Goal: Transaction & Acquisition: Purchase product/service

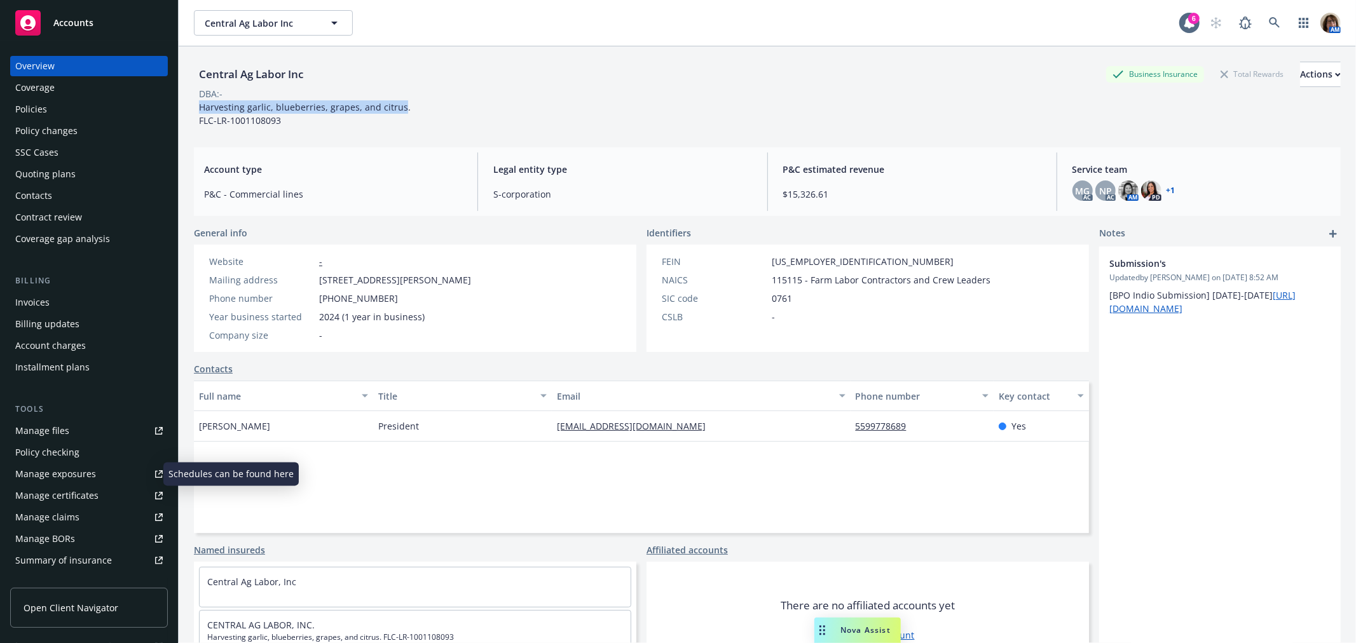
click at [59, 473] on div "Manage exposures" at bounding box center [55, 474] width 81 height 20
click at [39, 110] on div "Policies" at bounding box center [31, 109] width 32 height 20
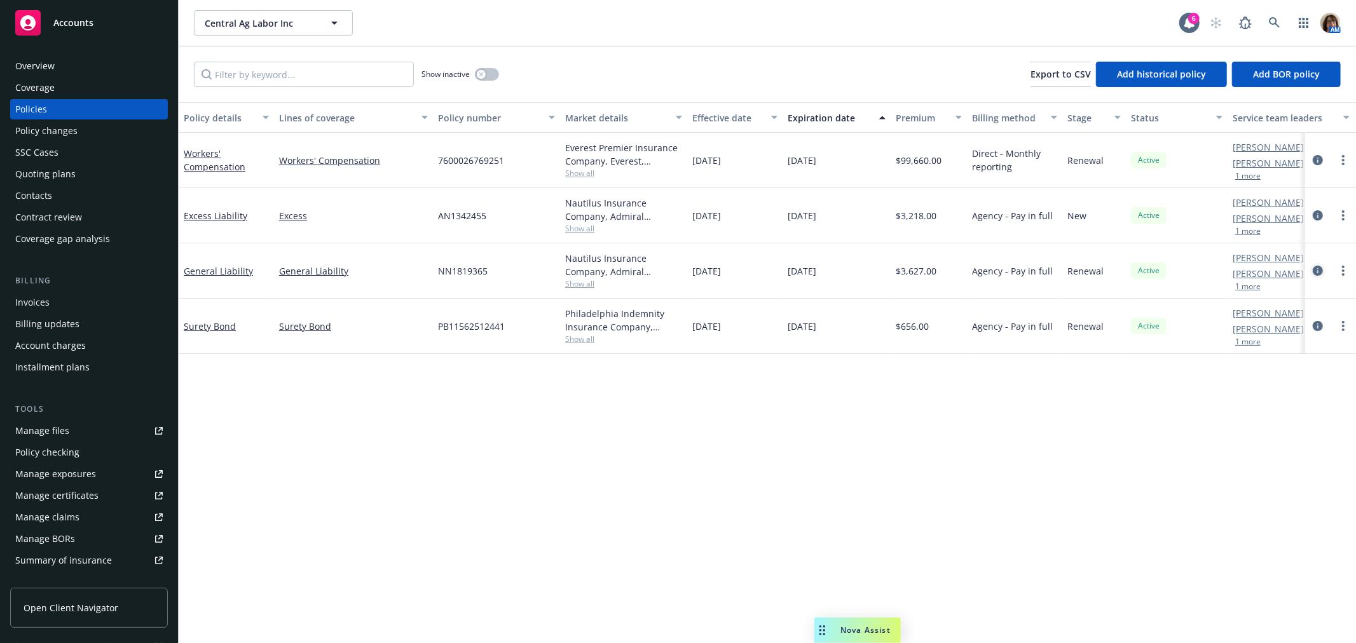
click at [1318, 267] on icon "circleInformation" at bounding box center [1318, 271] width 10 height 10
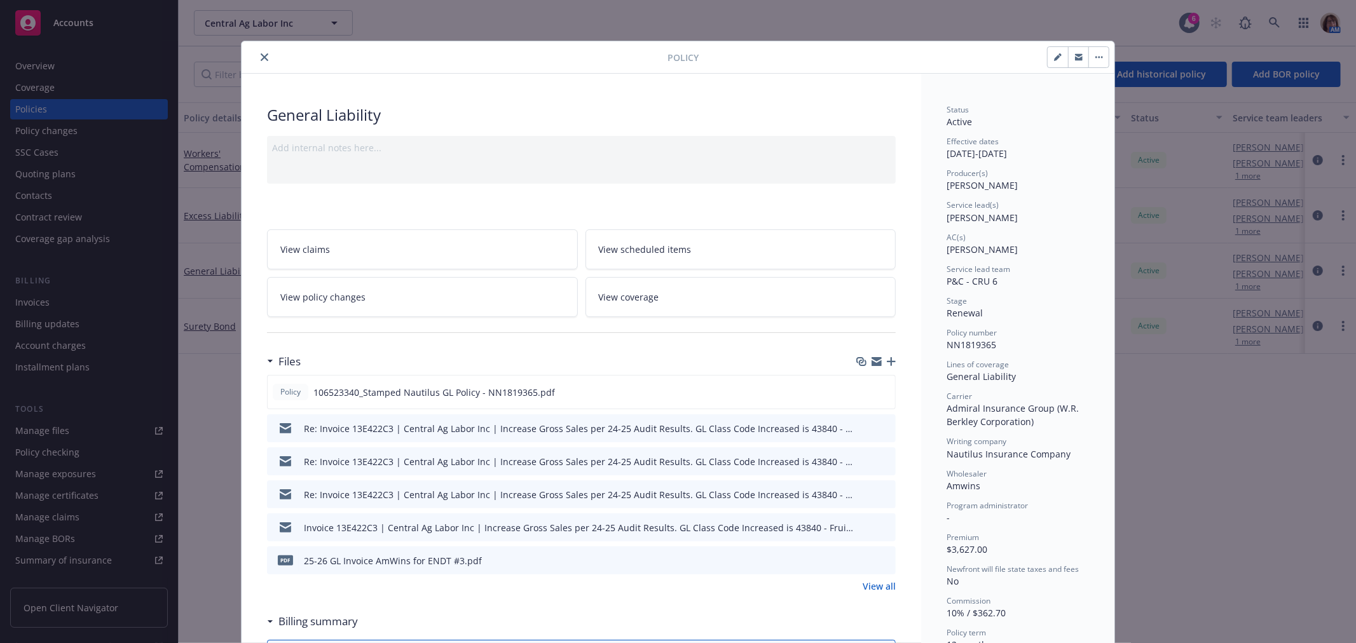
click at [687, 292] on link "View coverage" at bounding box center [740, 297] width 311 height 40
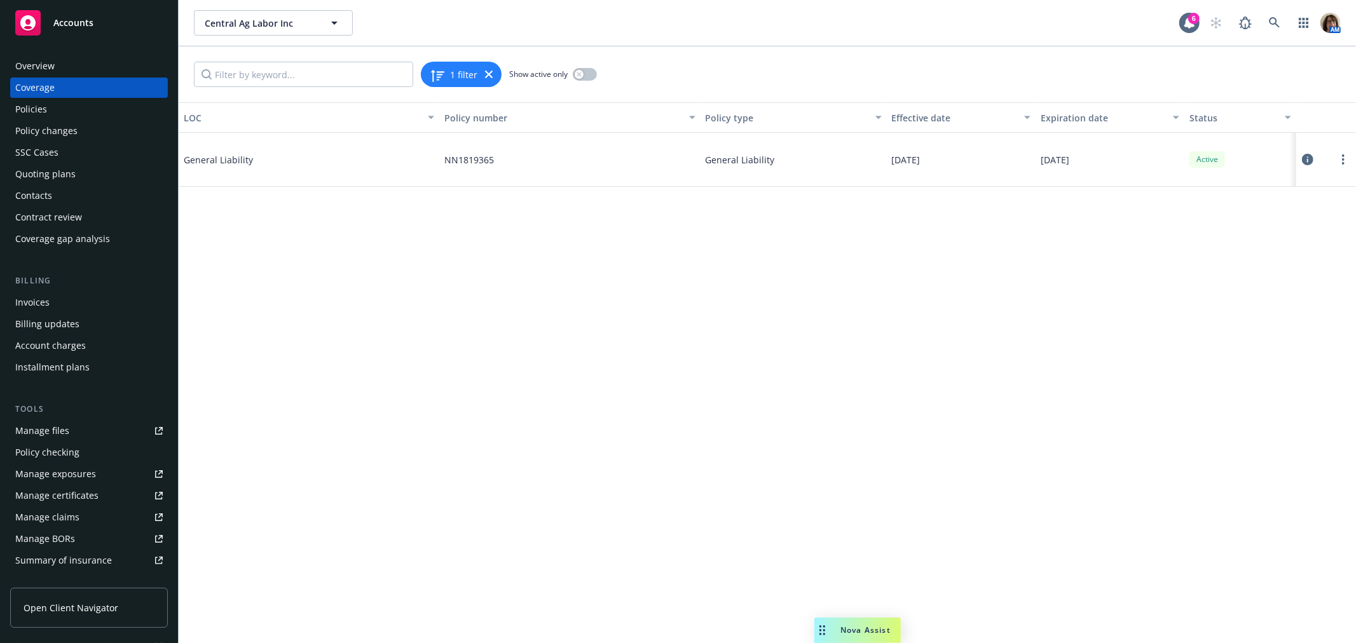
click at [1309, 157] on icon at bounding box center [1307, 159] width 11 height 11
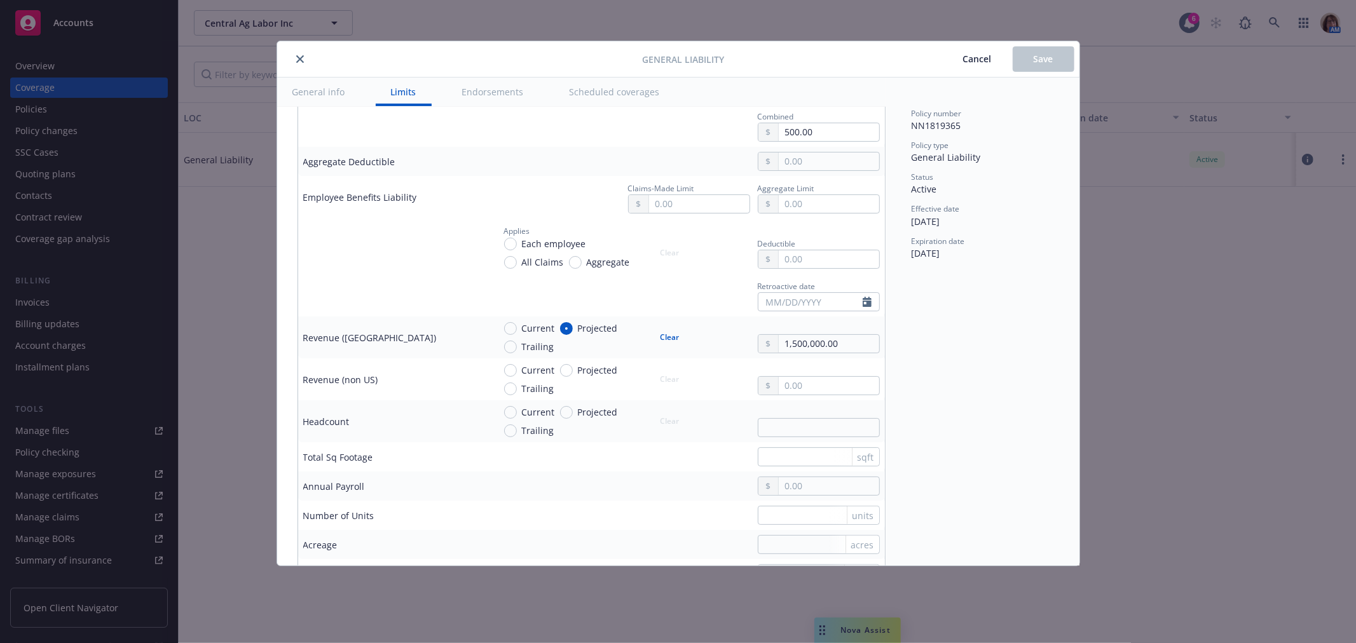
scroll to position [777, 0]
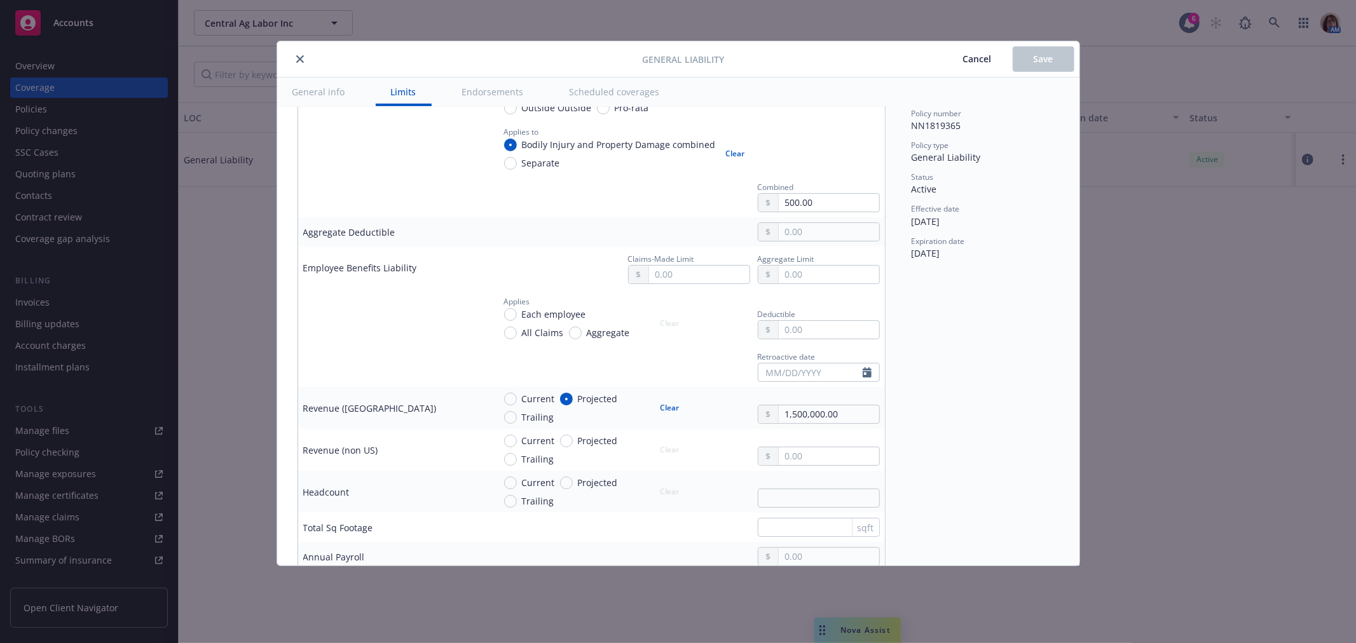
click at [300, 58] on icon "close" at bounding box center [300, 59] width 8 height 8
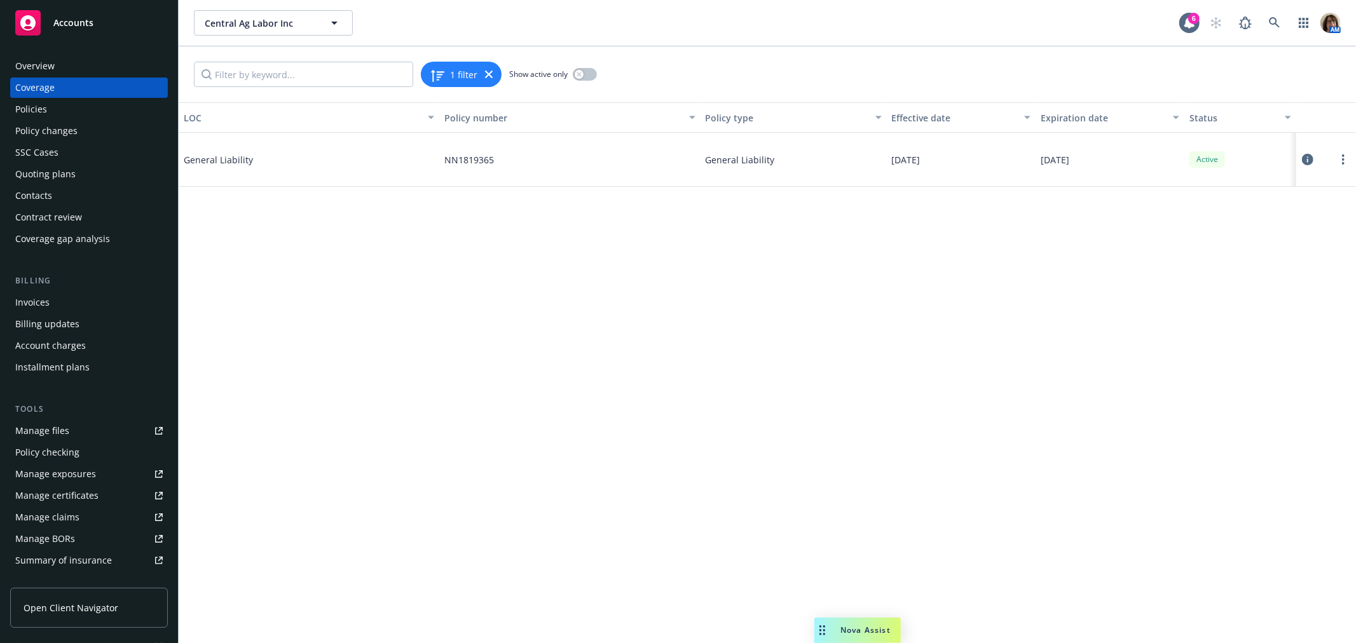
click at [27, 69] on div "Overview" at bounding box center [34, 66] width 39 height 20
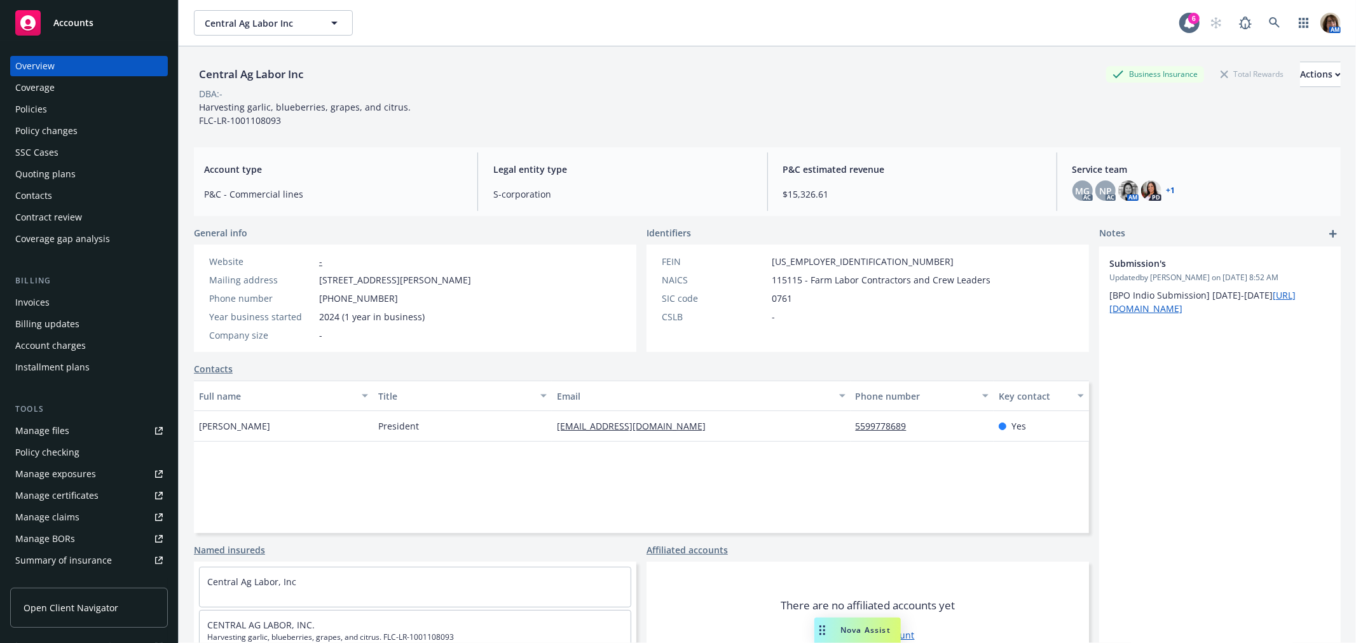
drag, startPoint x: 768, startPoint y: 281, endPoint x: 797, endPoint y: 277, distance: 29.5
click at [797, 277] on span "115115 - Farm Labor Contractors and Crew Leaders" at bounding box center [881, 279] width 219 height 13
copy span "115115"
click at [47, 109] on div "Policies" at bounding box center [88, 109] width 147 height 20
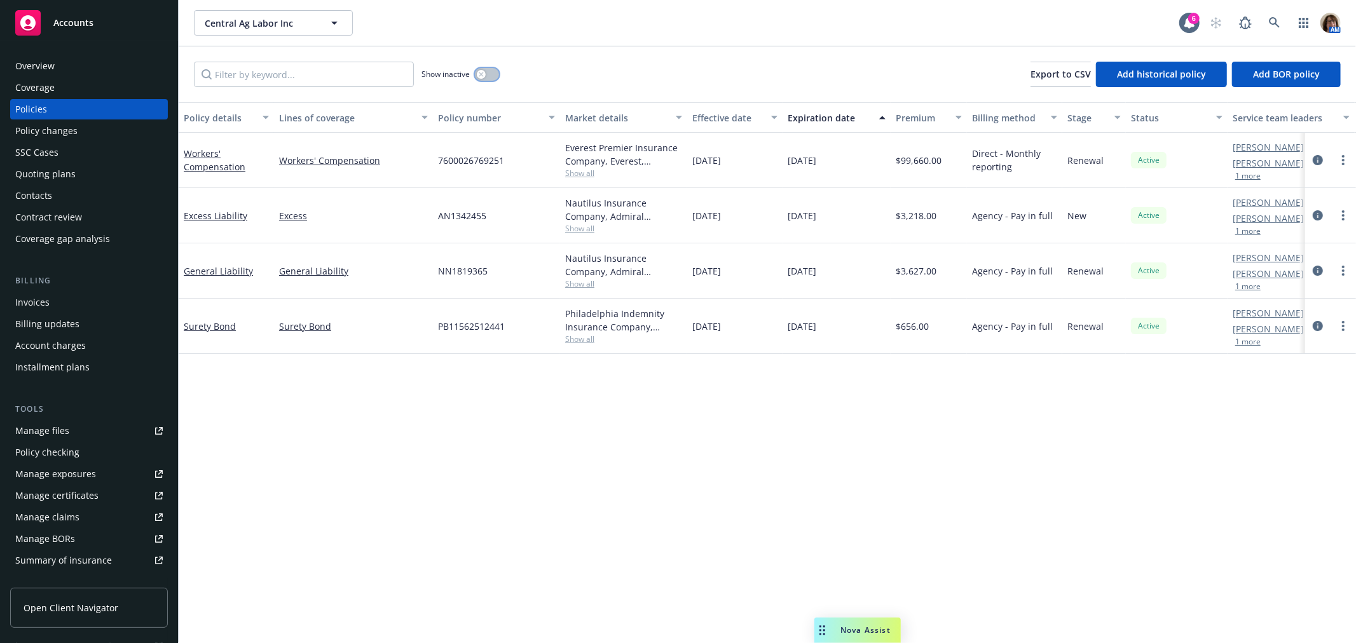
click at [480, 76] on icon "button" at bounding box center [481, 74] width 5 height 5
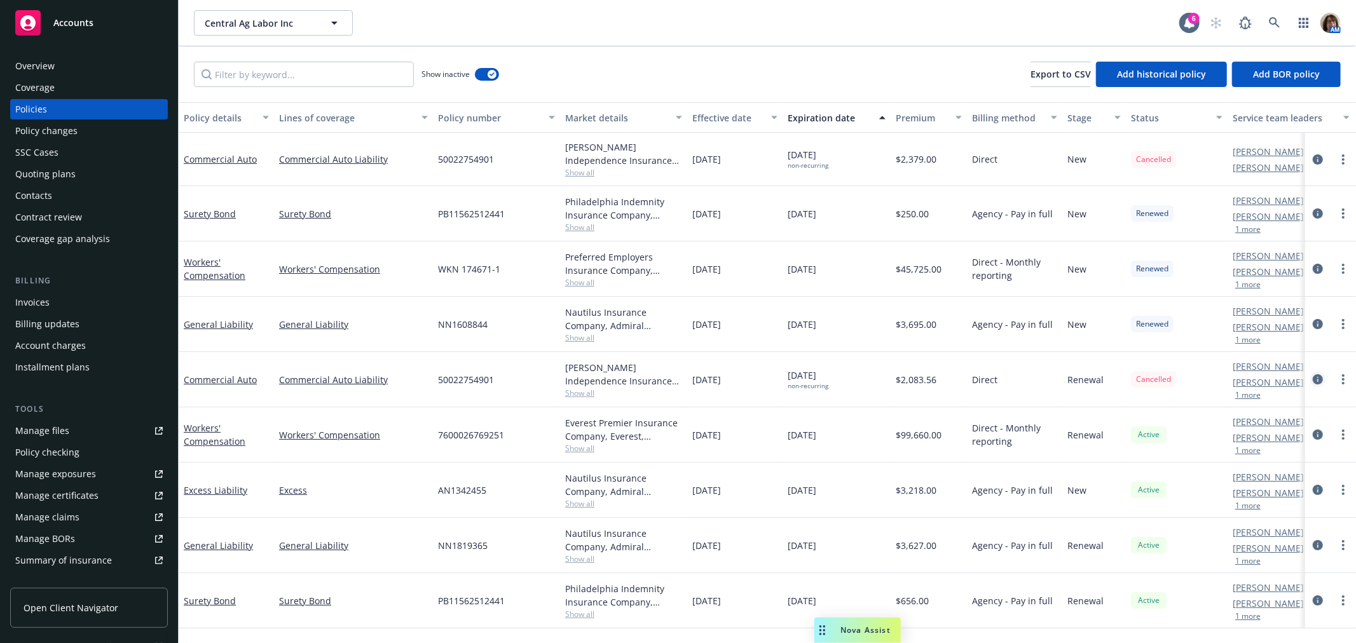
click at [1319, 378] on icon "circleInformation" at bounding box center [1318, 379] width 10 height 10
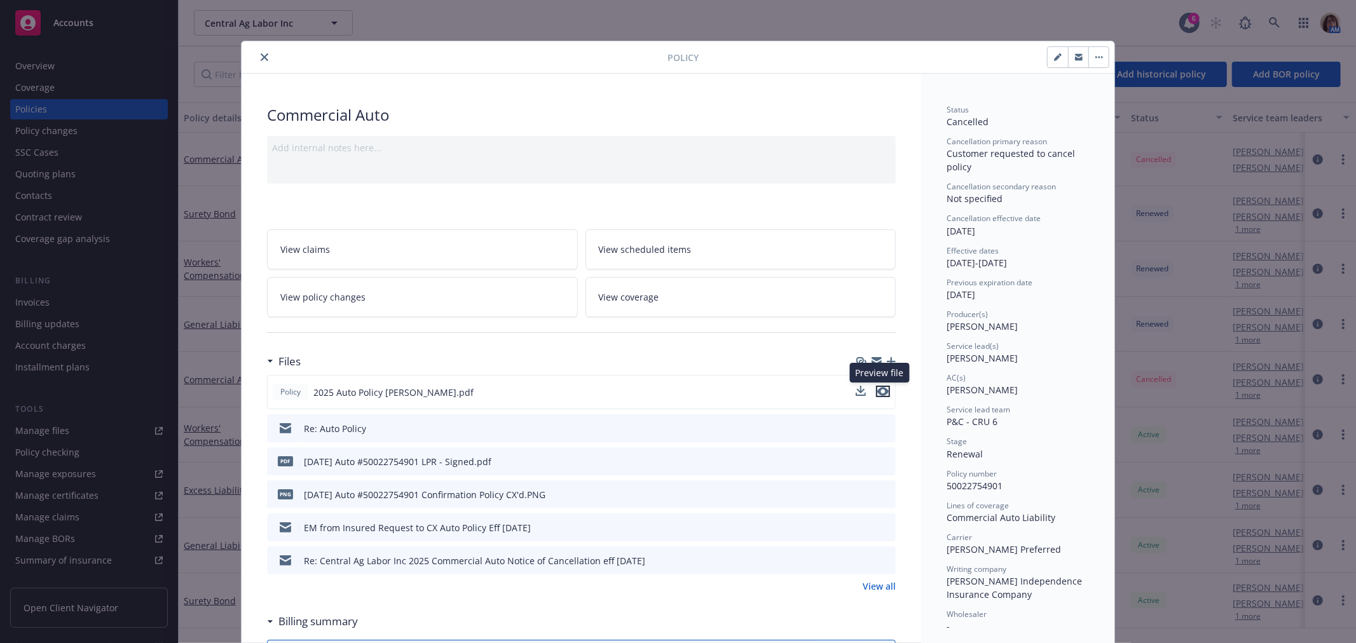
click at [879, 390] on icon "preview file" at bounding box center [882, 391] width 11 height 9
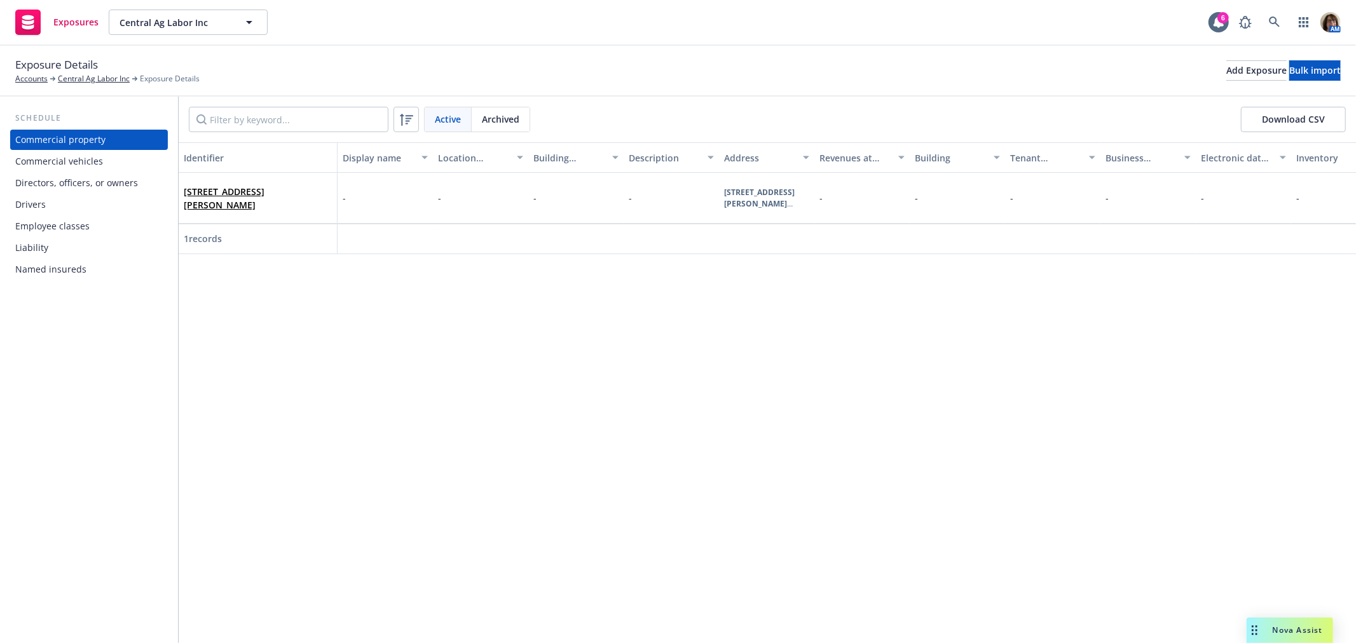
click at [32, 205] on div "Drivers" at bounding box center [30, 204] width 31 height 20
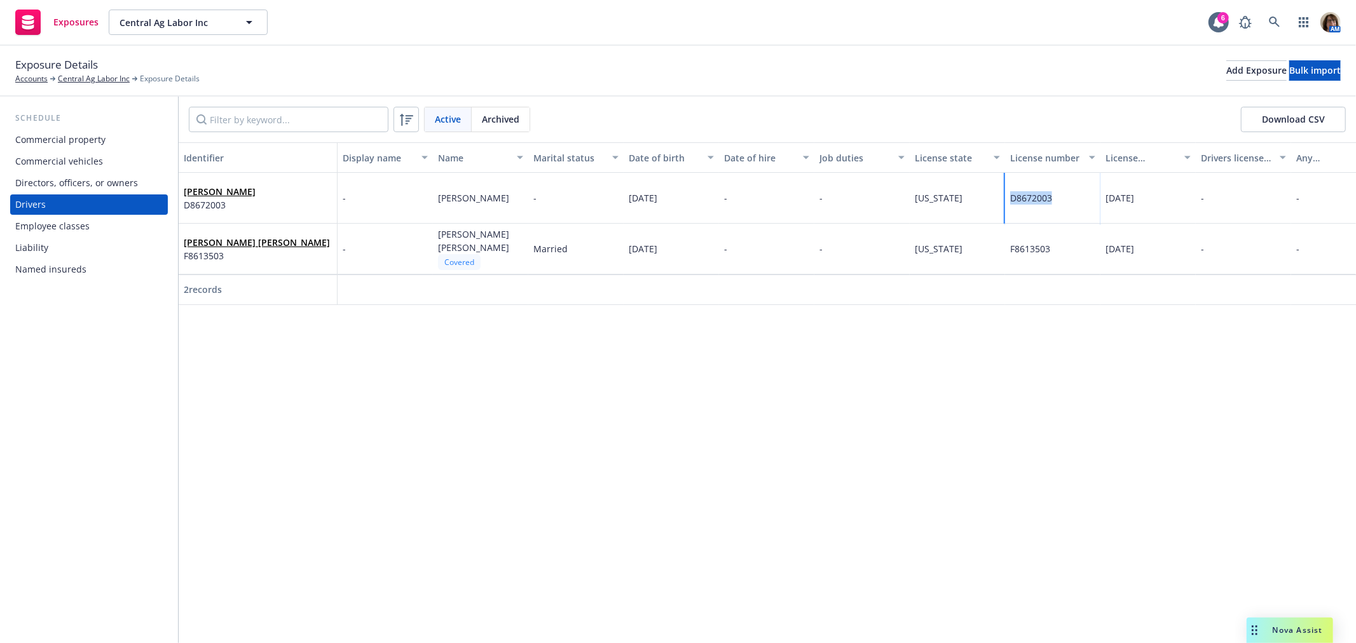
drag, startPoint x: 1009, startPoint y: 198, endPoint x: 1056, endPoint y: 200, distance: 46.4
click at [1056, 200] on div "D8672003" at bounding box center [1052, 198] width 95 height 51
copy span "D8672003"
drag, startPoint x: 1008, startPoint y: 252, endPoint x: 1051, endPoint y: 251, distance: 42.6
click at [1051, 251] on div "F8613503" at bounding box center [1052, 249] width 95 height 51
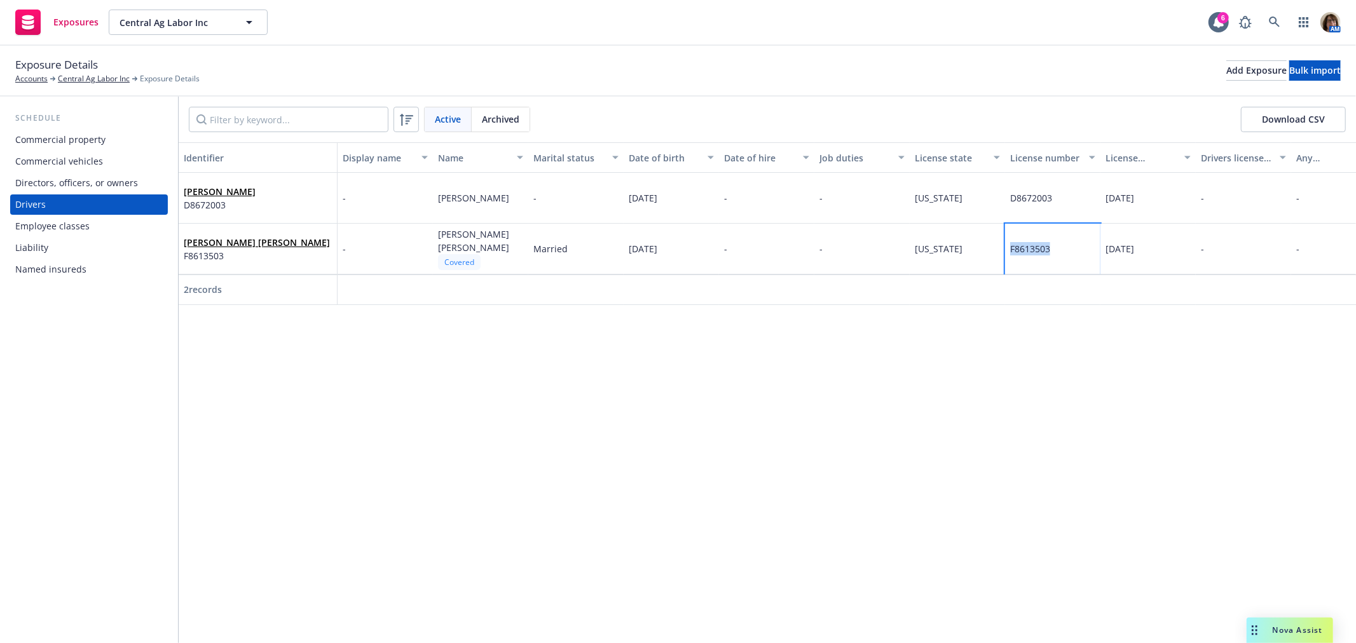
copy span "F8613503"
drag, startPoint x: 1011, startPoint y: 199, endPoint x: 1057, endPoint y: 200, distance: 46.4
click at [1057, 200] on div "D8672003" at bounding box center [1052, 198] width 95 height 51
copy span "D8672003"
drag, startPoint x: 1007, startPoint y: 250, endPoint x: 1058, endPoint y: 252, distance: 50.9
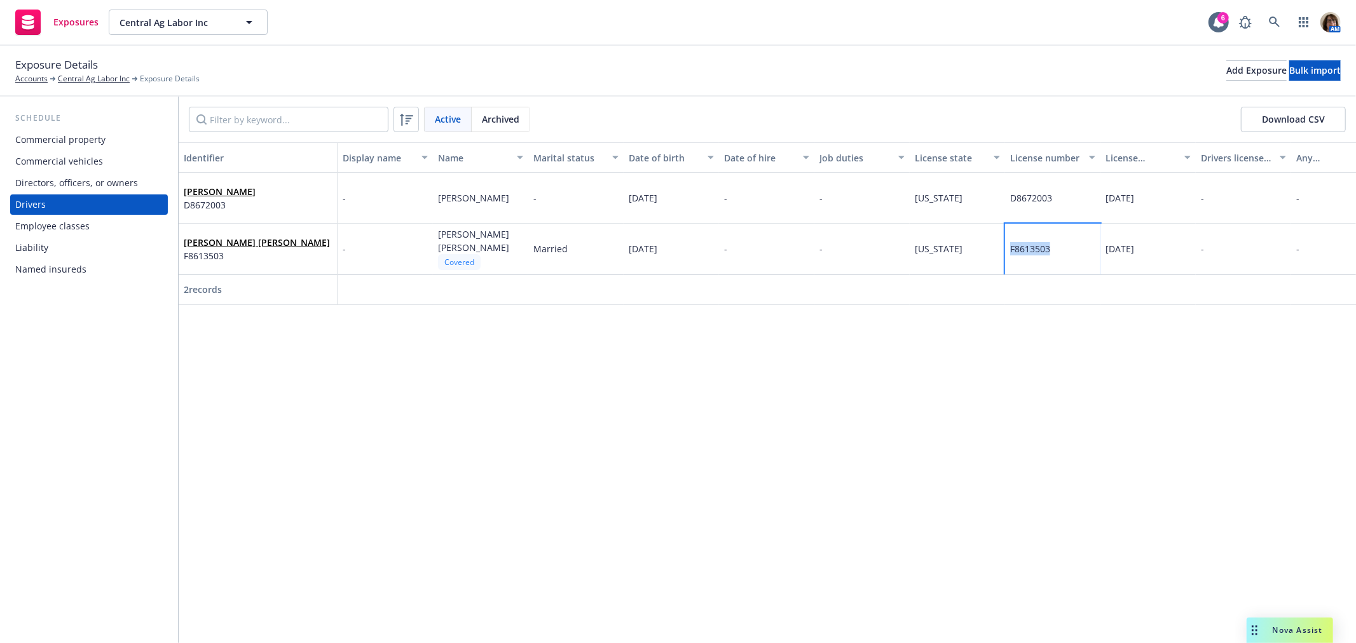
click at [1058, 252] on div "F8613503" at bounding box center [1052, 249] width 95 height 51
copy span "F8613503"
click at [93, 81] on link "Central Ag Labor Inc" at bounding box center [94, 78] width 72 height 11
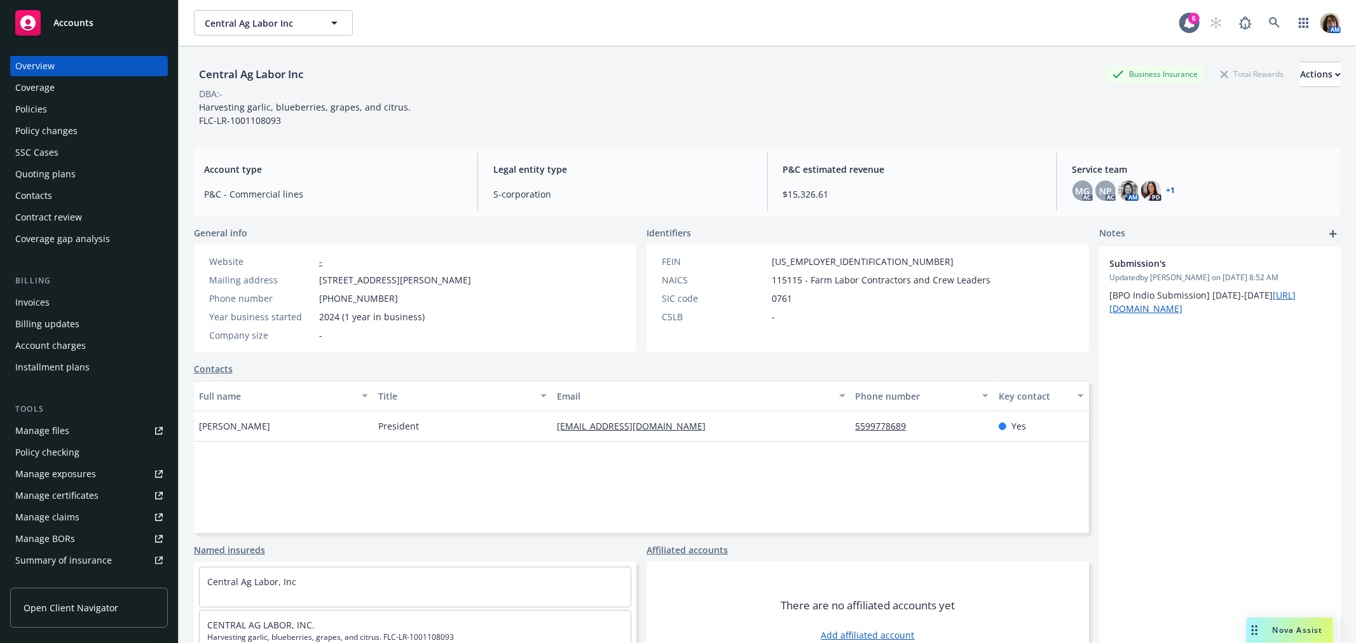
click at [26, 174] on div "Quoting plans" at bounding box center [45, 174] width 60 height 20
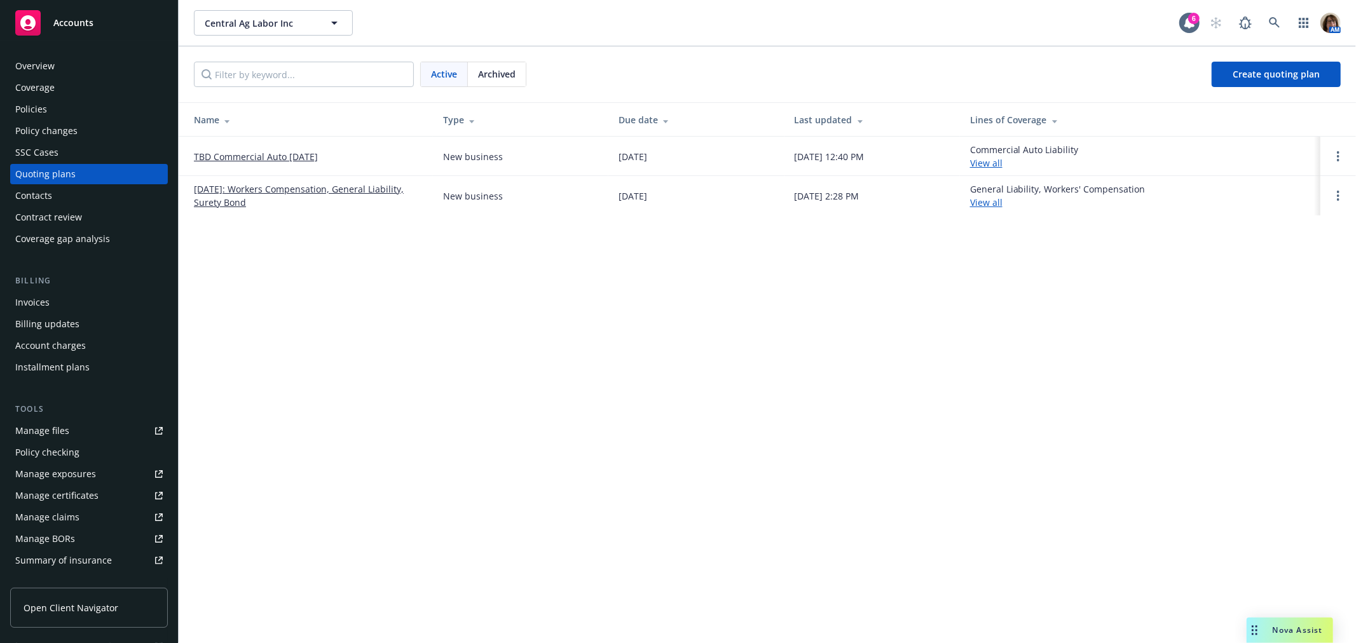
click at [233, 154] on link "TBD Commercial Auto [DATE]" at bounding box center [256, 156] width 124 height 13
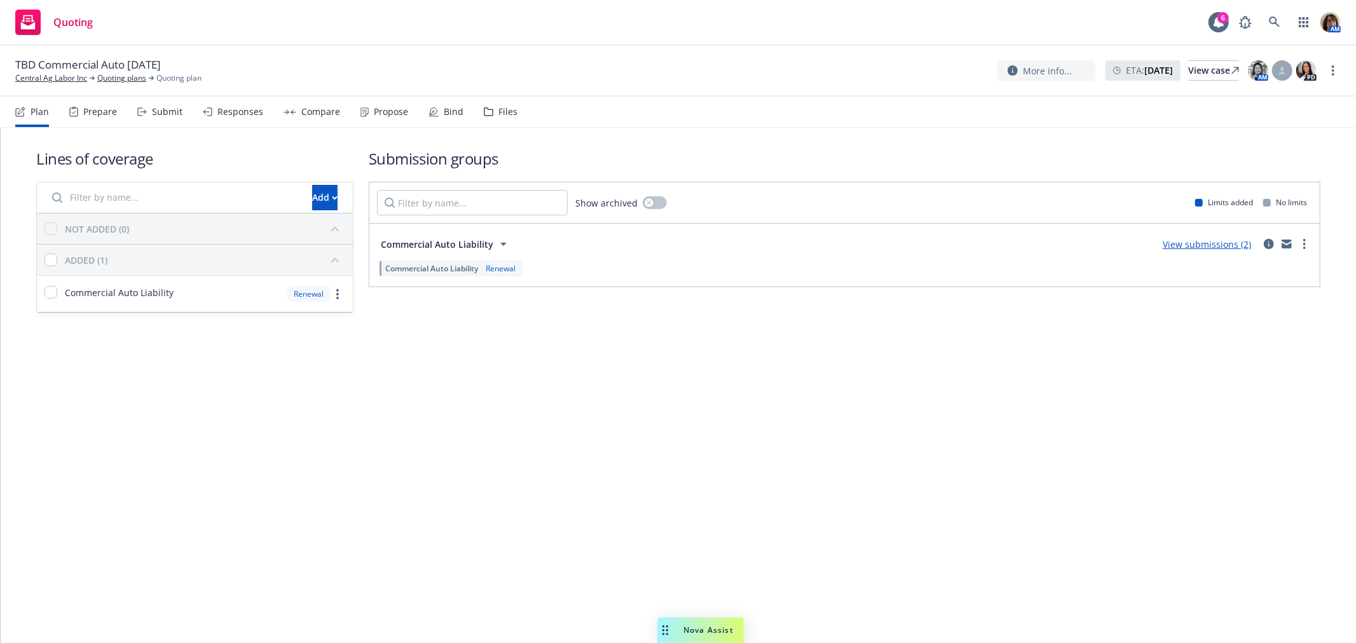
click at [159, 113] on div "Submit" at bounding box center [167, 112] width 31 height 10
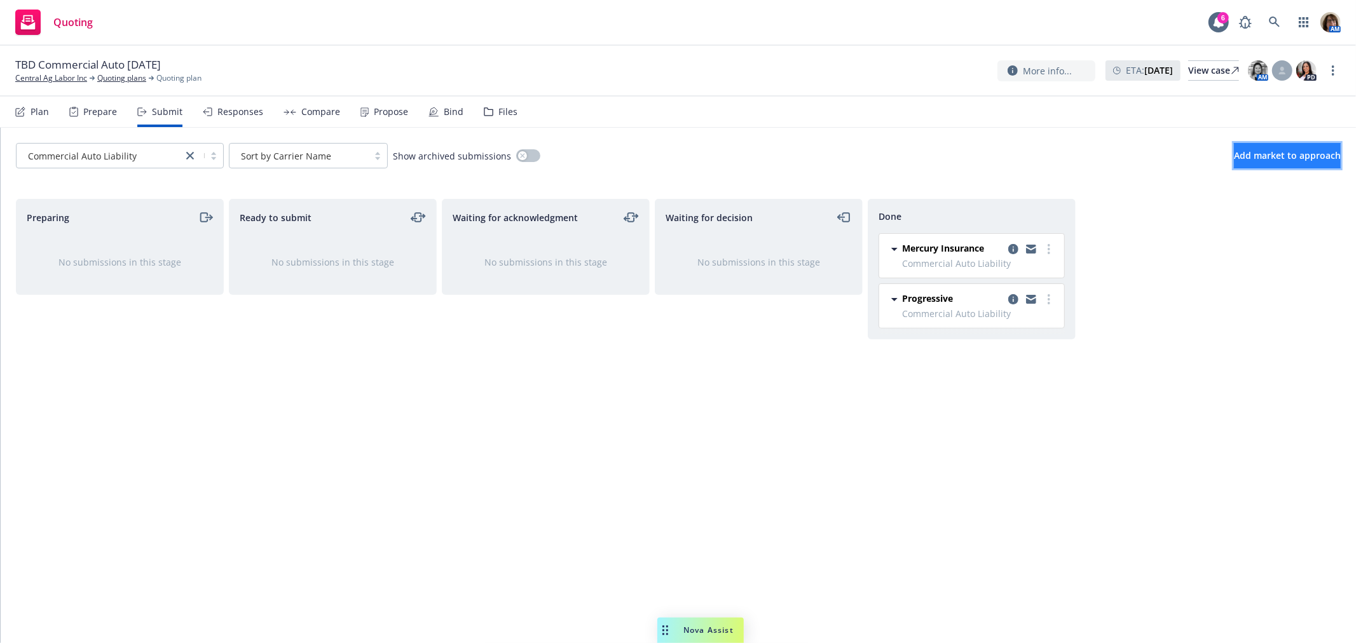
click at [1259, 155] on span "Add market to approach" at bounding box center [1287, 155] width 107 height 12
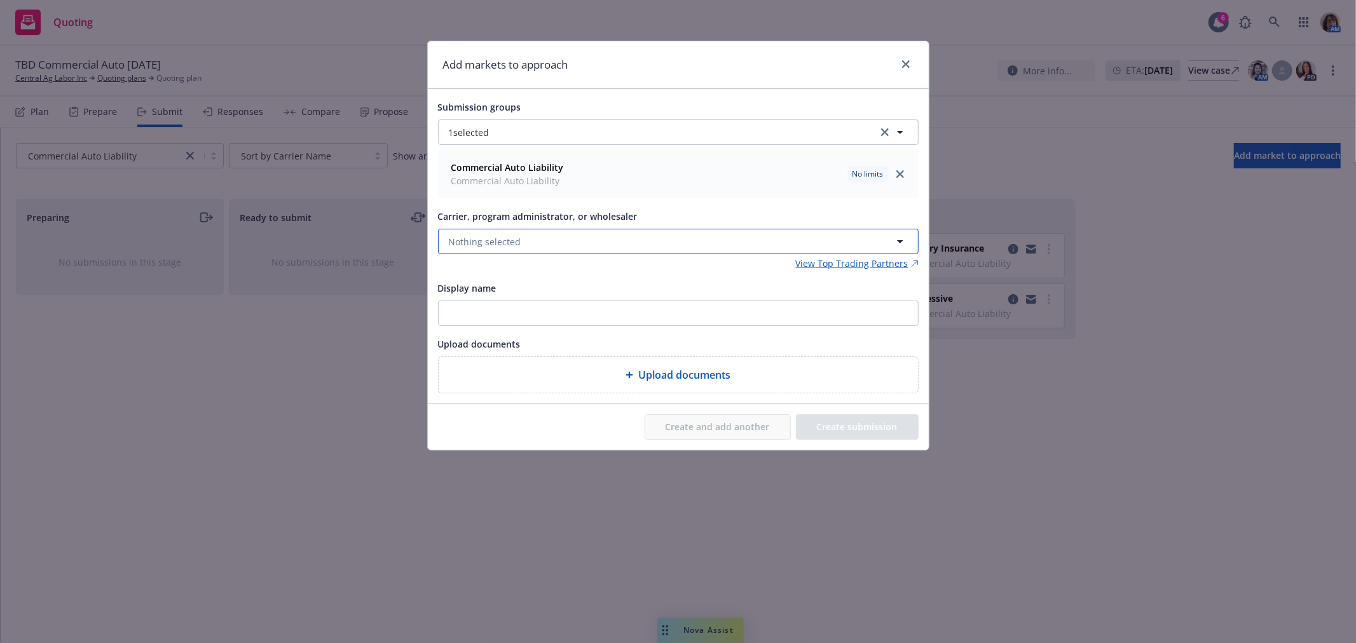
click at [456, 236] on span "Nothing selected" at bounding box center [485, 241] width 72 height 13
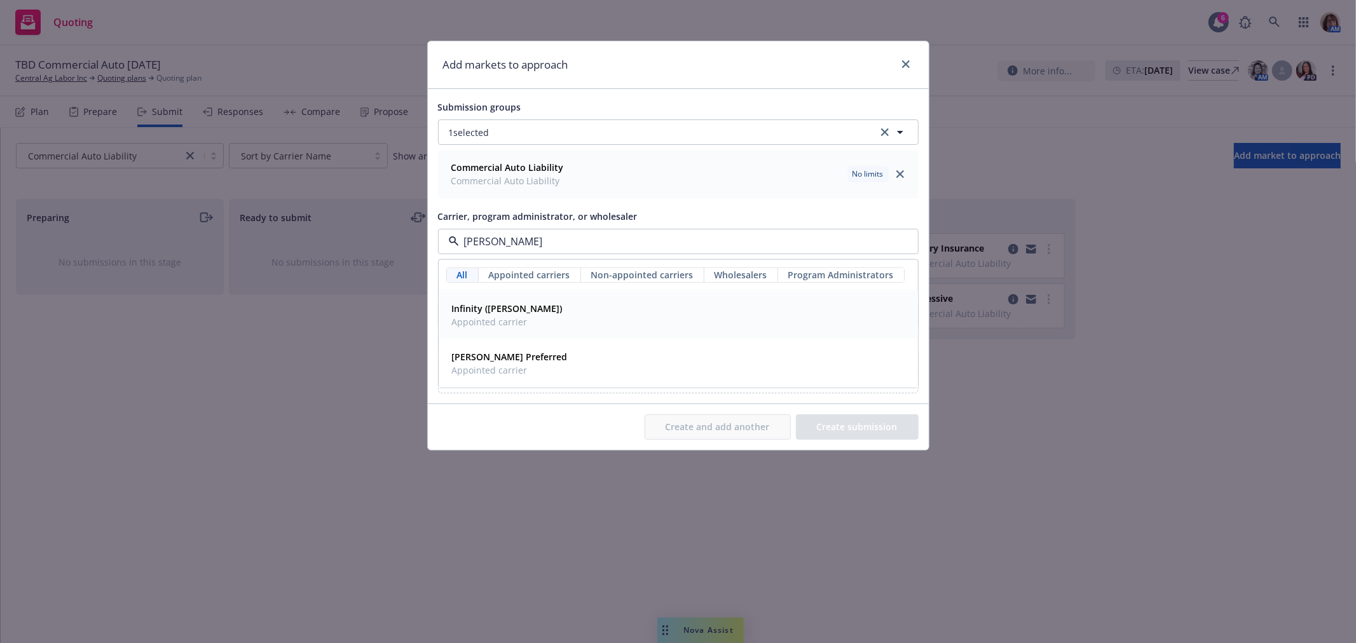
click at [471, 310] on strong "Infinity ([PERSON_NAME])" at bounding box center [507, 309] width 111 height 12
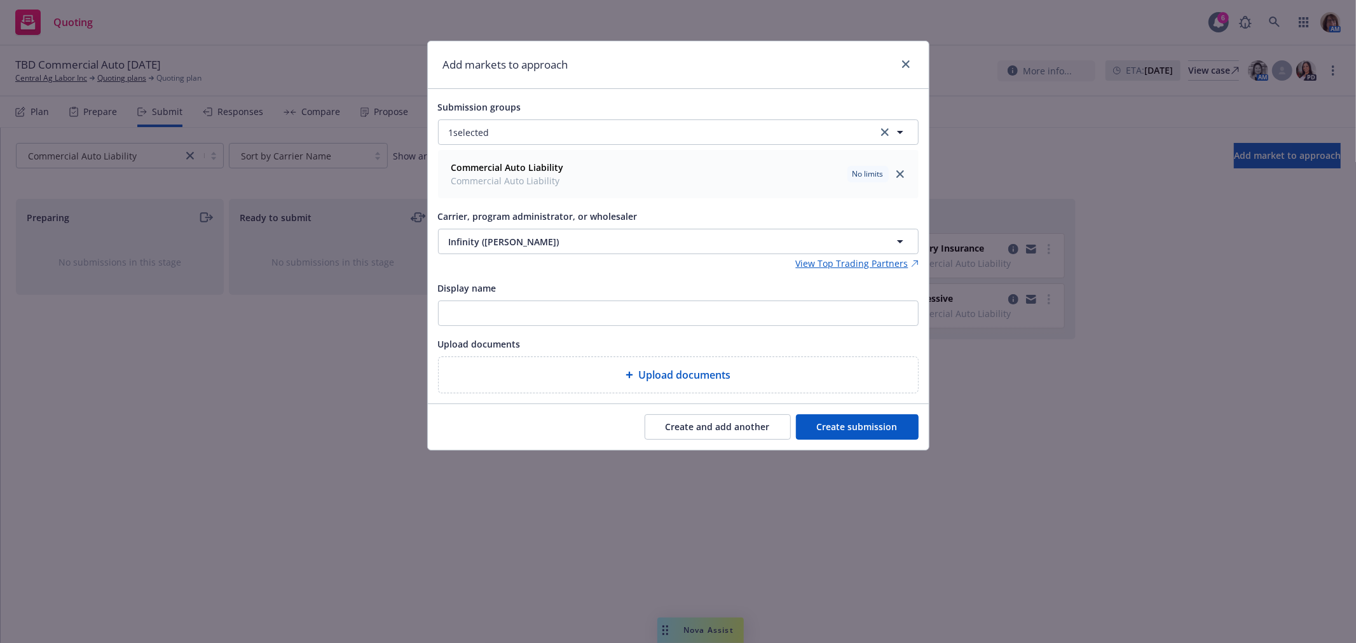
click at [723, 428] on button "Create and add another" at bounding box center [718, 426] width 146 height 25
click at [453, 233] on button "Nothing selected" at bounding box center [678, 241] width 481 height 25
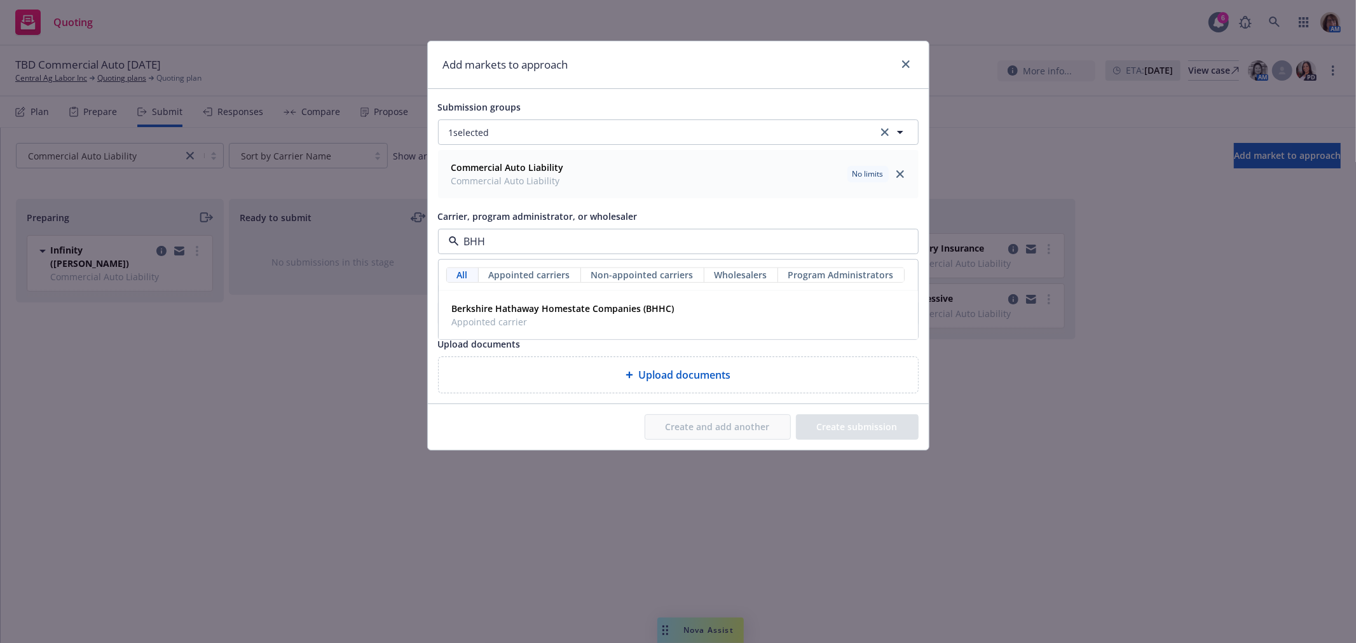
type input "BHHC"
click at [489, 309] on strong "Berkshire Hathaway Homestate Companies (BHHC)" at bounding box center [563, 309] width 222 height 12
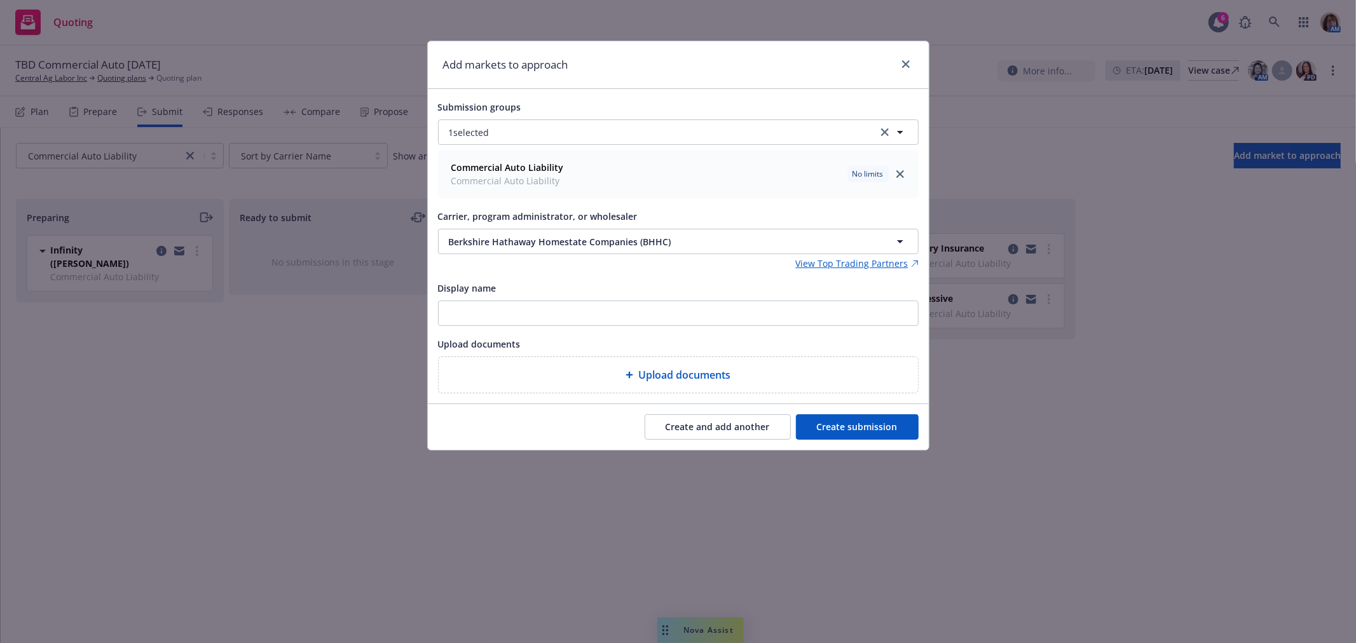
click at [850, 423] on button "Create submission" at bounding box center [857, 426] width 123 height 25
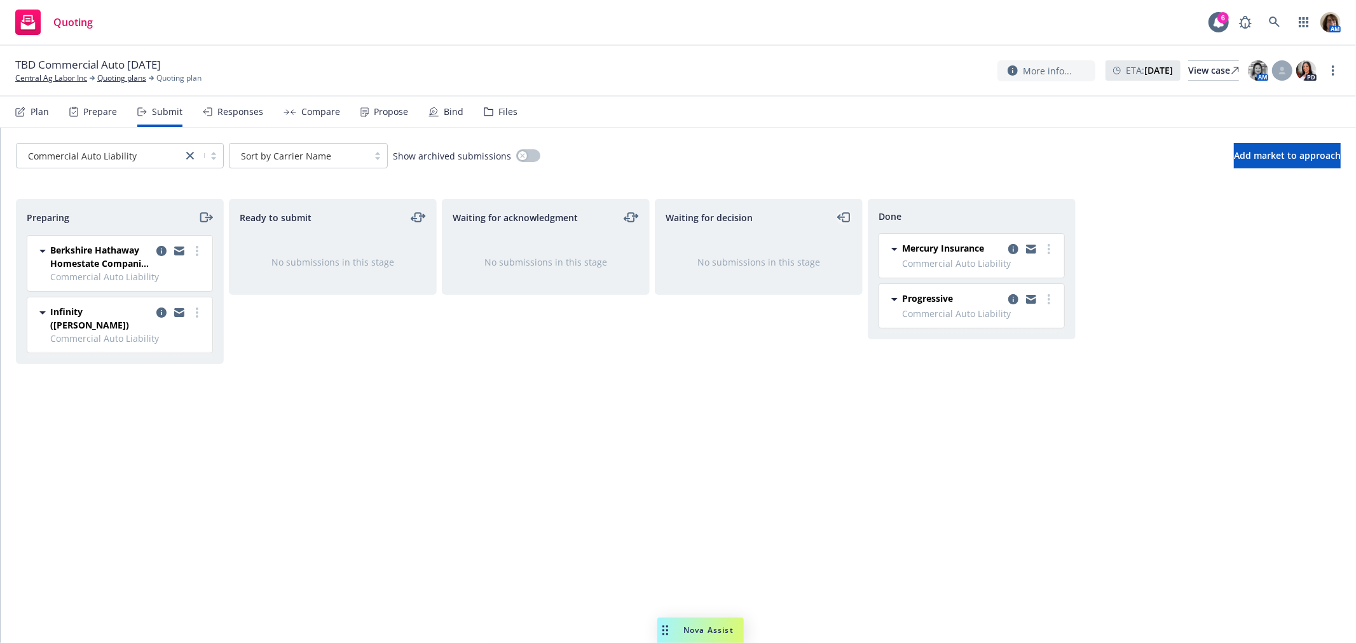
click at [847, 214] on icon "moveLeft" at bounding box center [844, 217] width 15 height 15
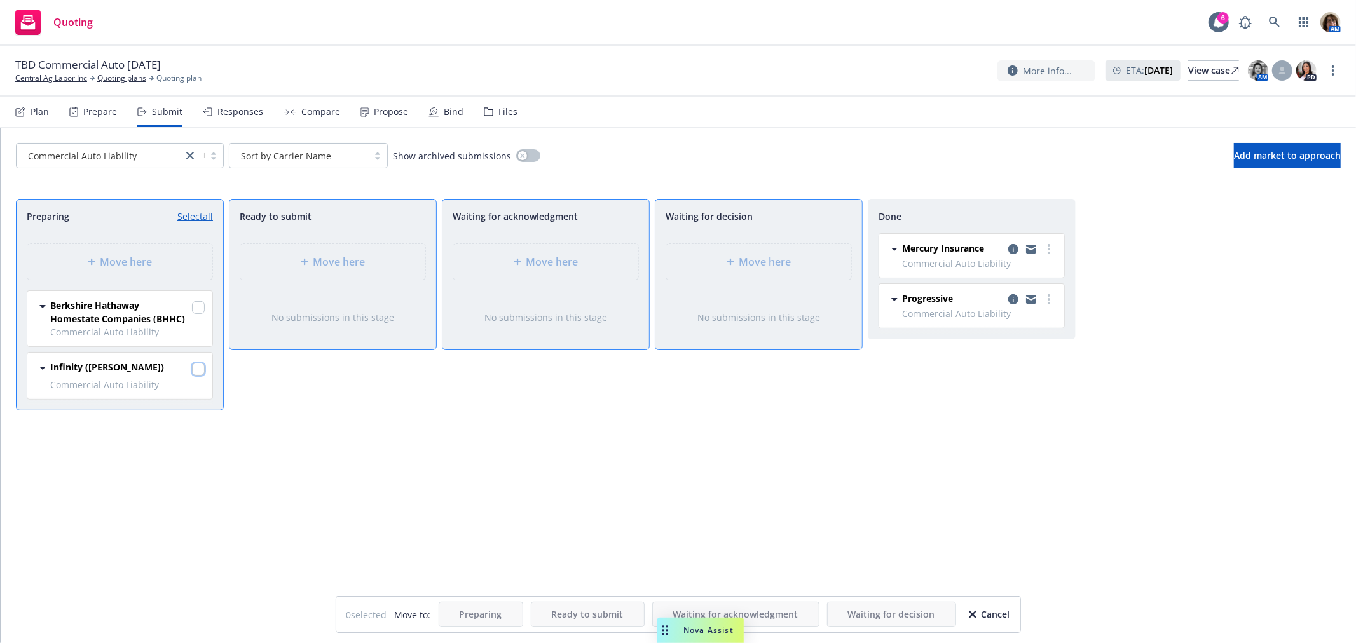
click at [198, 371] on input "checkbox" at bounding box center [198, 369] width 13 height 13
checkbox input "true"
click at [200, 306] on input "checkbox" at bounding box center [198, 307] width 13 height 13
checkbox input "true"
click at [742, 261] on span "Move here" at bounding box center [765, 261] width 52 height 15
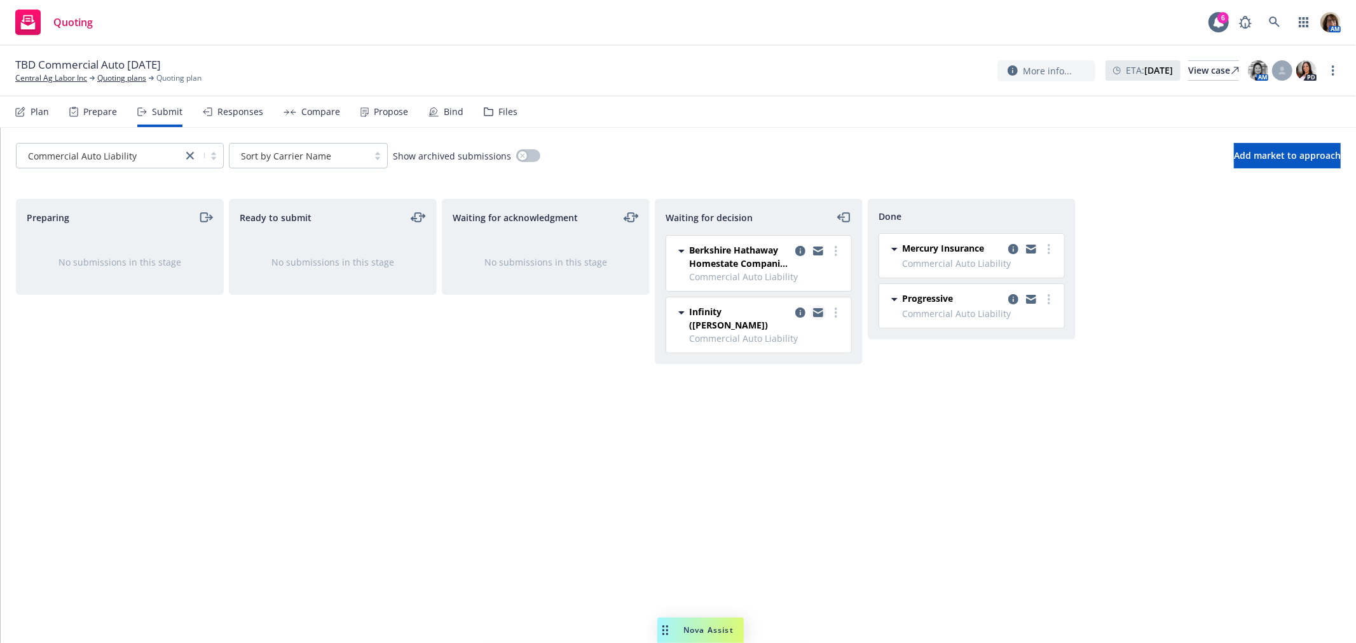
click at [817, 313] on icon "copy logging email" at bounding box center [818, 312] width 10 height 9
click at [836, 311] on icon "more" at bounding box center [836, 313] width 3 height 10
click at [808, 392] on span "Add accepted decision" at bounding box center [778, 389] width 127 height 12
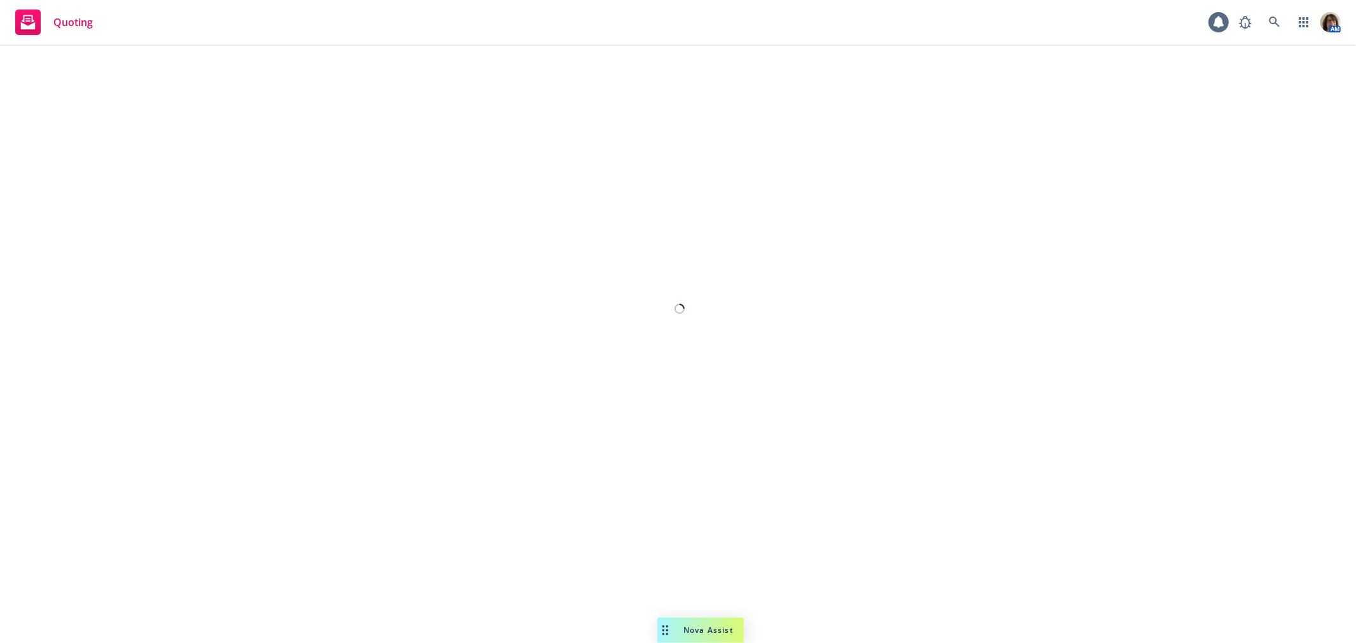
select select "12"
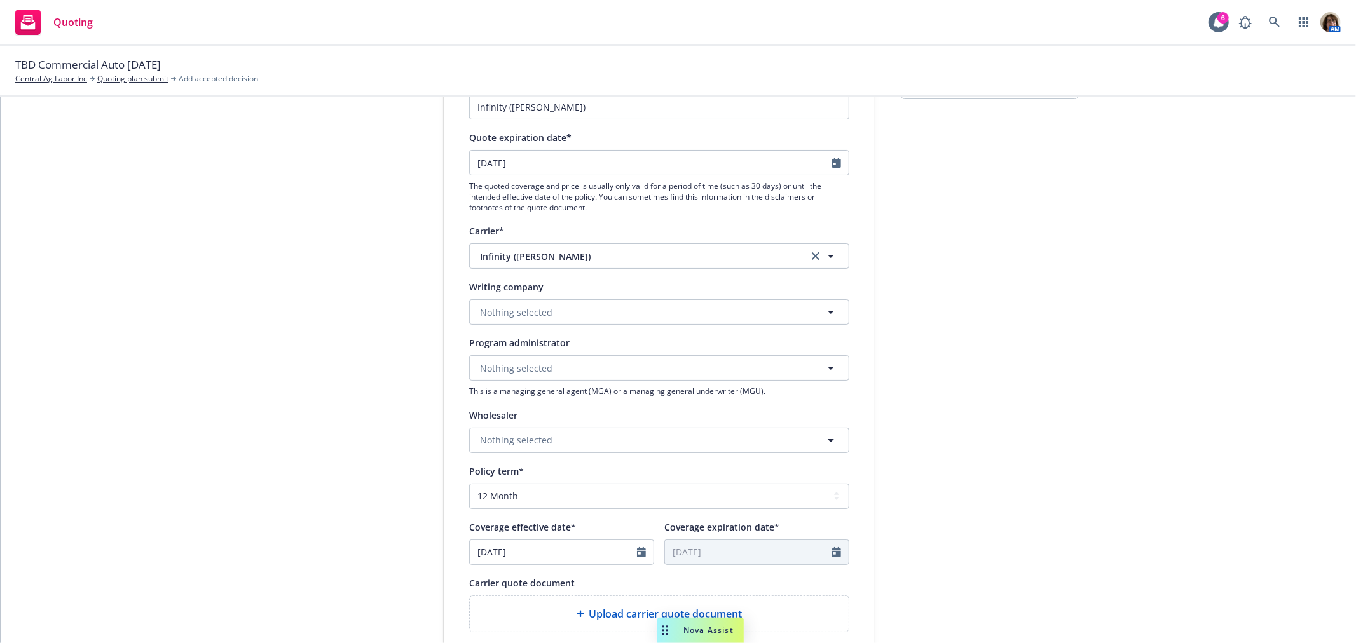
scroll to position [212, 0]
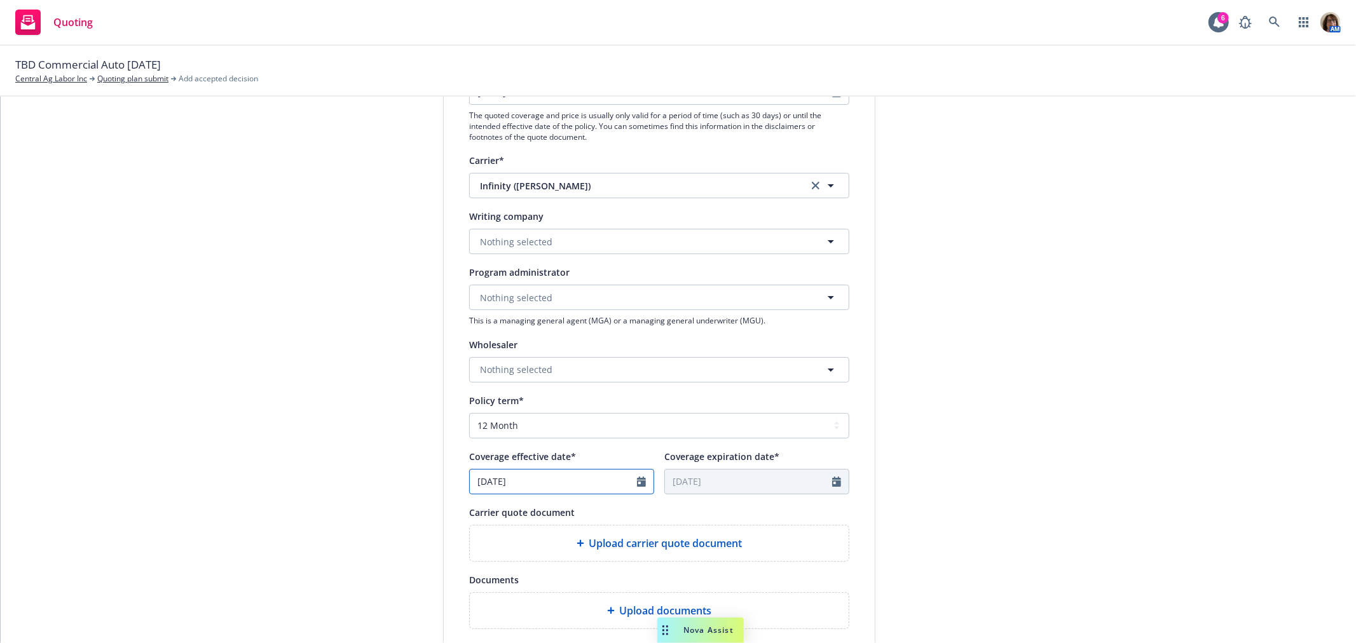
click at [639, 483] on icon "Calendar" at bounding box center [641, 482] width 9 height 10
select select "10"
click at [541, 395] on span "15" at bounding box center [547, 394] width 18 height 16
type input "10/15/2025"
type input "10/15/2026"
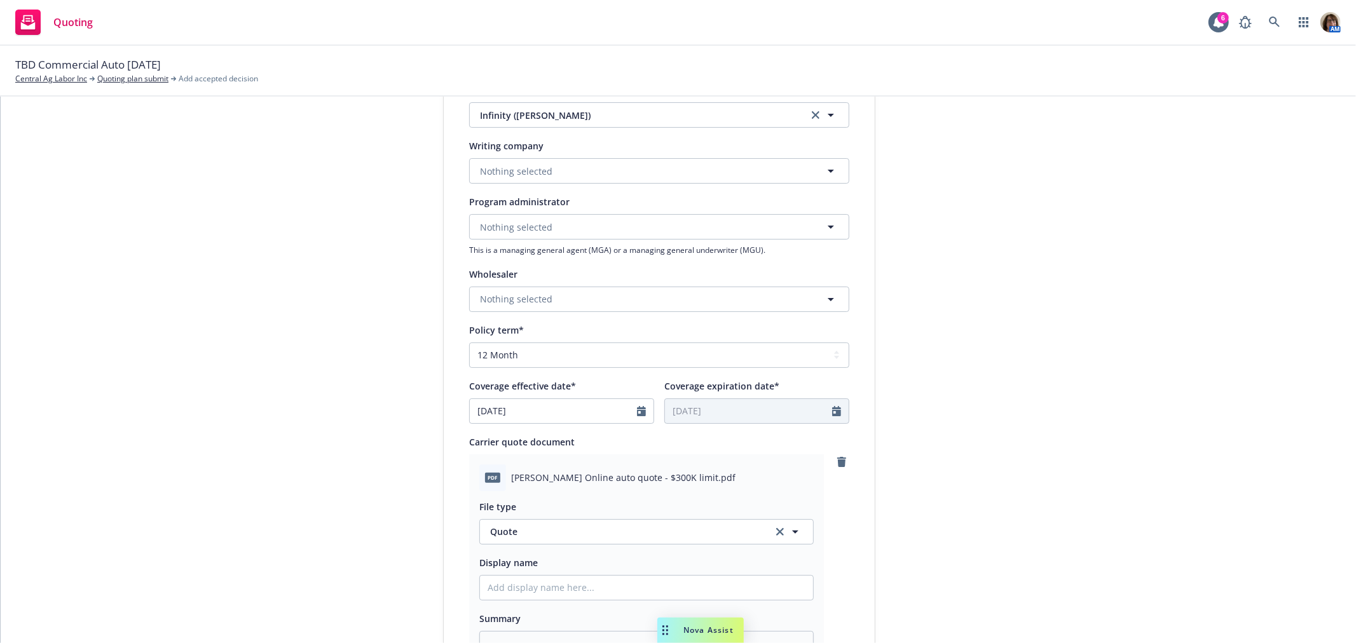
scroll to position [353, 0]
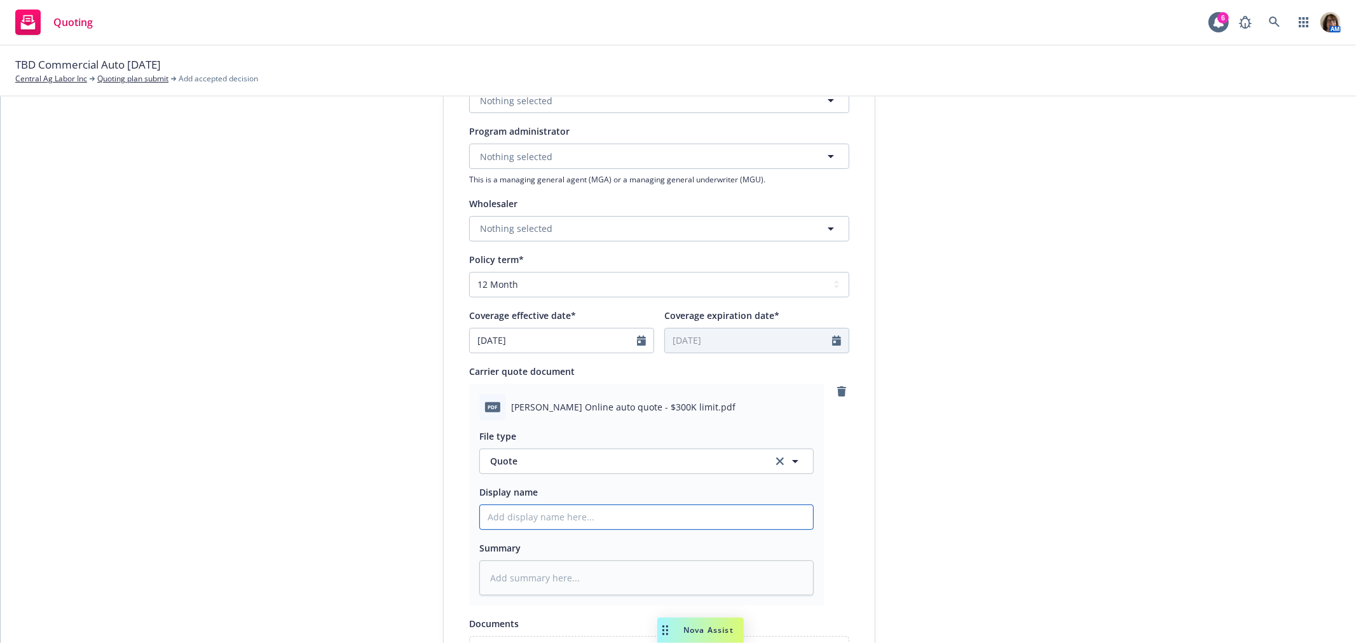
click at [487, 519] on input "Display name" at bounding box center [646, 517] width 333 height 24
type textarea "x"
type input "C"
type textarea "x"
type input "Co"
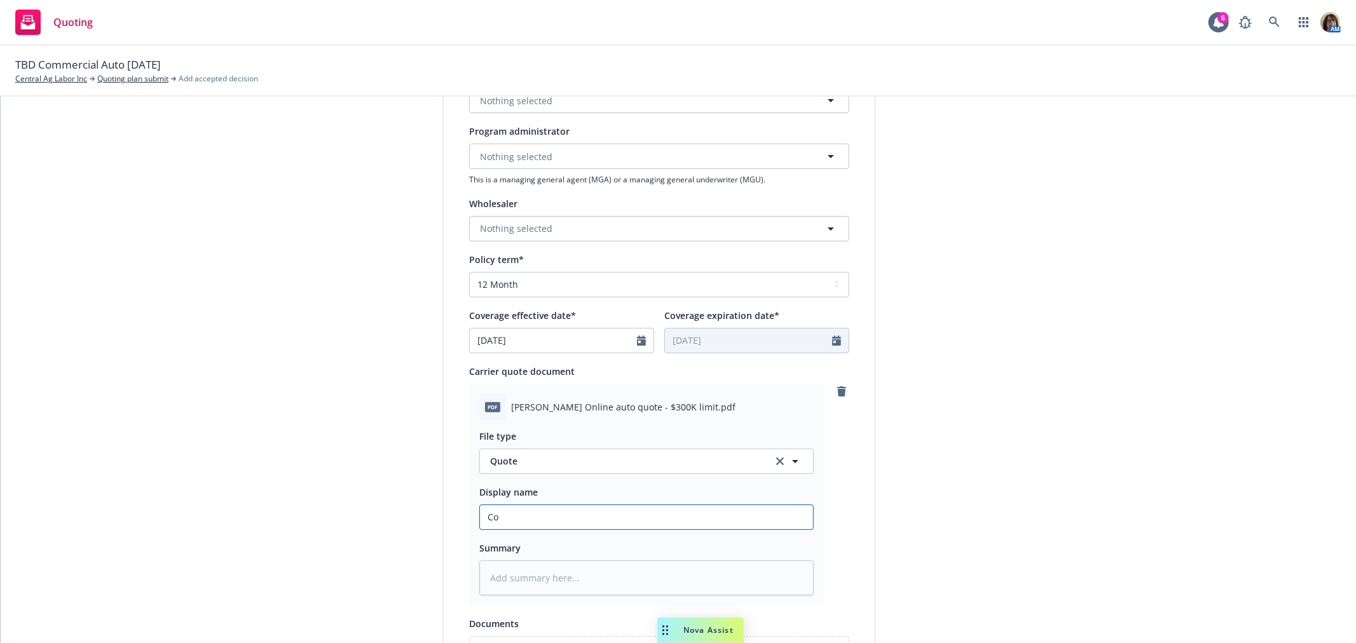
type textarea "x"
type input "Com"
type textarea "x"
type input "Comm"
type textarea "x"
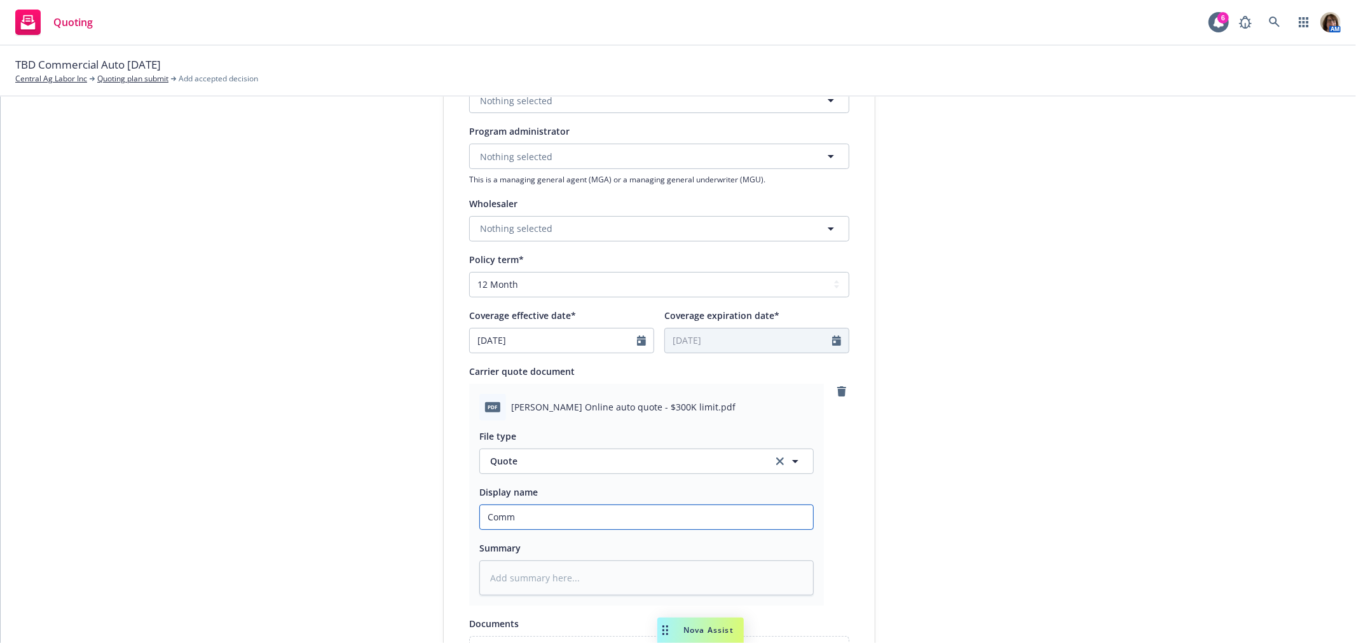
type input "Comme"
type textarea "x"
type input "Commer"
type textarea "x"
type input "Commerc"
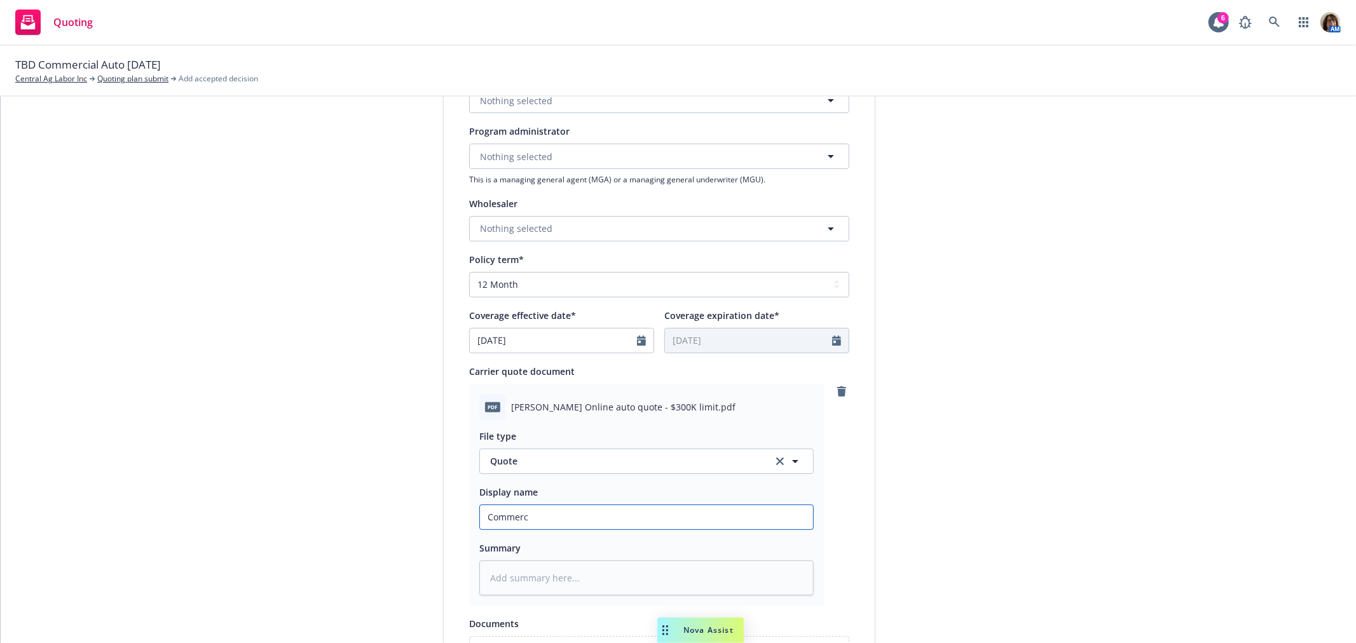
type textarea "x"
type input "Commerci"
type textarea "x"
type input "Commercia"
type textarea "x"
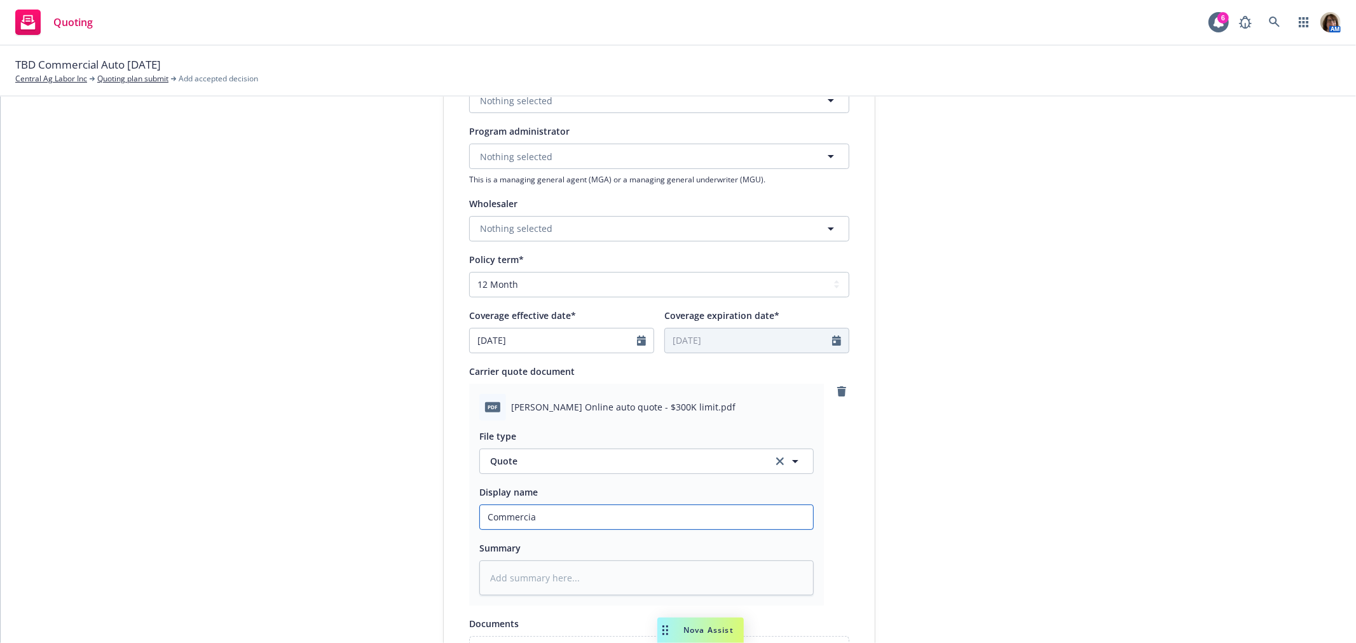
type input "Commercial"
type textarea "x"
type input "Commercial"
type textarea "x"
type input "Commercial Au"
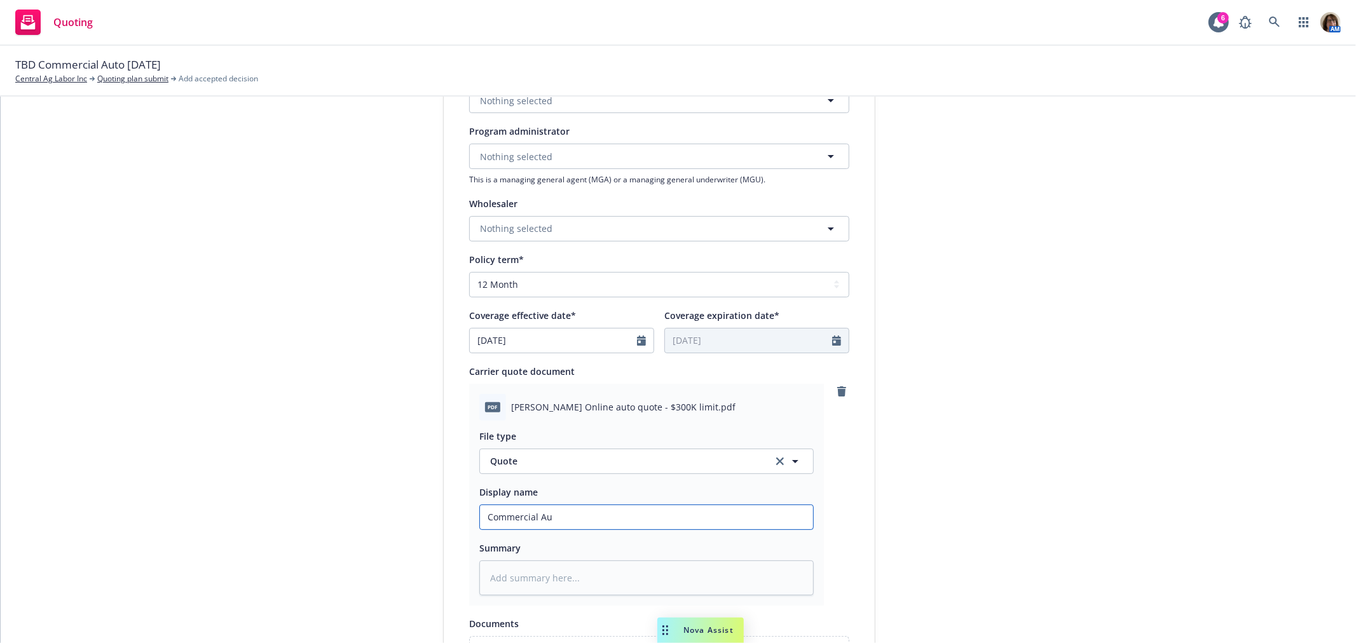
type textarea "x"
type input "Commercial Aut"
type textarea "x"
type input "Commercial Auto"
type textarea "x"
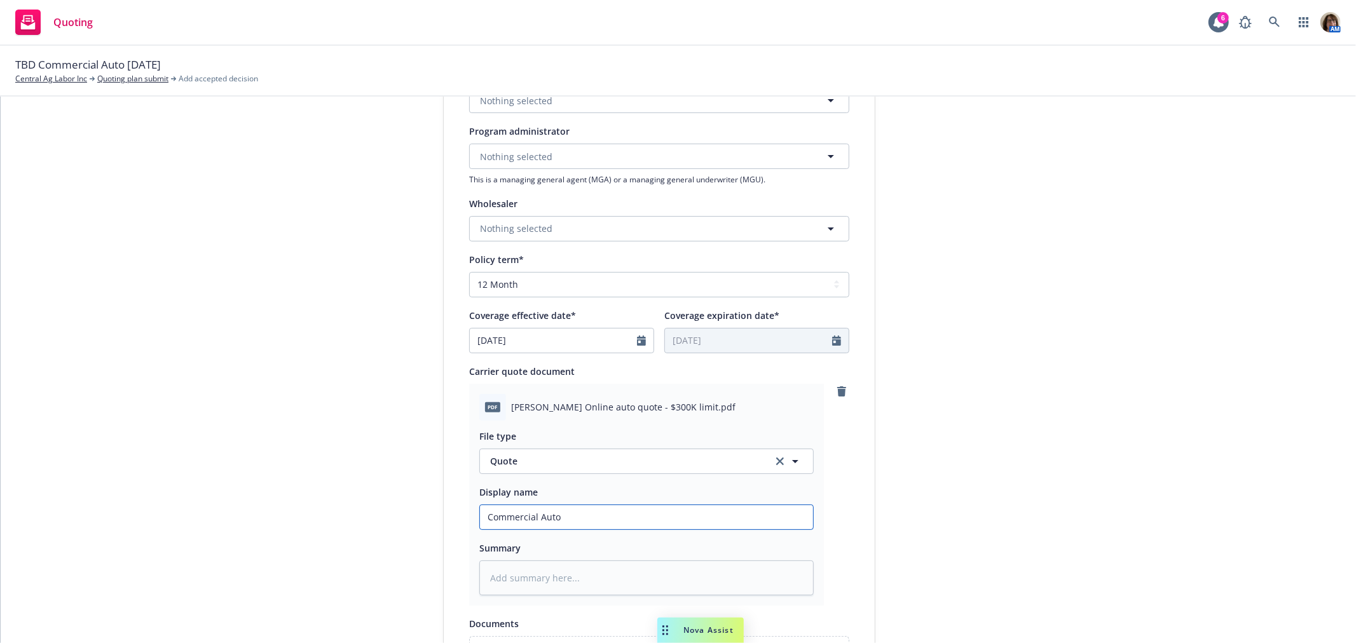
type input "Commercial Auto"
type textarea "x"
type input "Commercial Auto Q"
type textarea "x"
type input "Commercial Auto Qu"
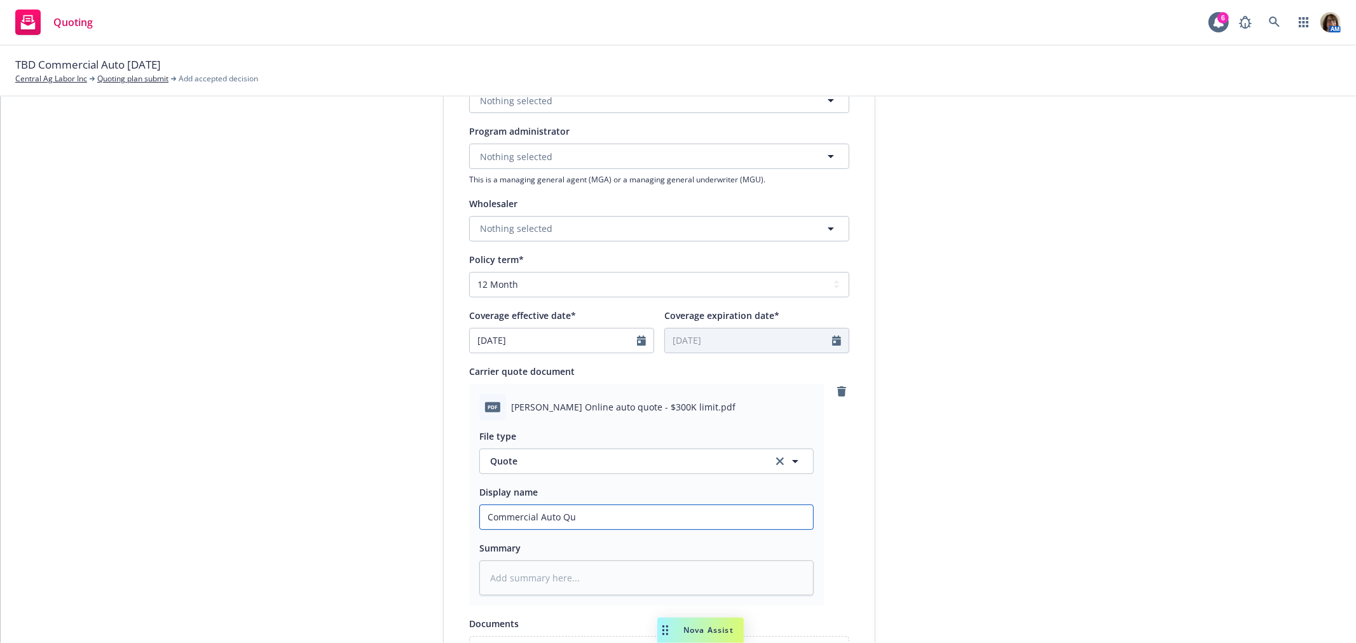
type textarea "x"
type input "Commercial Auto Quo"
type textarea "x"
type input "Commercial Auto Quot"
type textarea "x"
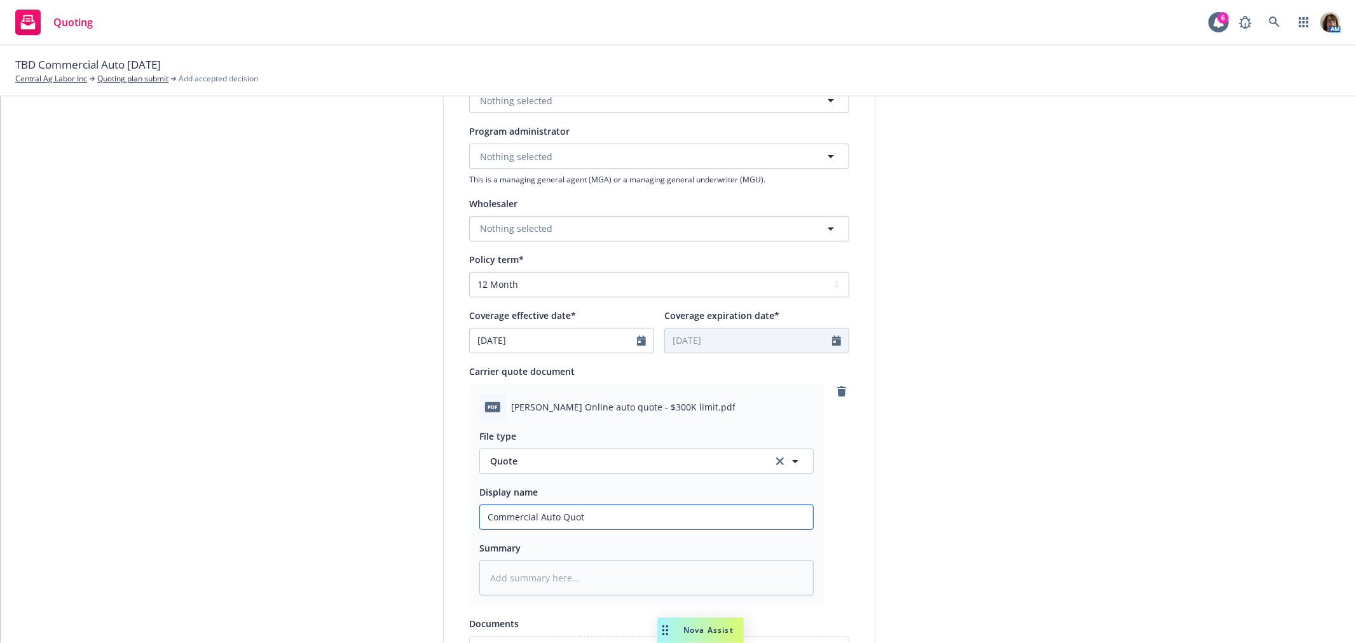
type input "Commercial Auto Quote"
type textarea "x"
type input "Commercial Auto Quote w"
type textarea "x"
type input "Commercial Auto Quote wi"
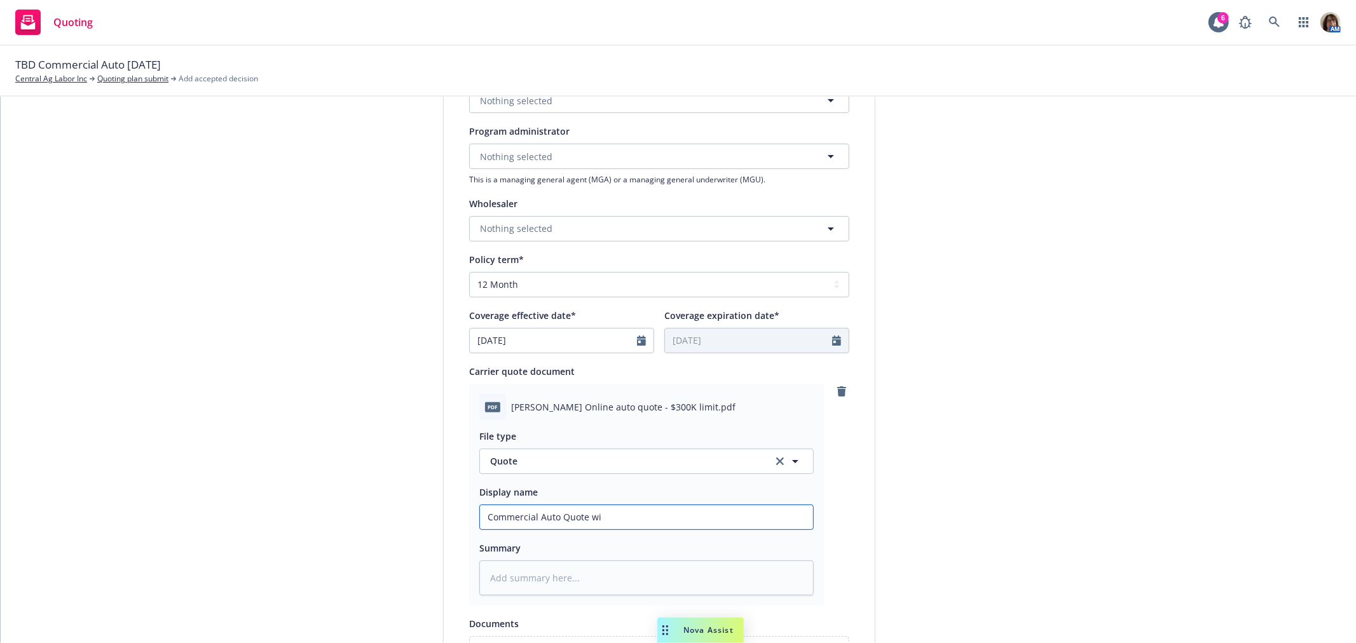
type textarea "x"
type input "Commercial Auto Quote wit"
type textarea "x"
type input "Commercial Auto Quote with"
type textarea "x"
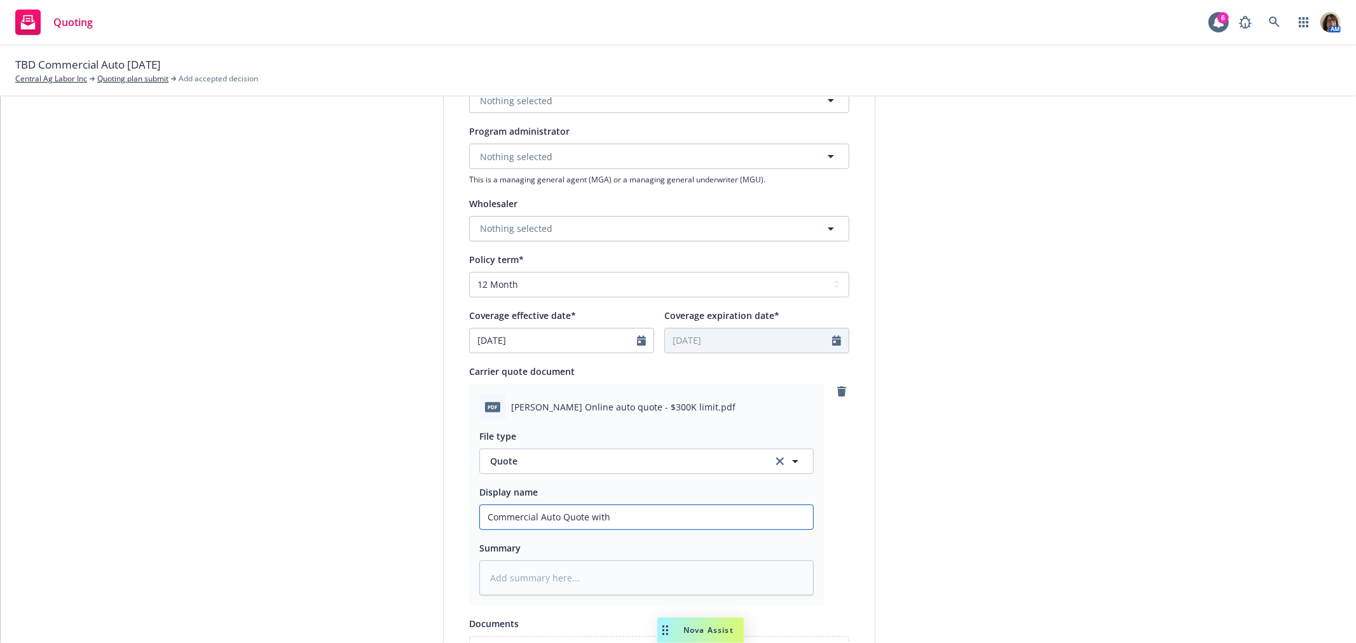
type input "Commercial Auto Quote with"
type textarea "x"
type input "Commercial Auto Quote with K"
type textarea "x"
type input "Commercial Auto Quote with Ke"
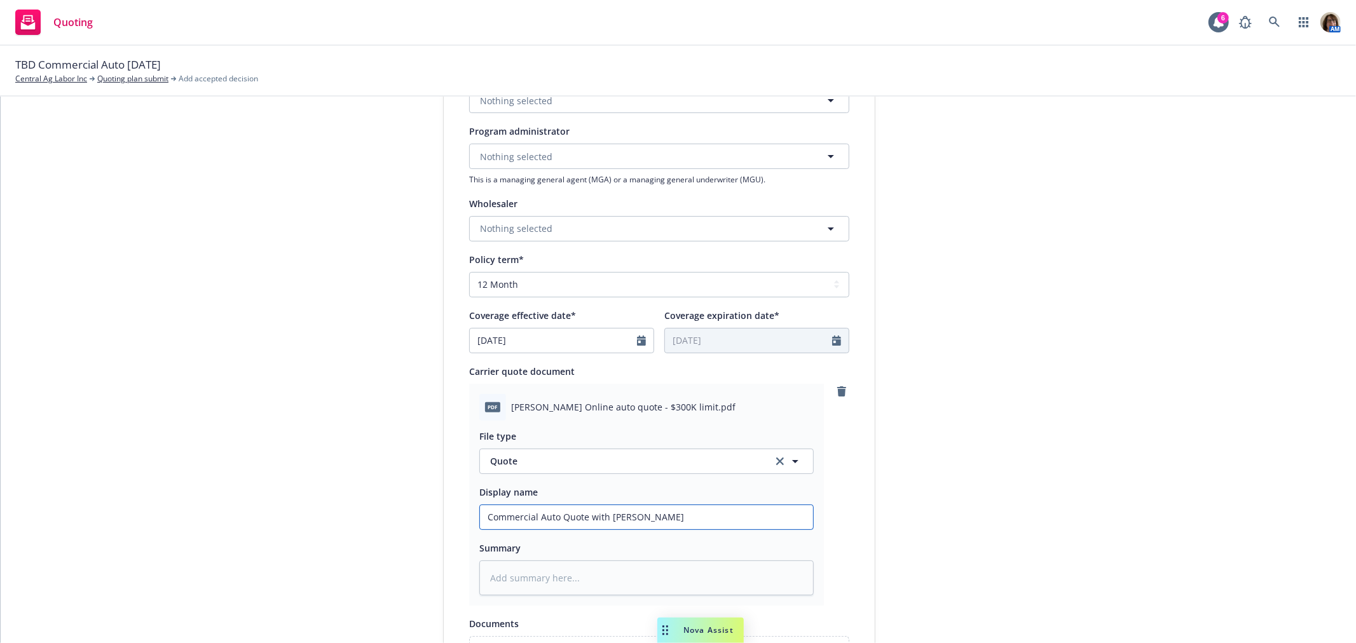
type textarea "x"
type input "Commercial Auto Quote with Kem"
type textarea "x"
type input "Commercial Auto Quote with Kemp"
type textarea "x"
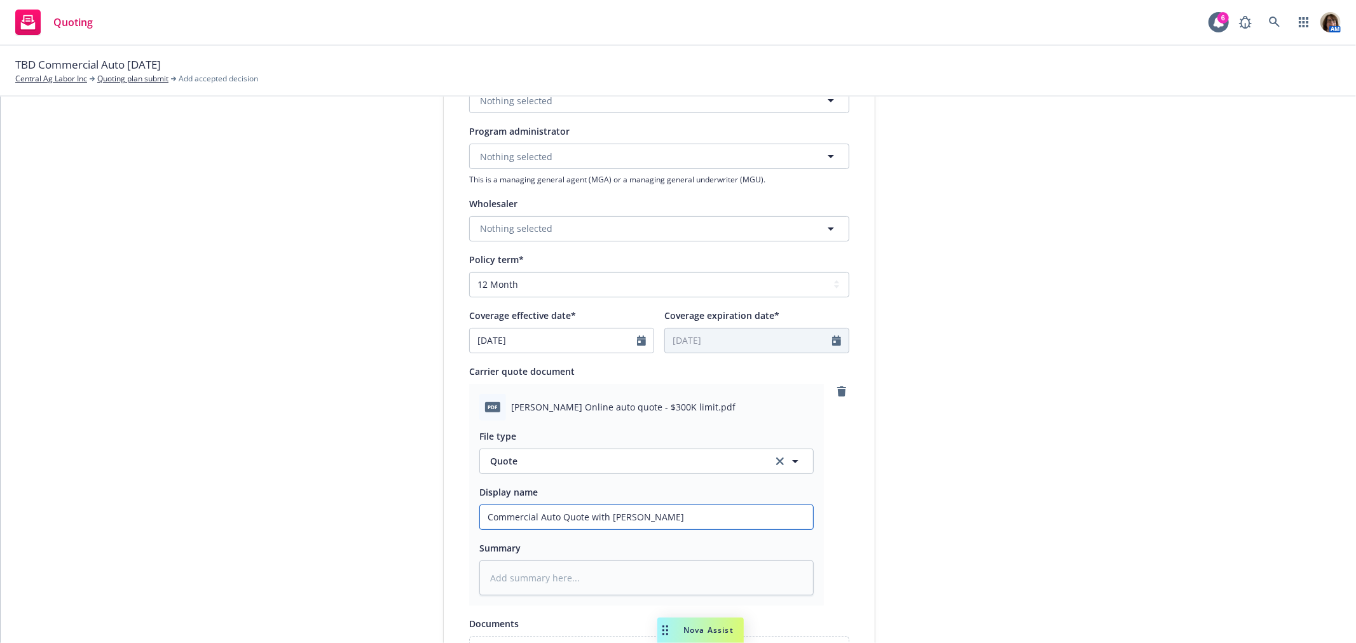
type input "Commercial Auto Quote with Kempe"
type textarea "x"
type input "Commercial Auto Quote with Kemper"
type textarea "x"
type input "Commercial Auto Quote with Kemper"
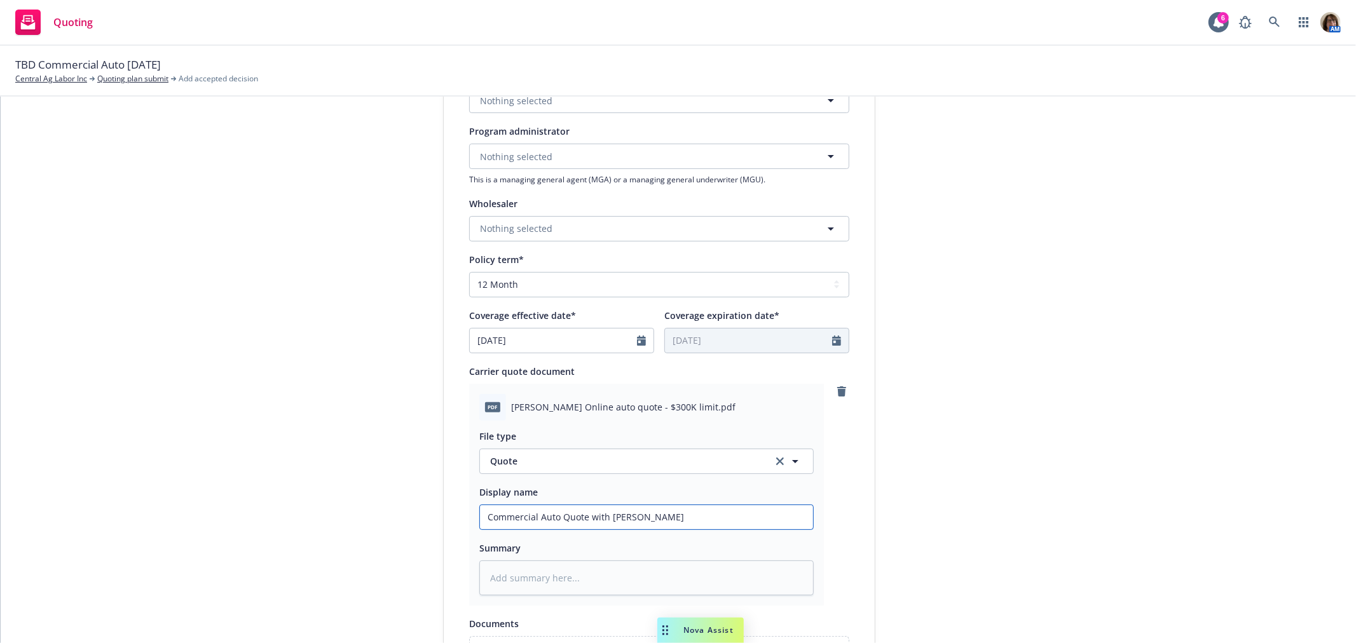
type textarea "x"
type input "Commercial Auto Quote with Kemper -"
type textarea "x"
type input "Commercial Auto Quote with Kemper -"
type textarea "x"
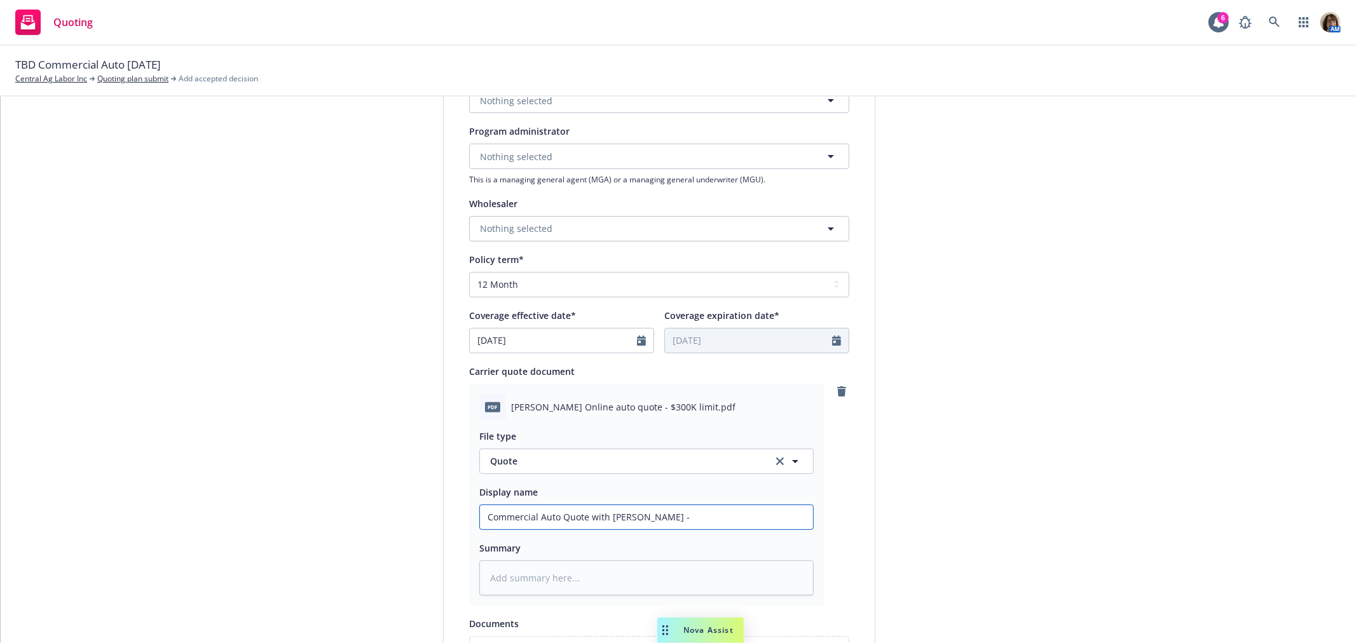
type input "Commercial Auto Quote with Kemper - $"
type textarea "x"
type input "Commercial Auto Quote with Kemper - $3"
type textarea "x"
type input "Commercial Auto Quote with Kemper - $30"
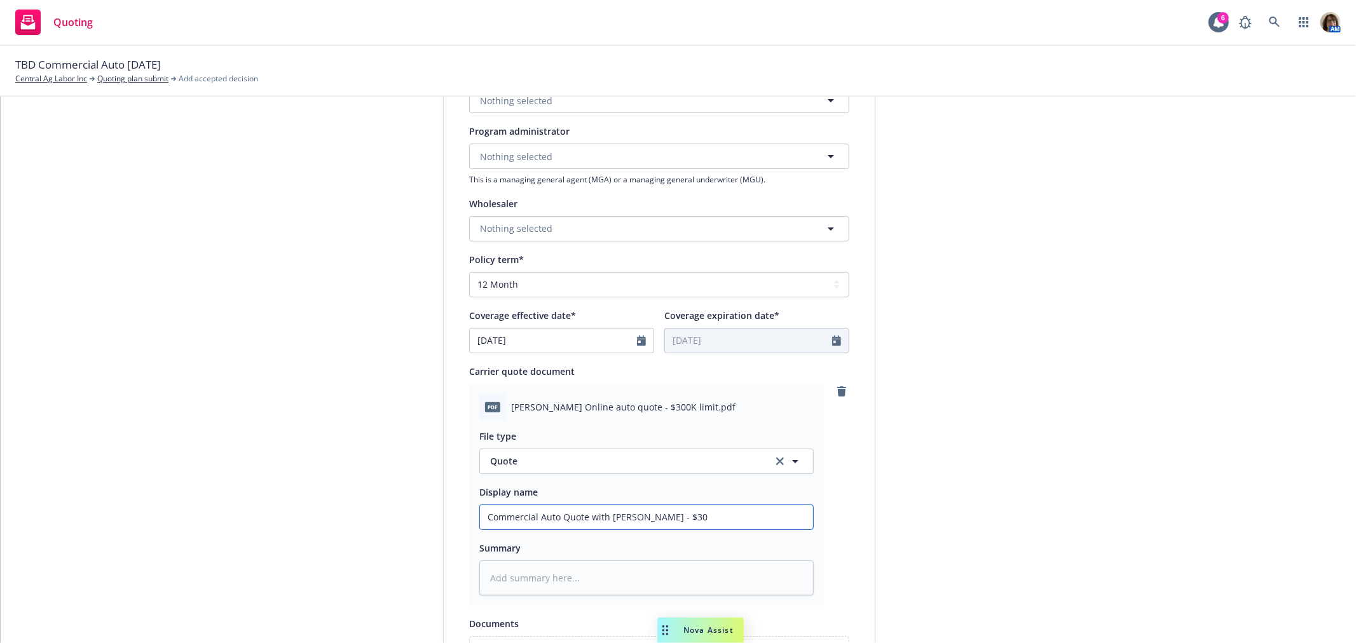
type textarea "x"
type input "Commercial Auto Quote with Kemper - $300"
type textarea "x"
type input "Commercial Auto Quote with Kemper - $300K"
type textarea "x"
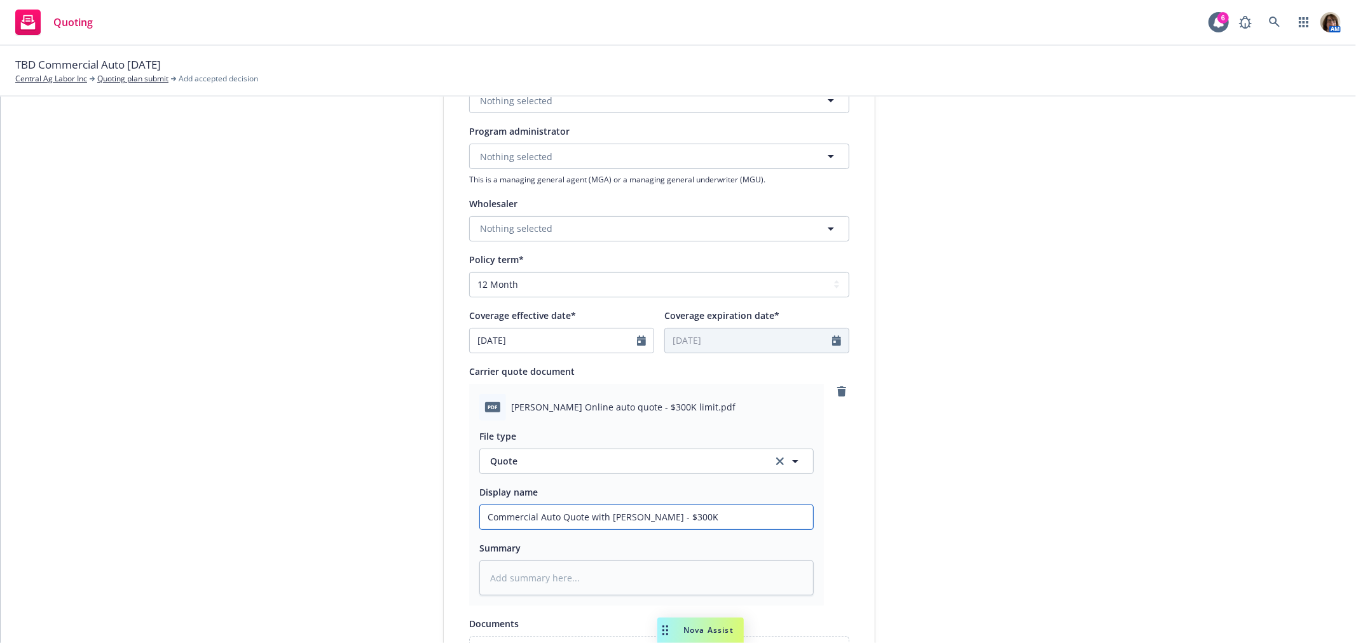
type input "Commercial Auto Quote with Kemper - $300K C"
type textarea "x"
type input "Commercial Auto Quote with Kemper - $300K CS"
type textarea "x"
type input "Commercial Auto Quote with Kemper - $300K CSL"
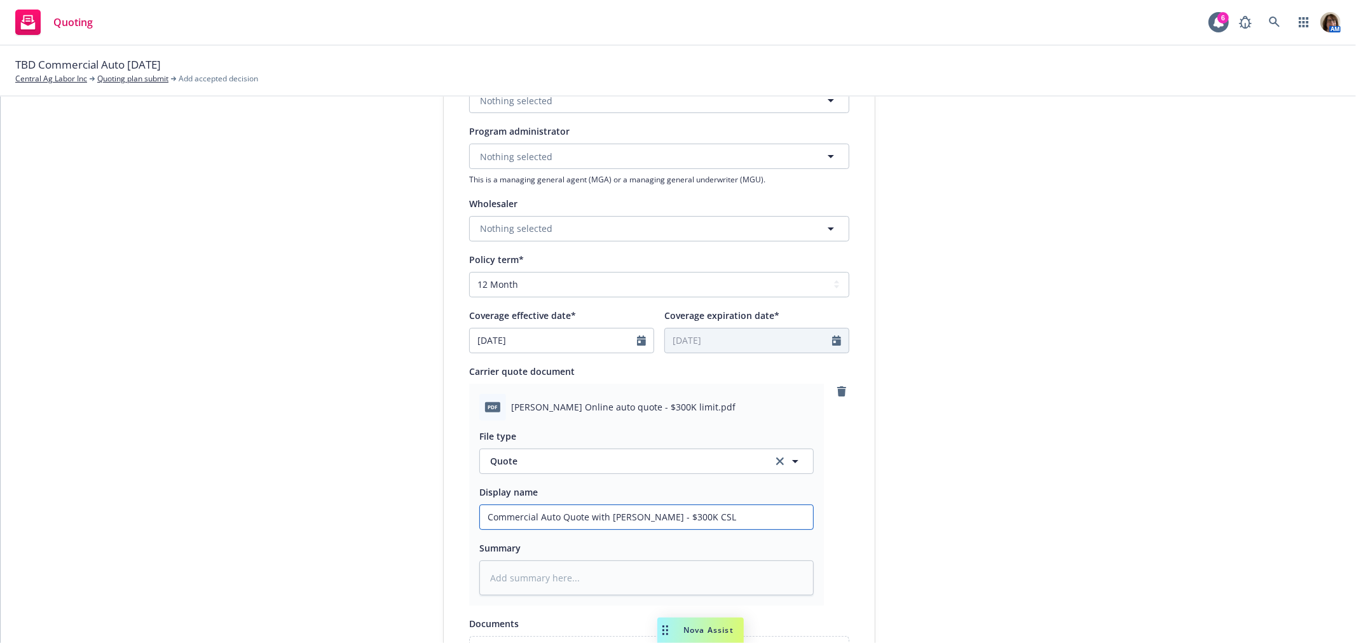
type textarea "x"
type input "Commercial Auto Quote with Kemper - $300K CSL"
click at [698, 514] on input "Commercial Auto Quote with Kemper - $300K CSL" at bounding box center [646, 517] width 333 height 24
type textarea "x"
type input "Commercial Auto Quote with Kemper - $300K CSL"
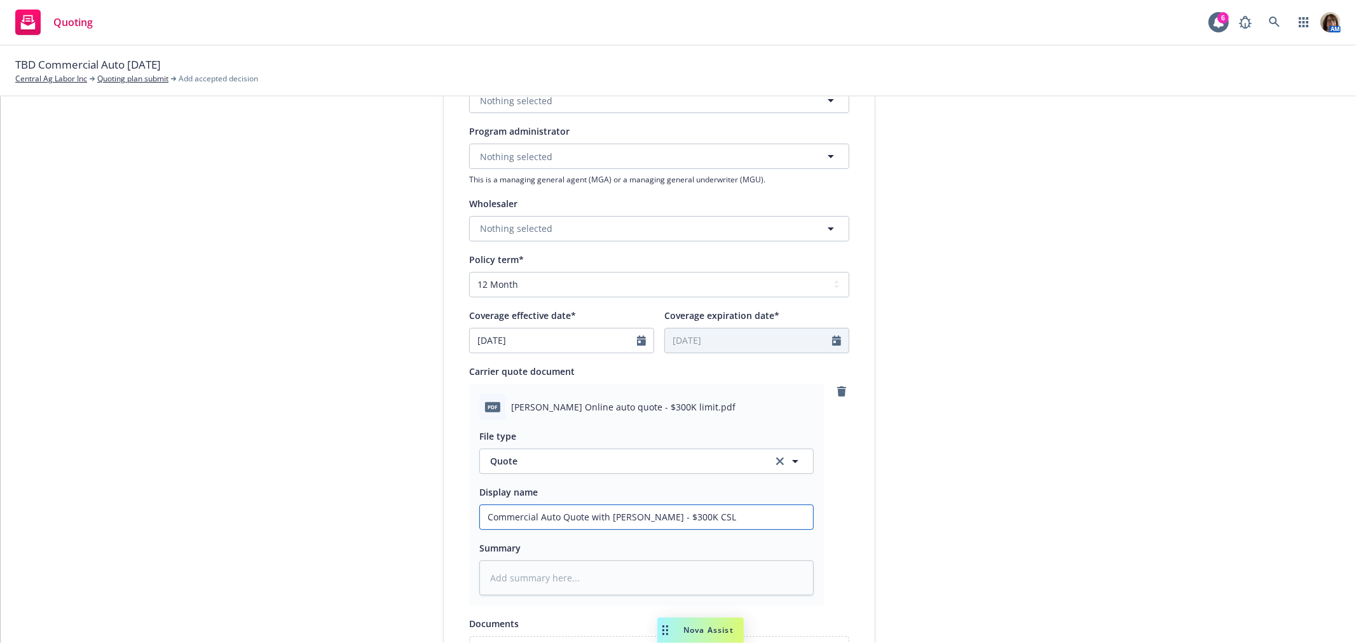
type textarea "x"
type input "Commercial Auto Quote with Kemper - $300K CSL -"
type textarea "x"
type input "Commercial Auto Quote with Kemper - $300K CSL -"
type textarea "x"
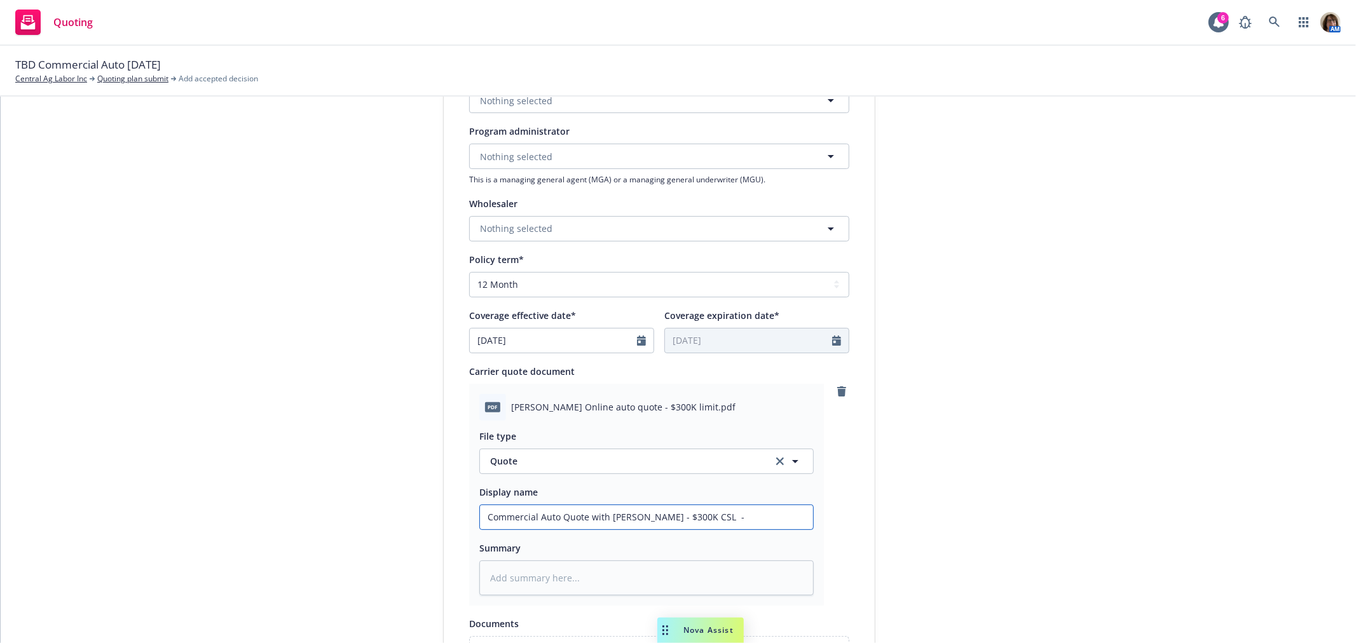
type input "Commercial Auto Quote with Kemper - $300K CSL - $"
type textarea "x"
type input "Commercial Auto Quote with Kemper - $300K CSL - $2"
type textarea "x"
type input "Commercial Auto Quote with Kemper - $300K CSL - $2,"
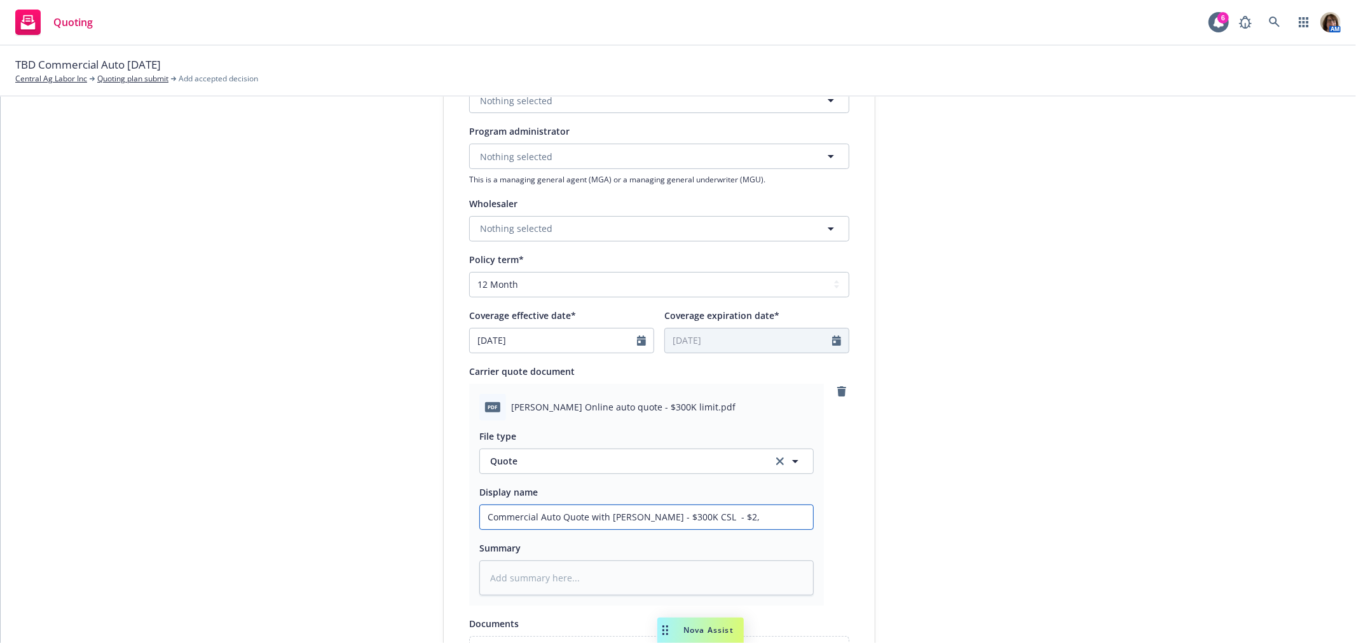
type textarea "x"
type input "Commercial Auto Quote with Kemper - $300K CSL - $2,9"
type textarea "x"
type input "Commercial Auto Quote with Kemper - $300K CSL - $2,93"
type textarea "x"
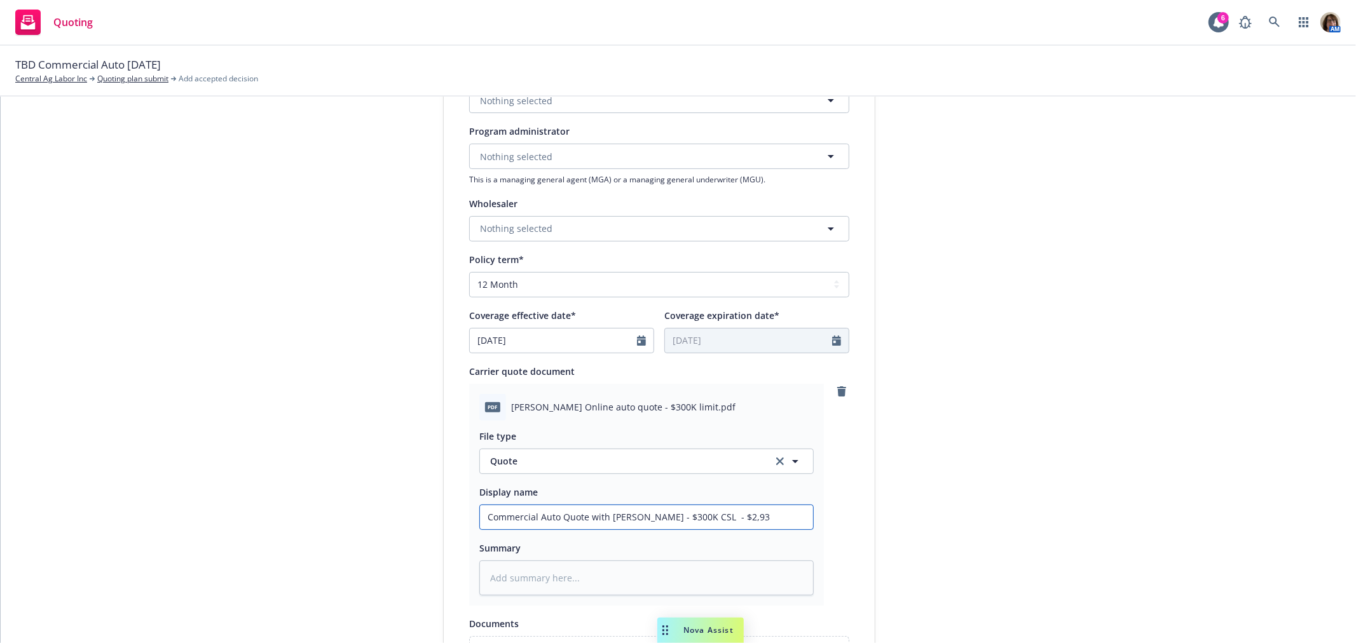
type input "Commercial Auto Quote with Kemper - $300K CSL - $2,935"
type textarea "x"
type input "Commercial Auto Quote with Kemper - $300K CSL - $2,935"
type textarea "x"
type input "Commercial Auto Quote with Kemper - $300K CSL - $2,935 -"
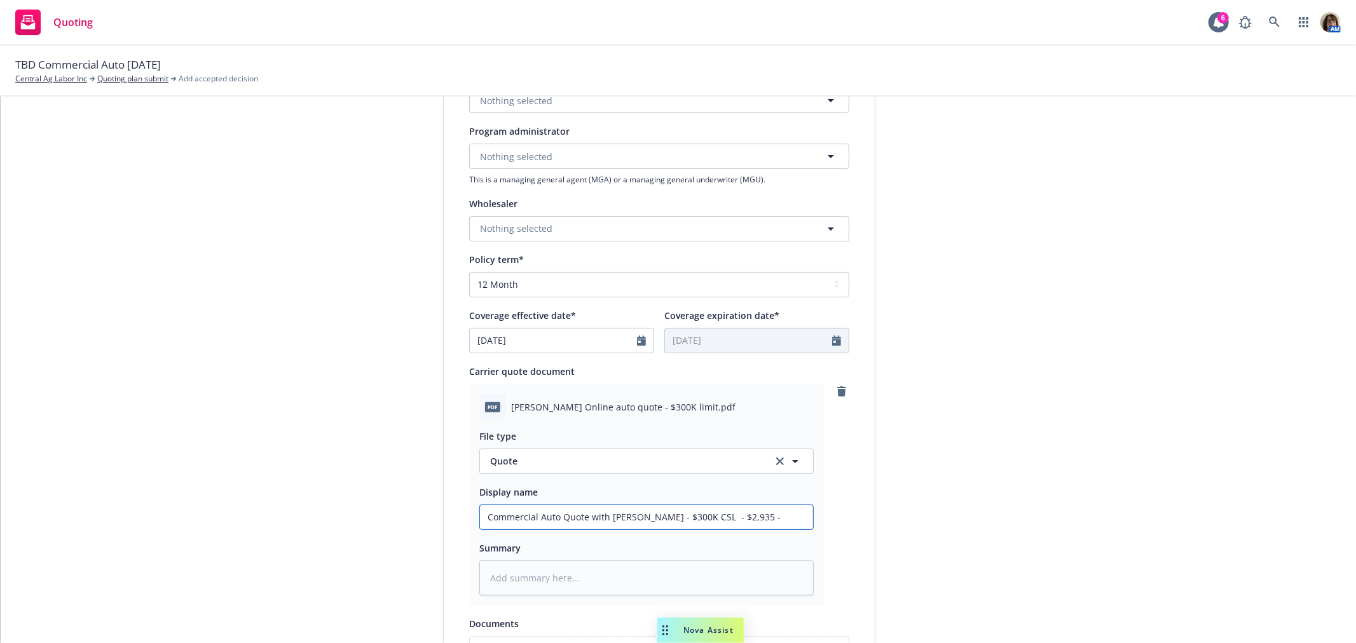
type textarea "x"
type input "Commercial Auto Quote with Kemper - $300K CSL - $2,935 -"
type textarea "x"
type input "Commercial Auto Quote with Kemper - $300K CSL - $2,935 - A"
type textarea "x"
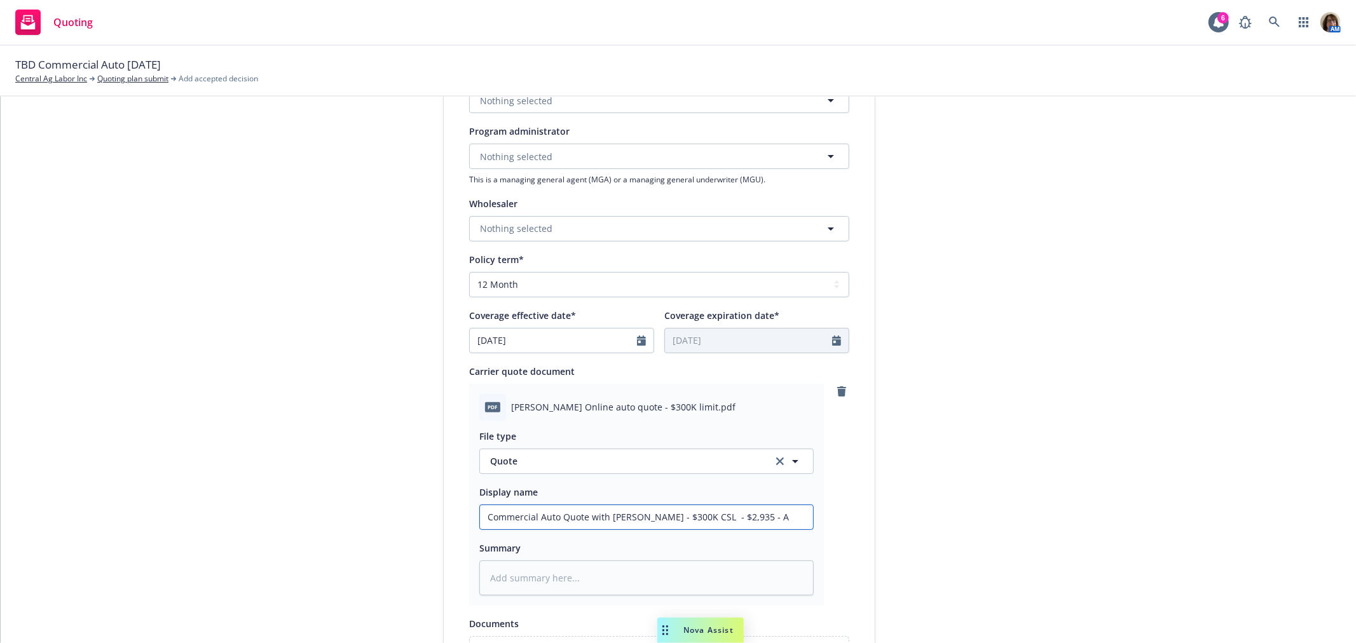
type input "Commercial Auto Quote with Kemper - $300K CSL - $2,935 - An"
type textarea "x"
type input "Commercial Auto Quote with Kemper - $300K CSL - $2,935 - Ann"
type textarea "x"
type input "Commercial Auto Quote with Kemper - $300K CSL - $2,935 - Annu"
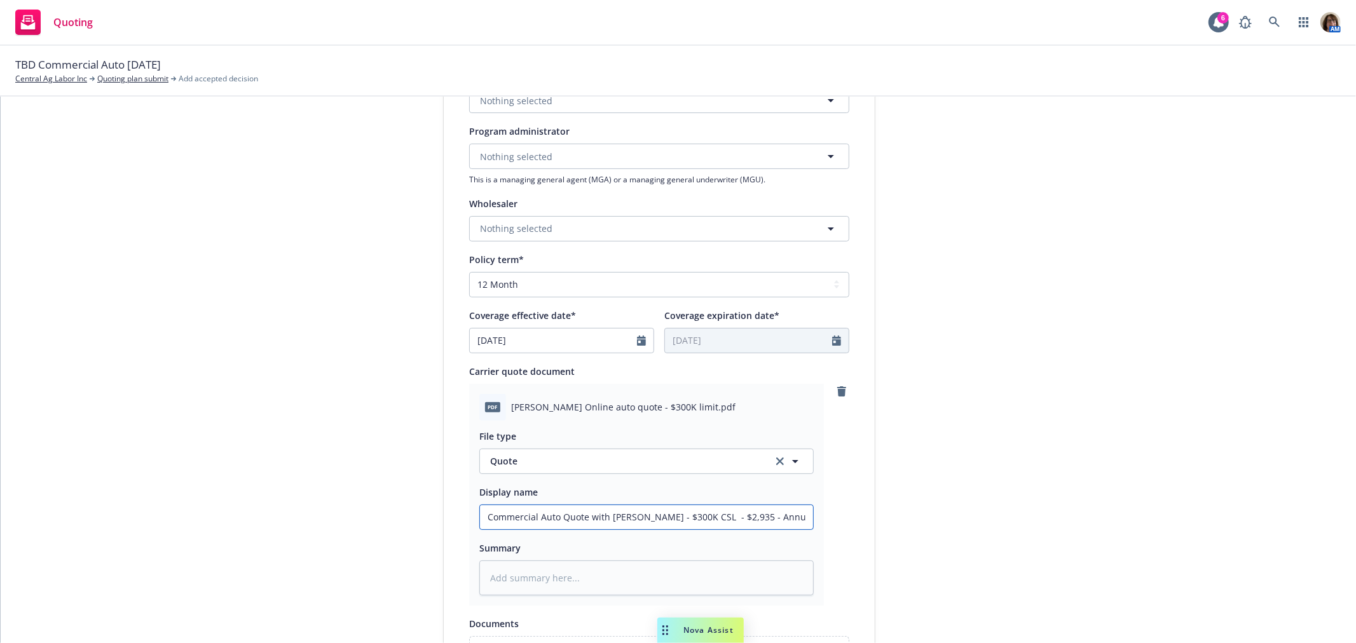
type textarea "x"
type input "Commercial Auto Quote with Kemper - $300K CSL - $2,935 - Annua"
type textarea "x"
type input "Commercial Auto Quote with Kemper - $300K CSL - $2,935 - Annual"
type textarea "x"
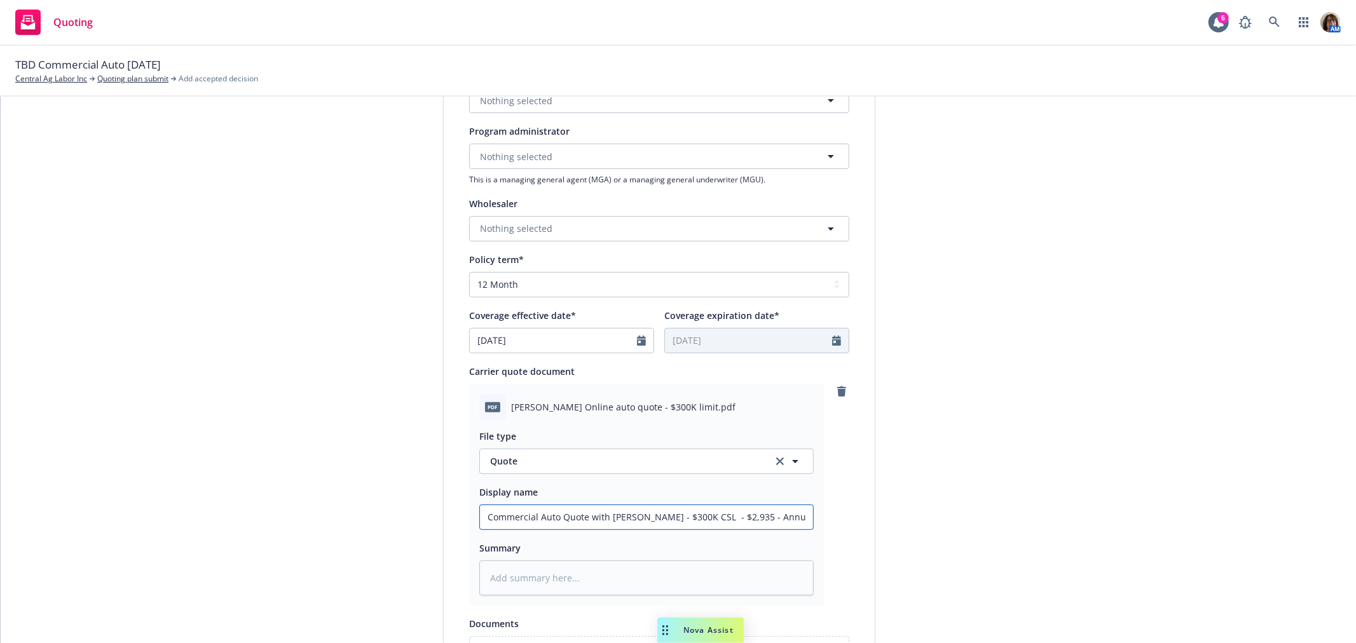
type input "Commercial Auto Quote with Kemper - $300K CSL - $2,935 - Annual"
type textarea "x"
type input "Commercial Auto Quote with Kemper - $300K CSL - $2,935 - Annual p"
type textarea "x"
type input "Commercial Auto Quote with Kemper - $300K CSL - $2,935 - Annual pr"
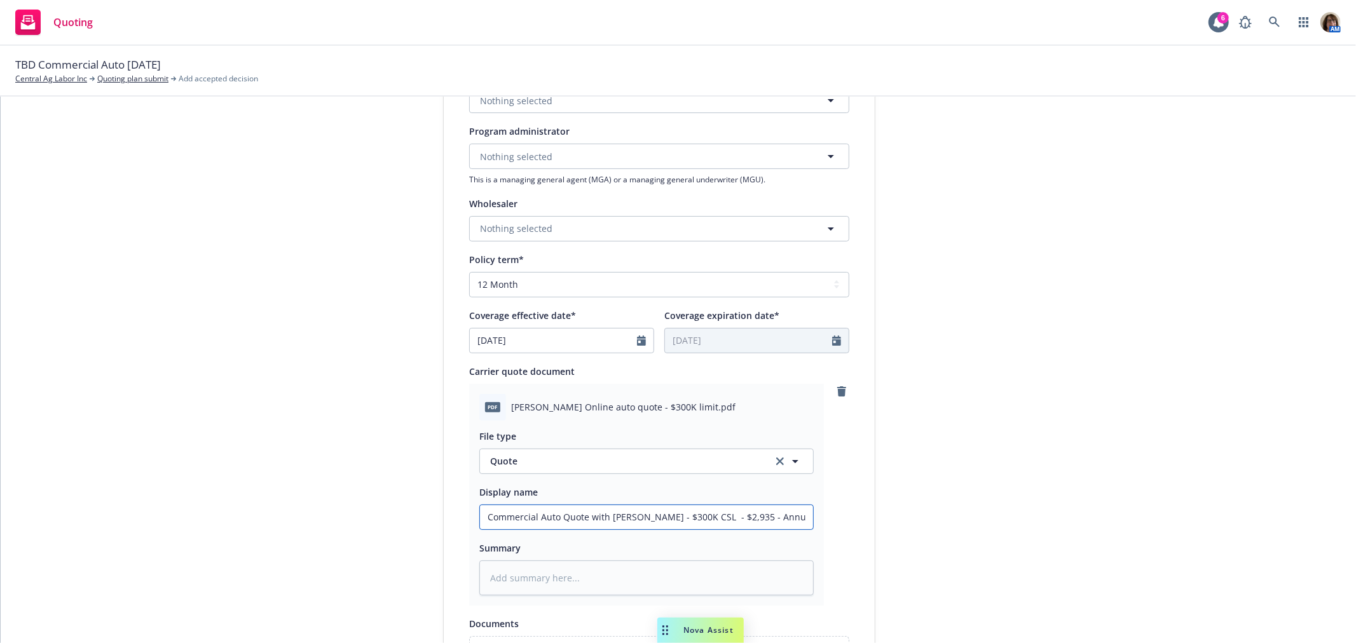
type textarea "x"
type input "Commercial Auto Quote with Kemper - $300K CSL - $2,935 - Annual pre"
type textarea "x"
type input "Commercial Auto Quote with Kemper - $300K CSL - $2,935 - Annual prem"
type textarea "x"
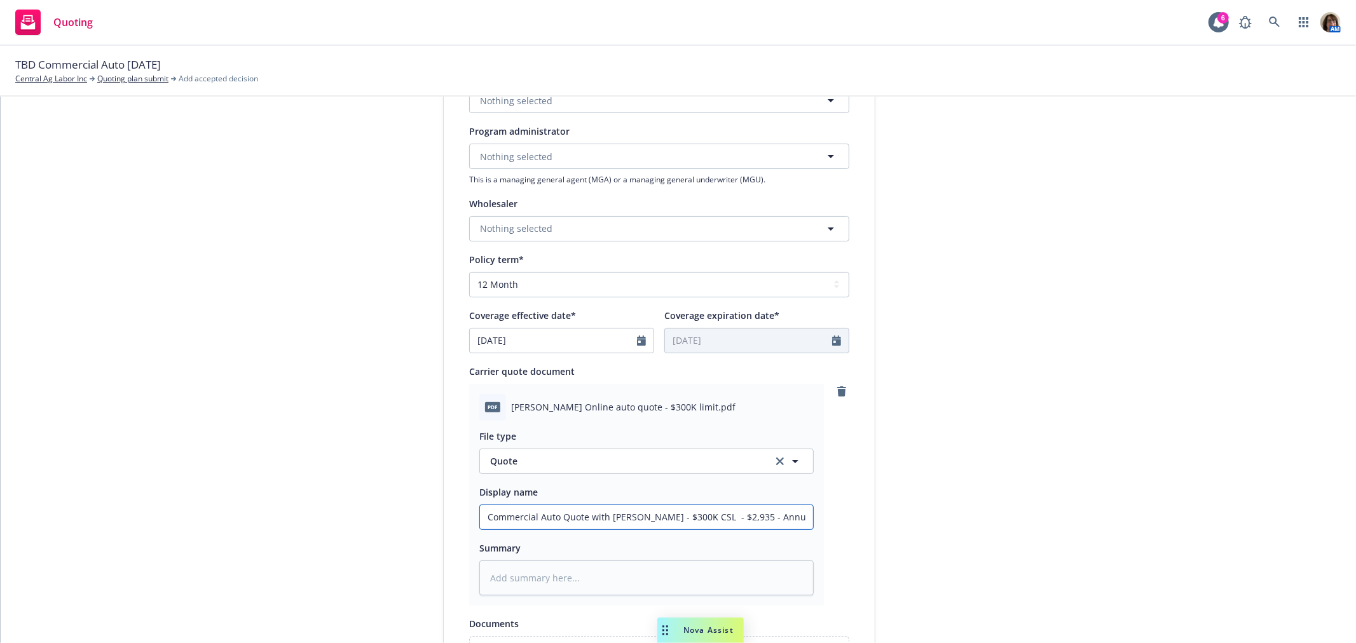
type input "Commercial Auto Quote with Kemper - $300K CSL - $2,935 - Annual premi"
type textarea "x"
type input "Commercial Auto Quote with Kemper - $300K CSL - $2,935 - Annual premiu"
type textarea "x"
type input "Commercial Auto Quote with Kemper - $300K CSL - $2,935 - Annual premium"
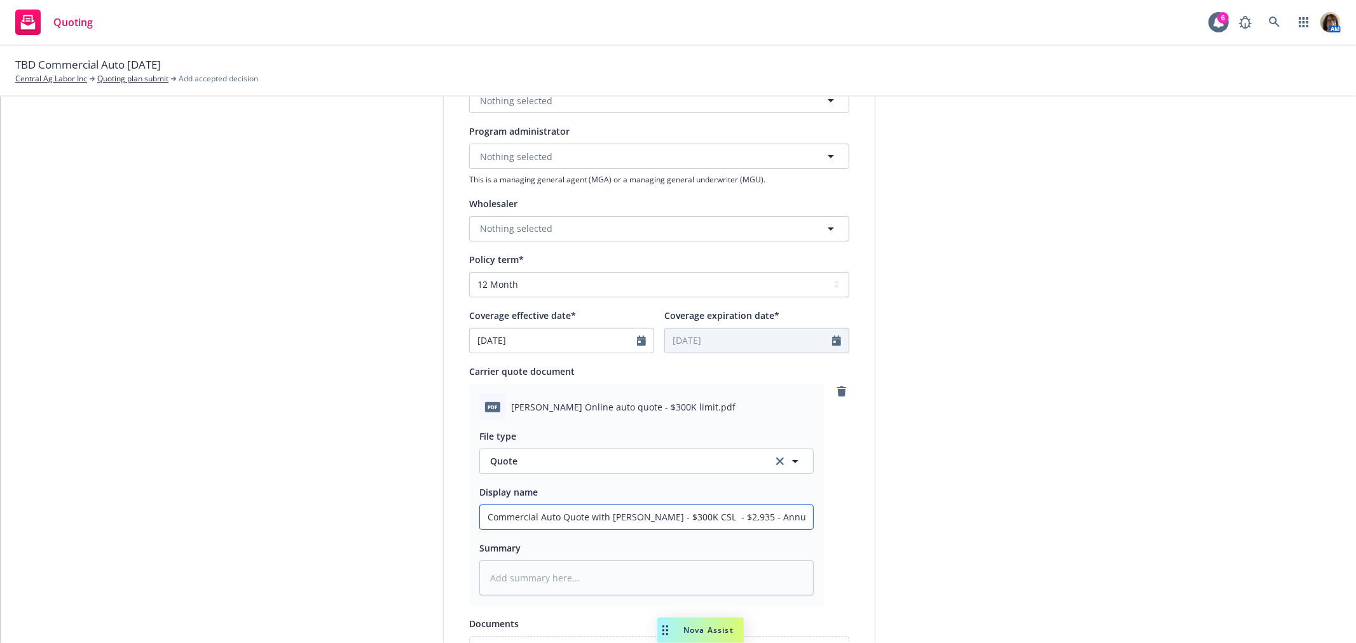
scroll to position [0, 3]
type textarea "x"
type input "Commercial Auto Quote with Kemper - $300K CSL - $2,935 - Annual premium"
type textarea "x"
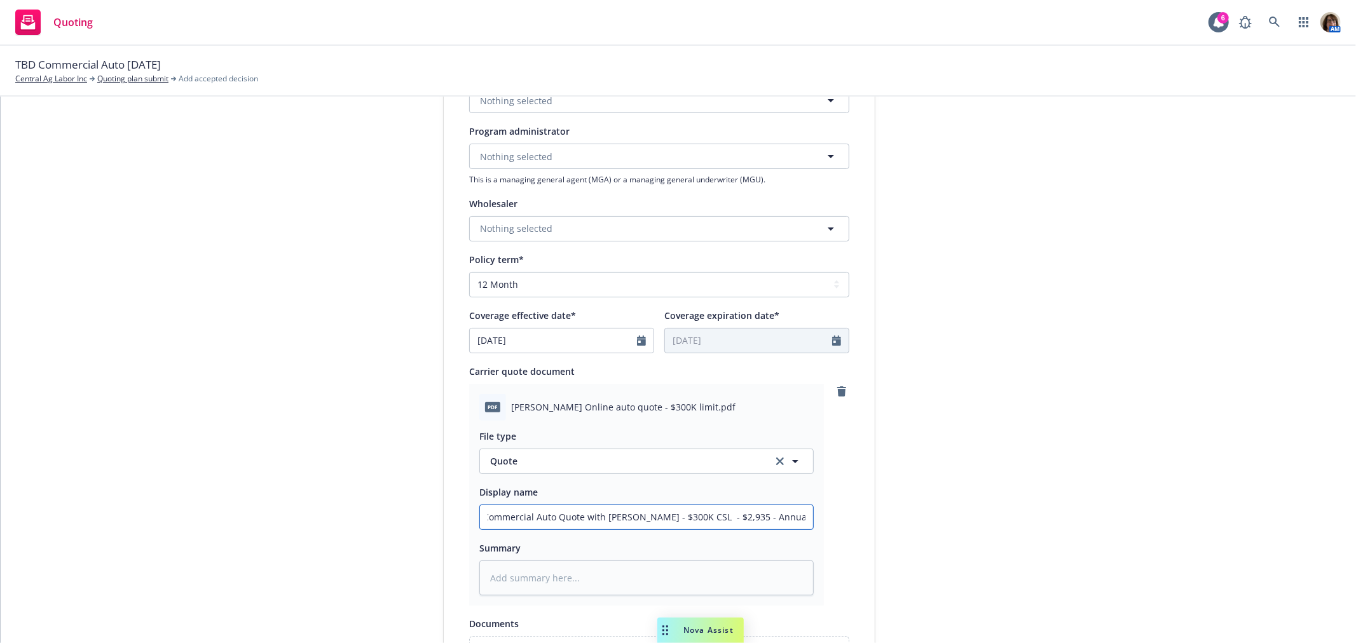
type input "Commercial Auto Quote with Kemper - $300K CSL - $2,935 - Annual premium /"
type textarea "x"
type input "Commercial Auto Quote with Kemper - $300K CSL - $2,935 - Annual premium /"
type textarea "x"
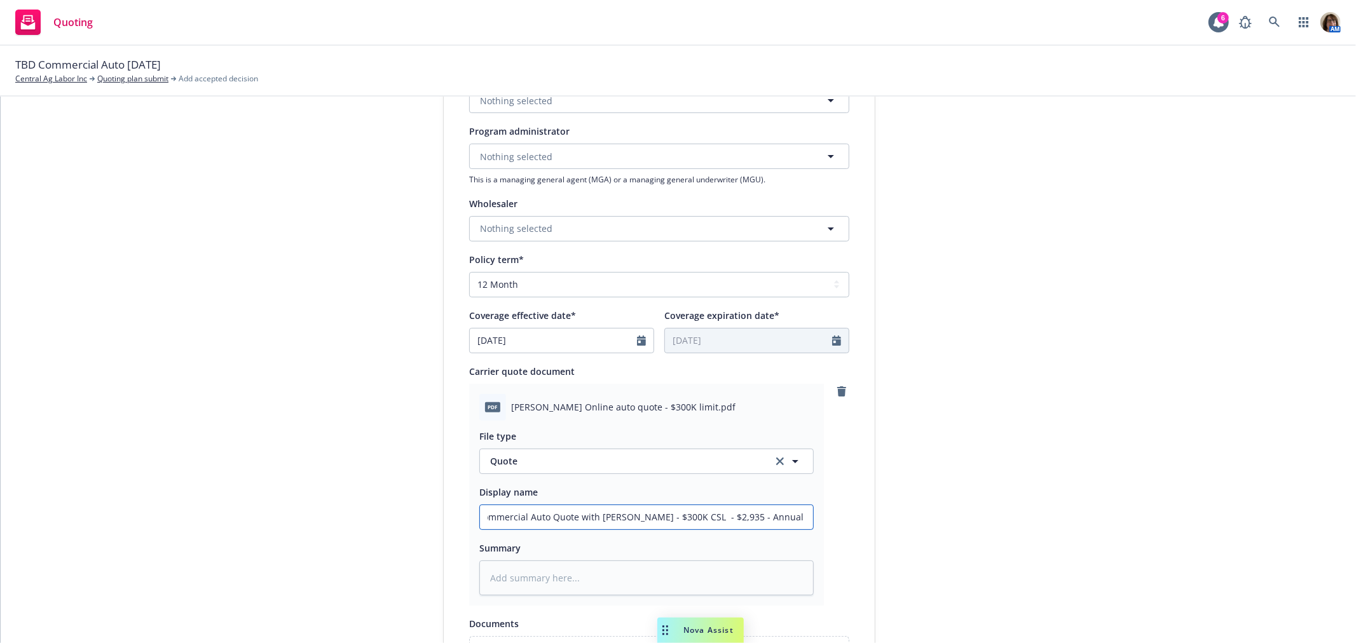
type input "Commercial Auto Quote with Kemper - $300K CSL - $2,935 - Annual premium / X"
type textarea "x"
type input "Commercial Auto Quote with Kemper - $300K CSL - $2,935 - Annual premium /"
type textarea "x"
type input "Commercial Auto Quote with Kemper - $300K CSL - $2,935 - Annual premium / S"
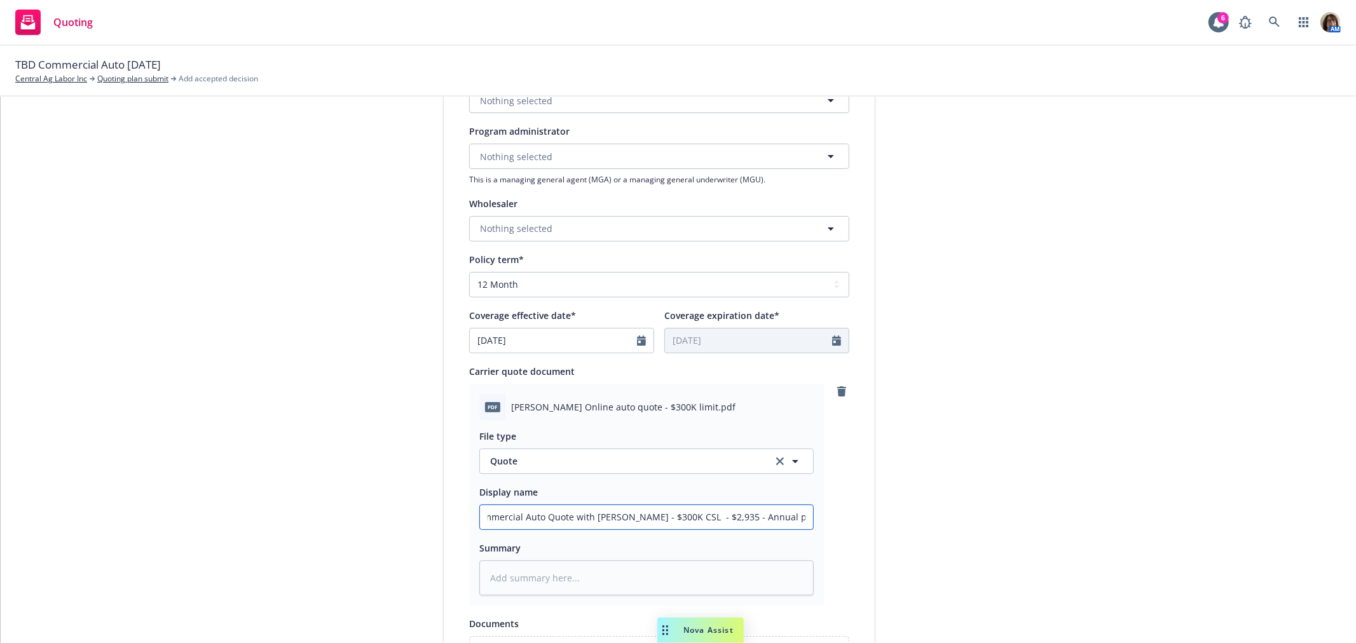
type textarea "x"
type input "Commercial Auto Quote with Kemper - $300K CSL - $2,935 - Annual premium / Sy"
type textarea "x"
type input "Commercial Auto Quote with Kemper - $300K CSL - $2,935 - Annual premium / Sym"
type textarea "x"
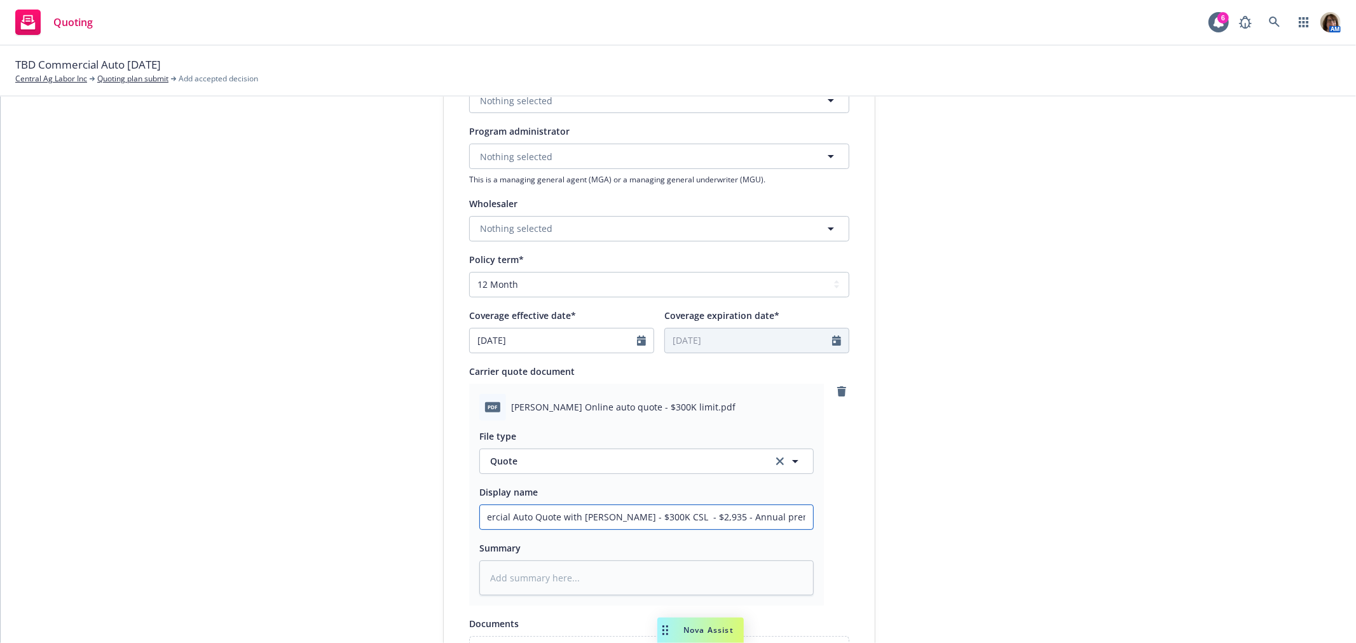
type input "Commercial Auto Quote with Kemper - $300K CSL - $2,935 - Annual premium / Symb"
type textarea "x"
type input "Commercial Auto Quote with Kemper - $300K CSL - $2,935 - Annual premium / Symbo"
type textarea "x"
type input "Commercial Auto Quote with Kemper - $300K CSL - $2,935 - Annual premium / Symbol"
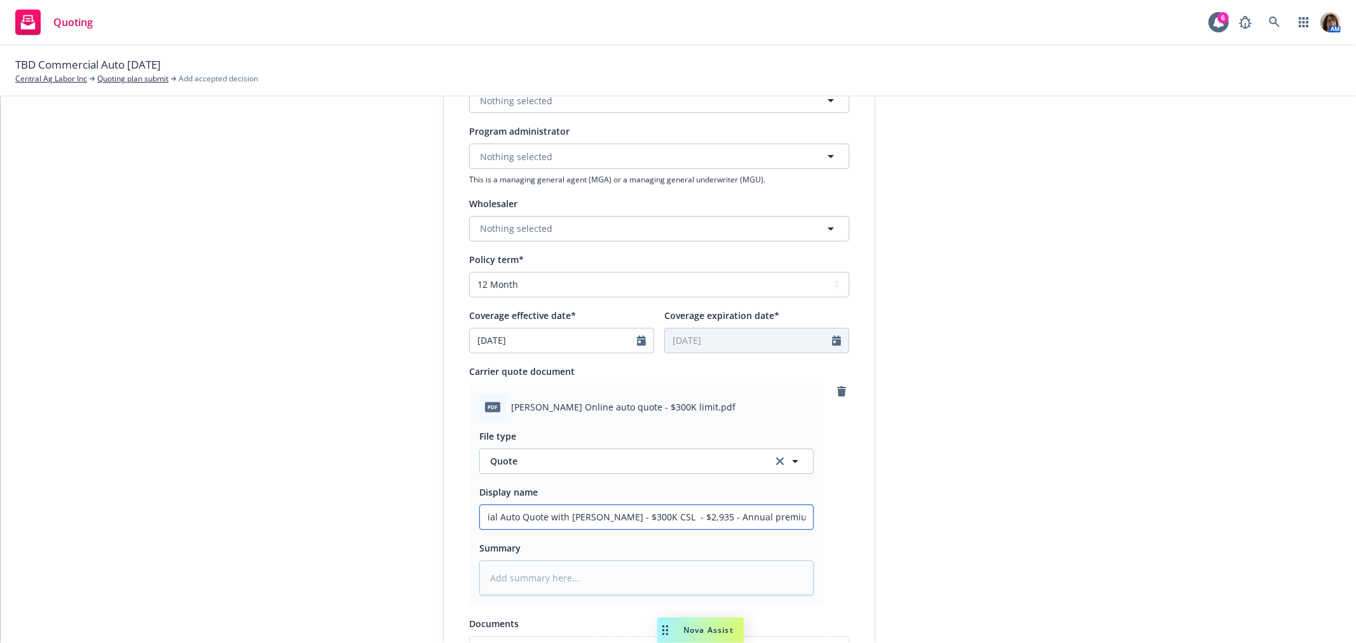
type textarea "x"
type input "Commercial Auto Quote with Kemper - $300K CSL - $2,935 - Annual premium / Symbol"
type textarea "x"
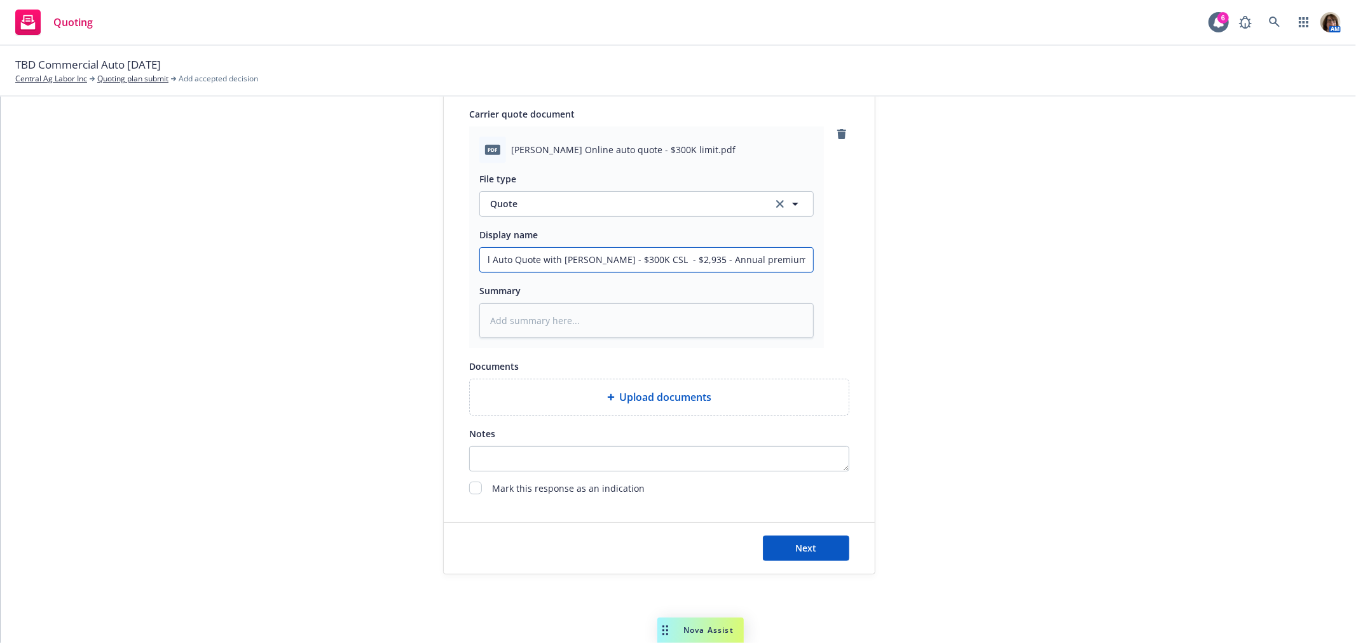
scroll to position [625, 0]
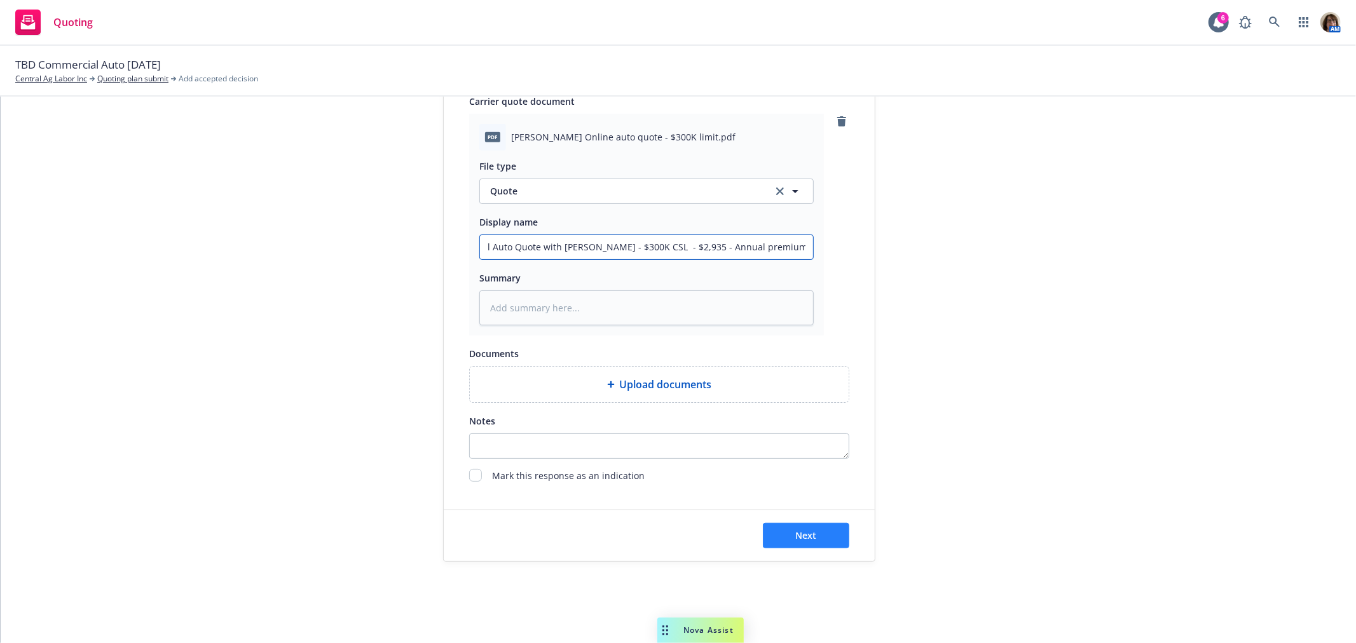
type input "Commercial Auto Quote with Kemper - $300K CSL - $2,935 - Annual premium / Symbo…"
click at [808, 536] on span "Next" at bounding box center [806, 535] width 21 height 12
type textarea "x"
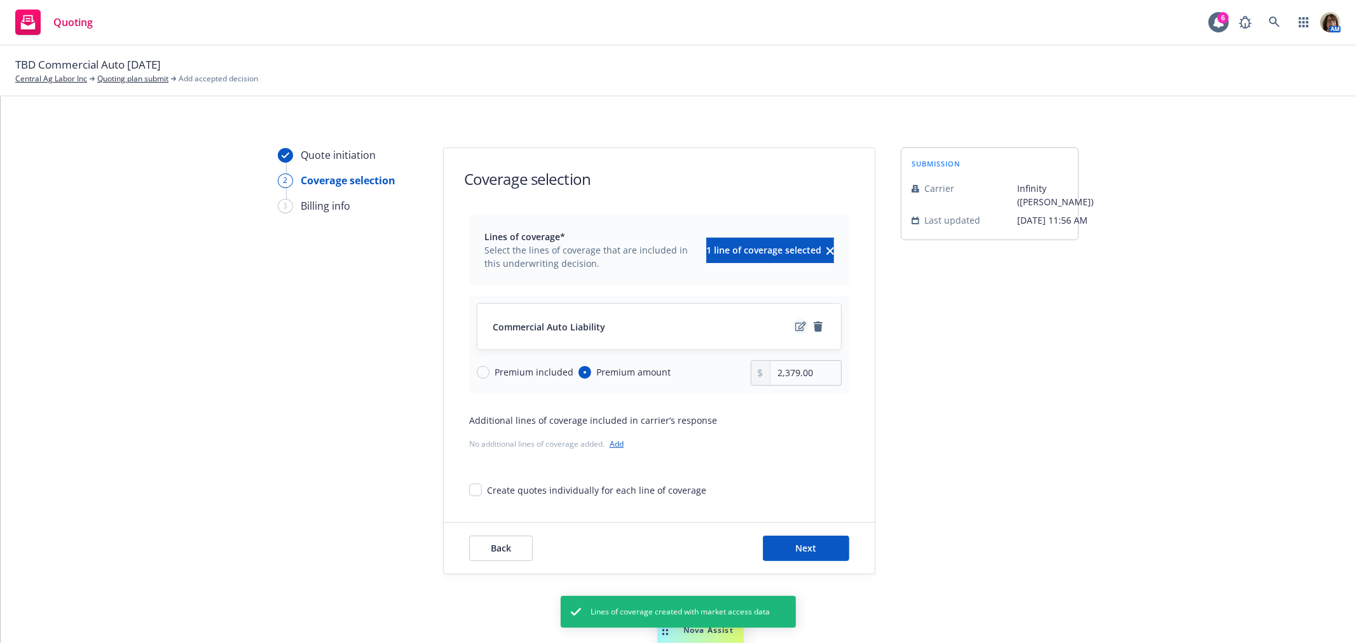
click at [795, 325] on icon "edit" at bounding box center [800, 327] width 11 height 10
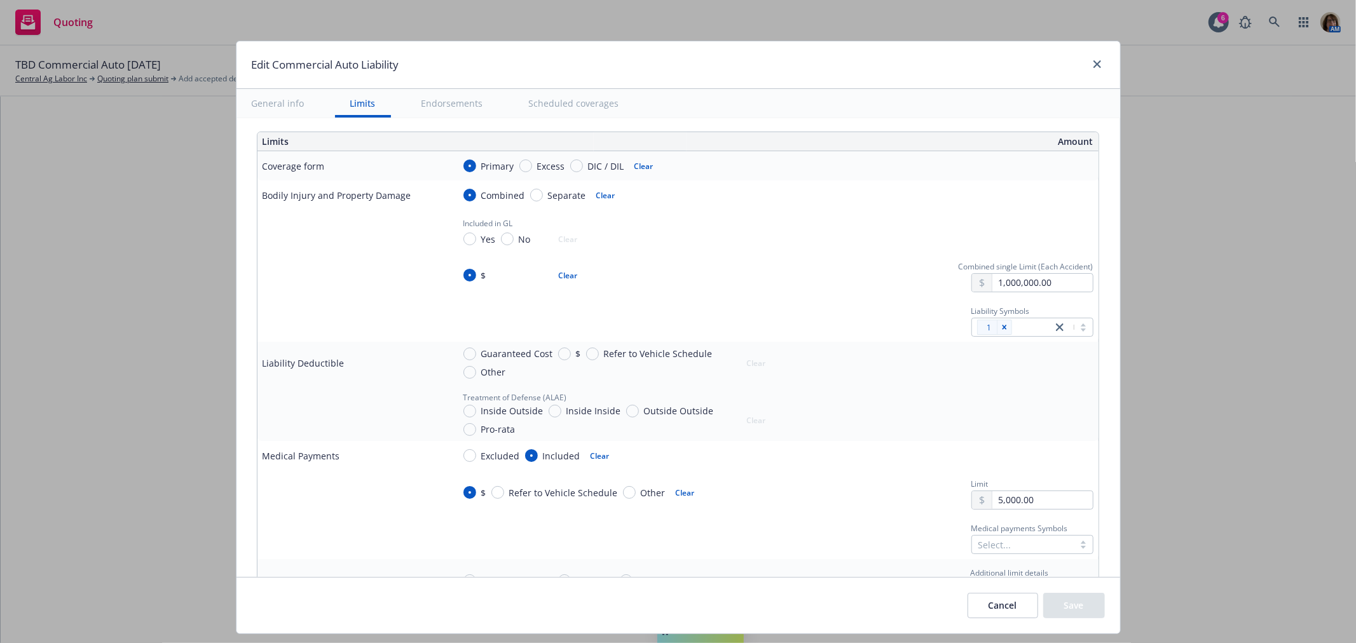
scroll to position [423, 0]
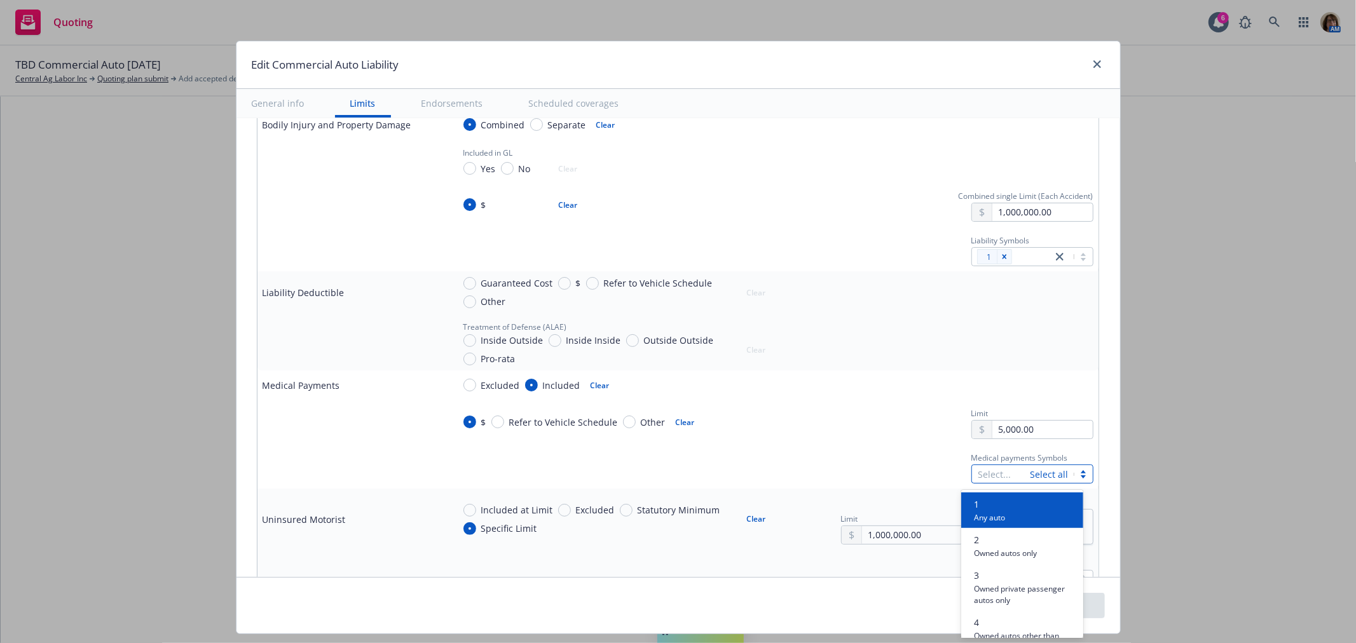
click at [978, 473] on div at bounding box center [1001, 474] width 46 height 15
type input "7"
click at [979, 502] on span "7" at bounding box center [1023, 504] width 98 height 13
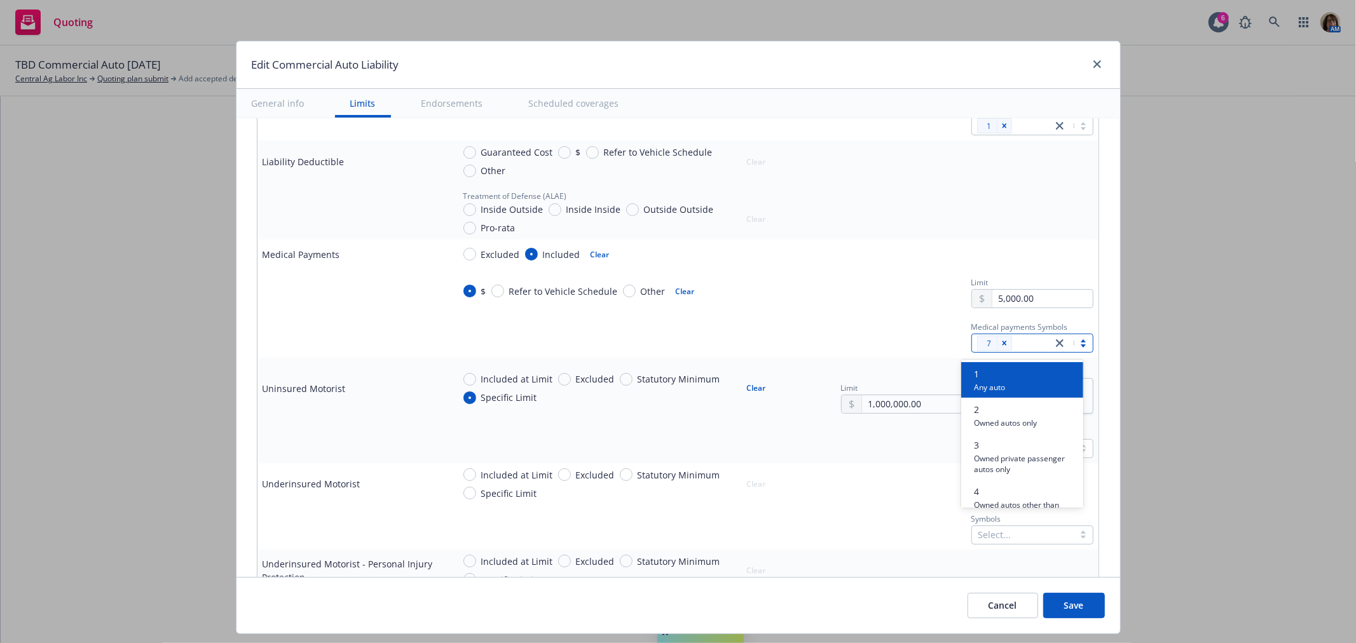
scroll to position [564, 0]
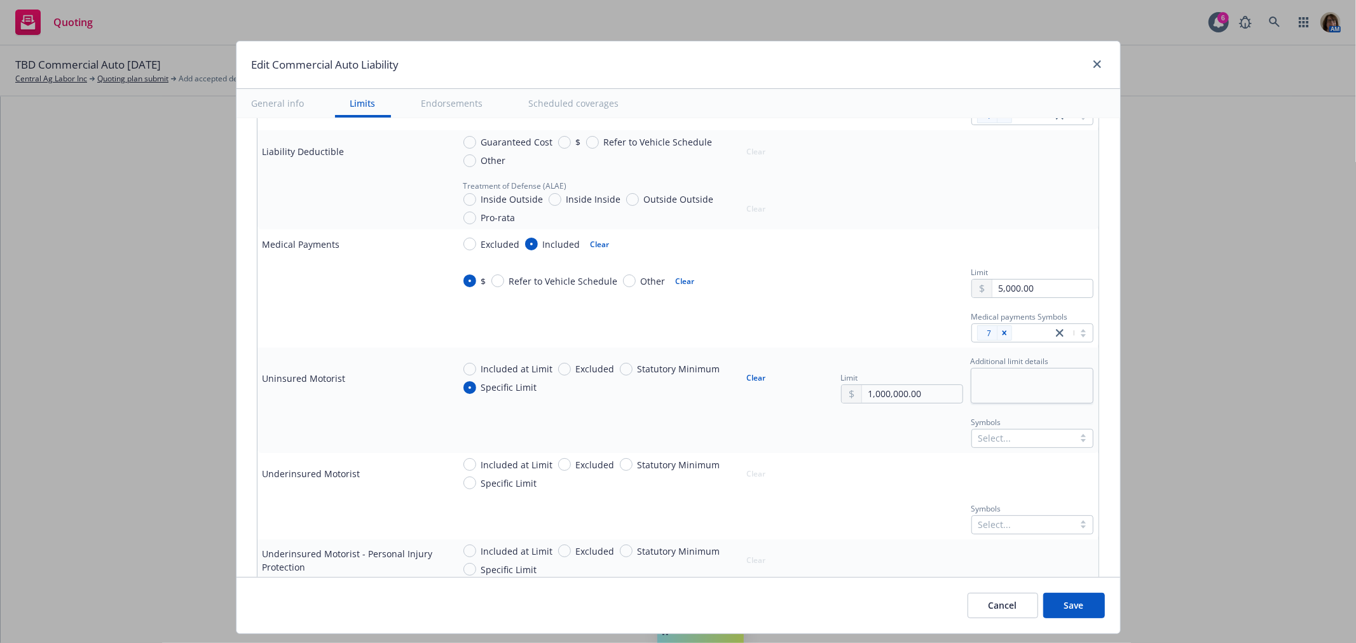
click at [950, 393] on div "Limit 1,000,000.00 Additional limit details" at bounding box center [967, 378] width 252 height 50
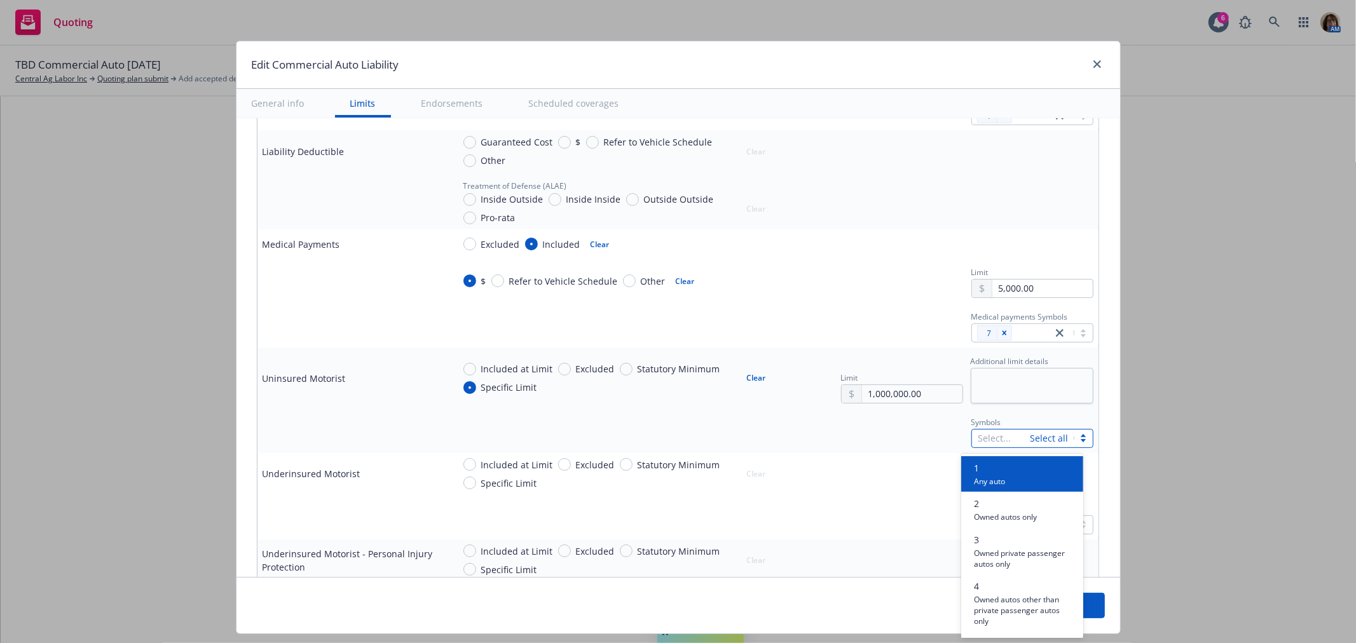
click at [978, 443] on div at bounding box center [1001, 438] width 46 height 15
type input "7"
click at [981, 469] on span "7" at bounding box center [1023, 467] width 98 height 13
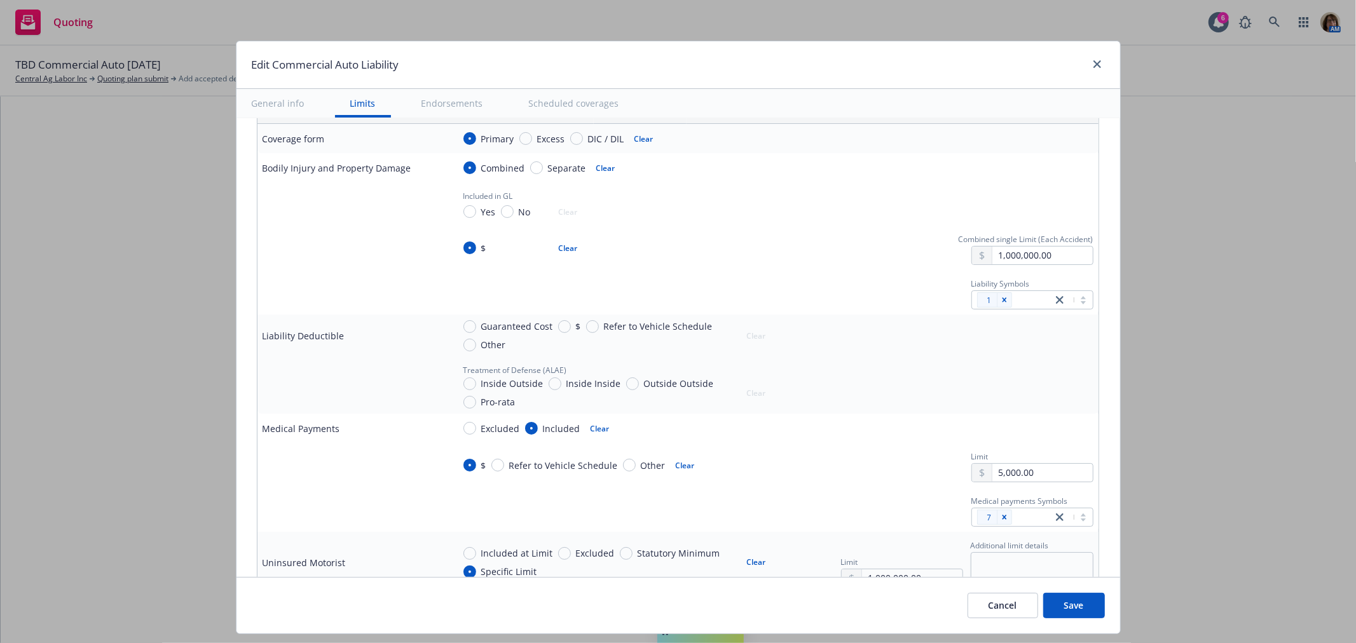
scroll to position [282, 0]
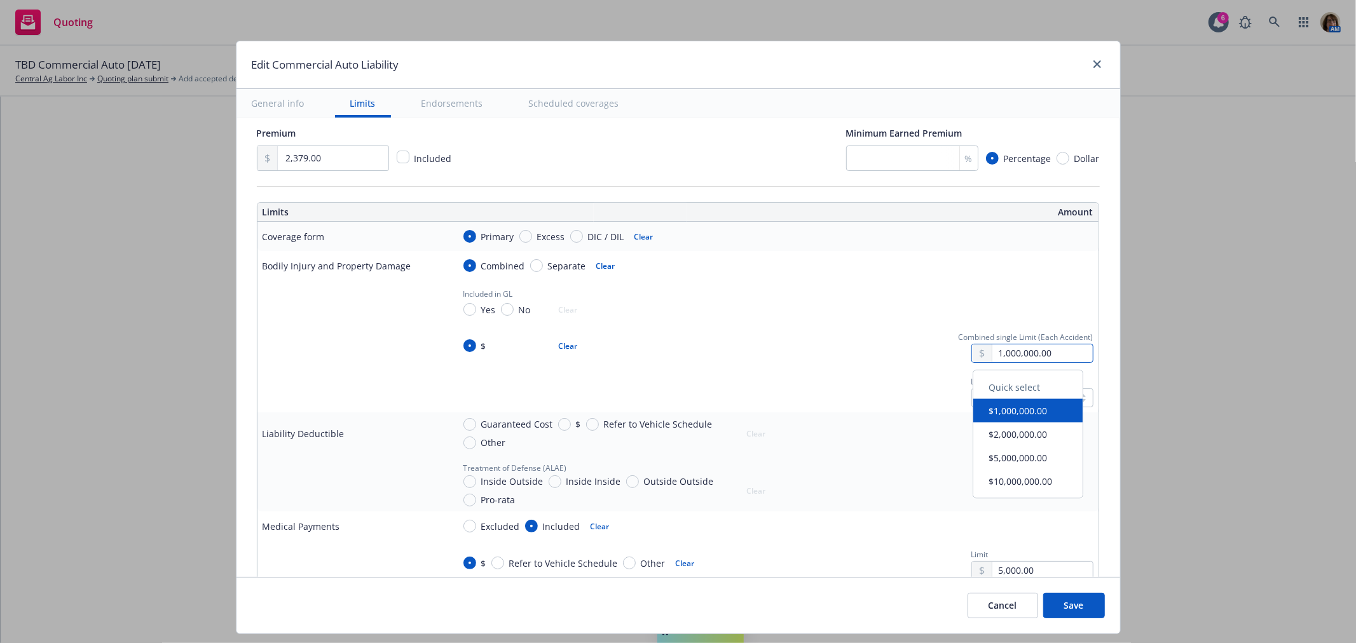
drag, startPoint x: 1056, startPoint y: 353, endPoint x: 955, endPoint y: 351, distance: 101.1
click at [958, 351] on div "1,000,000.00" at bounding box center [1025, 353] width 135 height 19
type input "300,000.00"
click at [891, 473] on div "Treatment of Defense (ALAE) Inside Outside Inside Inside Outside Outside Pro-ra…" at bounding box center [773, 483] width 640 height 47
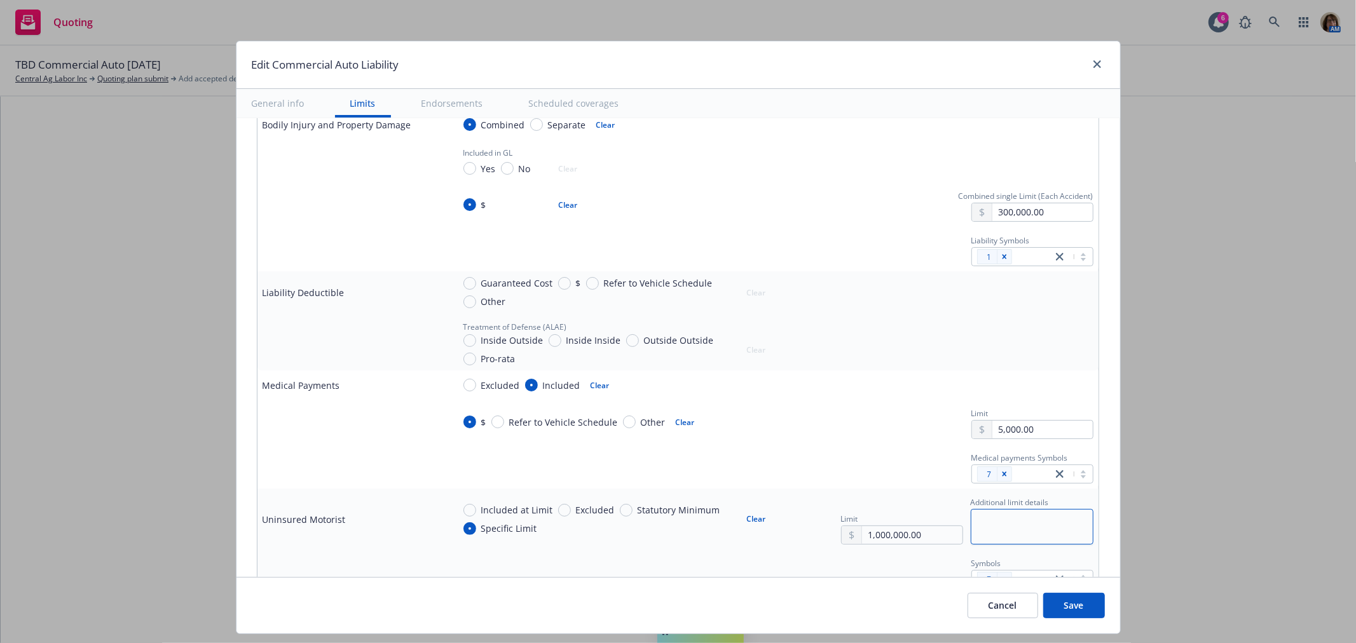
click at [971, 524] on textarea at bounding box center [1032, 526] width 123 height 35
type textarea "x"
type textarea "B"
type textarea "x"
type textarea "BI"
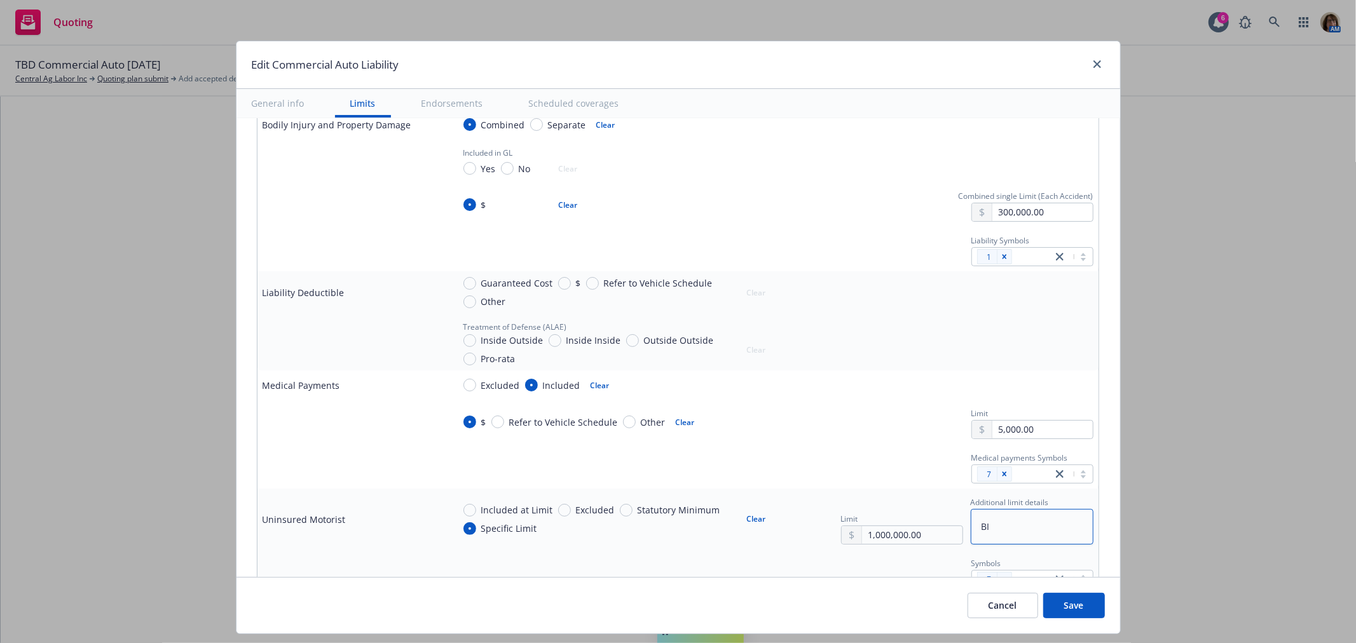
type textarea "x"
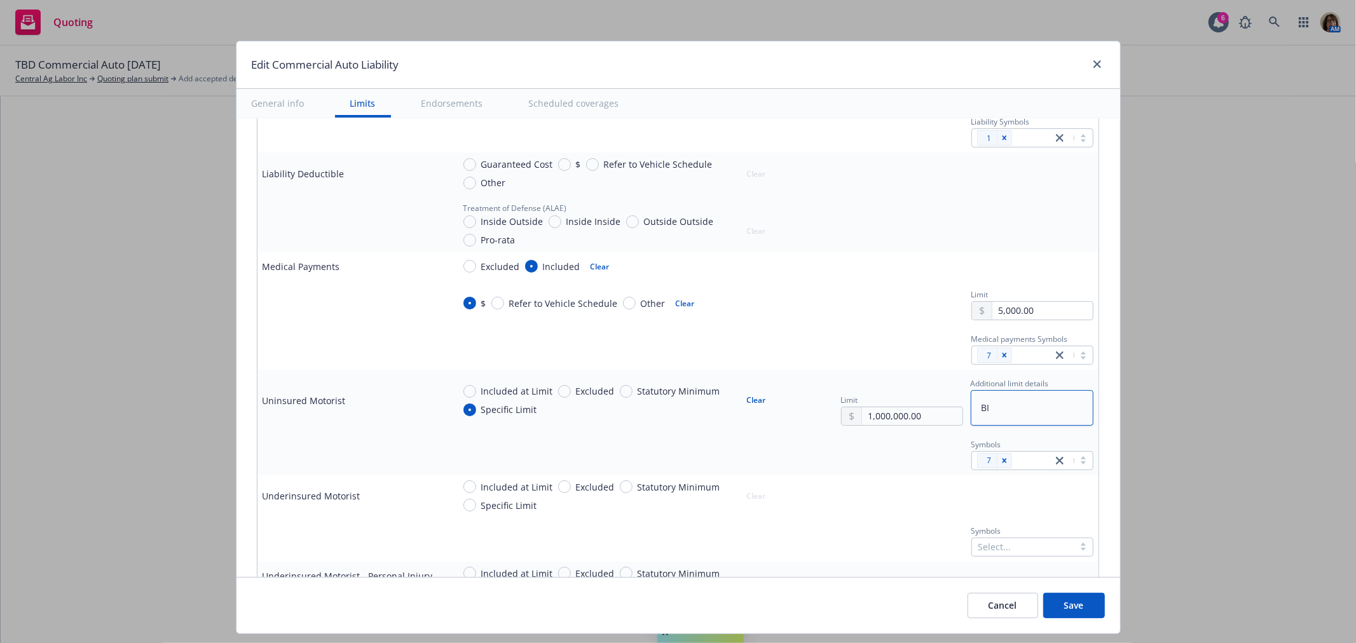
scroll to position [564, 0]
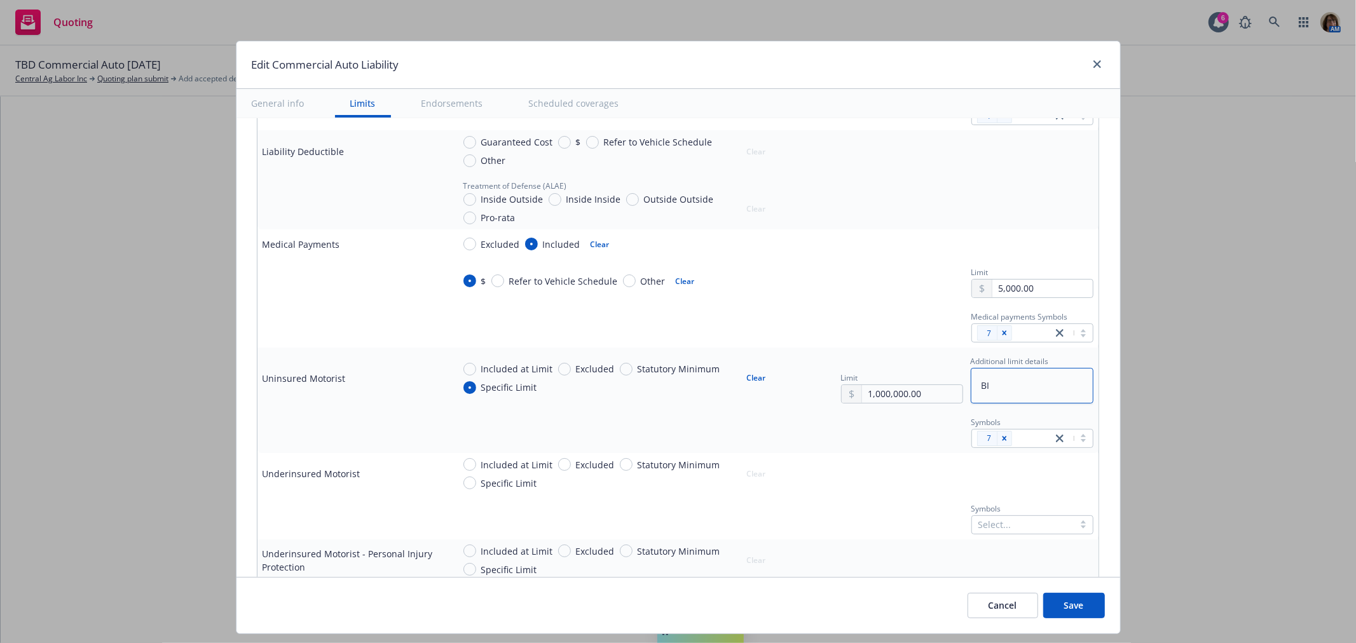
type textarea "BI"
drag, startPoint x: 906, startPoint y: 393, endPoint x: 839, endPoint y: 394, distance: 67.4
click at [841, 394] on div "1,000,000.00" at bounding box center [902, 394] width 122 height 19
type textarea "x"
type input "3.00"
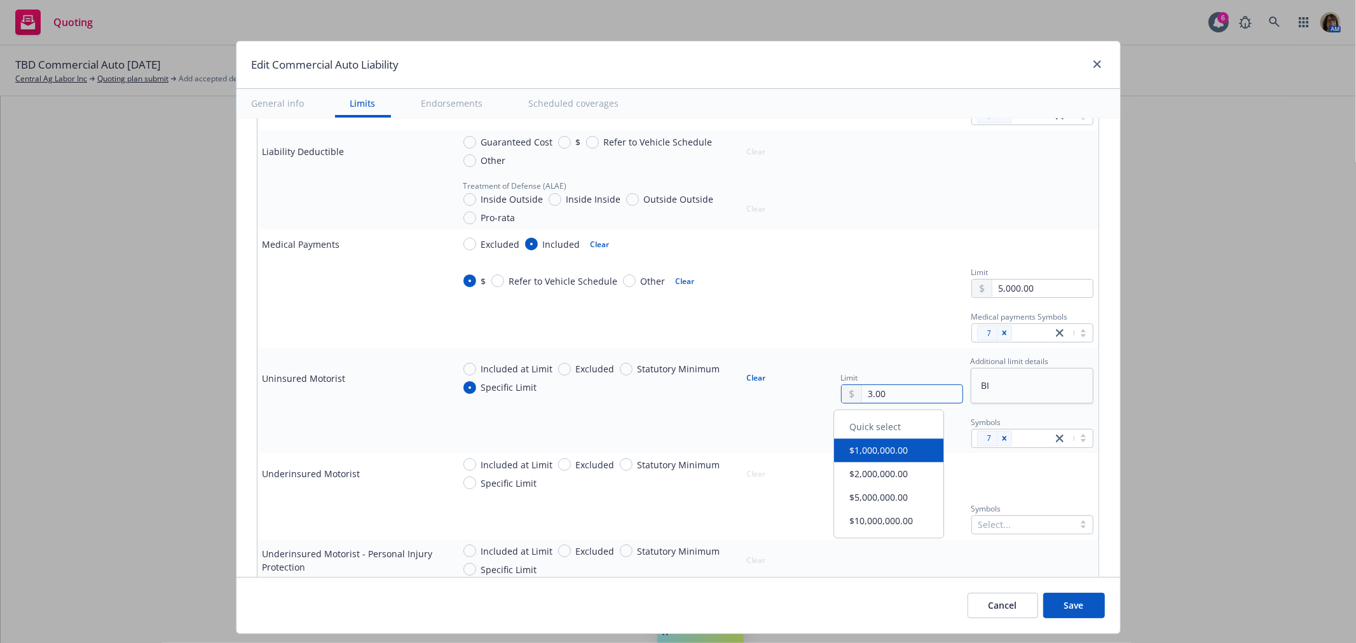
type textarea "x"
type input "30.00"
type textarea "x"
type input "300.00"
type textarea "x"
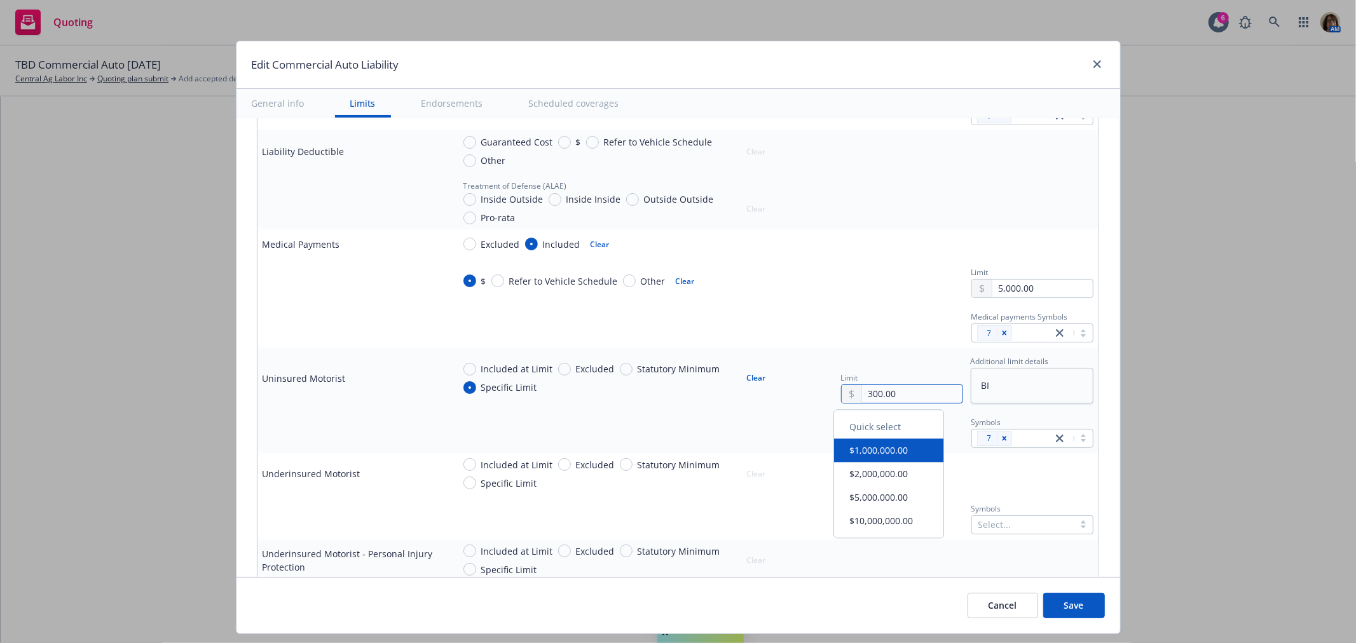
type input "3,000.00"
type textarea "x"
type input "30,000.00"
type textarea "x"
type input "300,000.00"
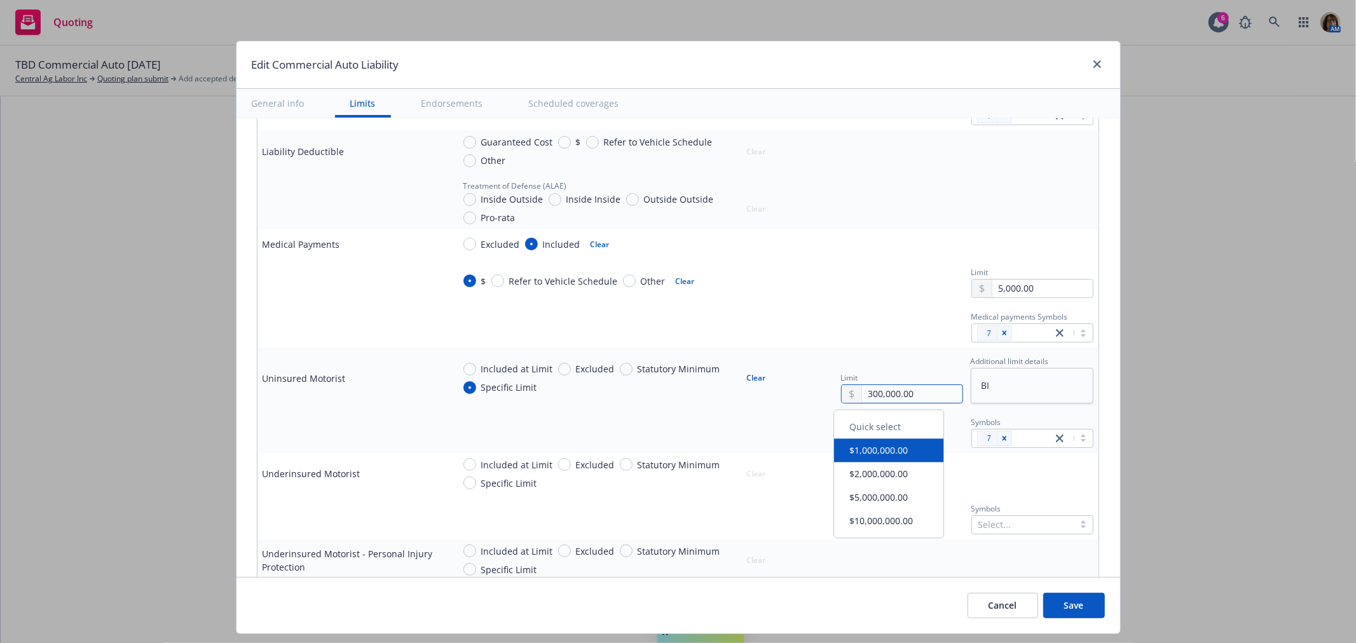
type textarea "x"
type input "300,000.00"
click at [784, 472] on div "Included at Limit Excluded Statutory Minimum Specific Limit Clear" at bounding box center [773, 474] width 640 height 32
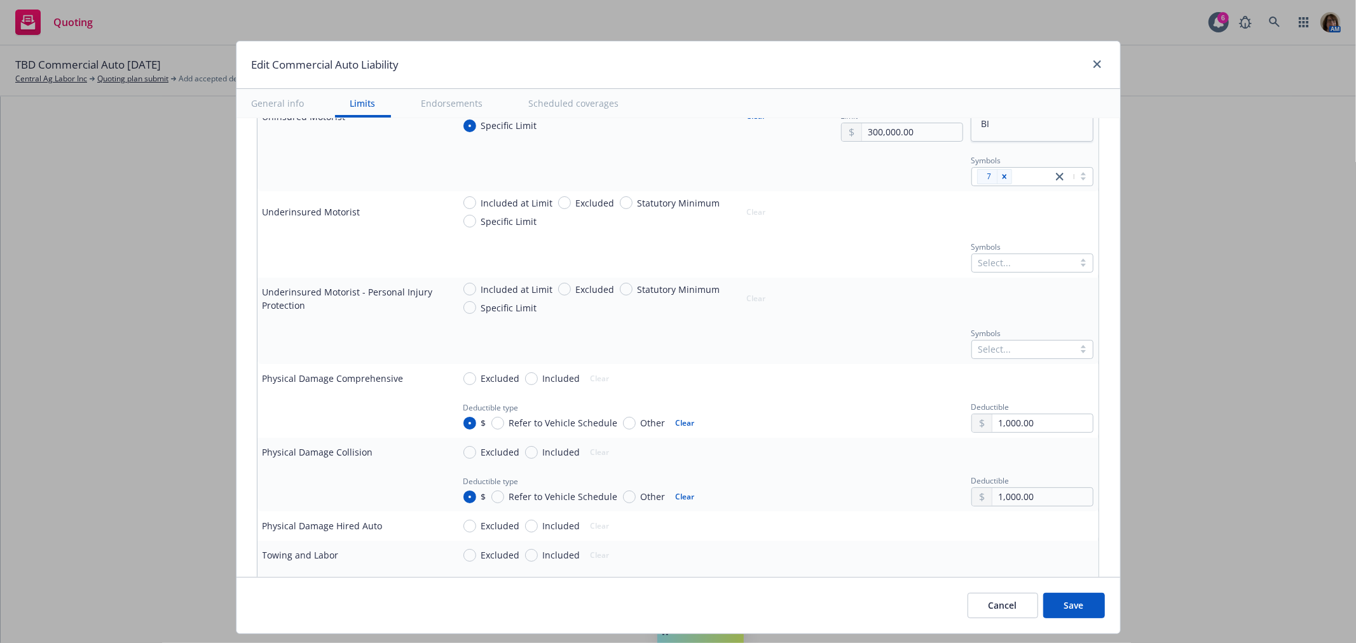
scroll to position [847, 0]
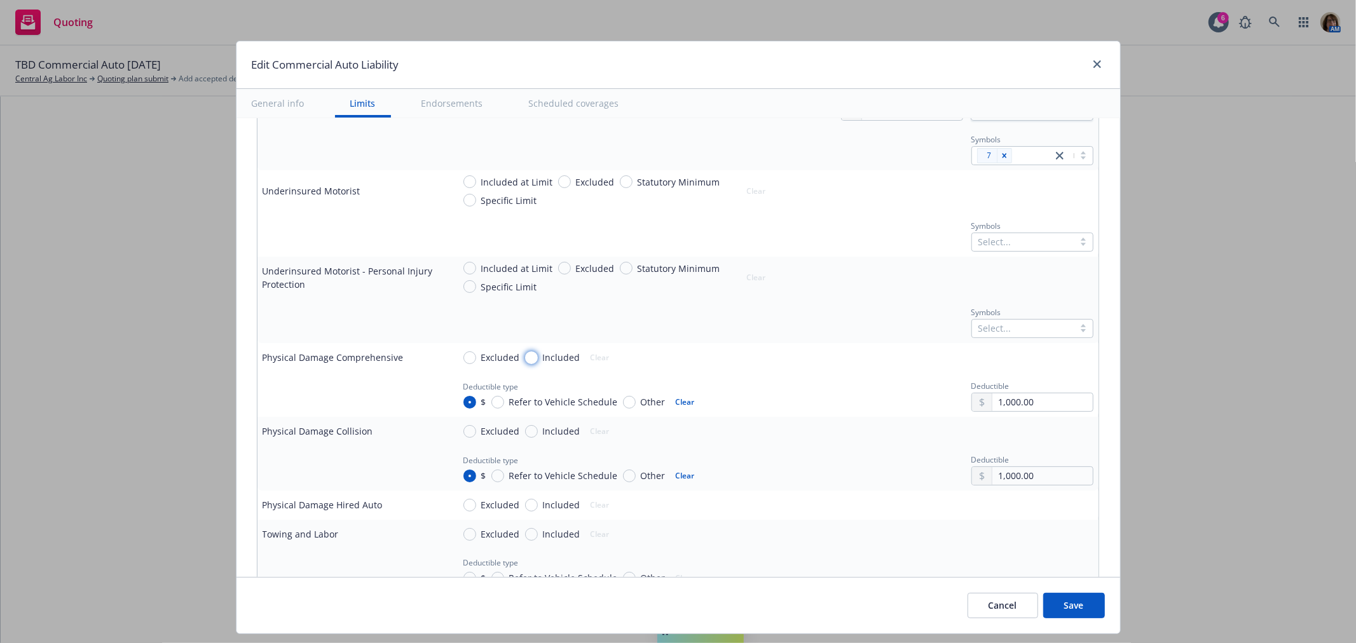
click at [525, 358] on input "Included" at bounding box center [531, 357] width 13 height 13
radio input "true"
type textarea "x"
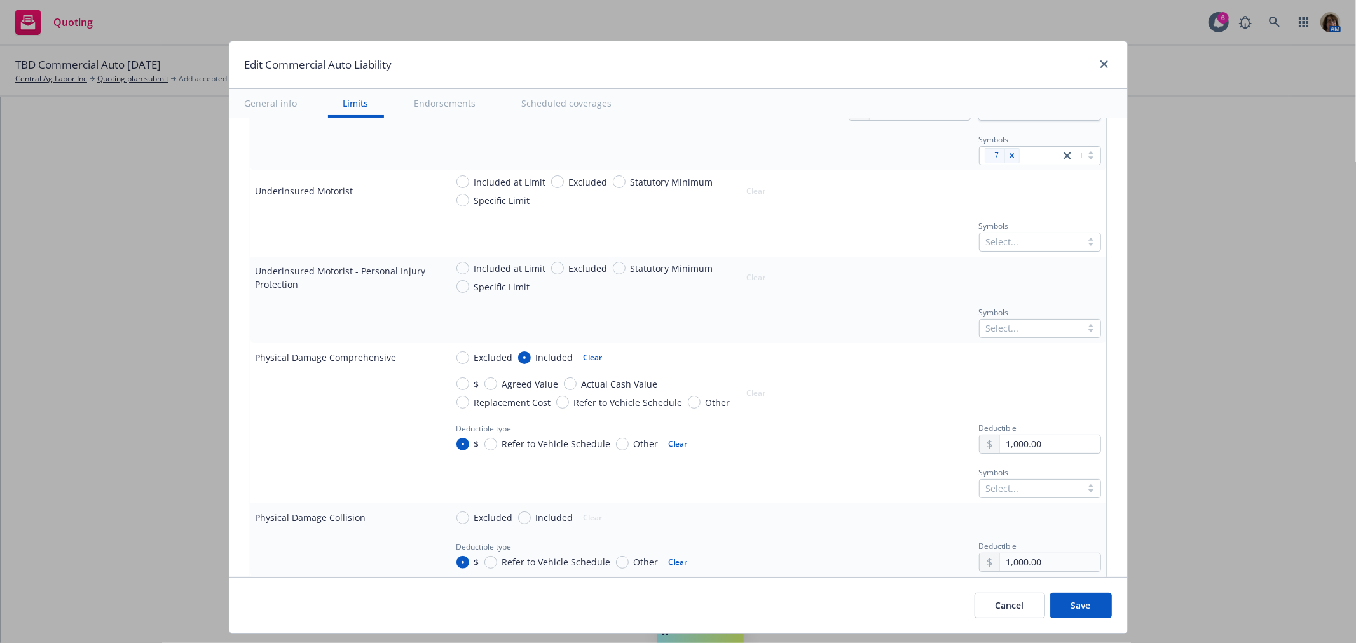
click at [986, 489] on div at bounding box center [1030, 488] width 89 height 15
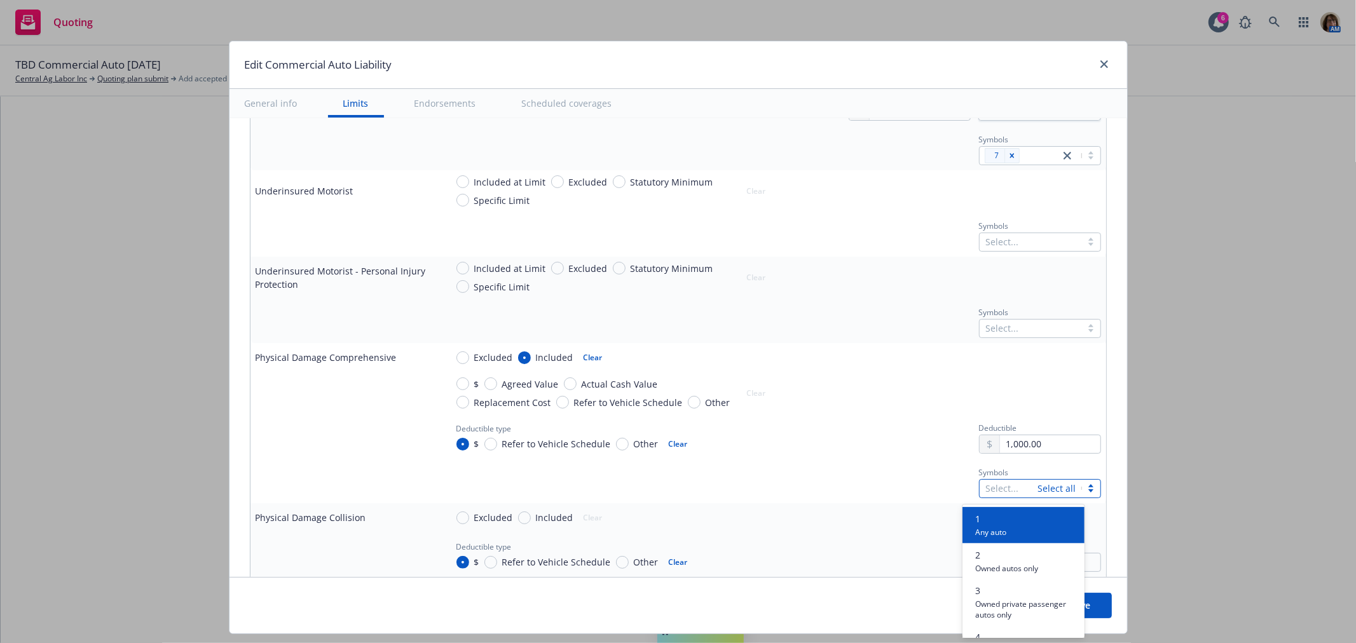
type input "7"
click at [1018, 526] on span "Specifically described autos" at bounding box center [1024, 532] width 98 height 12
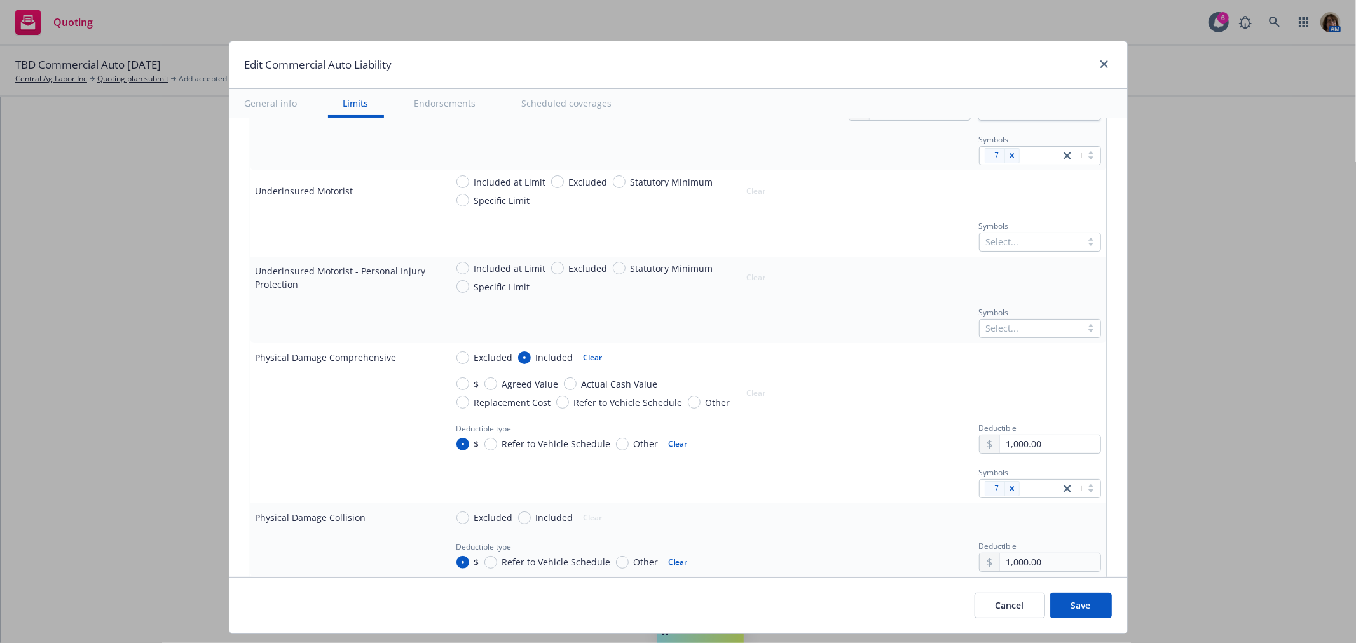
click at [792, 502] on td "Symbols 7" at bounding box center [773, 481] width 665 height 44
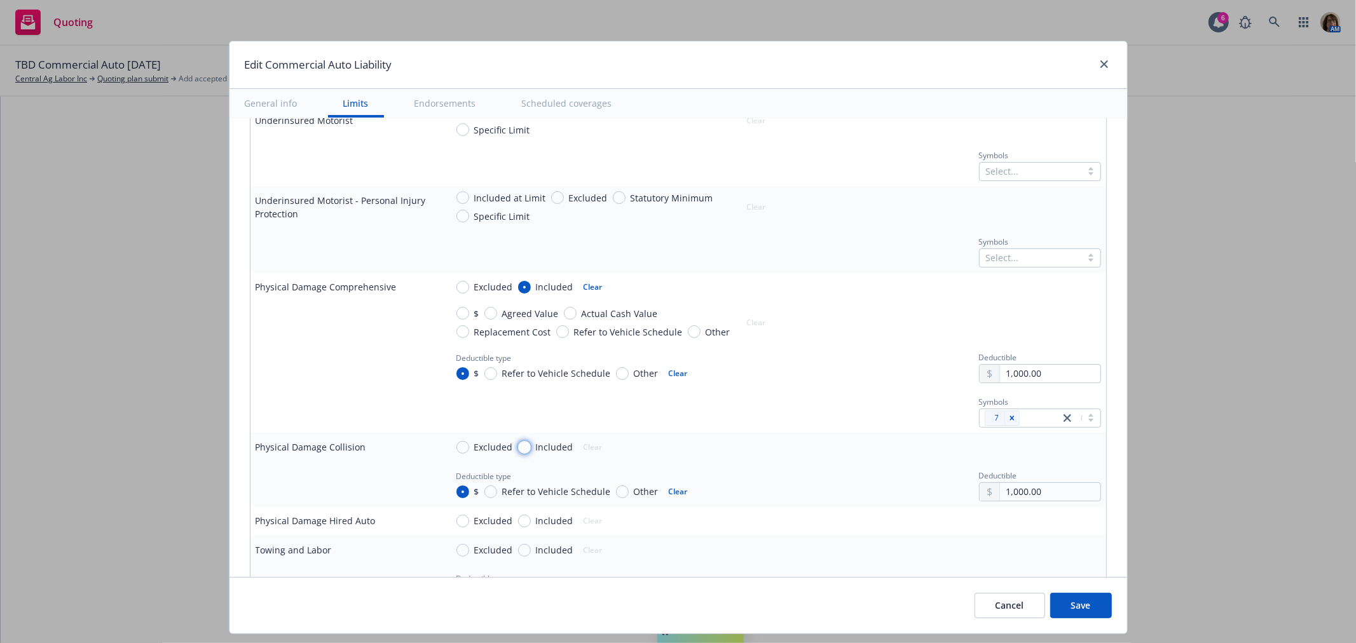
click at [519, 446] on input "Included" at bounding box center [524, 447] width 13 height 13
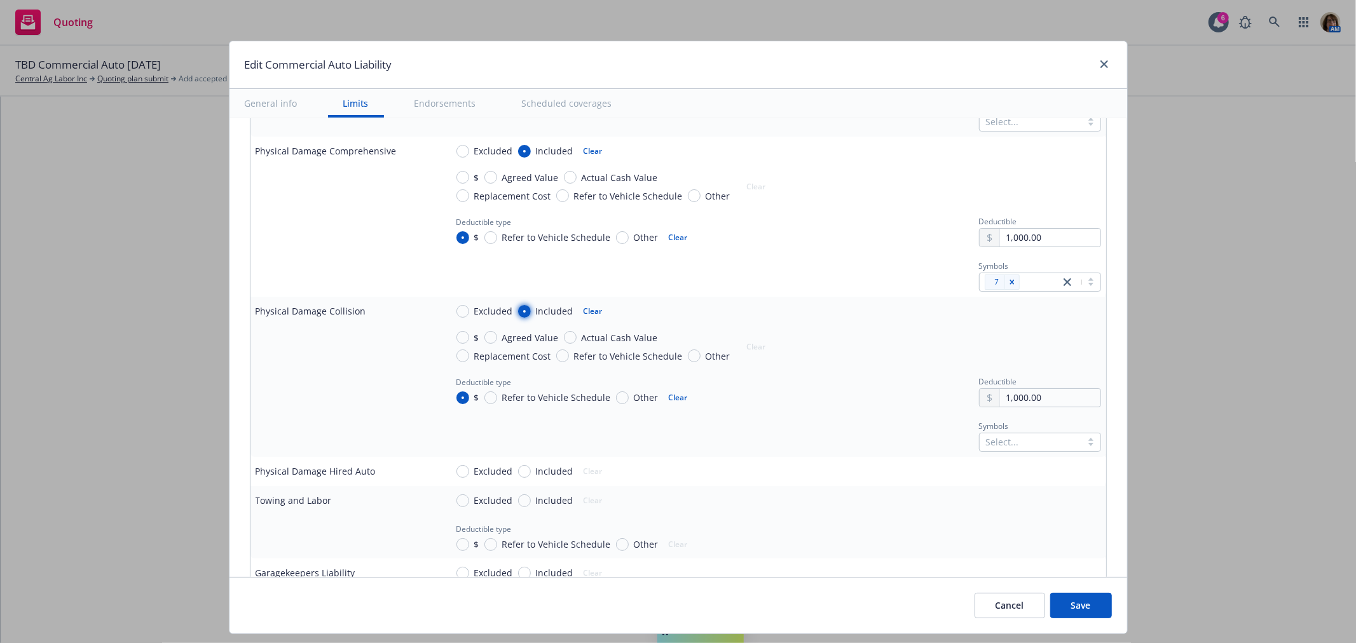
scroll to position [1059, 0]
click at [986, 439] on div at bounding box center [1030, 437] width 89 height 15
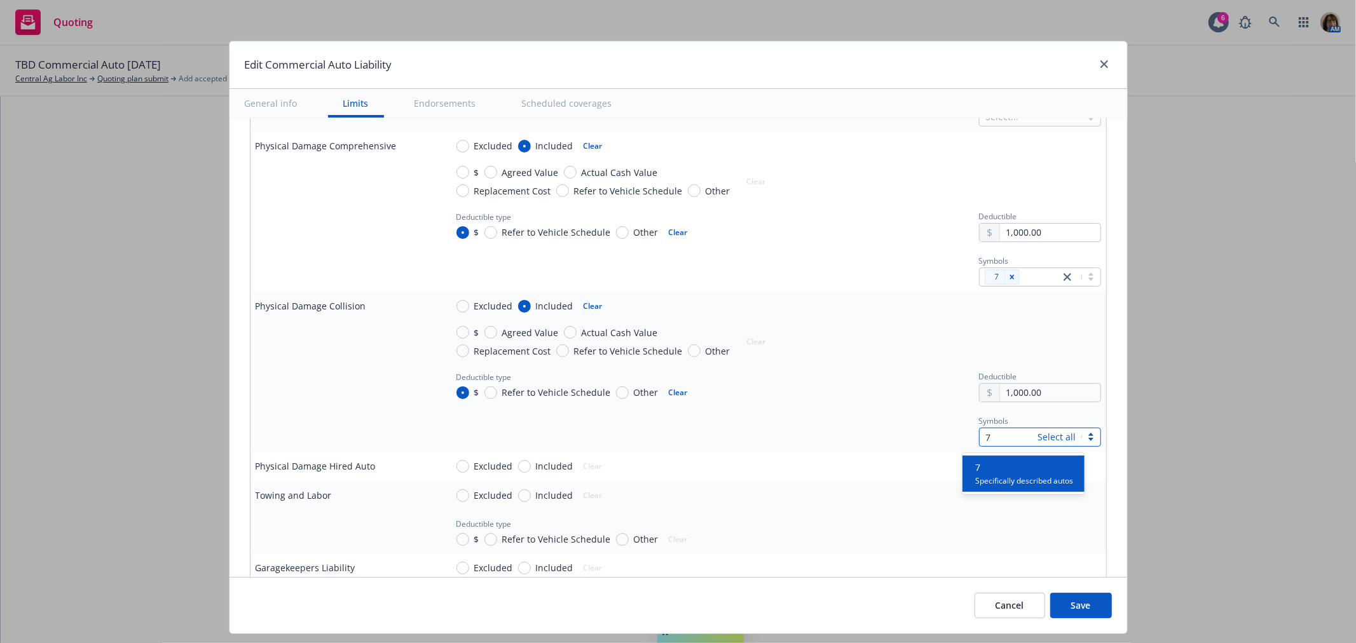
click at [986, 474] on span "Specifically described autos" at bounding box center [1024, 480] width 98 height 12
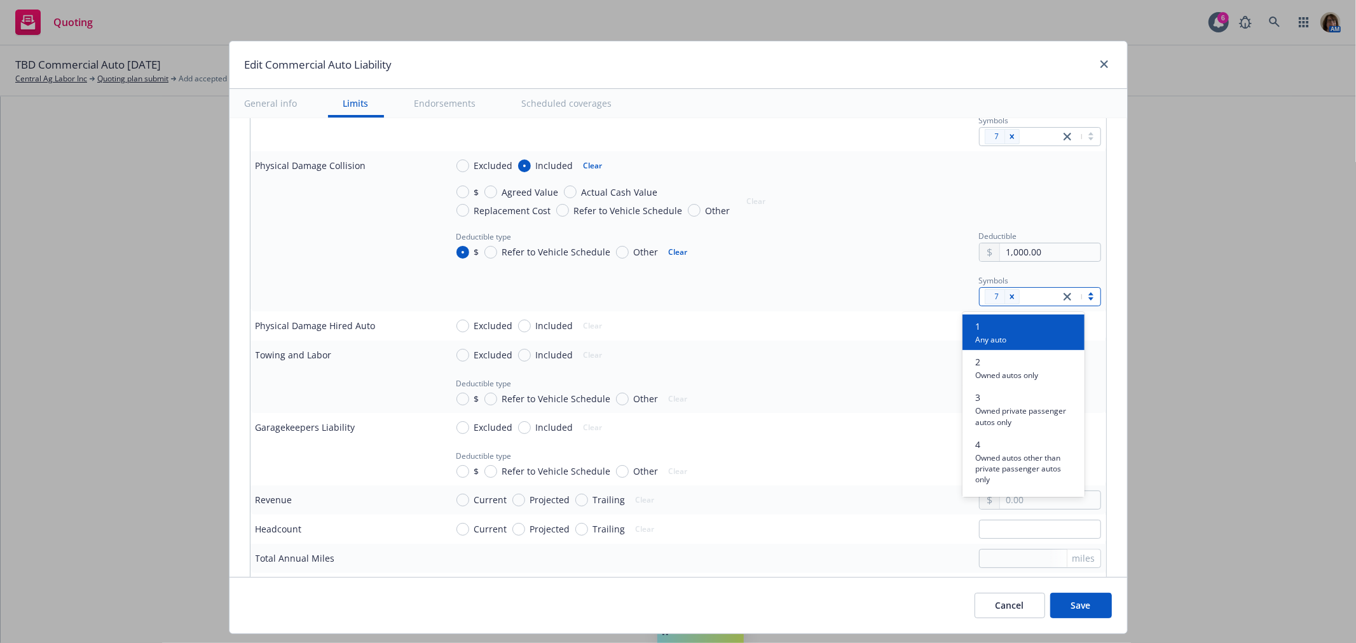
scroll to position [1200, 0]
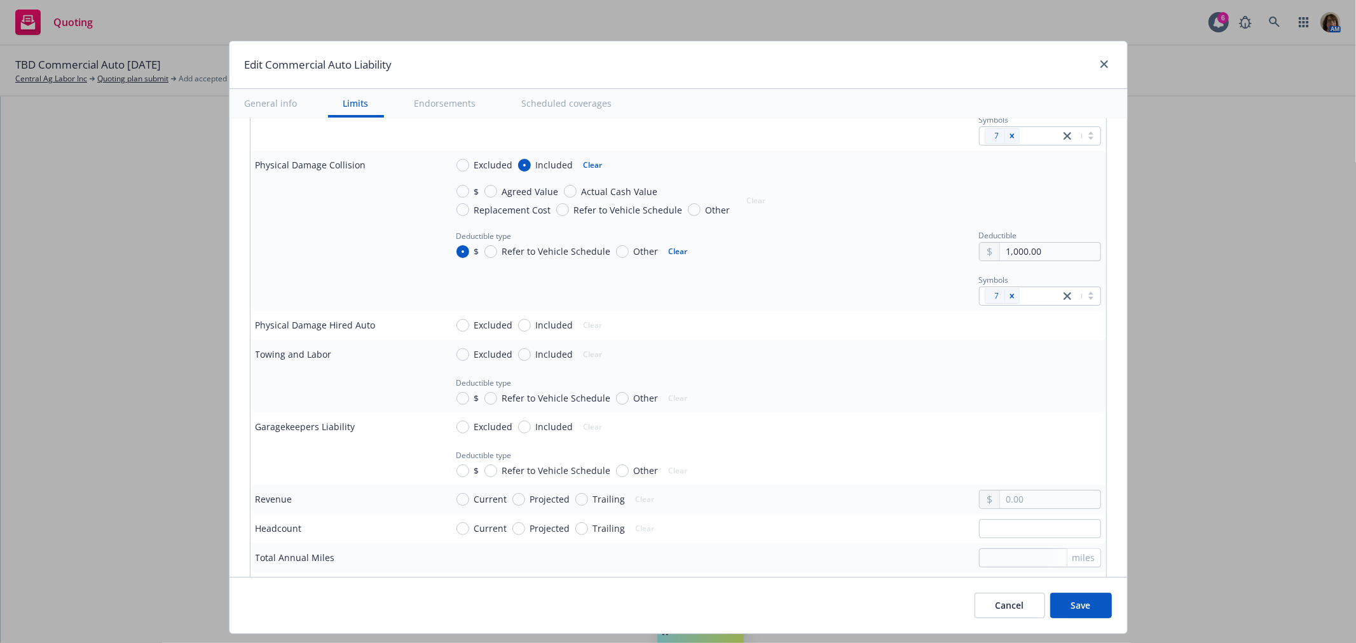
click at [755, 334] on div "Excluded Included Clear" at bounding box center [609, 325] width 327 height 19
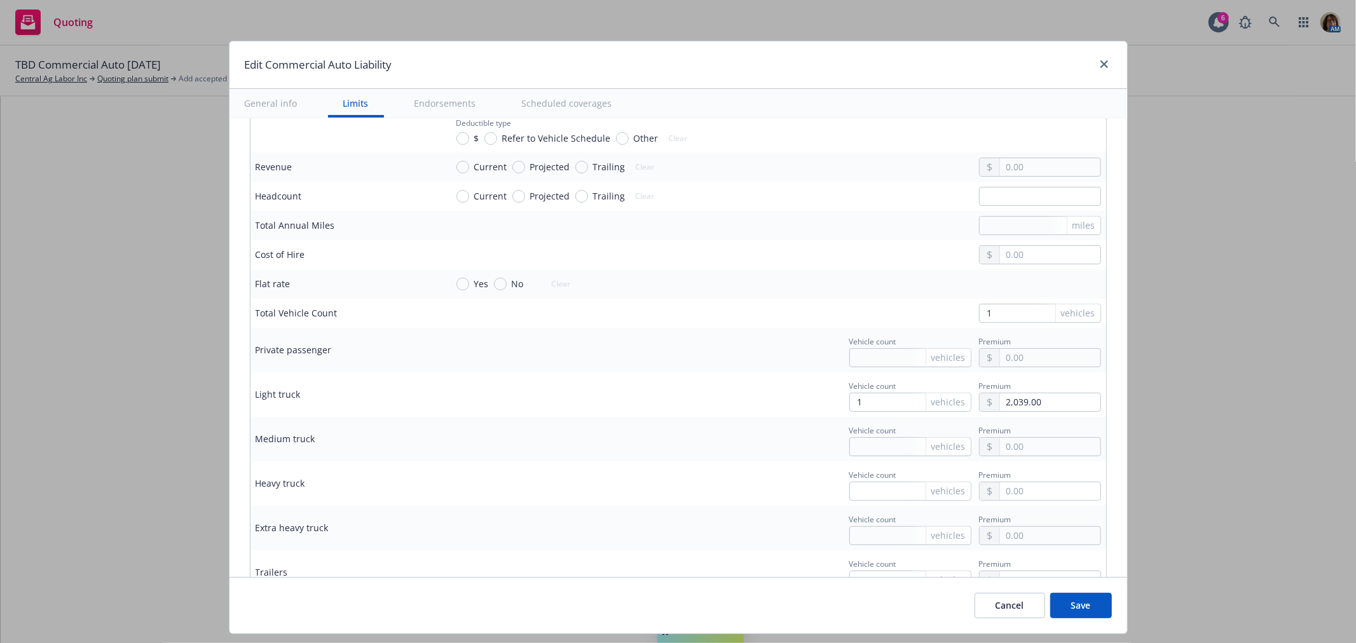
scroll to position [1553, 0]
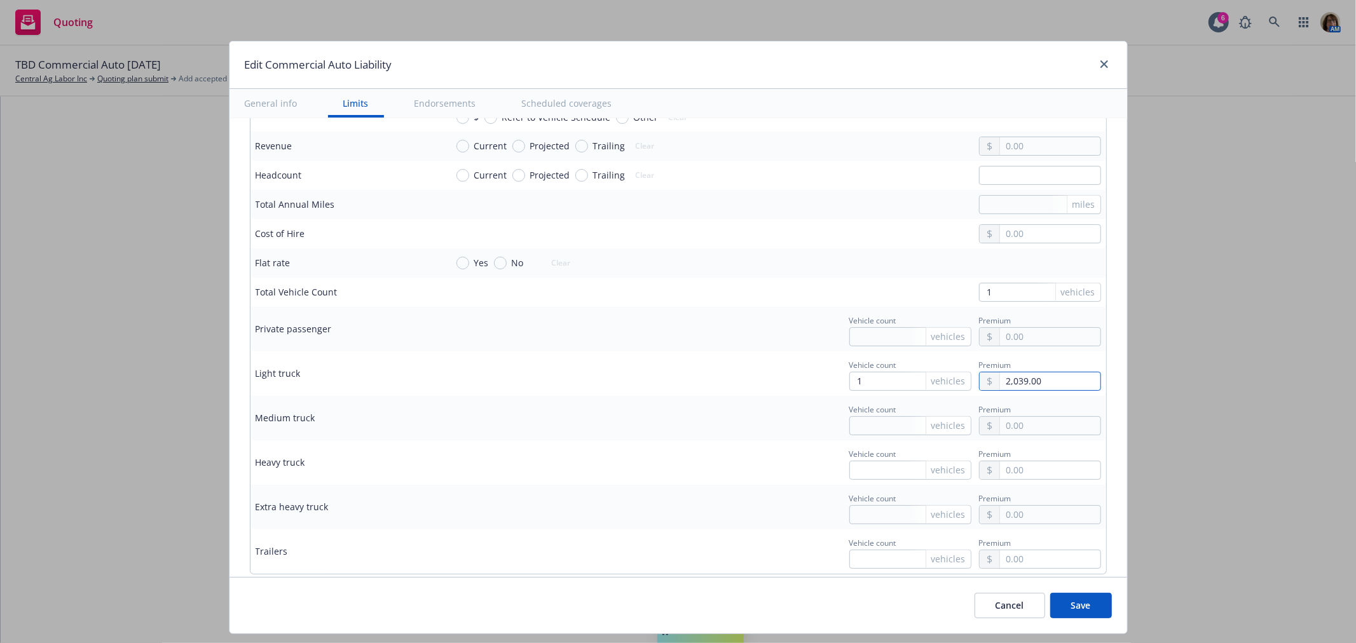
drag, startPoint x: 1027, startPoint y: 384, endPoint x: 961, endPoint y: 384, distance: 66.1
click at [961, 384] on div "Vehicle count 1 vehicles Premium 2,039.00" at bounding box center [970, 374] width 262 height 34
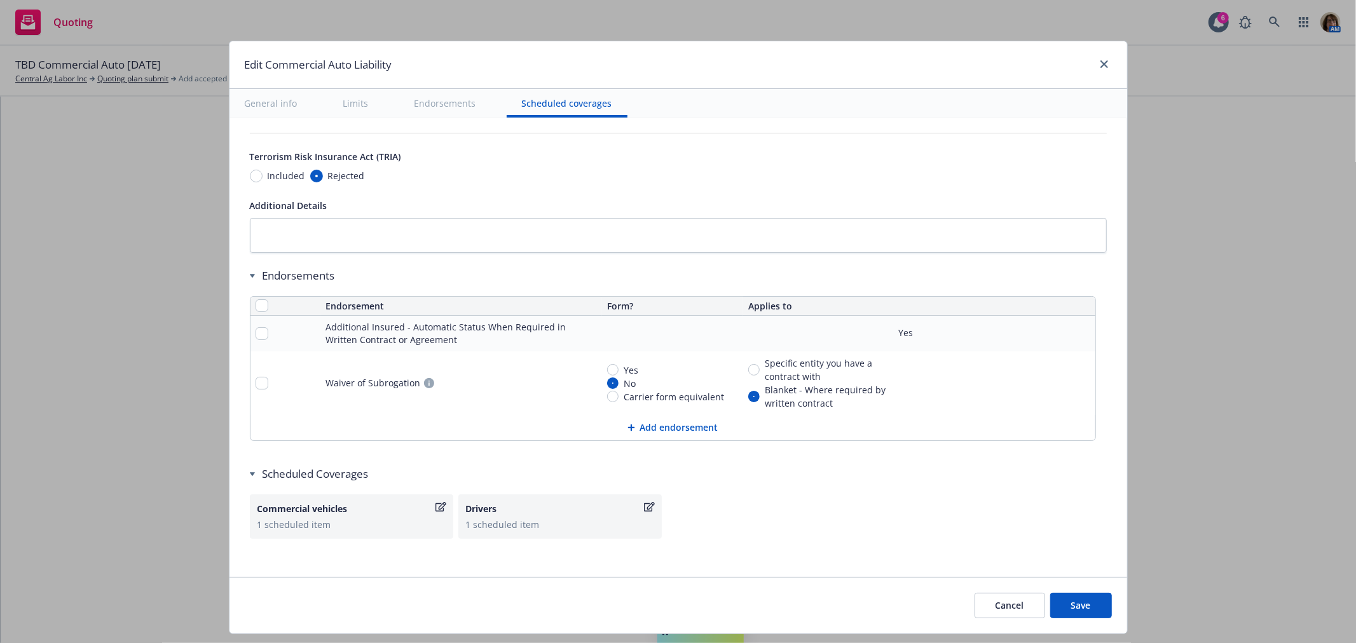
scroll to position [2181, 0]
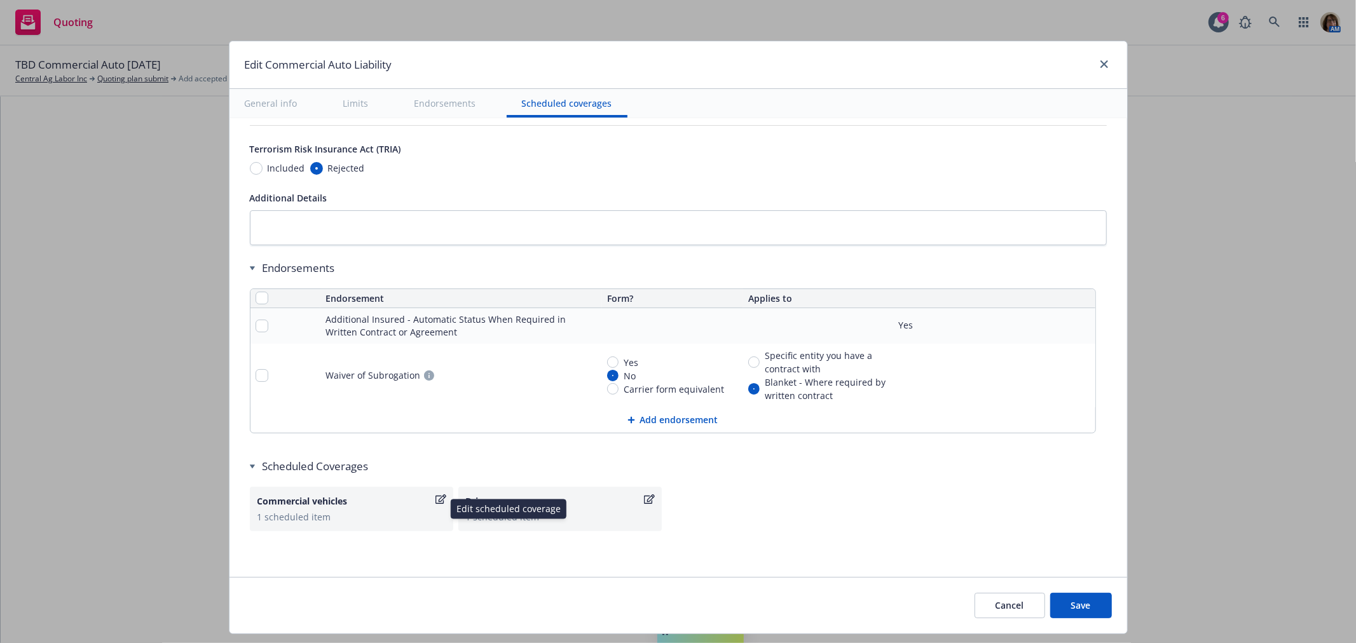
click at [435, 499] on icon "button" at bounding box center [440, 499] width 11 height 10
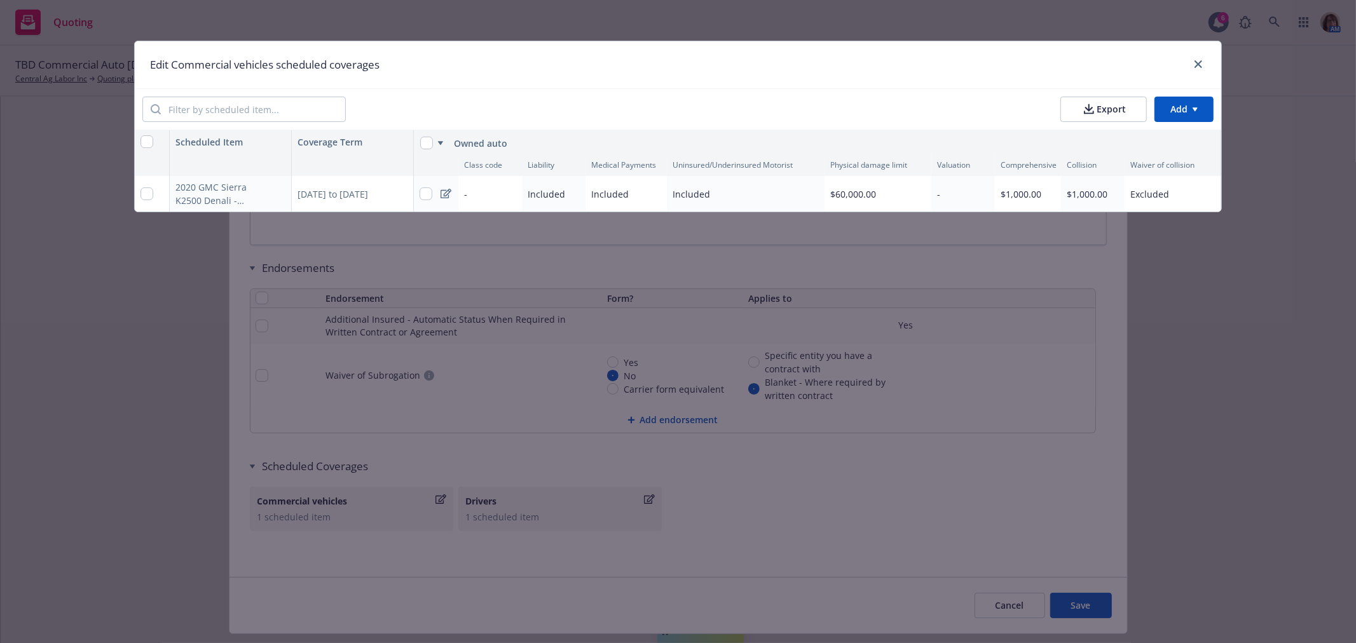
click at [952, 193] on div "-" at bounding box center [963, 194] width 64 height 36
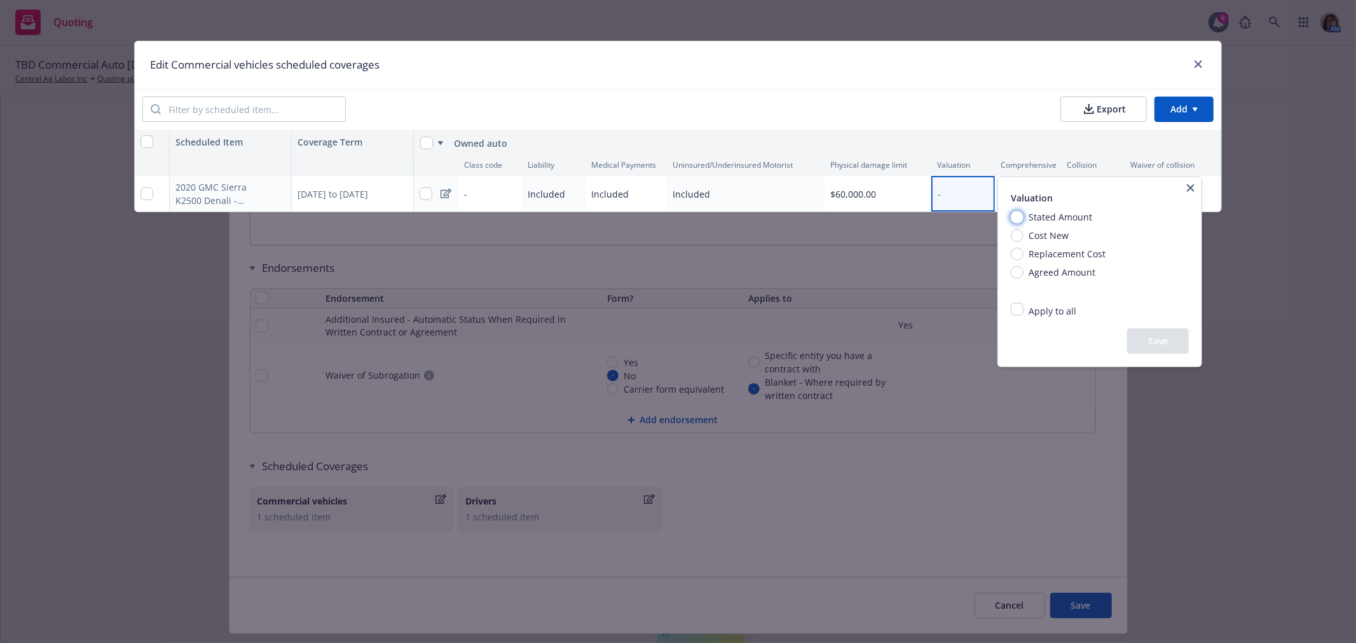
click at [1018, 212] on input "Stated Amount" at bounding box center [1017, 216] width 13 height 13
click at [1177, 338] on button "Save" at bounding box center [1158, 341] width 62 height 25
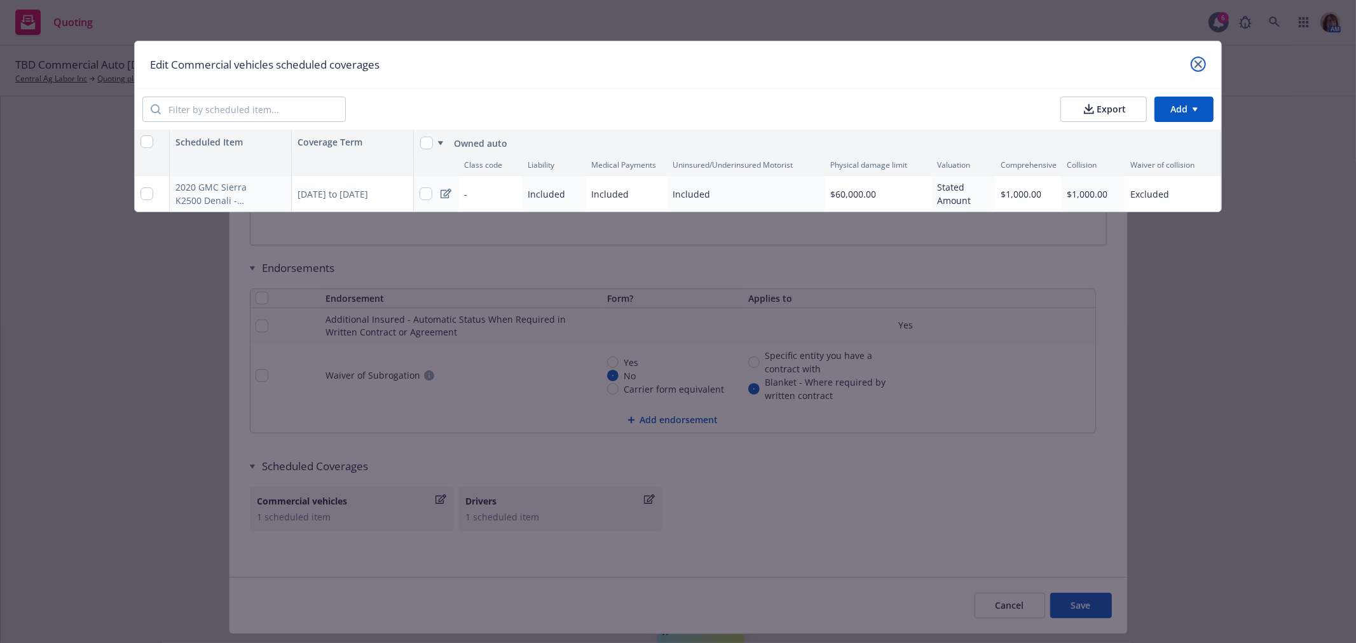
click at [1199, 60] on icon "close" at bounding box center [1198, 64] width 8 height 8
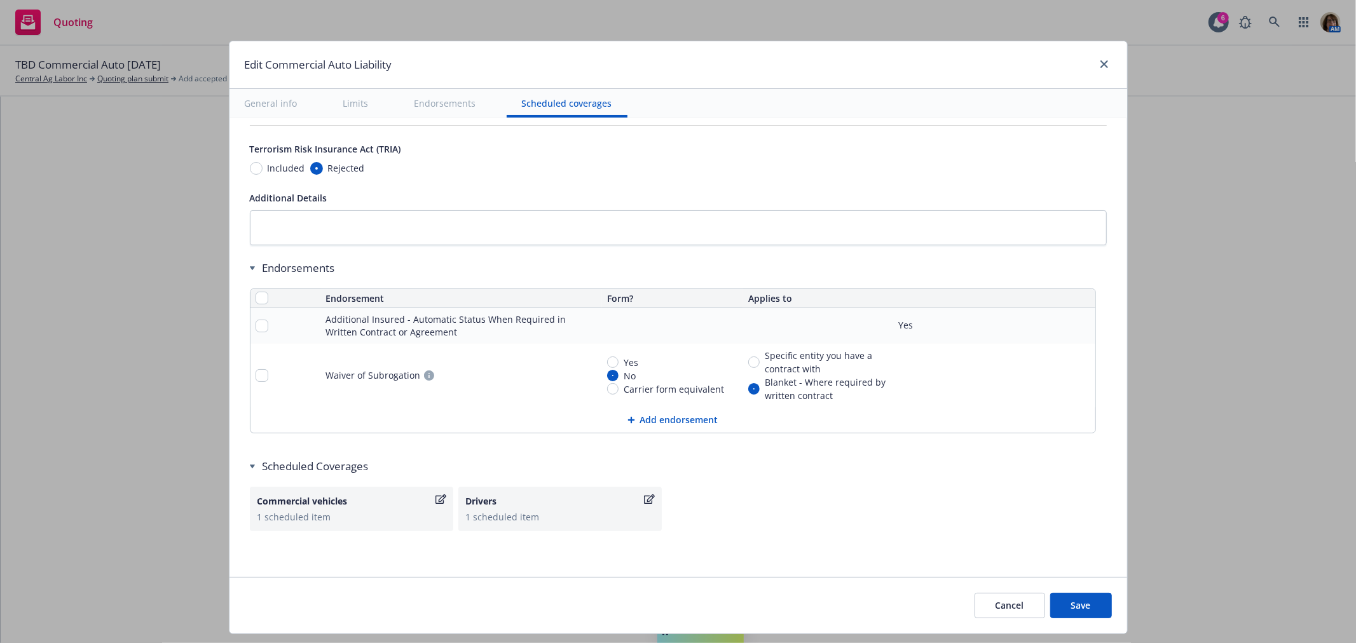
click at [1077, 605] on button "Save" at bounding box center [1081, 605] width 62 height 25
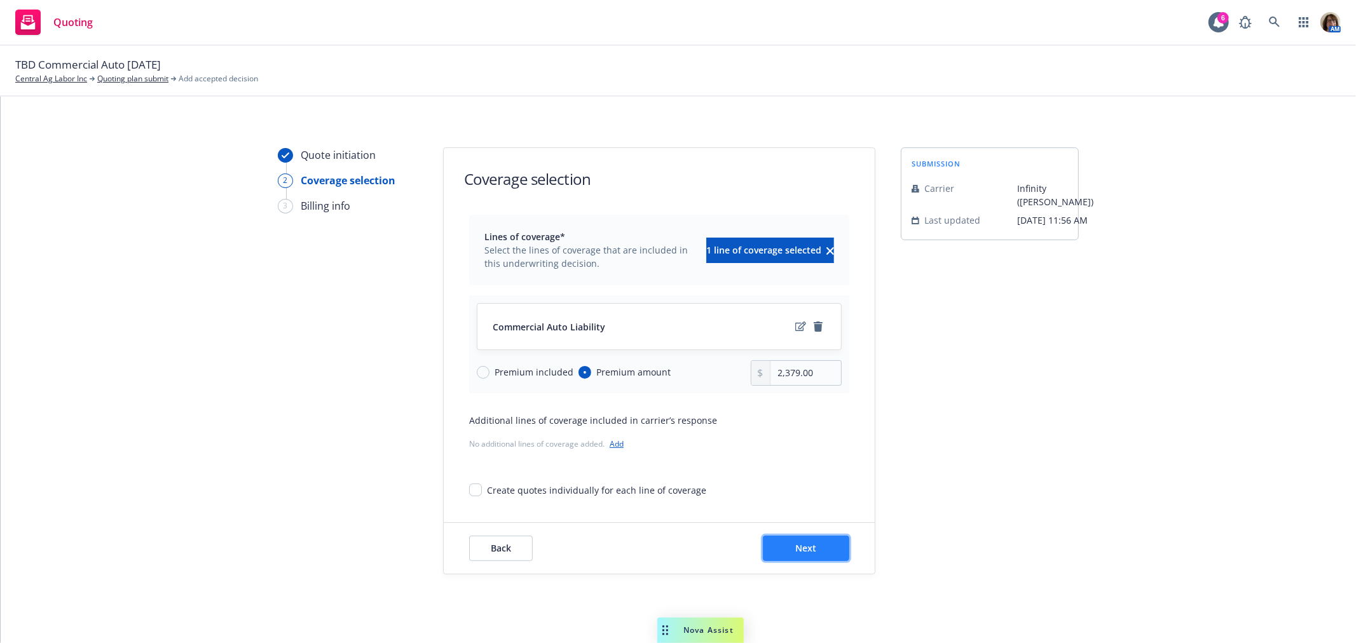
click at [788, 548] on button "Next" at bounding box center [806, 548] width 86 height 25
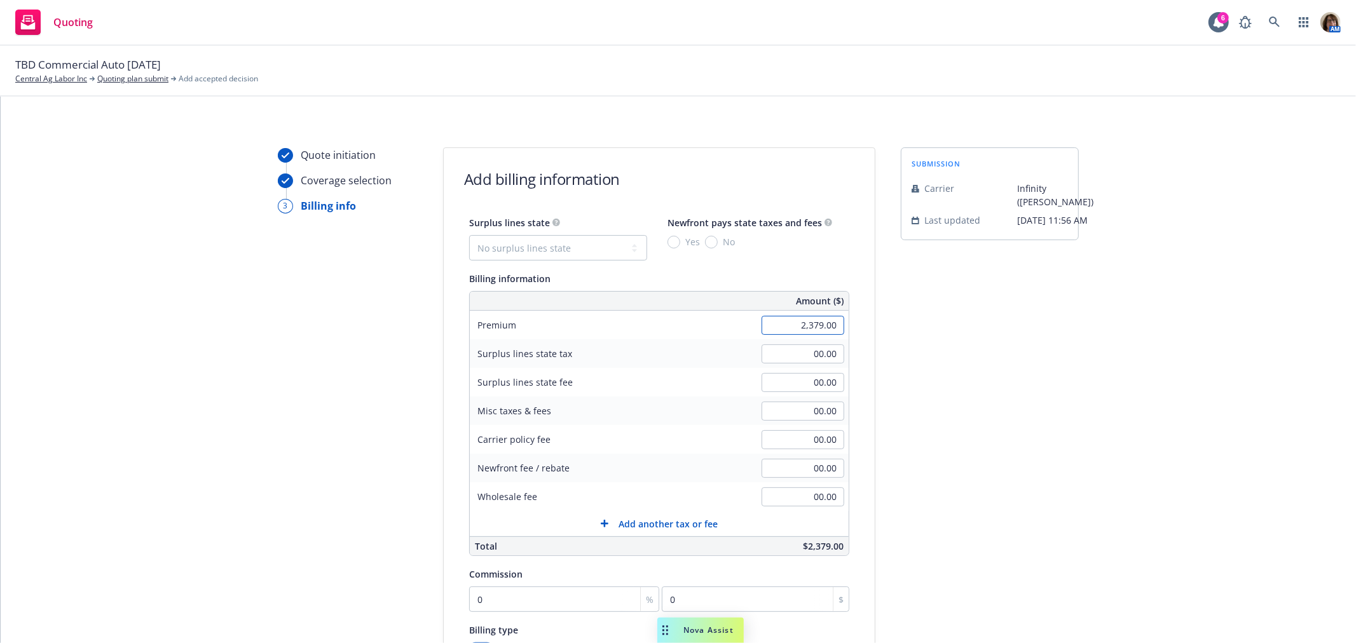
click at [789, 327] on input "2,379.00" at bounding box center [802, 325] width 83 height 19
click at [798, 418] on input "00.00" at bounding box center [802, 411] width 83 height 19
click at [481, 600] on input "0" at bounding box center [564, 599] width 190 height 25
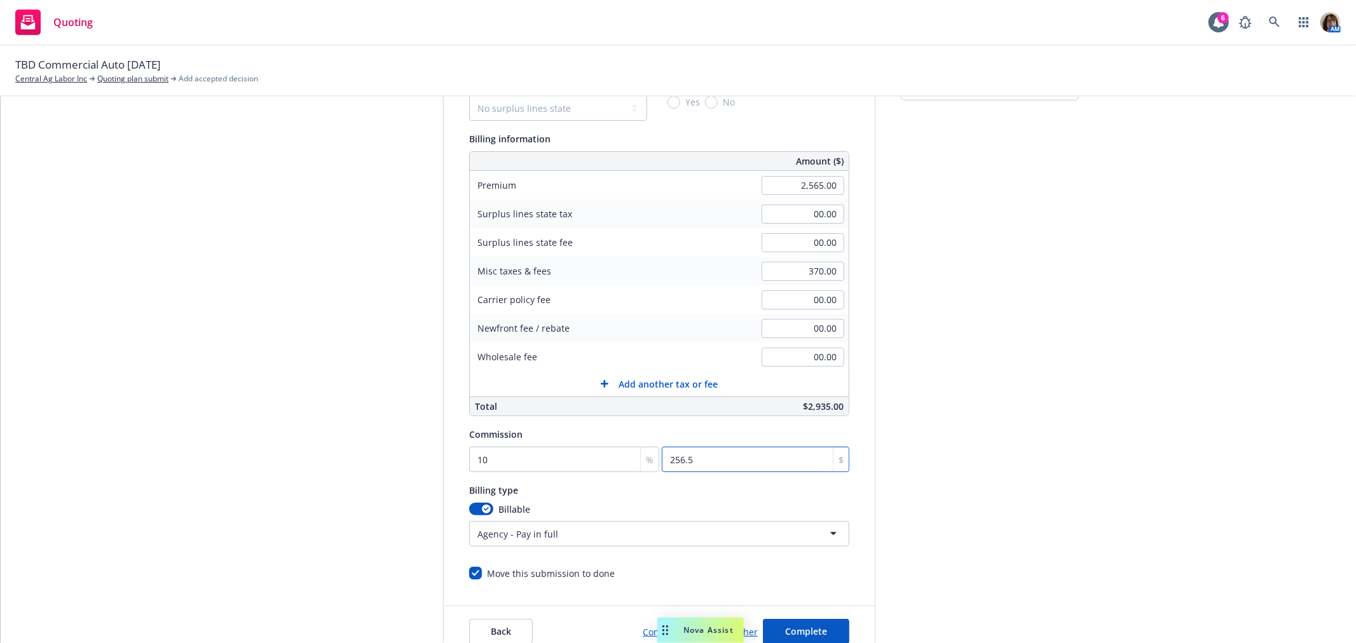
scroll to position [141, 0]
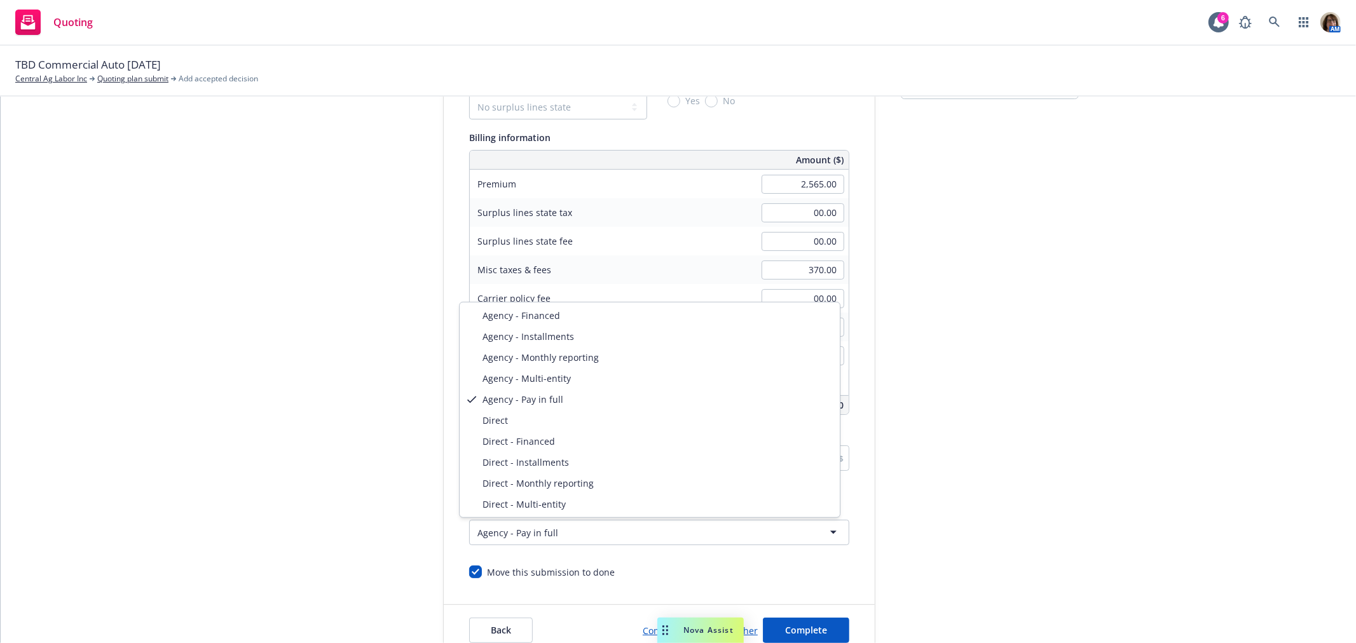
click at [501, 536] on html "Quoting 6 AM TBD Commercial Auto 10/10/25 Central Ag Labor Inc Quoting plan sub…" at bounding box center [678, 321] width 1356 height 643
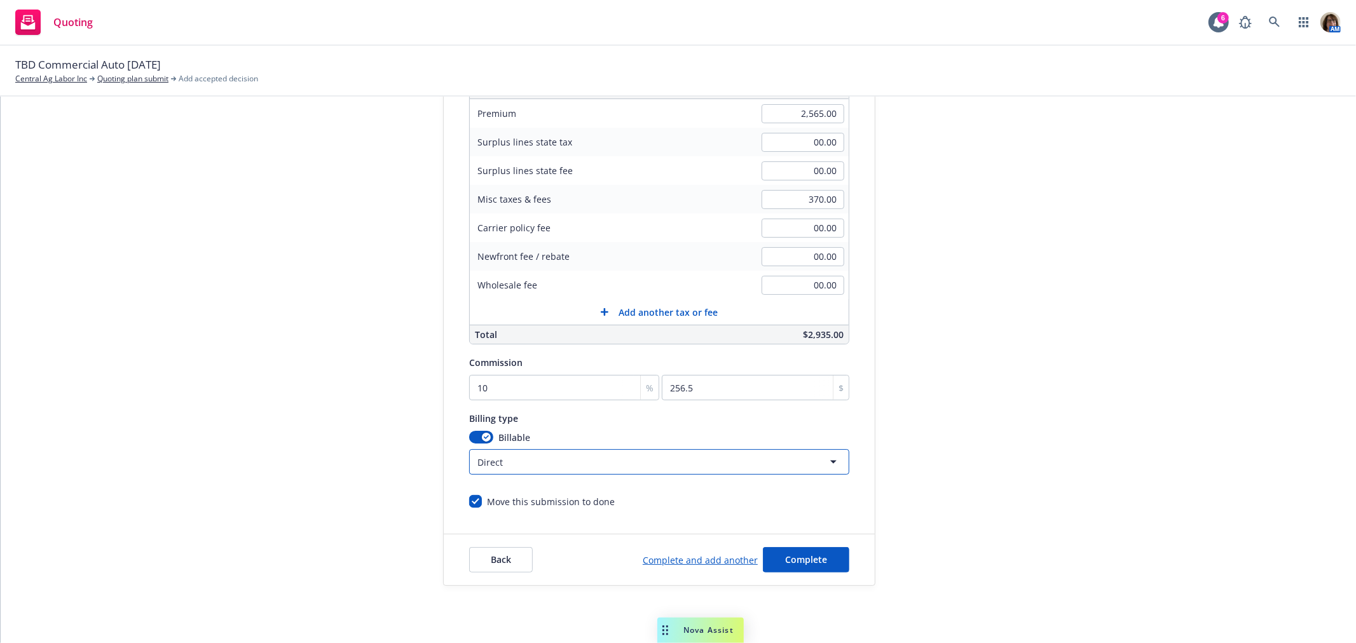
scroll to position [236, 0]
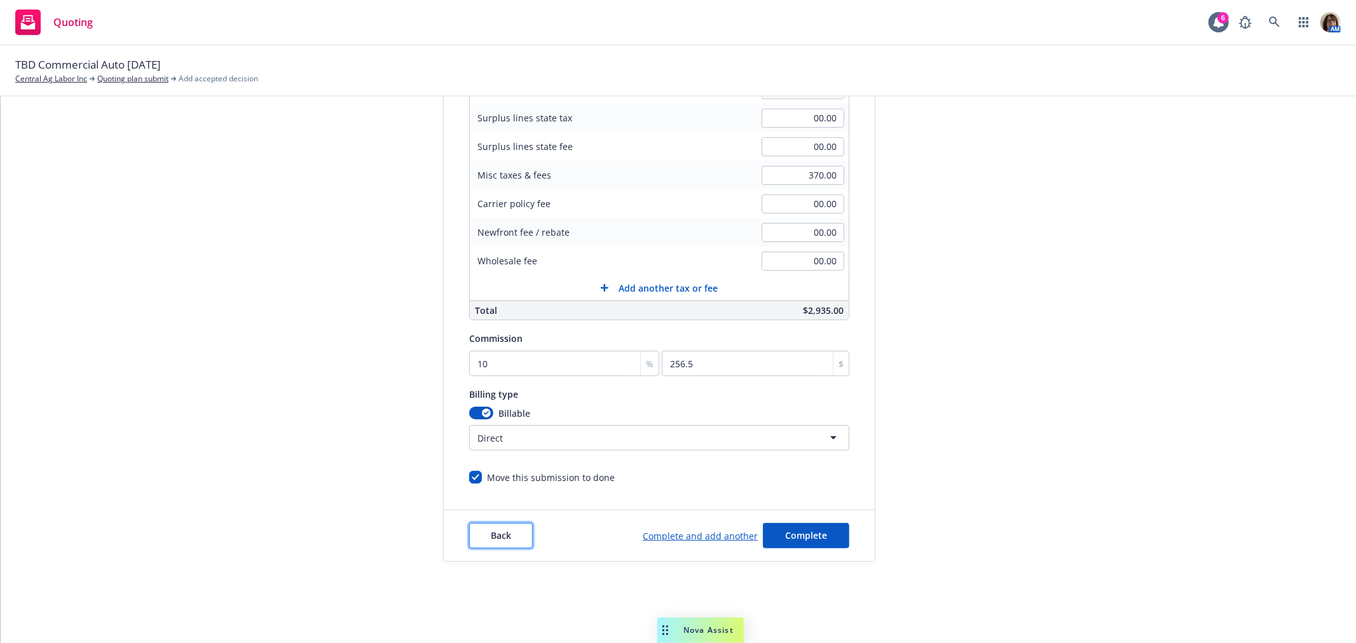
click at [491, 536] on span "Back" at bounding box center [501, 535] width 20 height 12
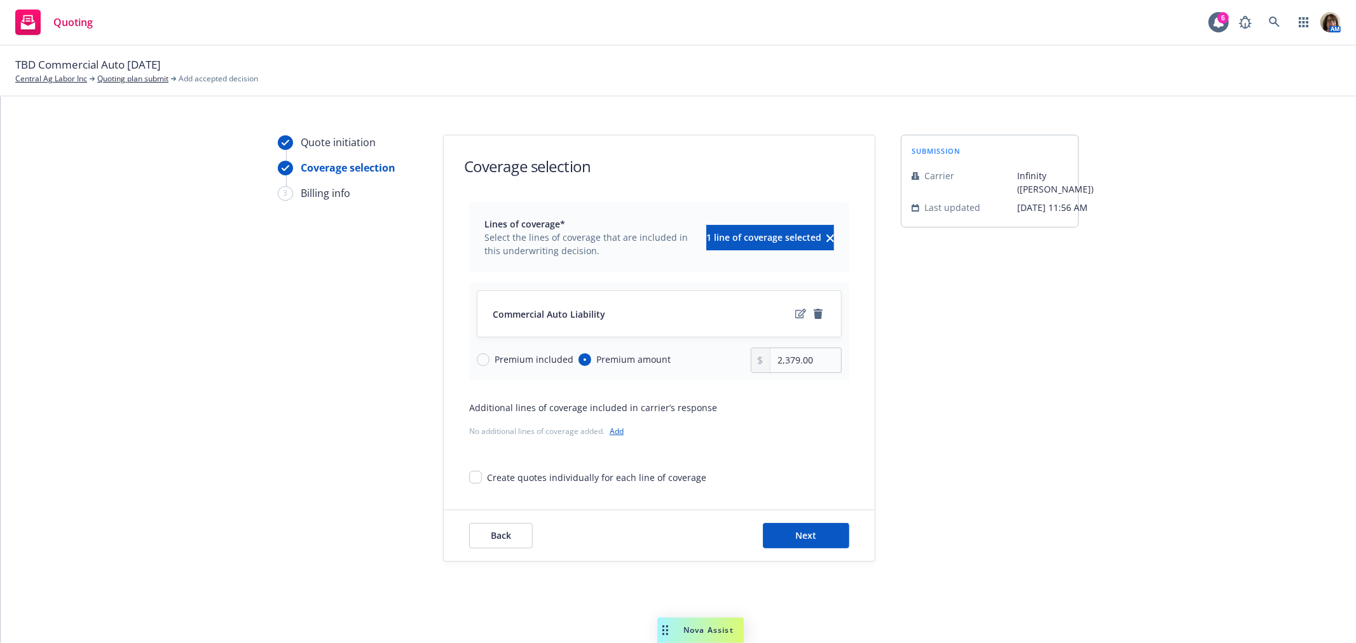
scroll to position [13, 0]
click at [809, 363] on input "2,379.00" at bounding box center [805, 360] width 71 height 24
drag, startPoint x: 812, startPoint y: 358, endPoint x: 645, endPoint y: 362, distance: 166.6
click at [645, 362] on div "Premium included Premium amount 2,379.00" at bounding box center [659, 360] width 365 height 25
click at [795, 310] on icon "edit" at bounding box center [800, 314] width 11 height 10
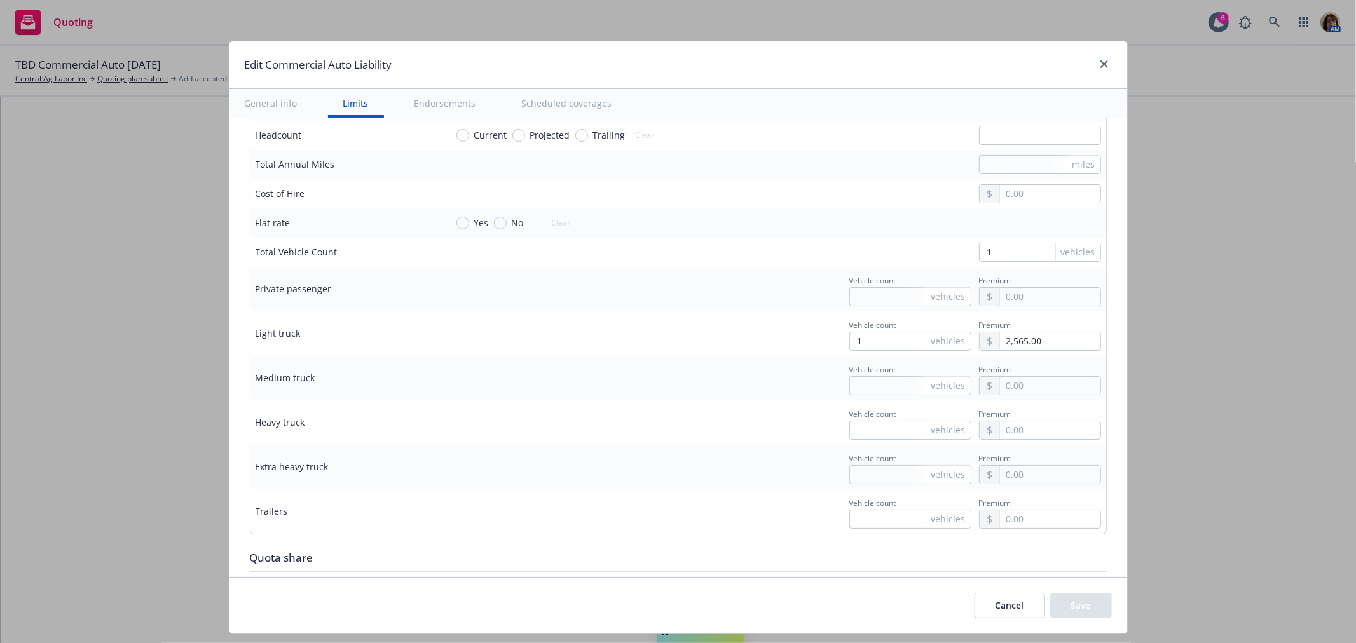
scroll to position [1624, 0]
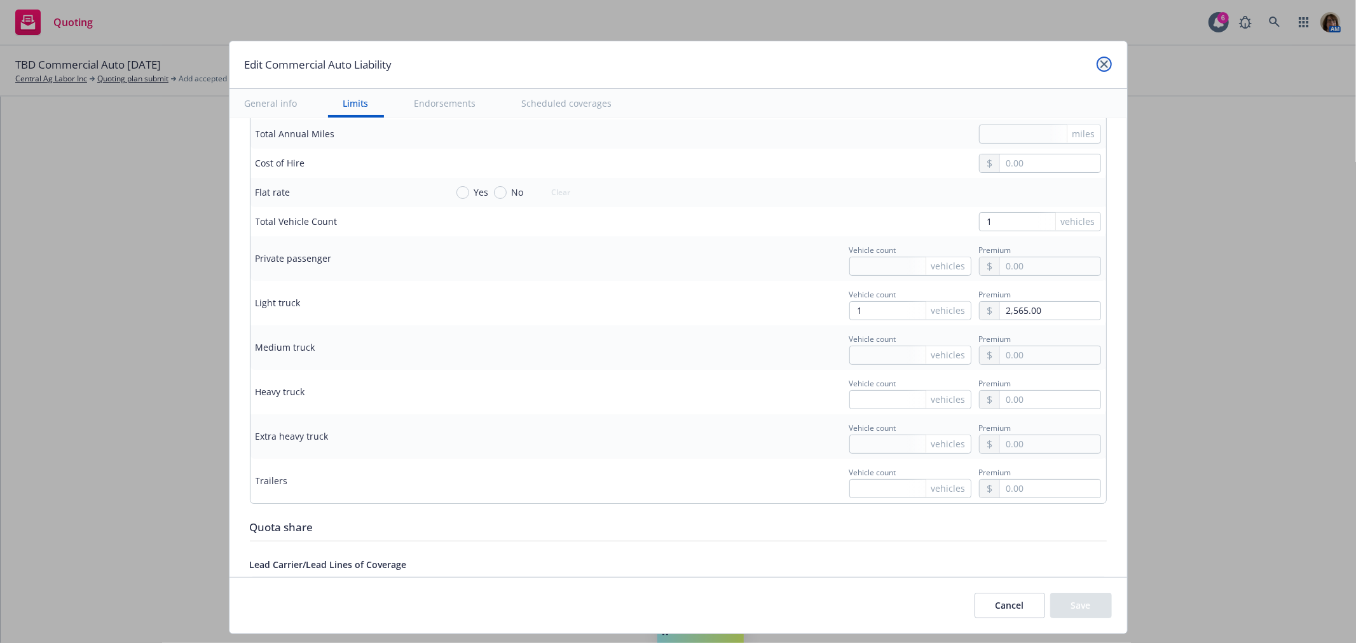
click at [1100, 64] on icon "close" at bounding box center [1104, 64] width 8 height 8
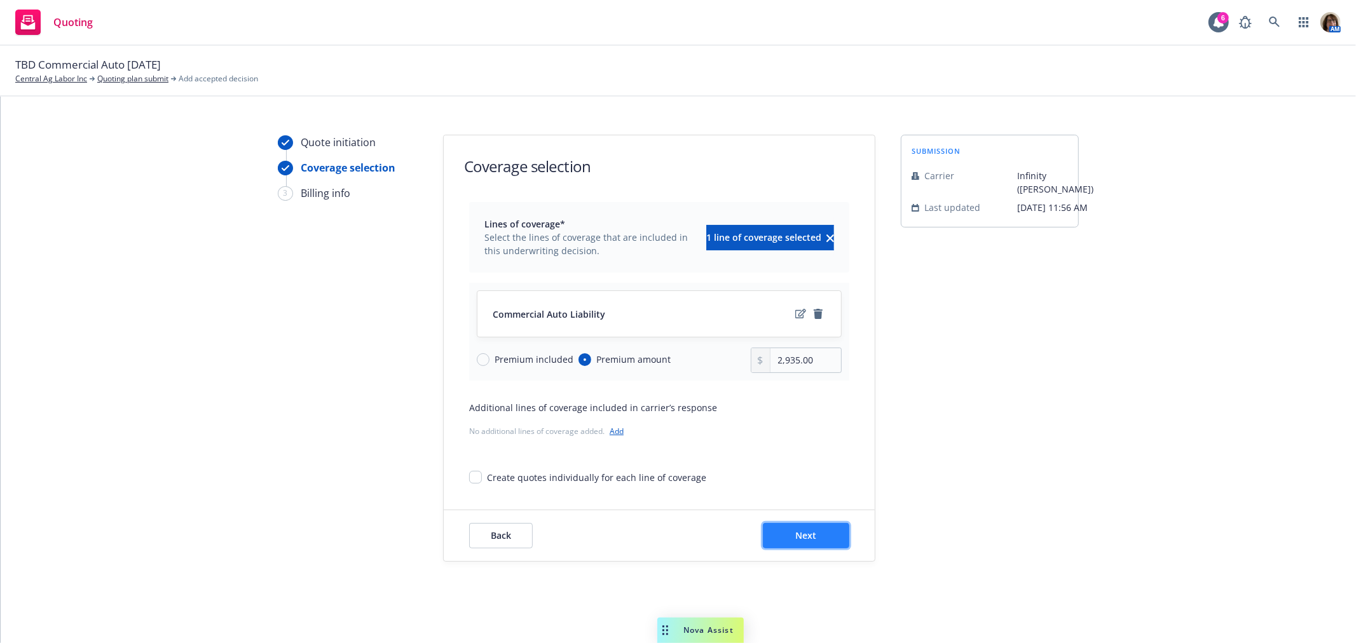
click at [808, 533] on span "Next" at bounding box center [806, 535] width 21 height 12
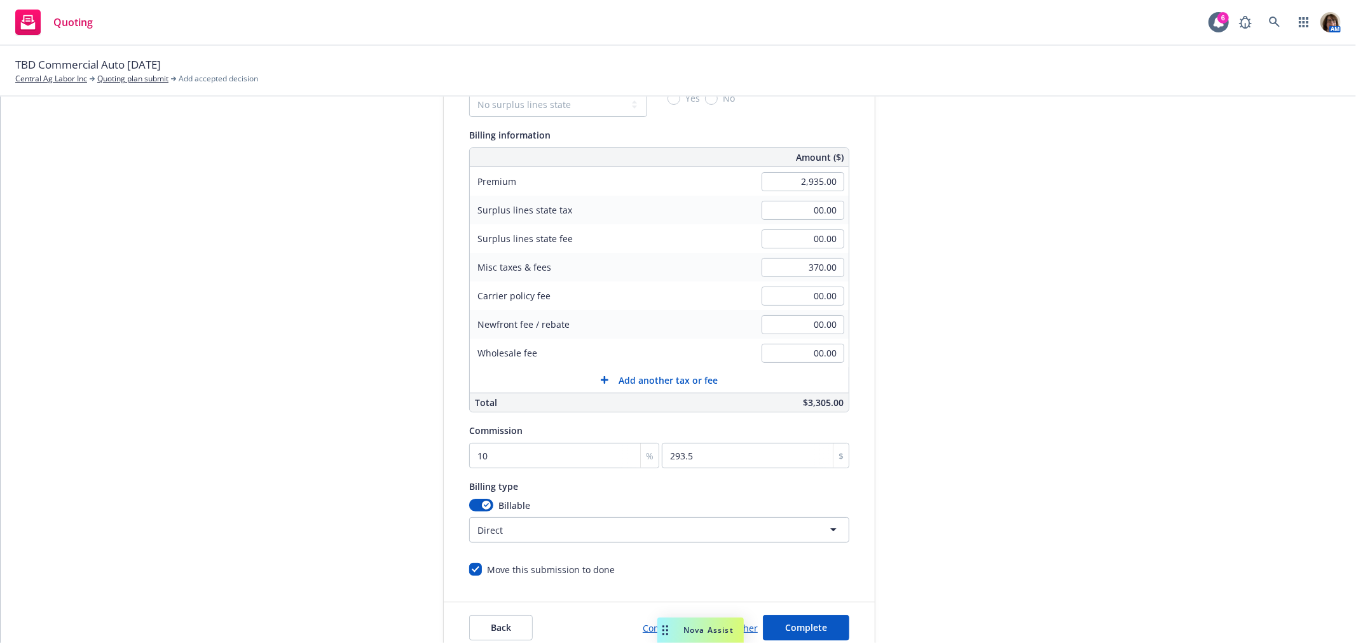
scroll to position [154, 0]
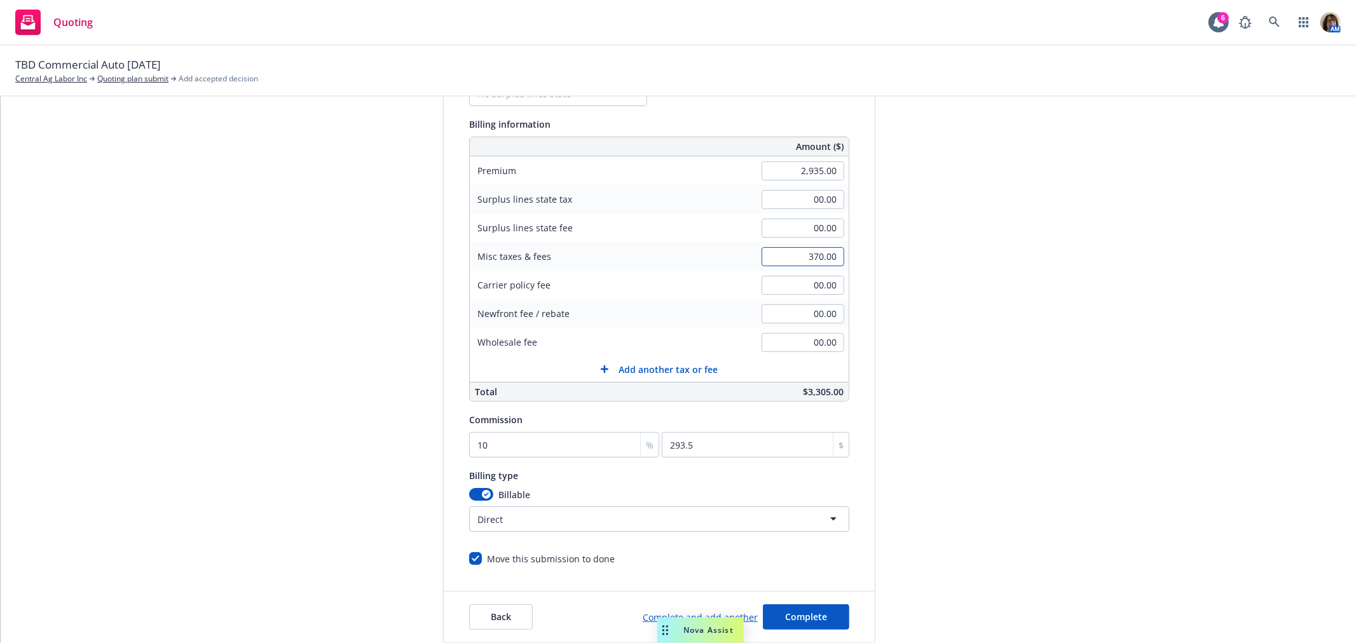
click at [781, 256] on input "370.00" at bounding box center [802, 256] width 83 height 19
click at [801, 170] on input "2,935.00" at bounding box center [802, 170] width 83 height 19
click at [492, 618] on span "Back" at bounding box center [501, 617] width 20 height 12
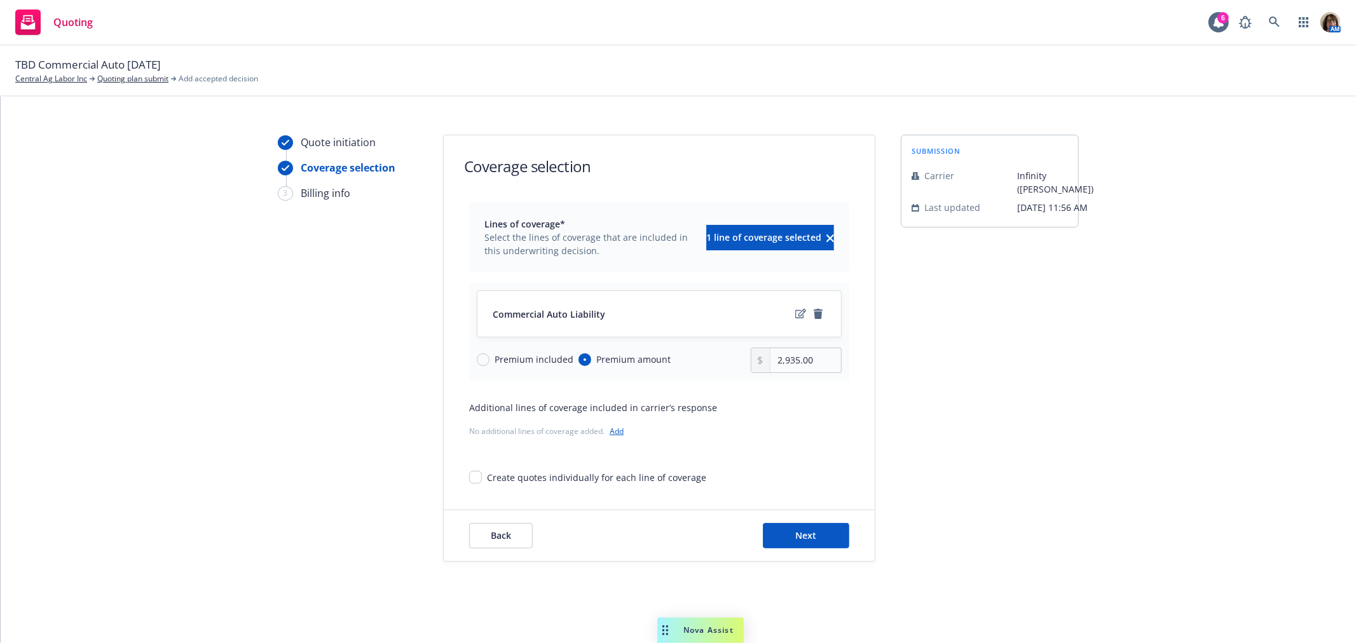
scroll to position [13, 0]
drag, startPoint x: 810, startPoint y: 359, endPoint x: 740, endPoint y: 357, distance: 70.6
click at [740, 357] on div "Premium included Premium amount 2,935.00" at bounding box center [659, 360] width 365 height 25
click at [795, 310] on icon "edit" at bounding box center [800, 314] width 11 height 10
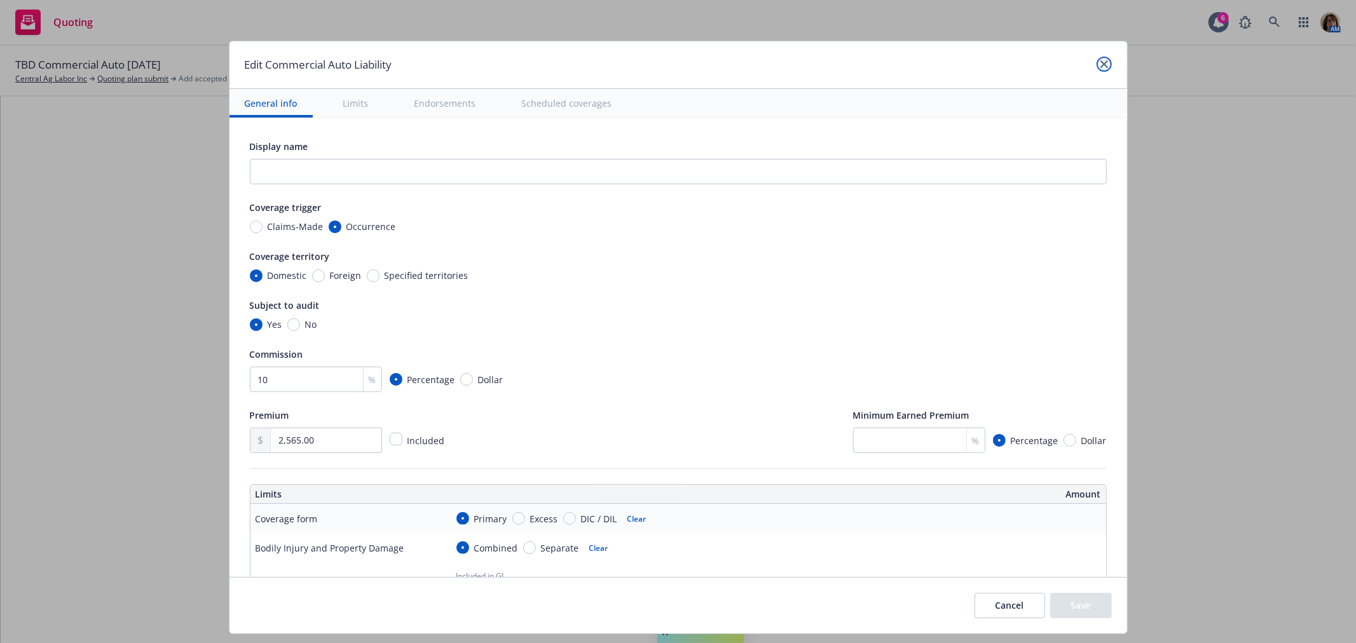
click at [1100, 61] on icon "close" at bounding box center [1104, 64] width 8 height 8
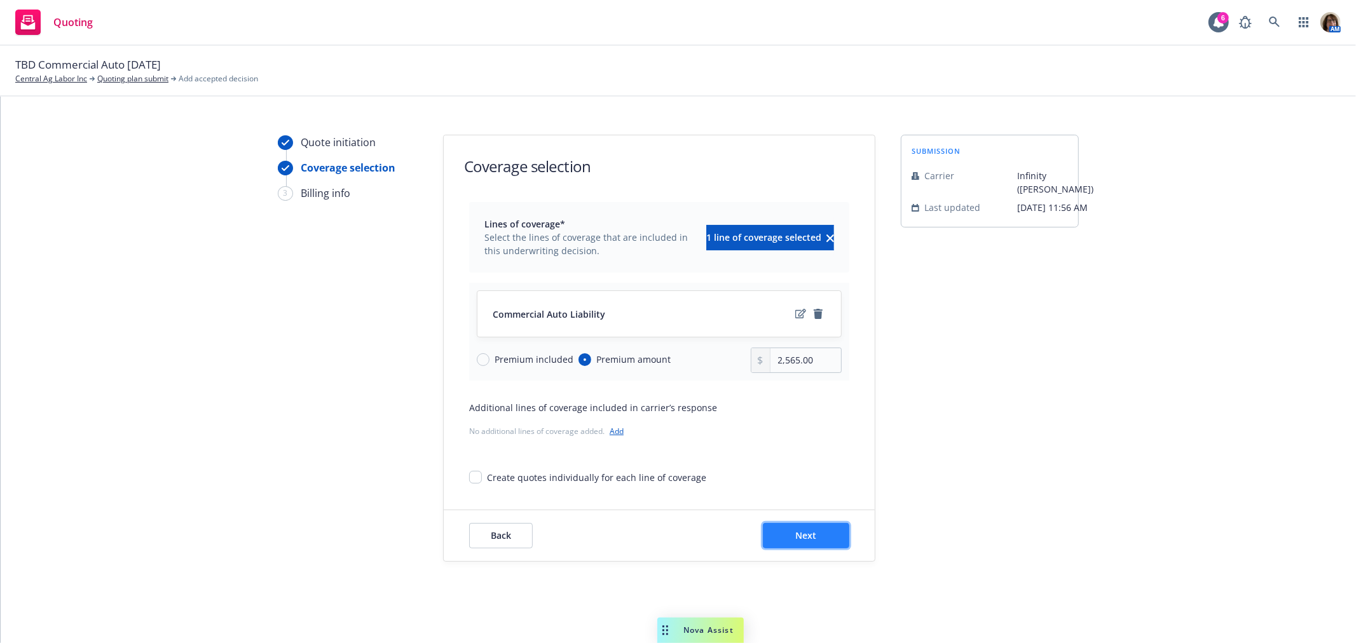
click at [801, 536] on span "Next" at bounding box center [806, 535] width 21 height 12
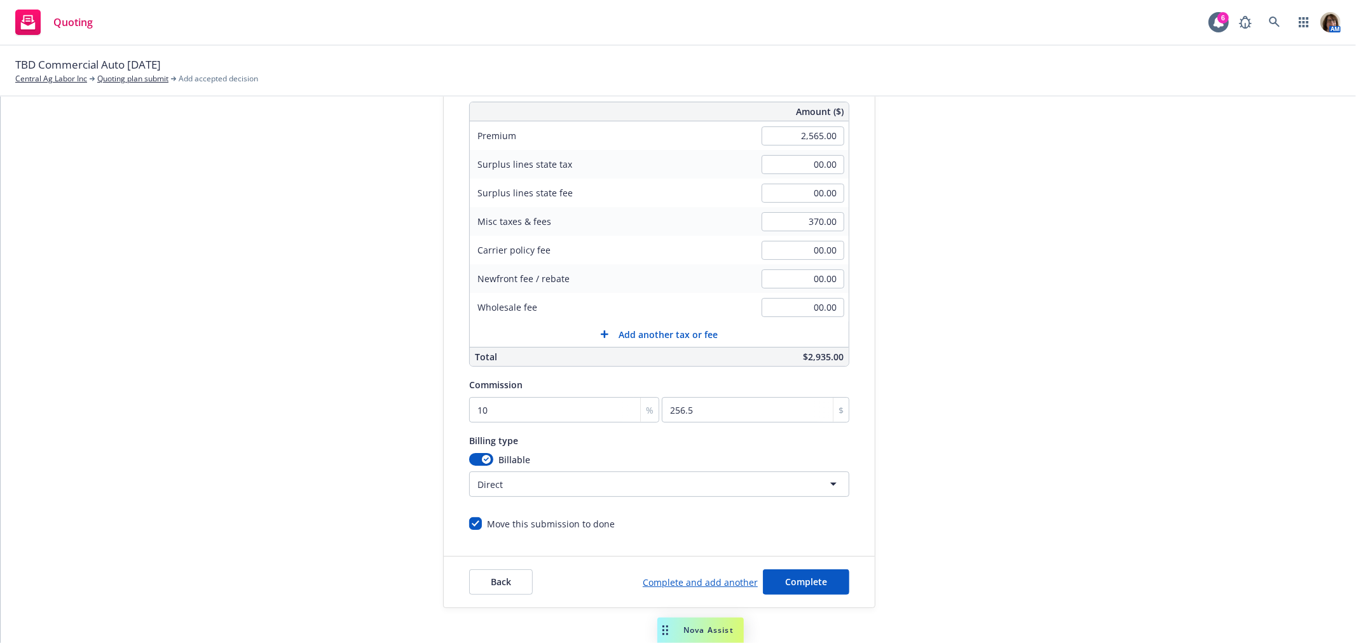
scroll to position [236, 0]
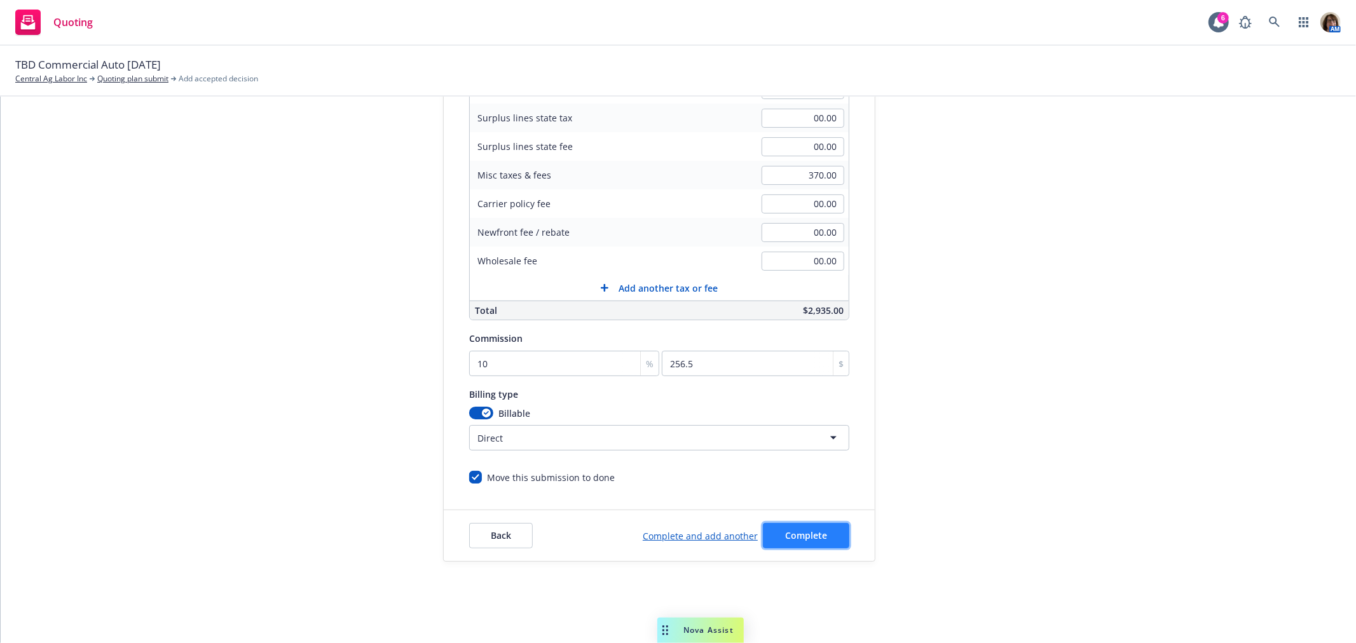
click at [809, 530] on span "Complete" at bounding box center [806, 535] width 42 height 12
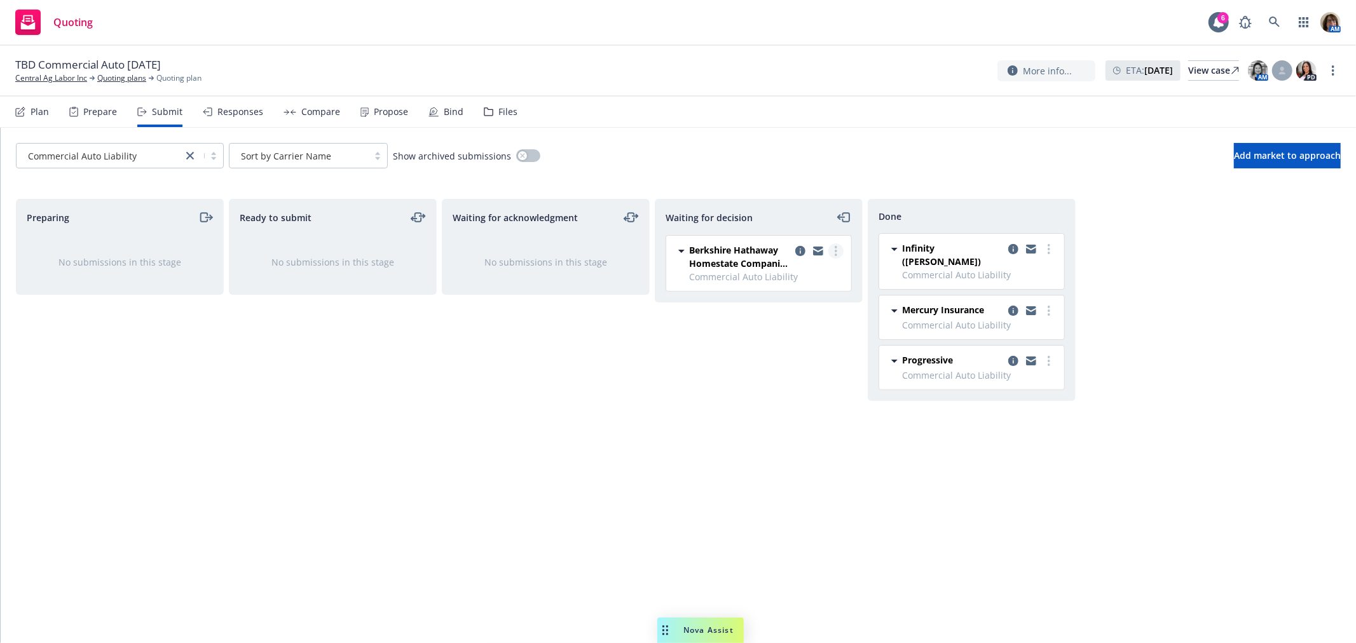
click at [836, 248] on circle "more" at bounding box center [836, 247] width 3 height 3
click at [796, 331] on span "Add accepted decision" at bounding box center [778, 328] width 127 height 12
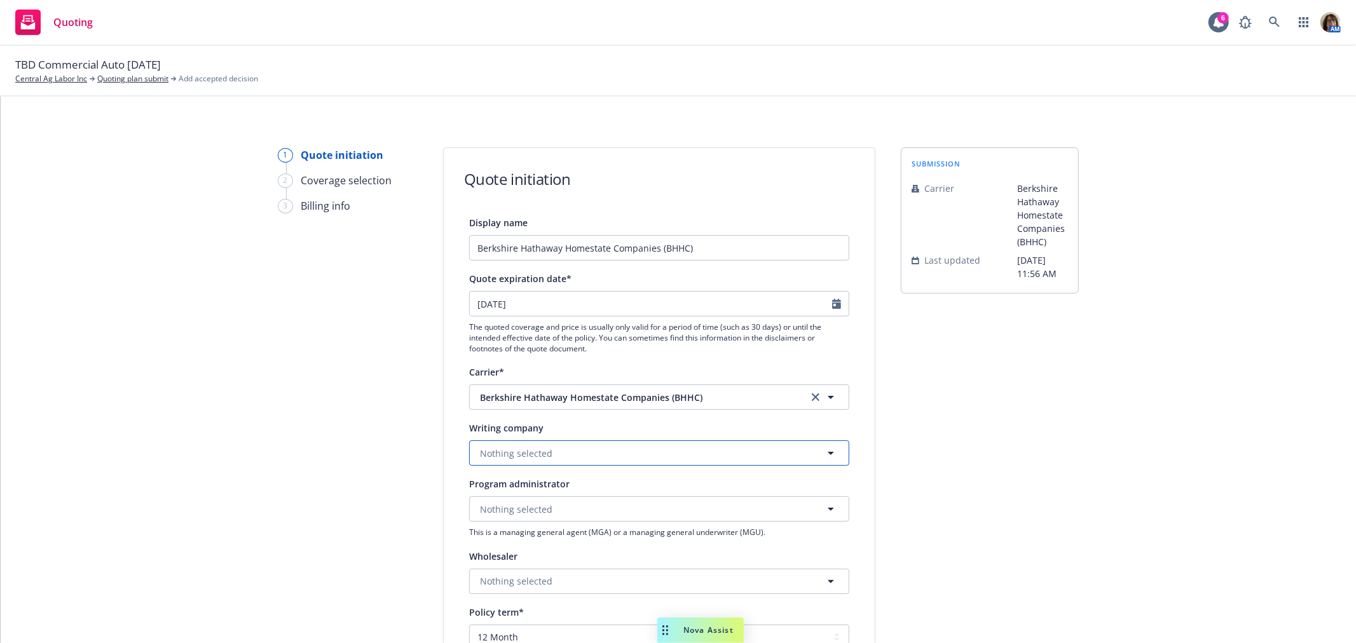
click at [488, 458] on span "Nothing selected" at bounding box center [516, 453] width 72 height 13
click at [486, 460] on span "Nothing selected" at bounding box center [516, 453] width 72 height 13
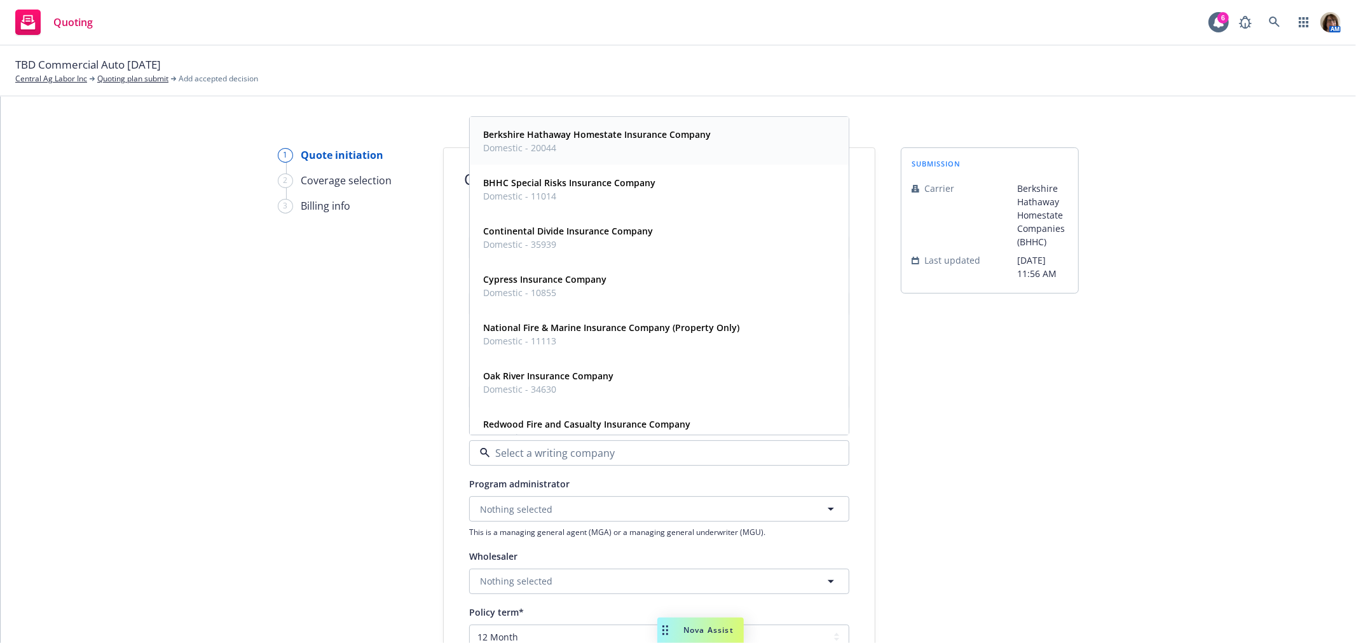
click at [555, 132] on strong "Berkshire Hathaway Homestate Insurance Company" at bounding box center [597, 135] width 228 height 12
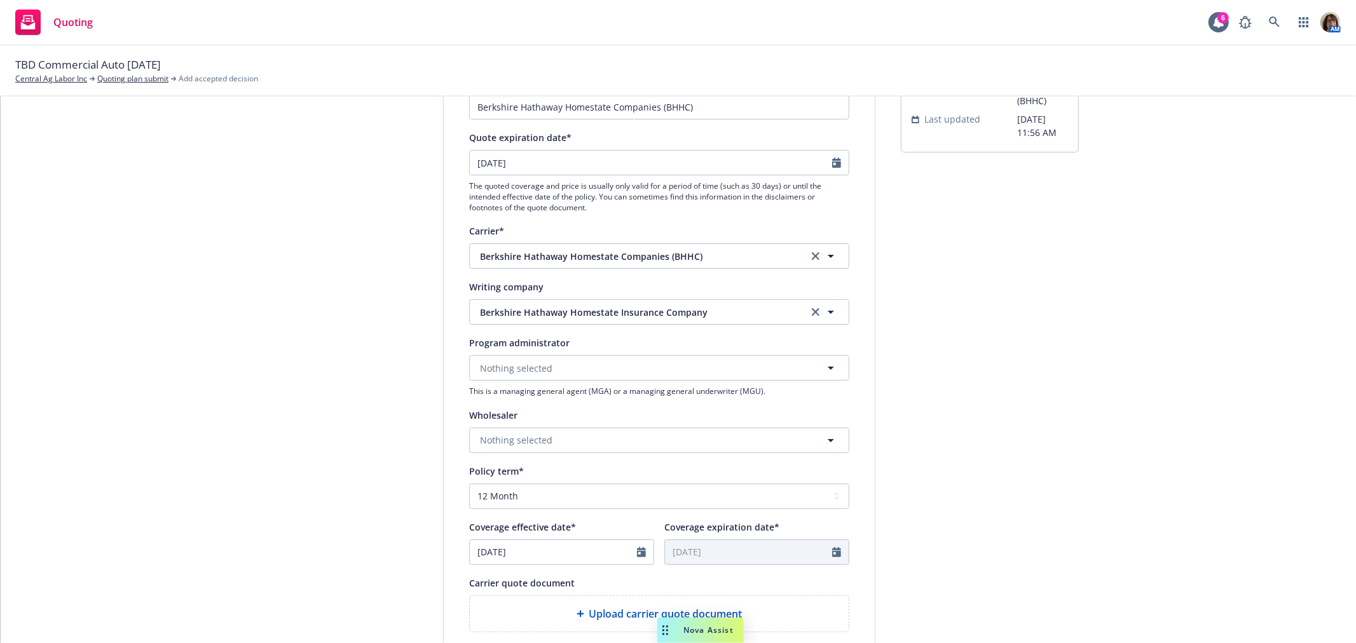
scroll to position [212, 0]
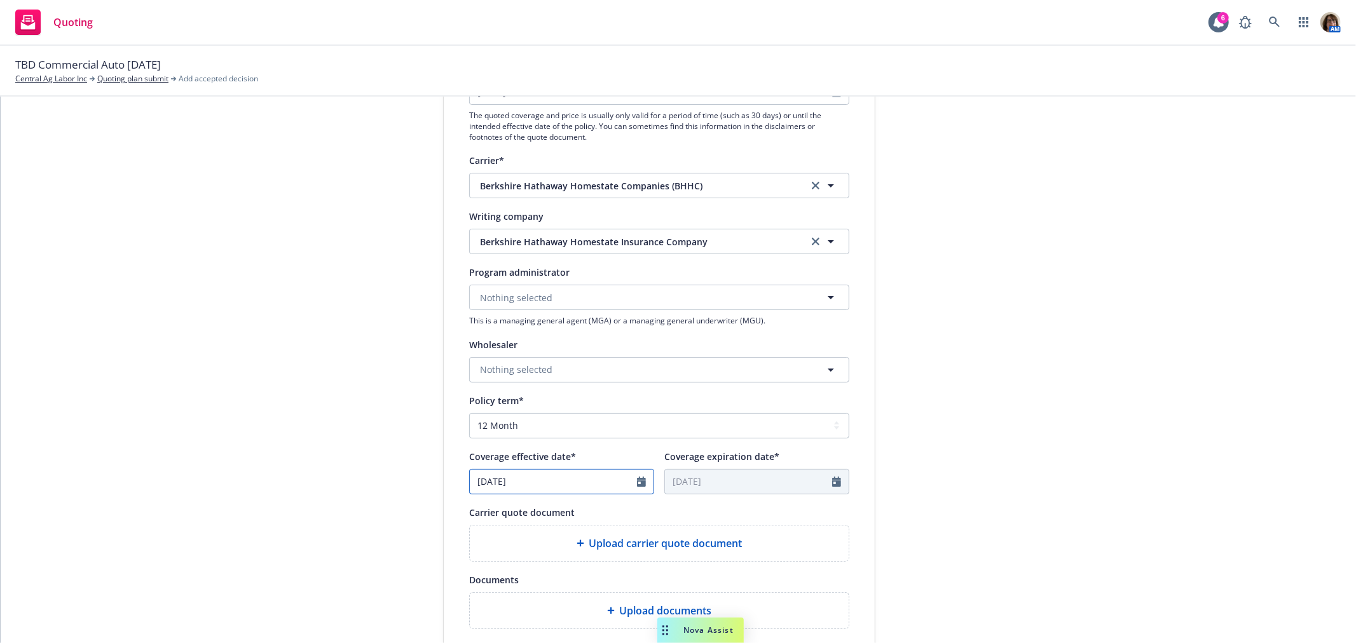
click at [639, 481] on icon "Calendar" at bounding box center [641, 482] width 9 height 10
click at [538, 397] on span "15" at bounding box center [547, 394] width 18 height 16
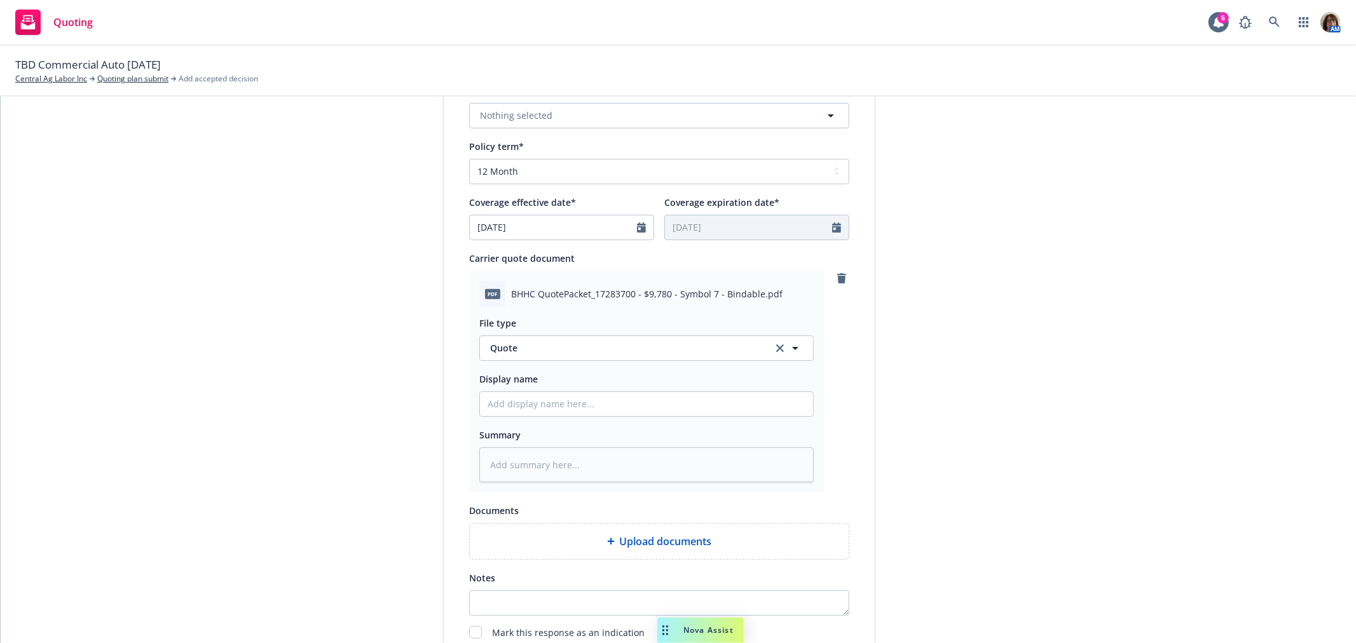
scroll to position [494, 0]
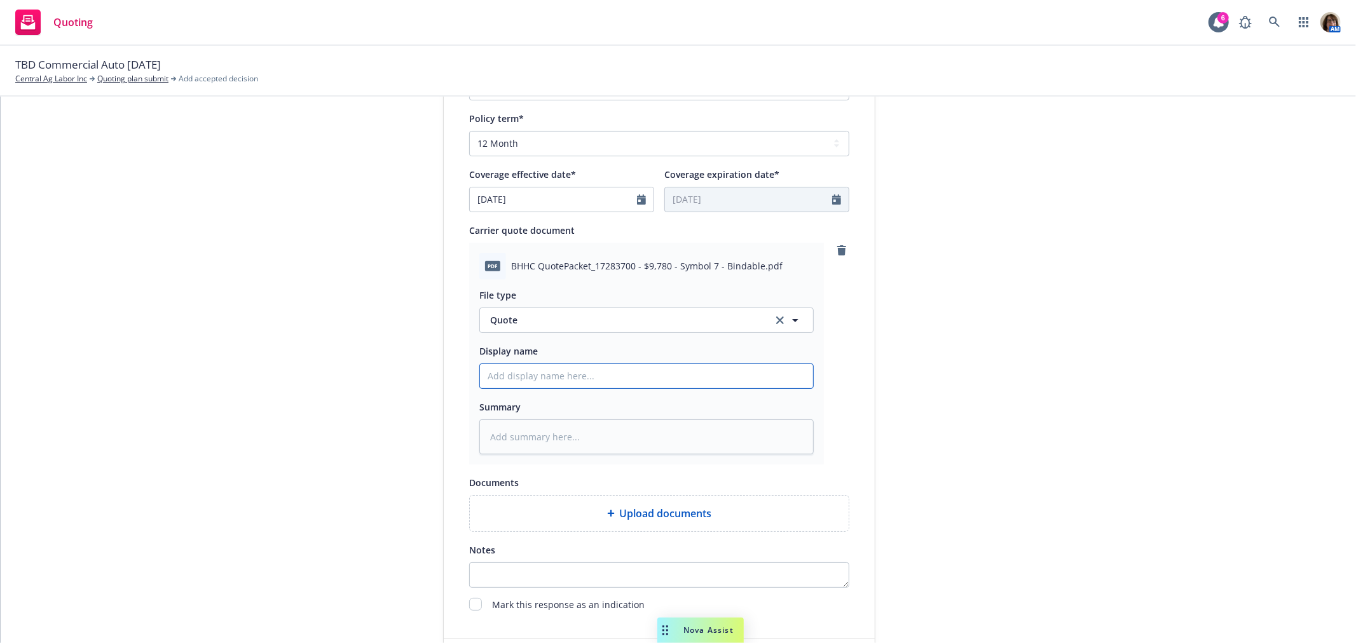
click at [491, 379] on input "Display name" at bounding box center [646, 376] width 333 height 24
click at [539, 378] on input "BHHC Online Quote" at bounding box center [646, 376] width 333 height 24
click at [614, 372] on input "BHHC Online Auto Quote" at bounding box center [646, 376] width 333 height 24
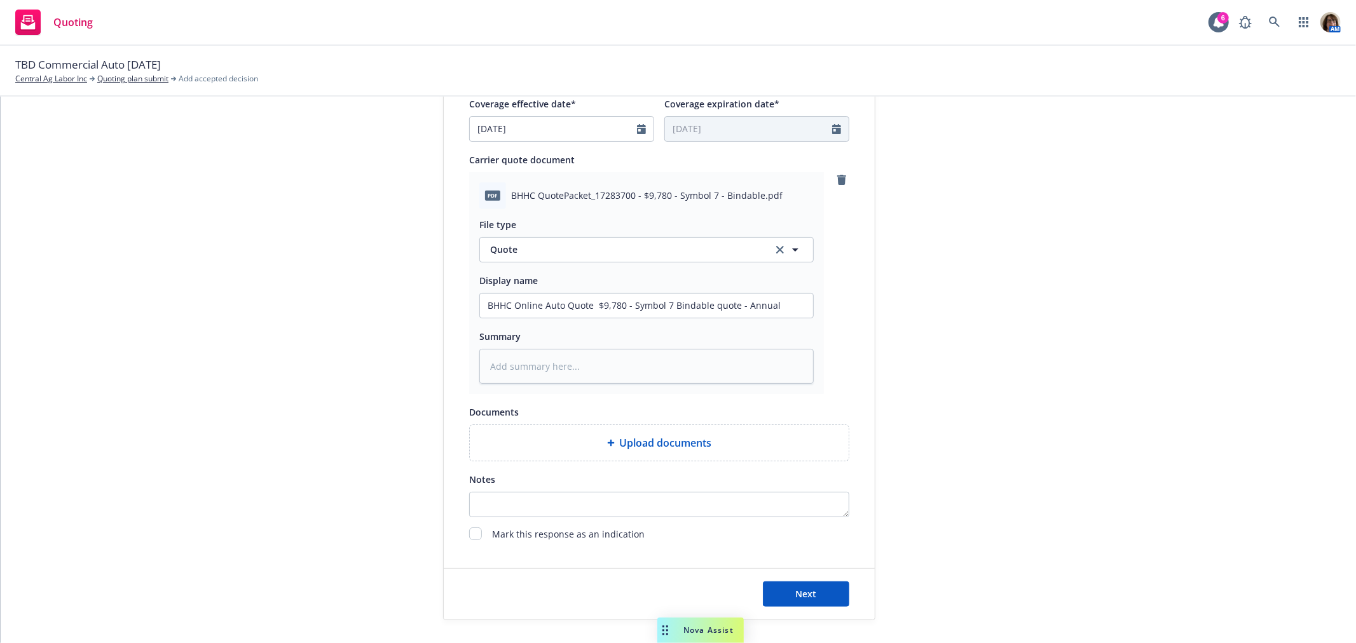
scroll to position [625, 0]
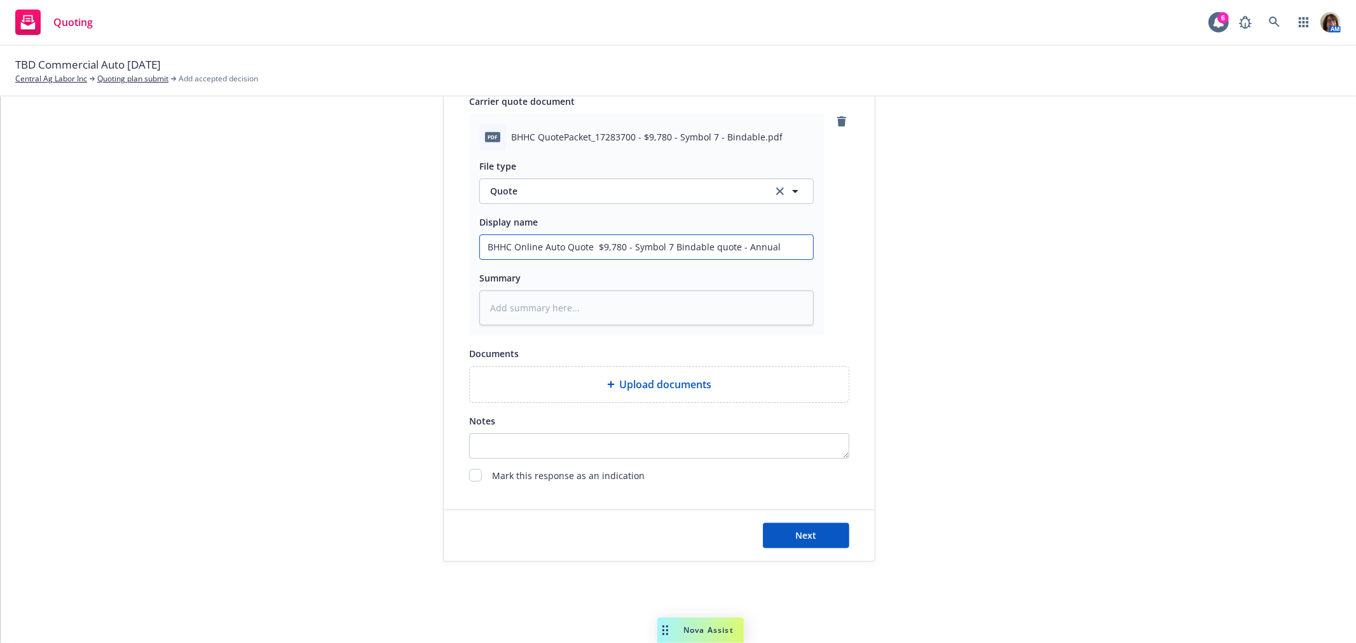
click at [773, 243] on input "BHHC Online Auto Quote $9,780 - Symbol 7 Bindable quote - Annual" at bounding box center [646, 247] width 333 height 24
click at [805, 530] on span "Next" at bounding box center [806, 535] width 21 height 12
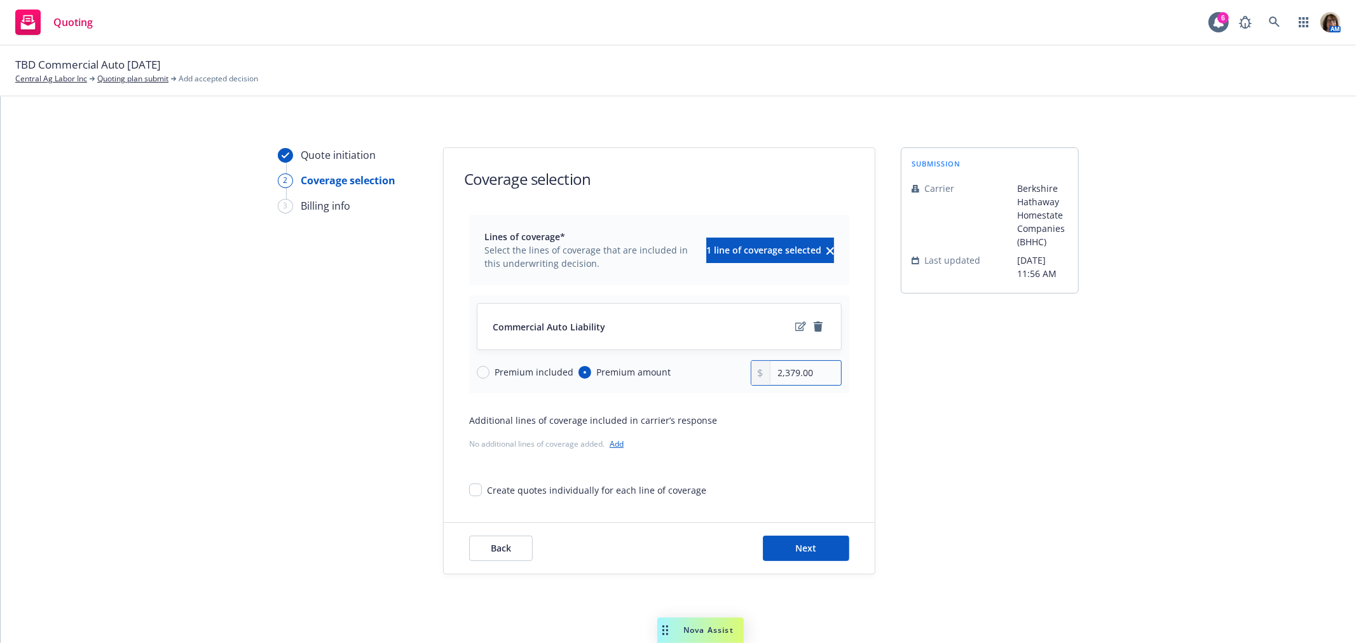
drag, startPoint x: 811, startPoint y: 372, endPoint x: 763, endPoint y: 372, distance: 48.3
click at [763, 372] on div "2,379.00" at bounding box center [797, 372] width 92 height 25
click at [795, 322] on icon "edit" at bounding box center [800, 327] width 11 height 10
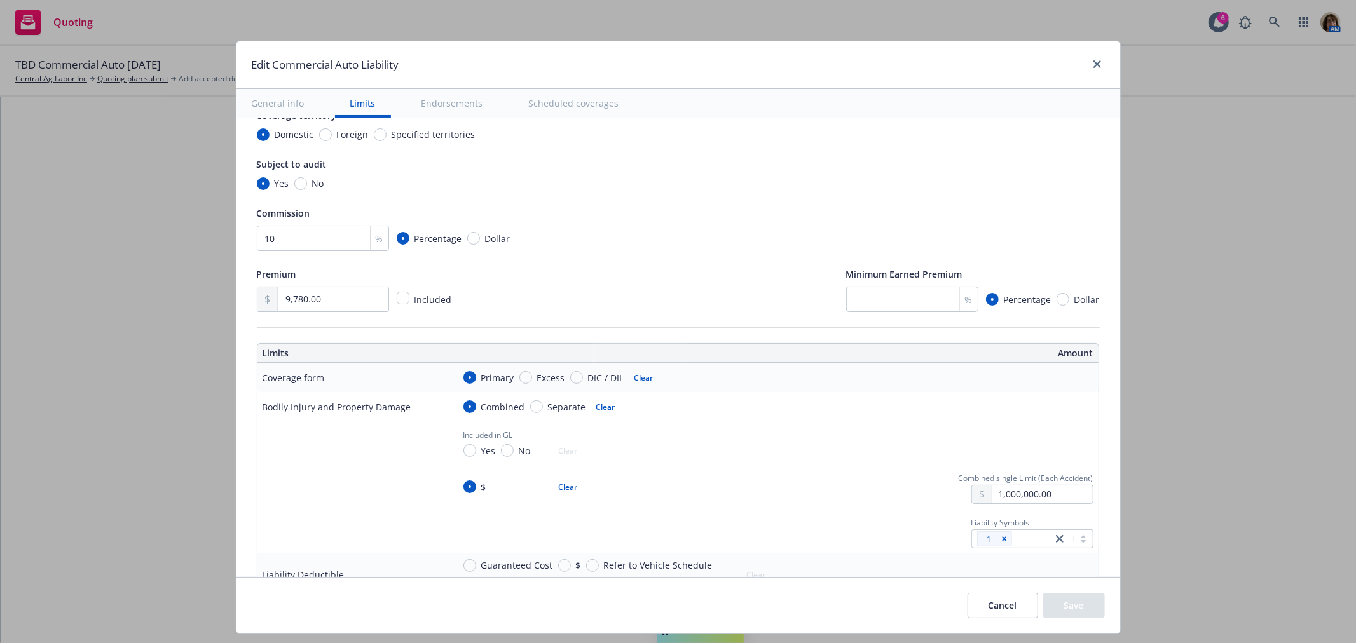
scroll to position [212, 0]
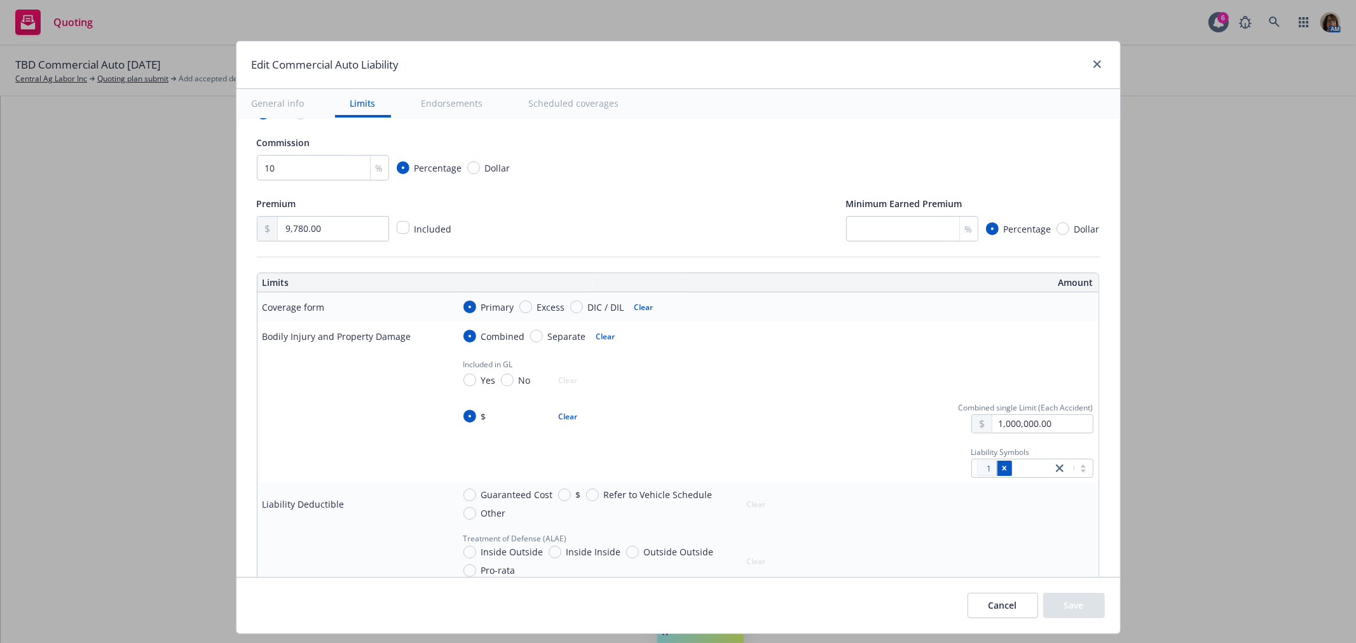
click at [1000, 471] on icon "Remove [object Object]" at bounding box center [1004, 468] width 9 height 9
click at [988, 503] on span "7" at bounding box center [1023, 498] width 98 height 13
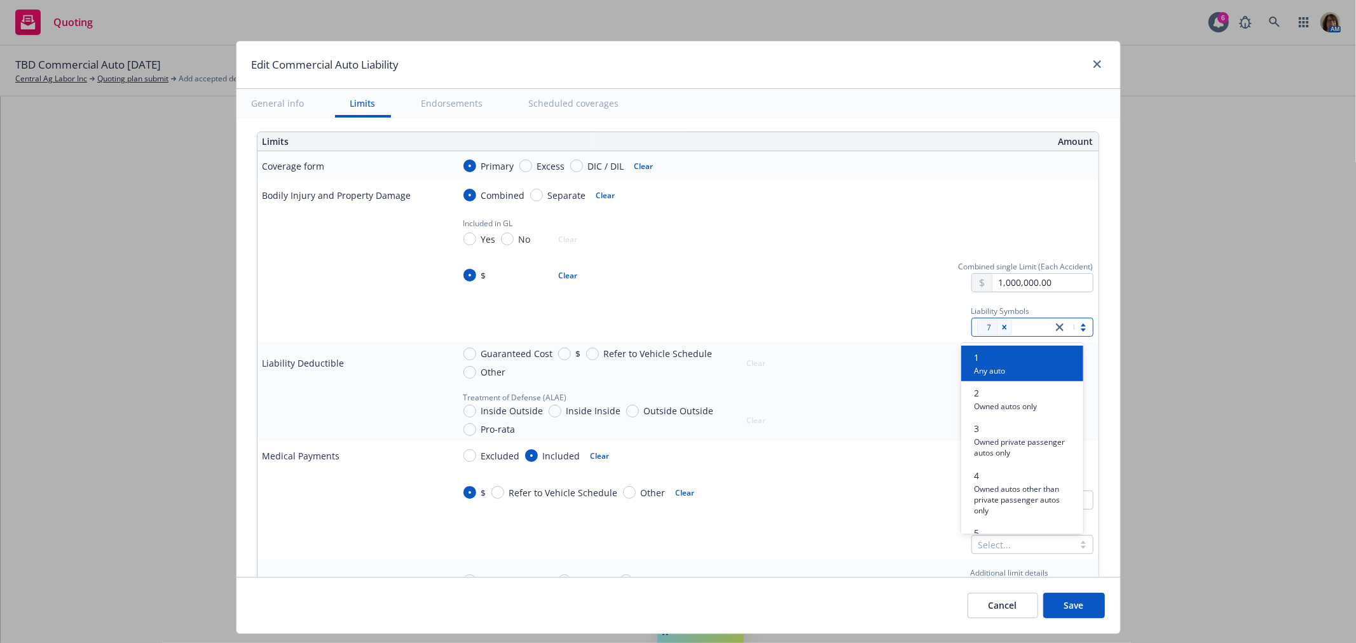
scroll to position [423, 0]
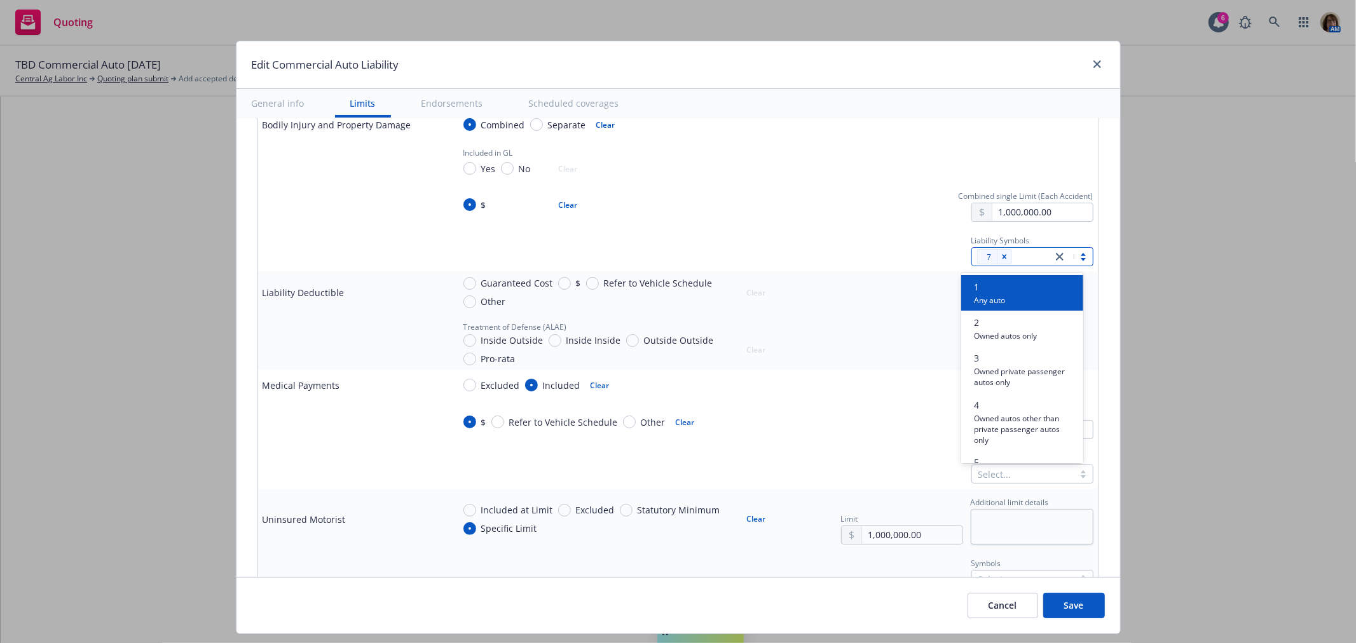
click at [825, 464] on div "Medical payments Symbols Select..." at bounding box center [773, 466] width 640 height 34
click at [978, 474] on div at bounding box center [1022, 474] width 89 height 15
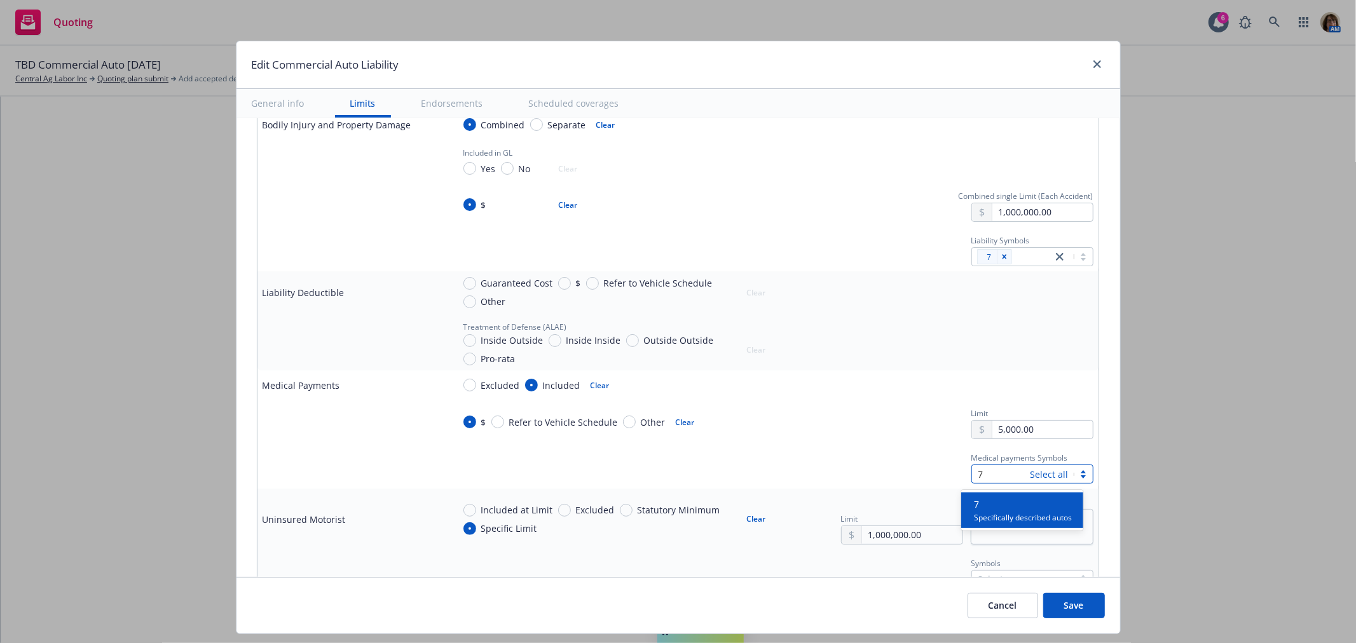
click at [979, 508] on span "7" at bounding box center [1023, 504] width 98 height 13
click at [915, 481] on div "Medical payments Symbols option 7, selected. option 1 focused, 1 of 10. 10 resu…" at bounding box center [773, 466] width 640 height 34
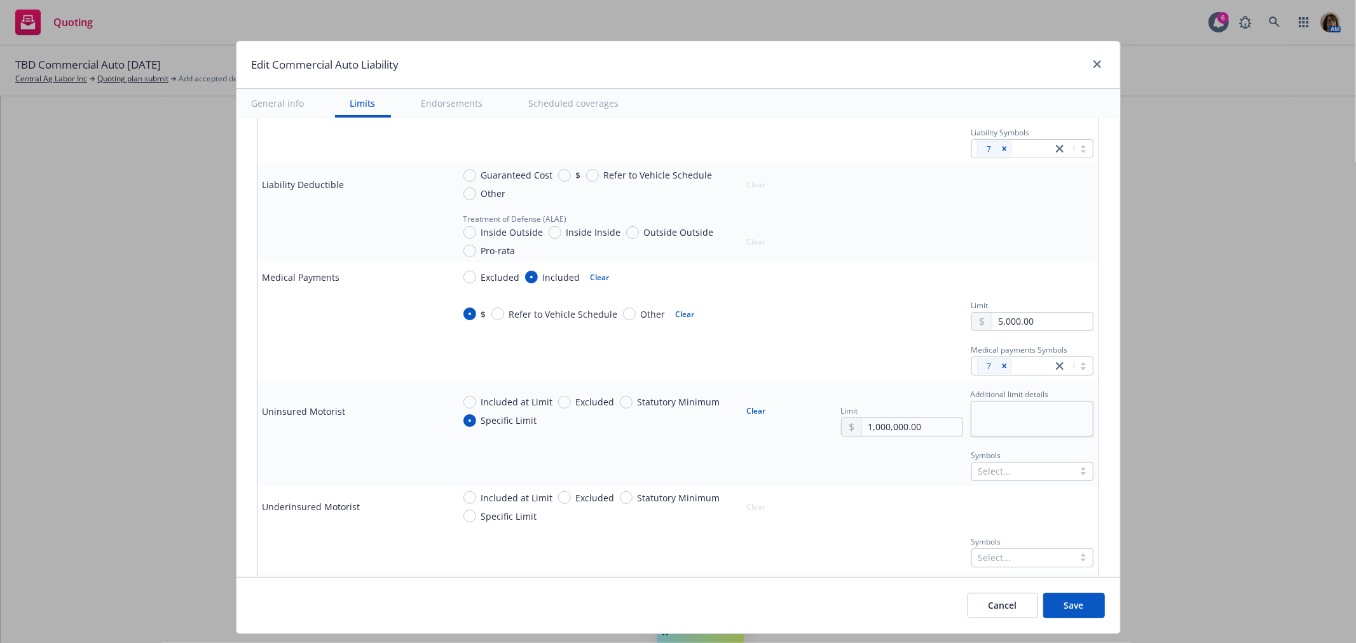
scroll to position [564, 0]
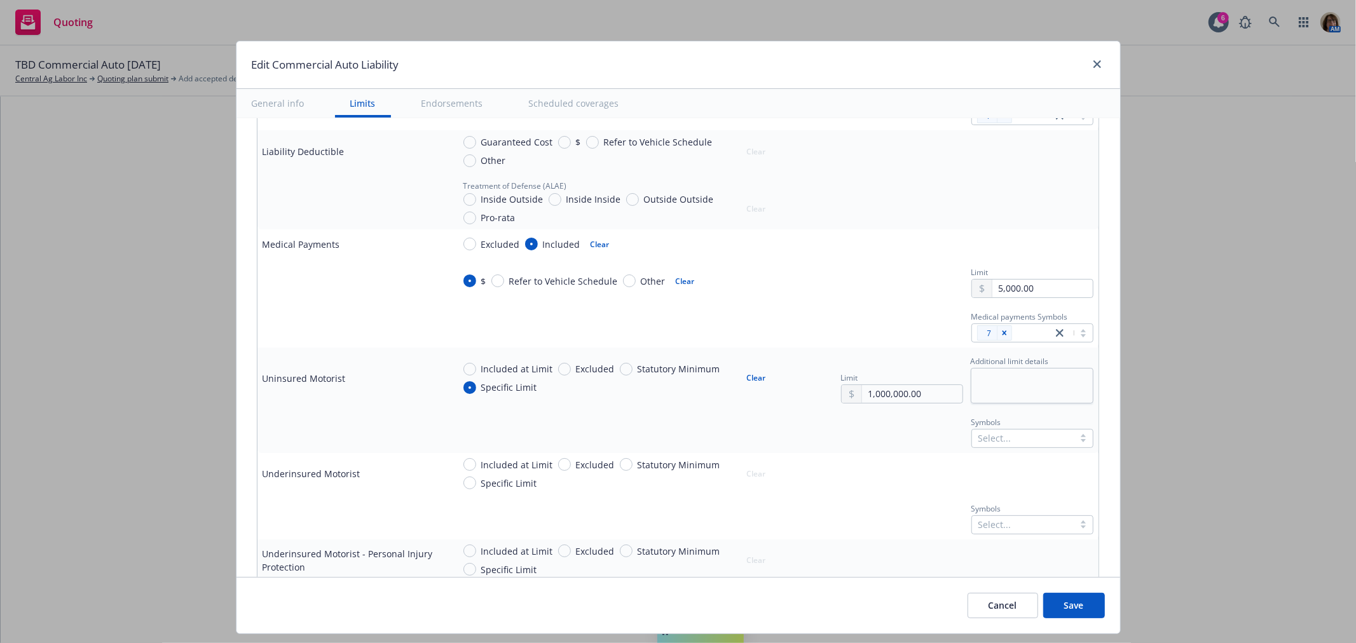
click at [981, 442] on div at bounding box center [1022, 438] width 89 height 15
click at [981, 469] on span "7" at bounding box center [1023, 467] width 98 height 13
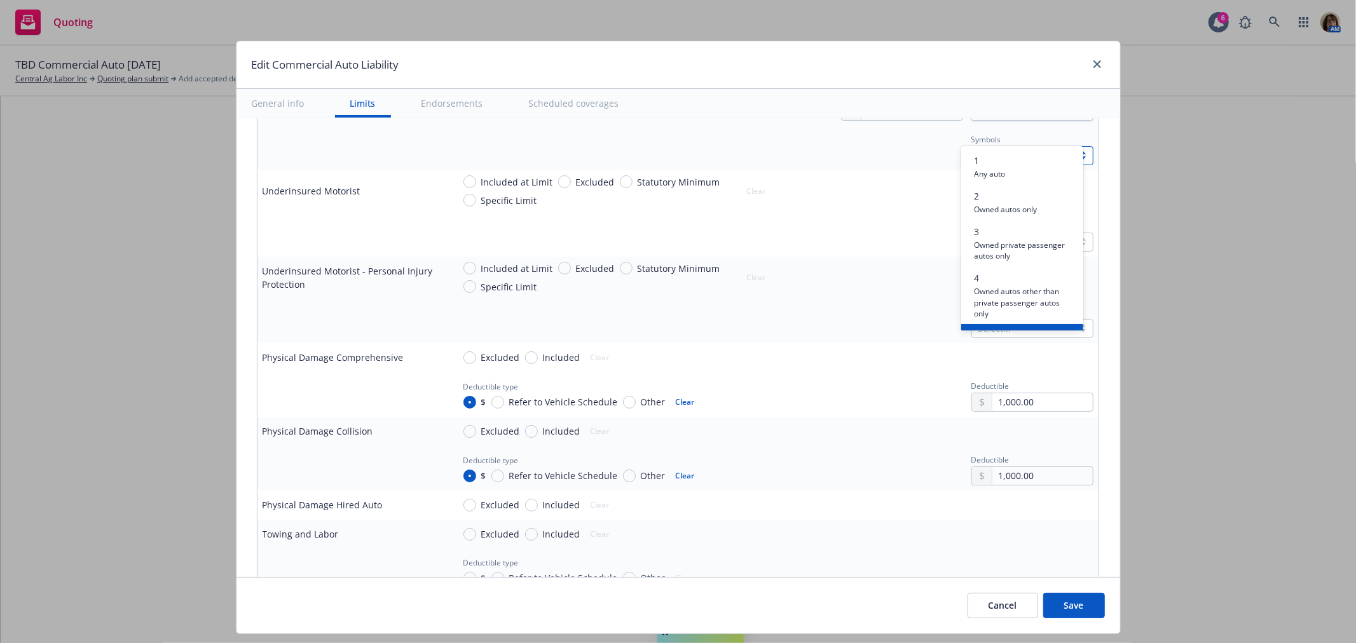
scroll to position [918, 0]
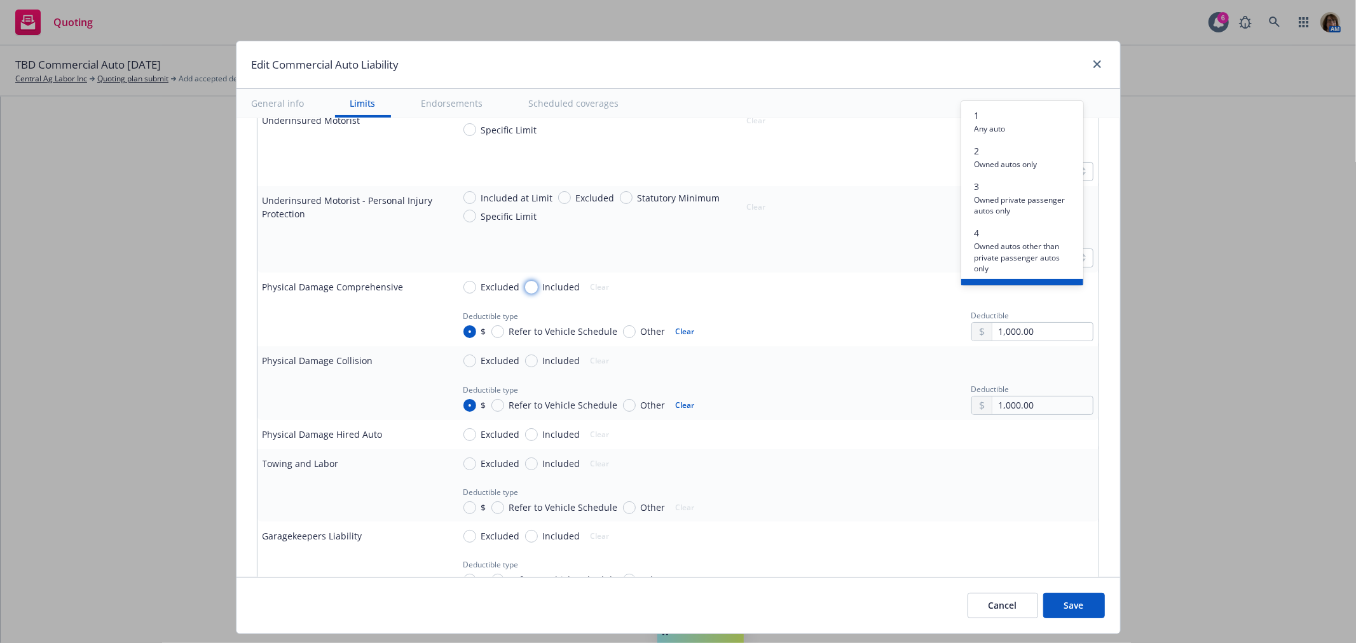
click at [525, 287] on input "Included" at bounding box center [531, 287] width 13 height 13
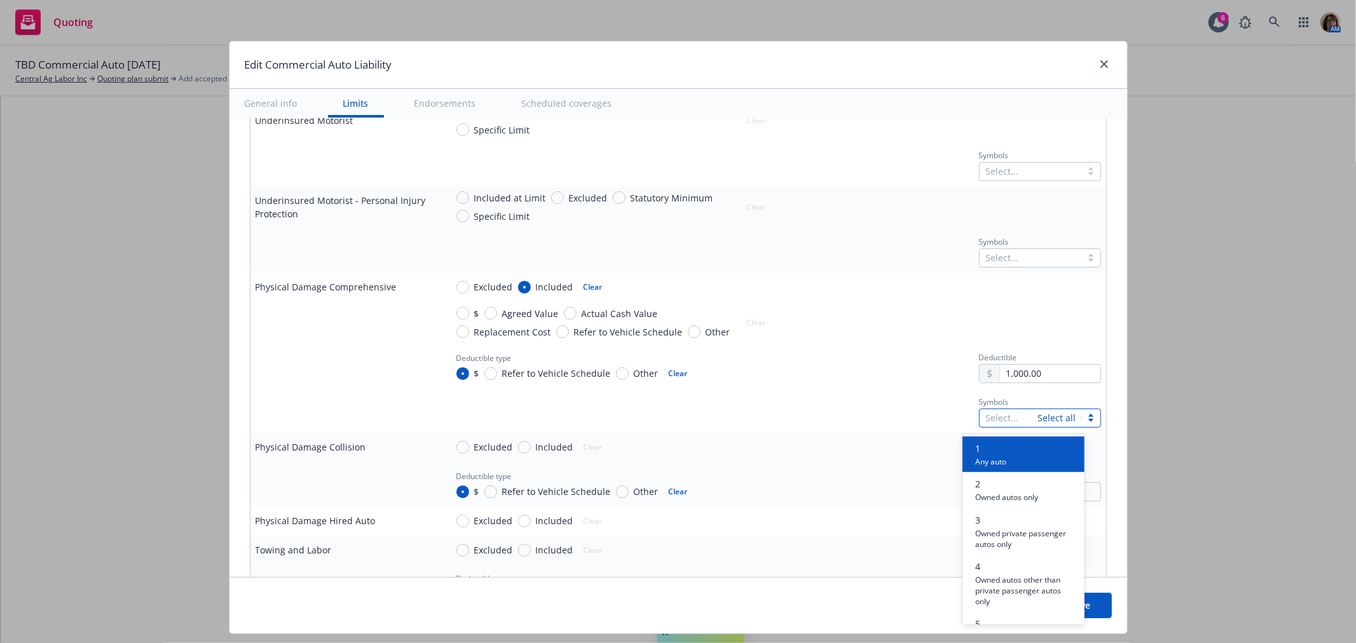
click at [986, 420] on div at bounding box center [1009, 418] width 46 height 15
click at [978, 446] on span "7" at bounding box center [1024, 448] width 98 height 13
click at [518, 446] on input "Included" at bounding box center [524, 447] width 13 height 13
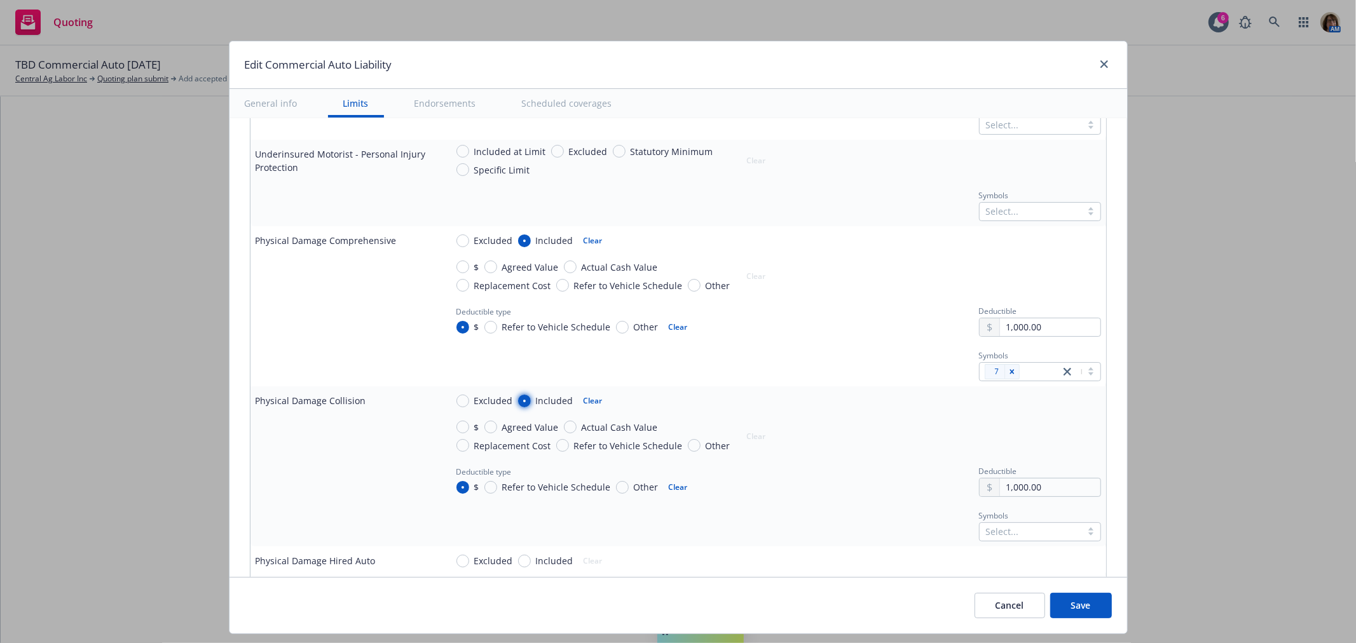
scroll to position [988, 0]
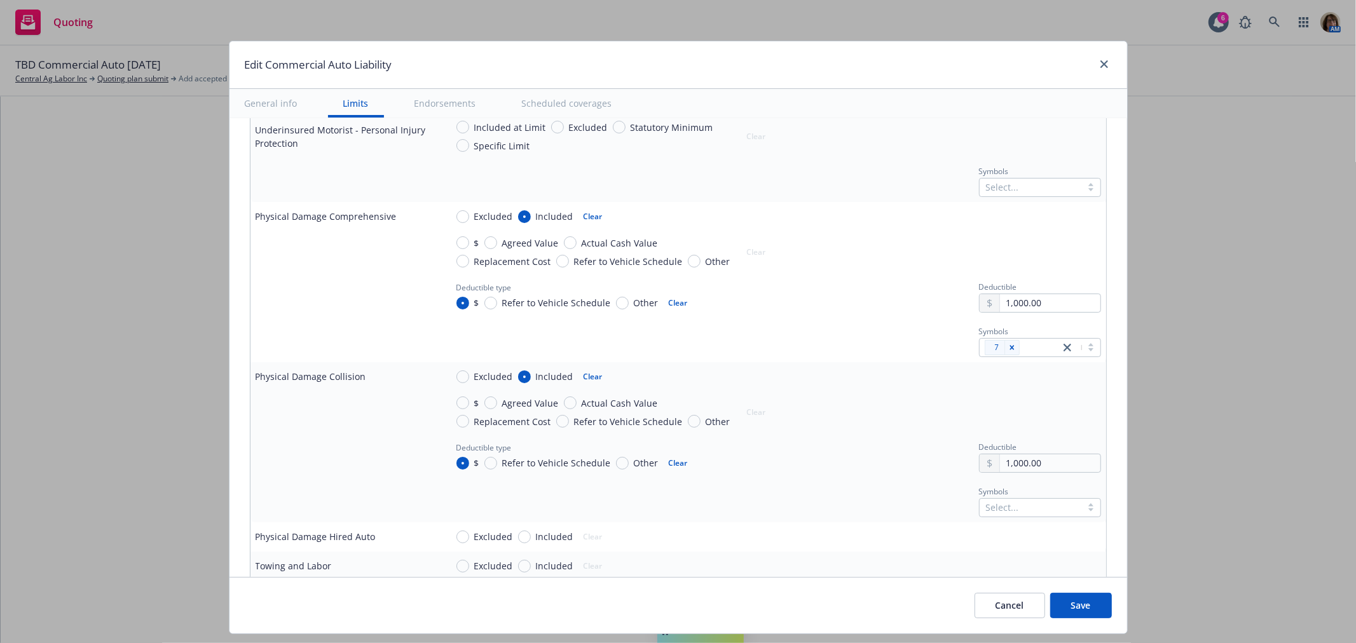
click at [989, 509] on div at bounding box center [1030, 507] width 89 height 15
click at [917, 500] on div "Symbols option 7 focused, 1 of 1. 1 result available for search term 7. Use Up …" at bounding box center [773, 500] width 655 height 34
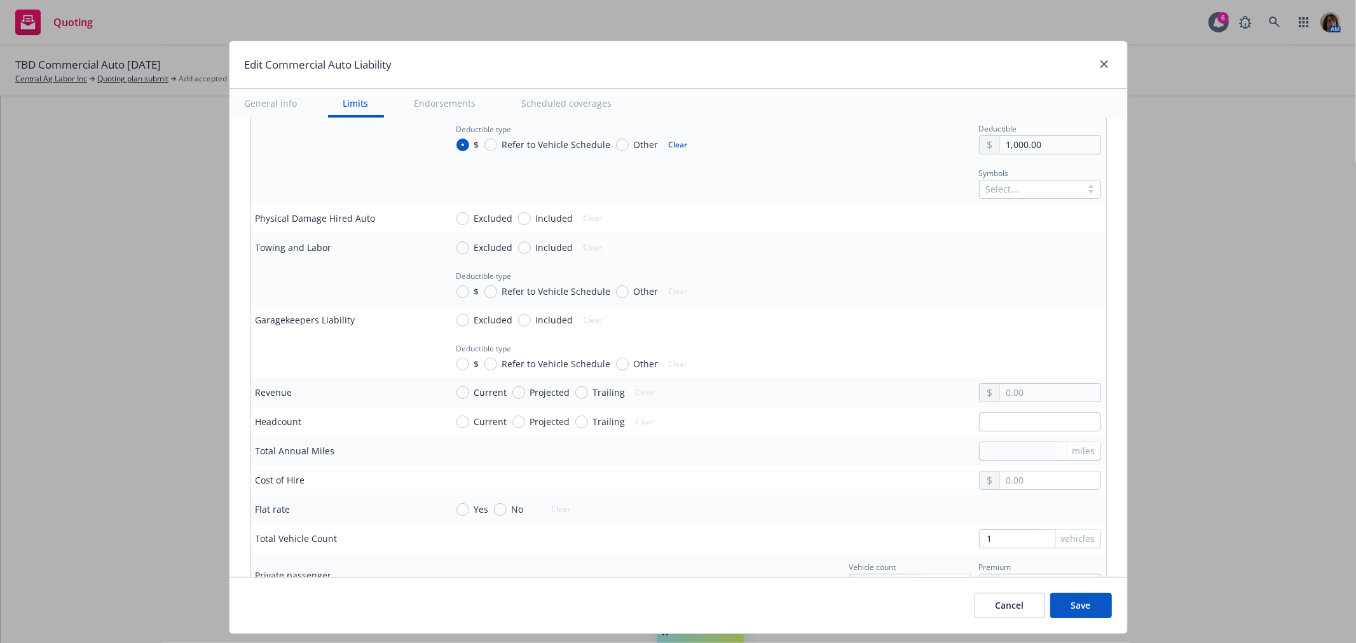
scroll to position [1342, 0]
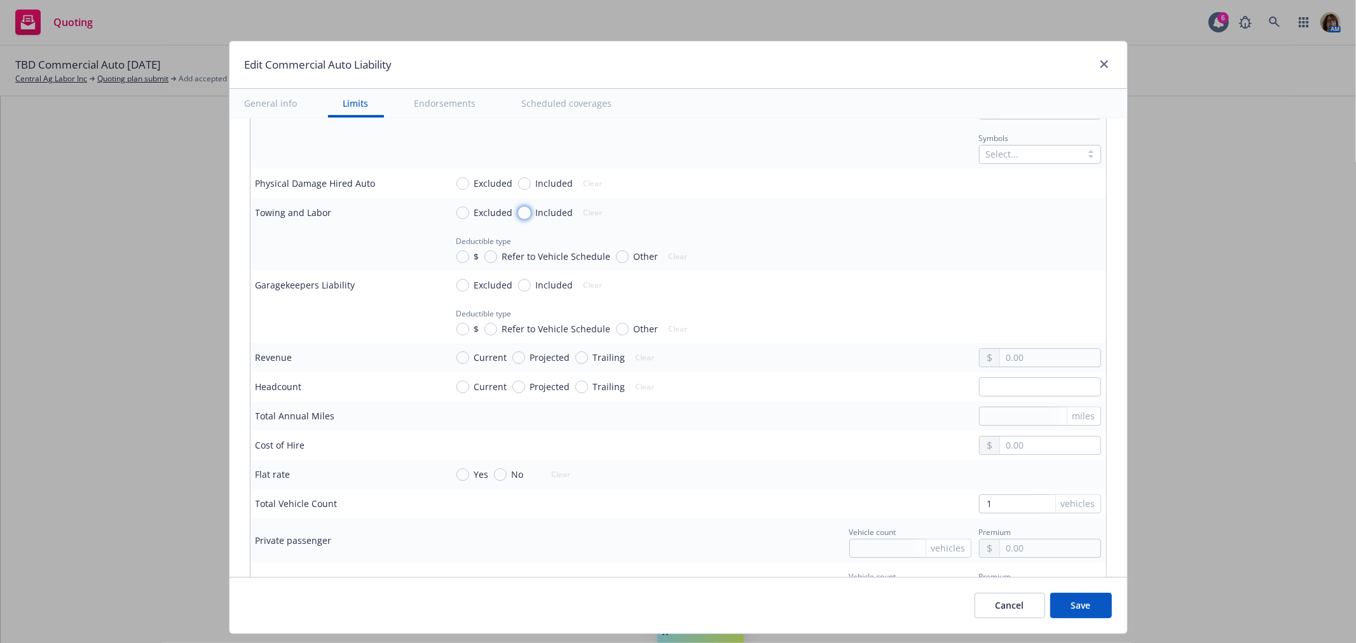
click at [518, 212] on input "Included" at bounding box center [524, 213] width 13 height 13
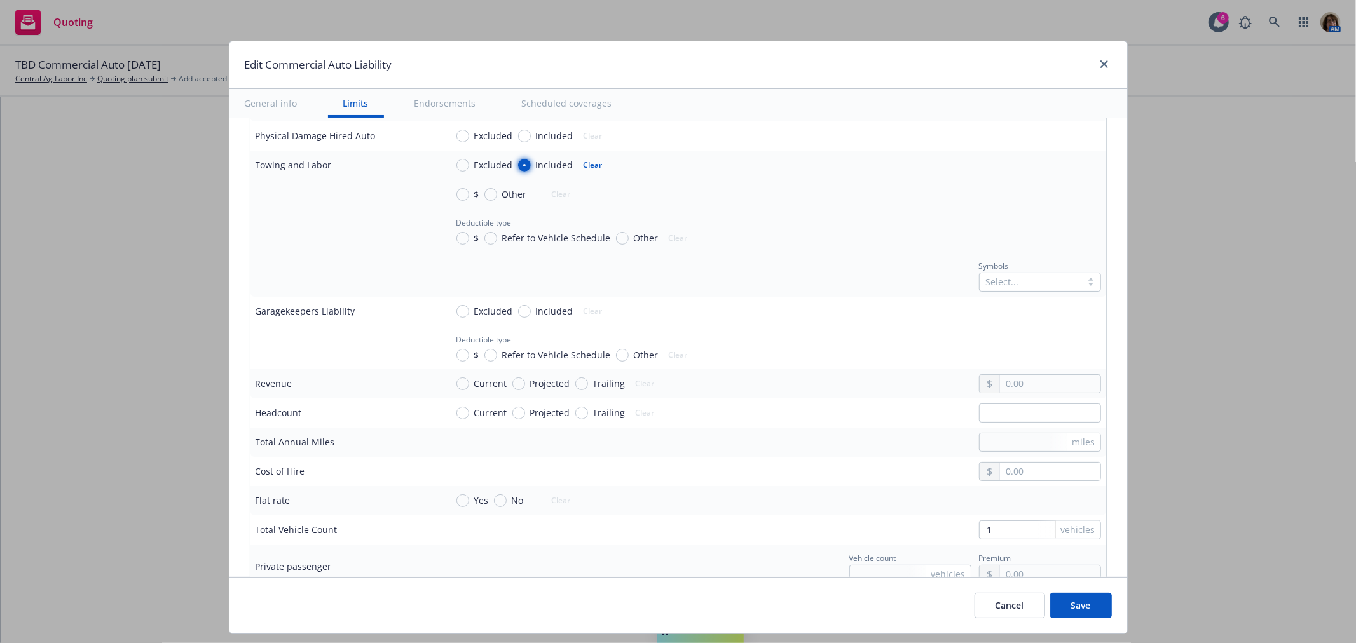
scroll to position [1412, 0]
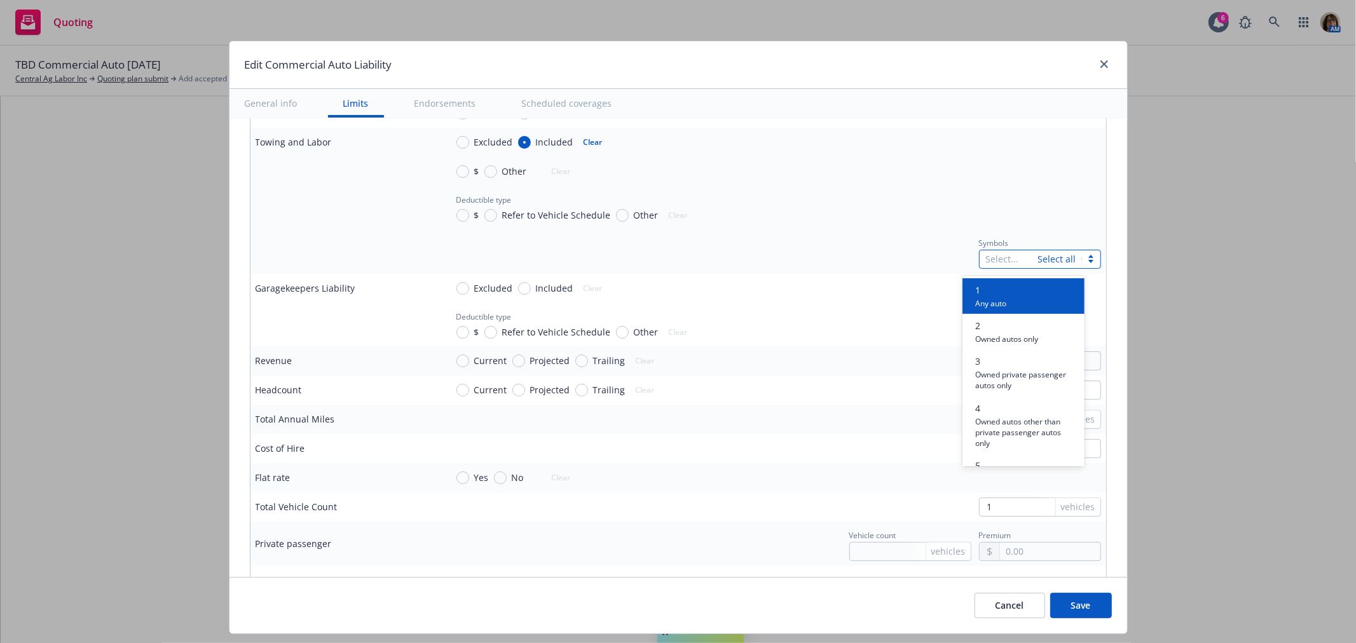
click at [986, 262] on div at bounding box center [1009, 259] width 46 height 15
click at [978, 303] on span "Specifically described autos" at bounding box center [1024, 303] width 98 height 12
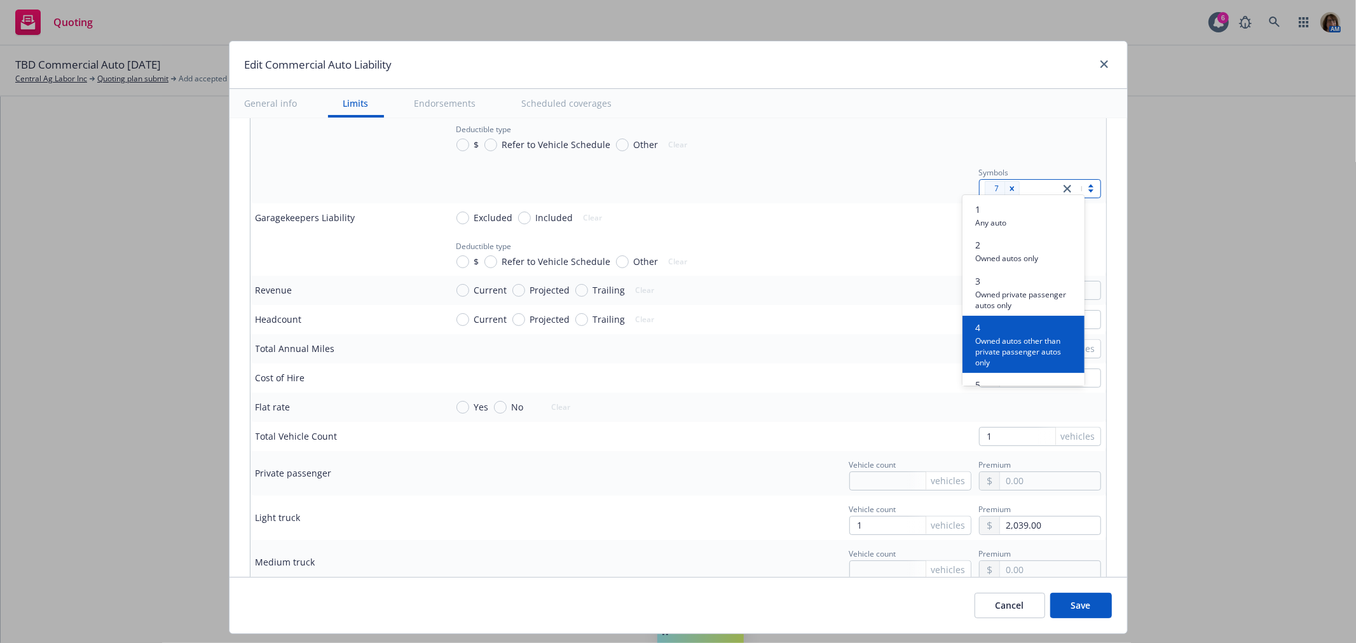
scroll to position [1553, 0]
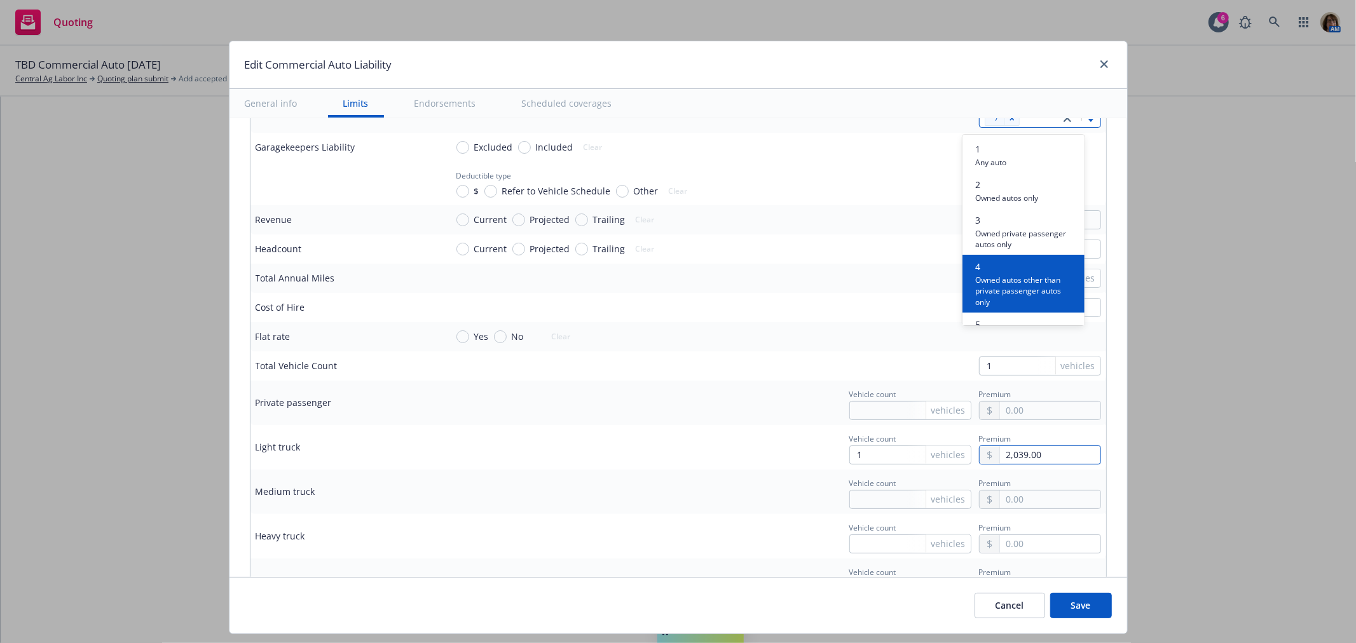
click at [1030, 453] on input "2,039.00" at bounding box center [1050, 455] width 100 height 18
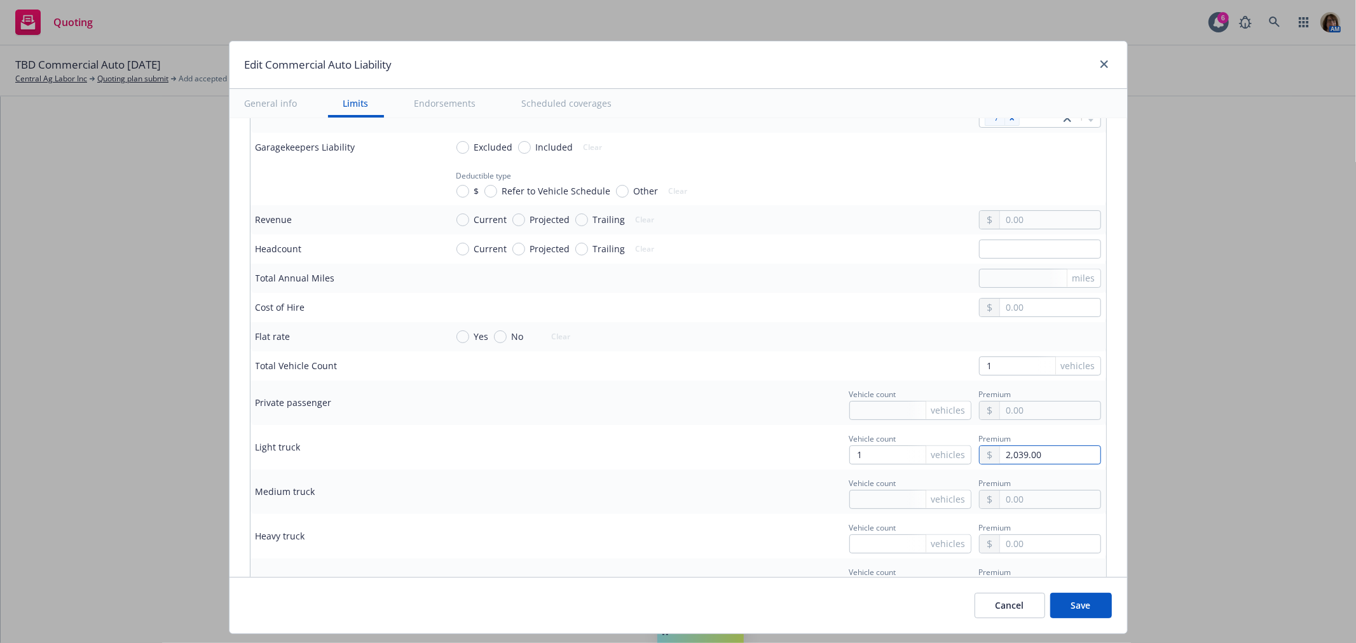
drag, startPoint x: 1030, startPoint y: 453, endPoint x: 969, endPoint y: 453, distance: 61.7
click at [979, 453] on div "2,039.00" at bounding box center [1040, 455] width 122 height 19
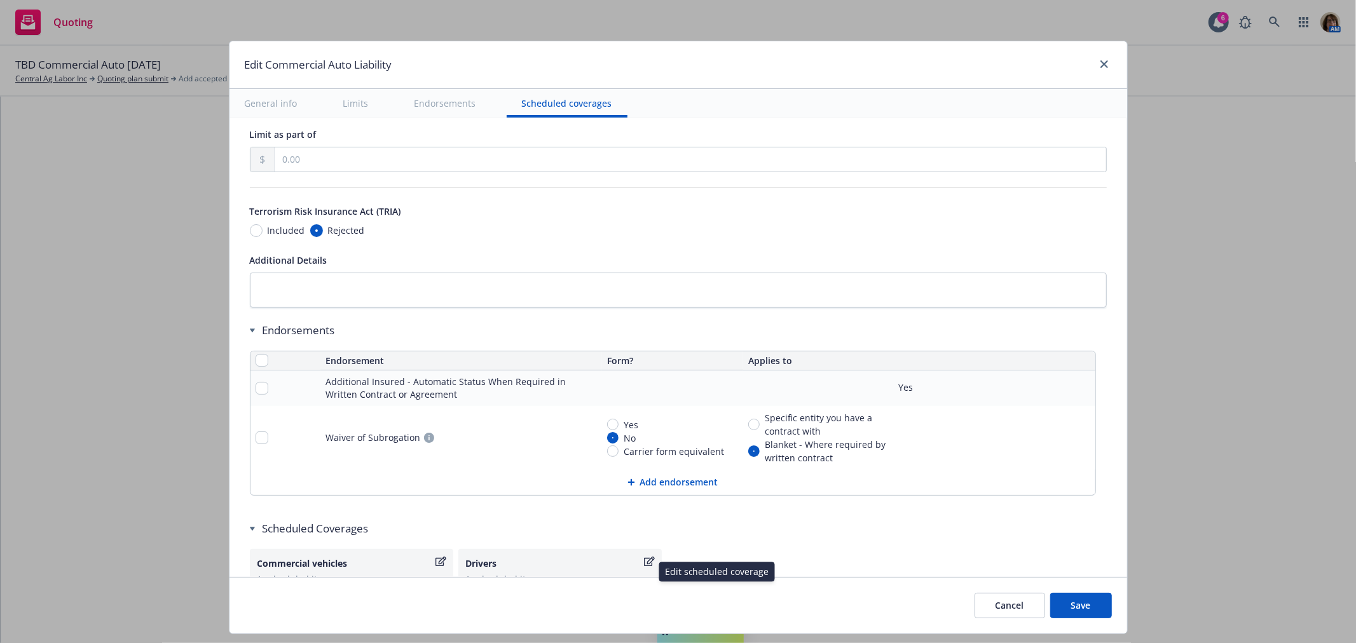
scroll to position [2255, 0]
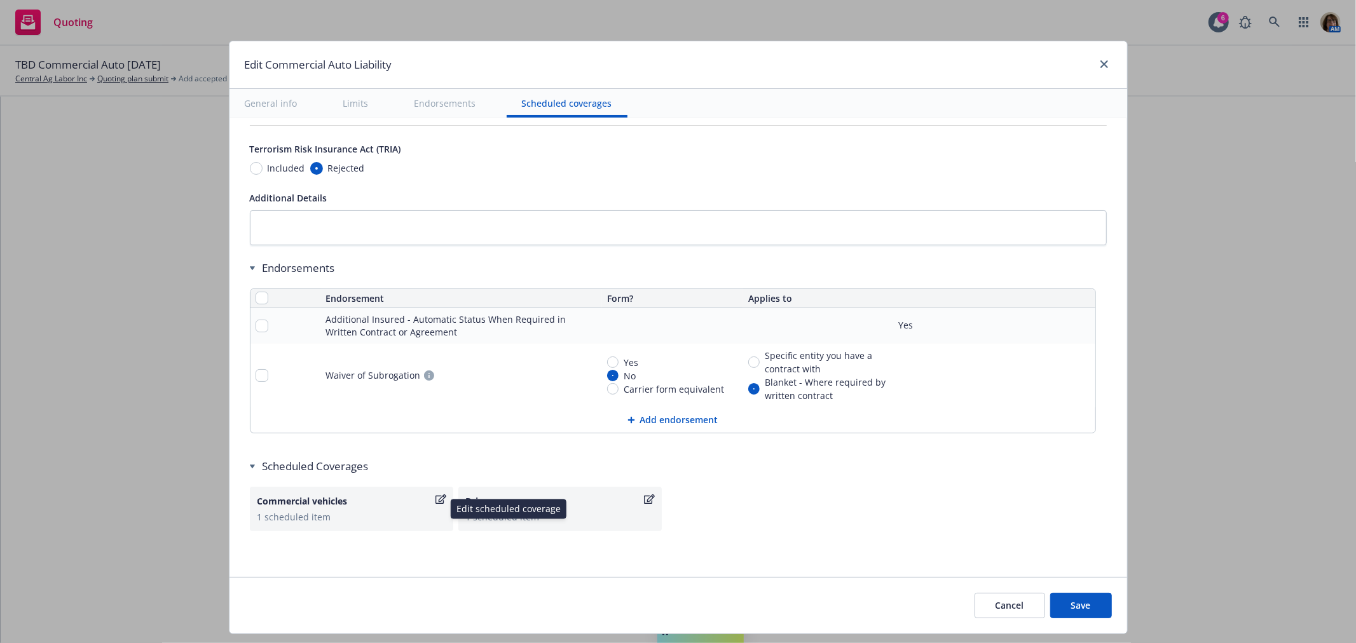
click at [435, 498] on icon "button" at bounding box center [440, 499] width 11 height 10
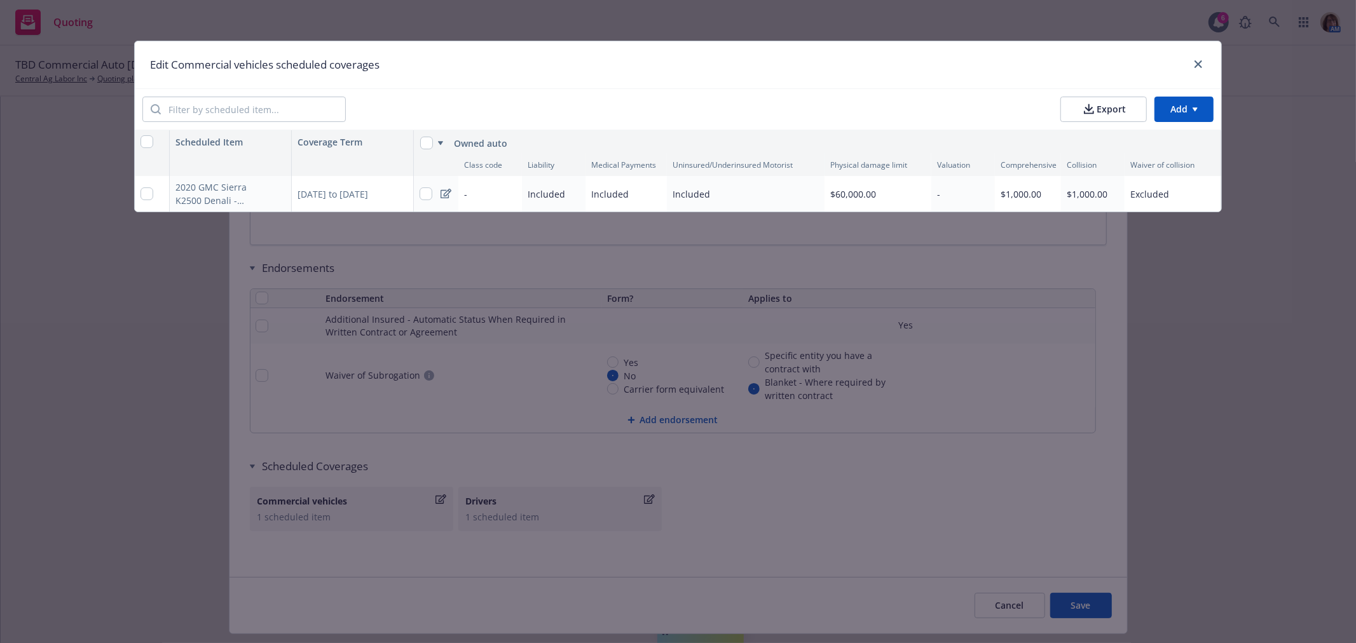
click at [1151, 198] on span "Excluded" at bounding box center [1149, 194] width 39 height 12
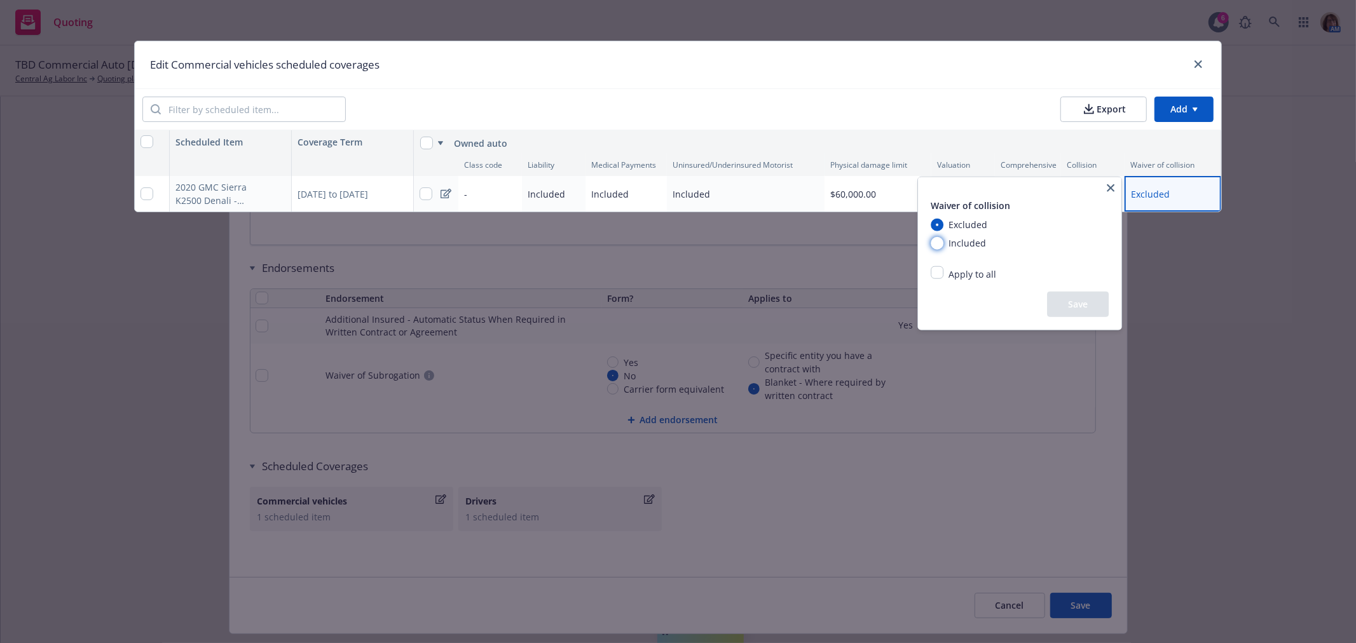
click at [935, 239] on input "Included" at bounding box center [937, 242] width 13 height 13
click at [1090, 303] on button "Save" at bounding box center [1078, 304] width 62 height 25
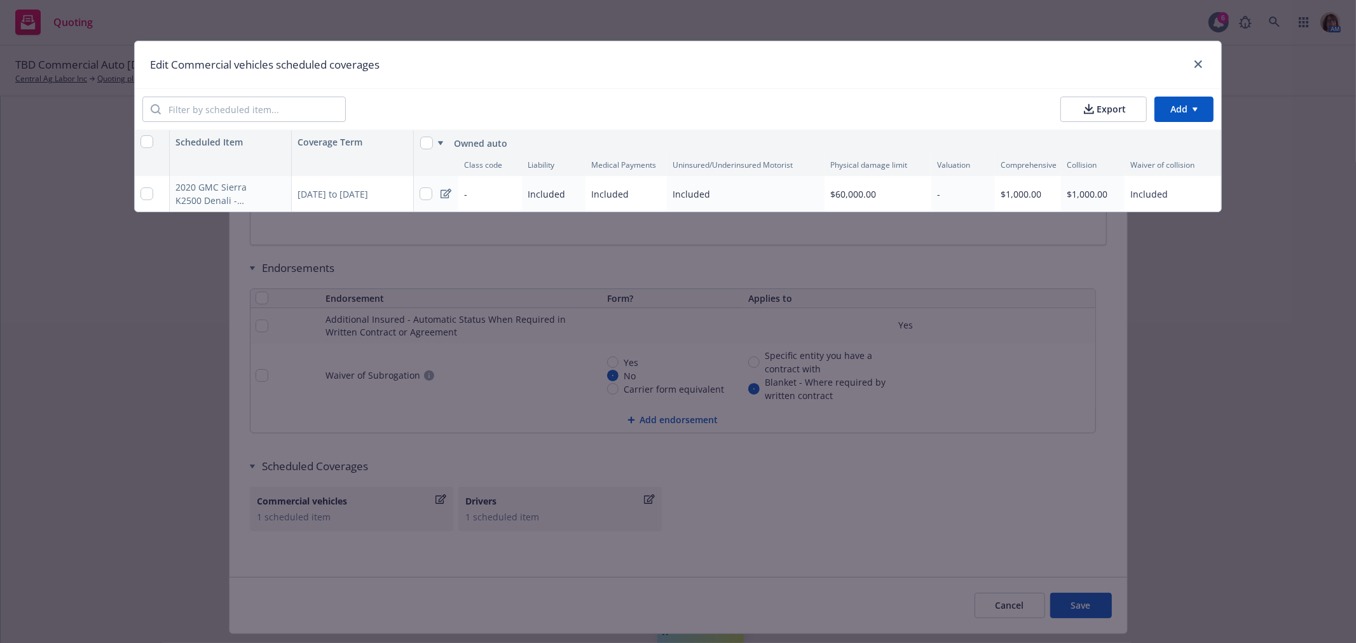
click at [943, 193] on div "-" at bounding box center [963, 194] width 64 height 36
click at [955, 191] on div "-" at bounding box center [963, 194] width 64 height 36
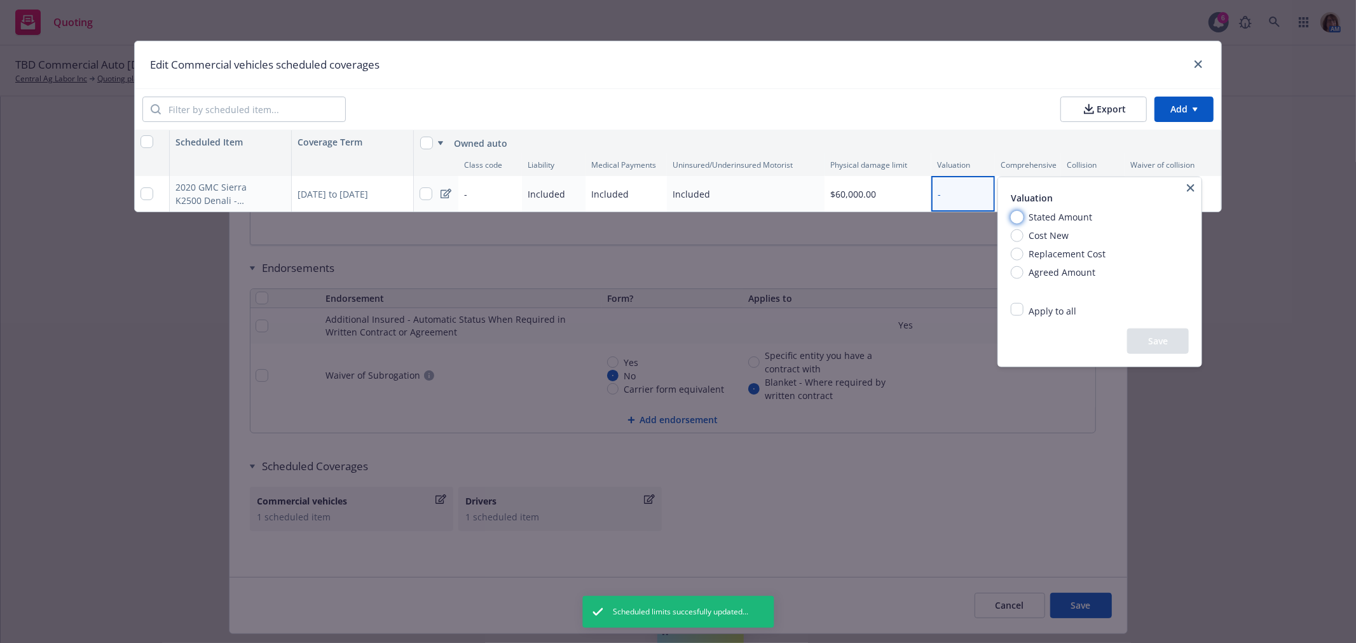
click at [1017, 215] on input "Stated Amount" at bounding box center [1017, 216] width 13 height 13
click at [1160, 334] on button "Save" at bounding box center [1158, 341] width 62 height 25
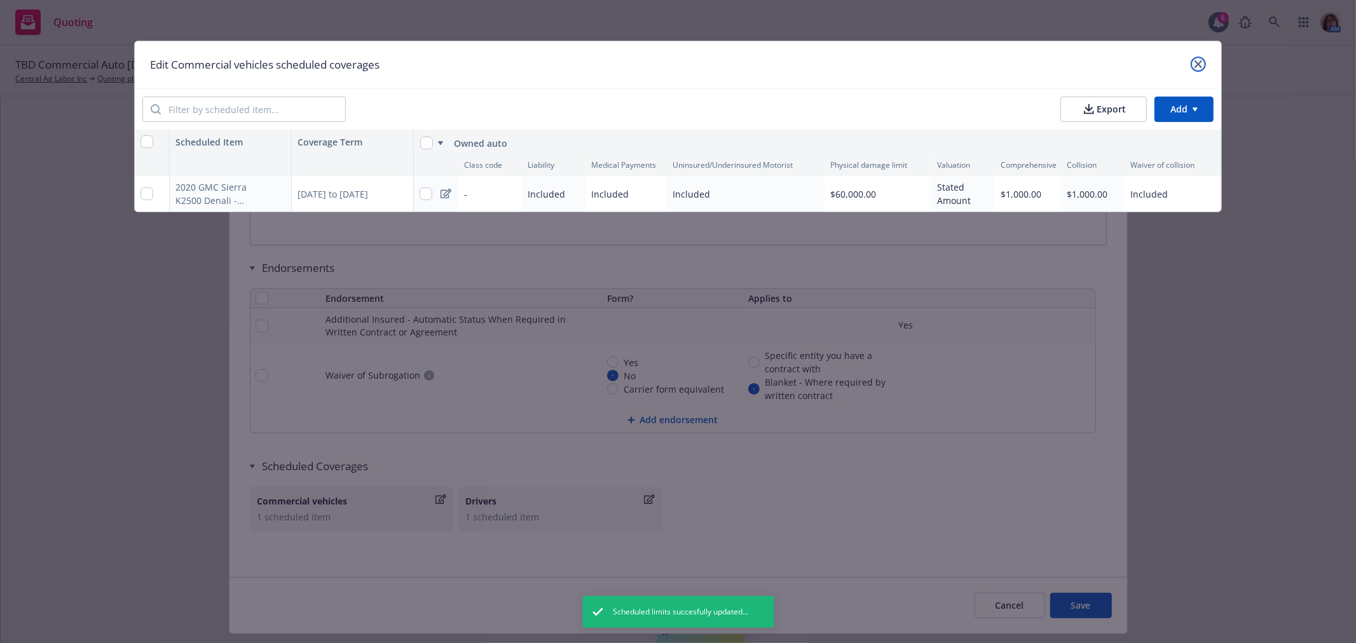
click at [1197, 60] on icon "close" at bounding box center [1198, 64] width 8 height 8
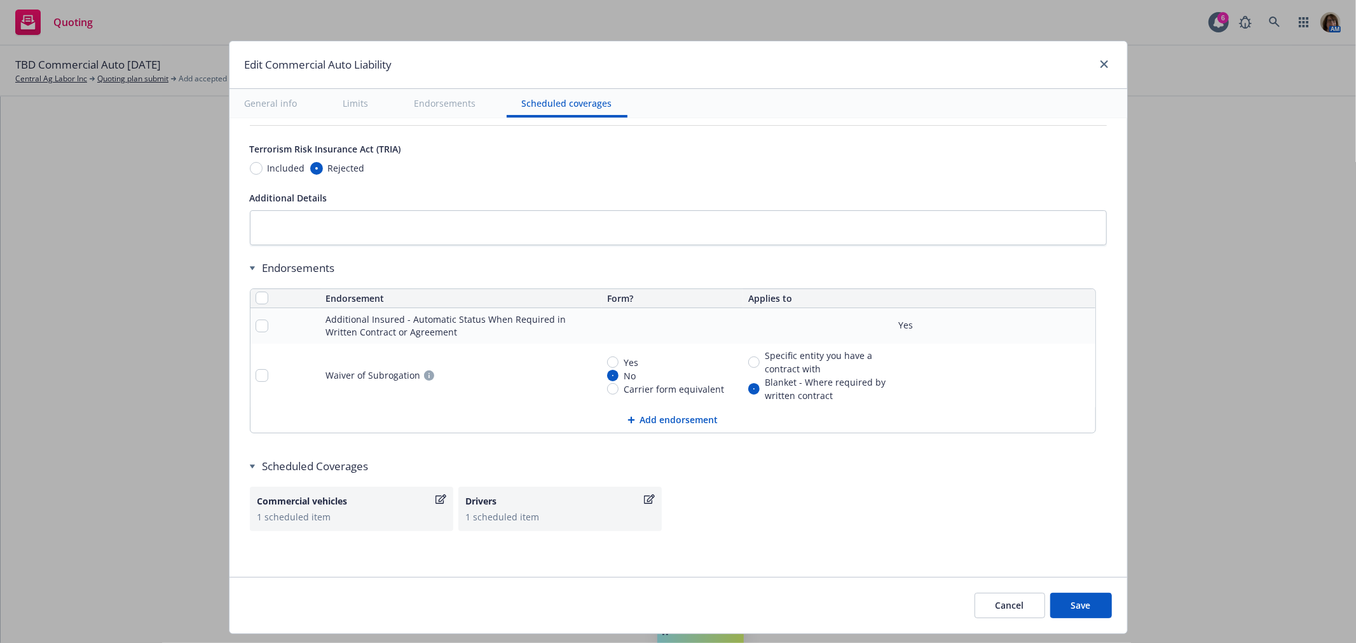
click at [1073, 605] on button "Save" at bounding box center [1081, 605] width 62 height 25
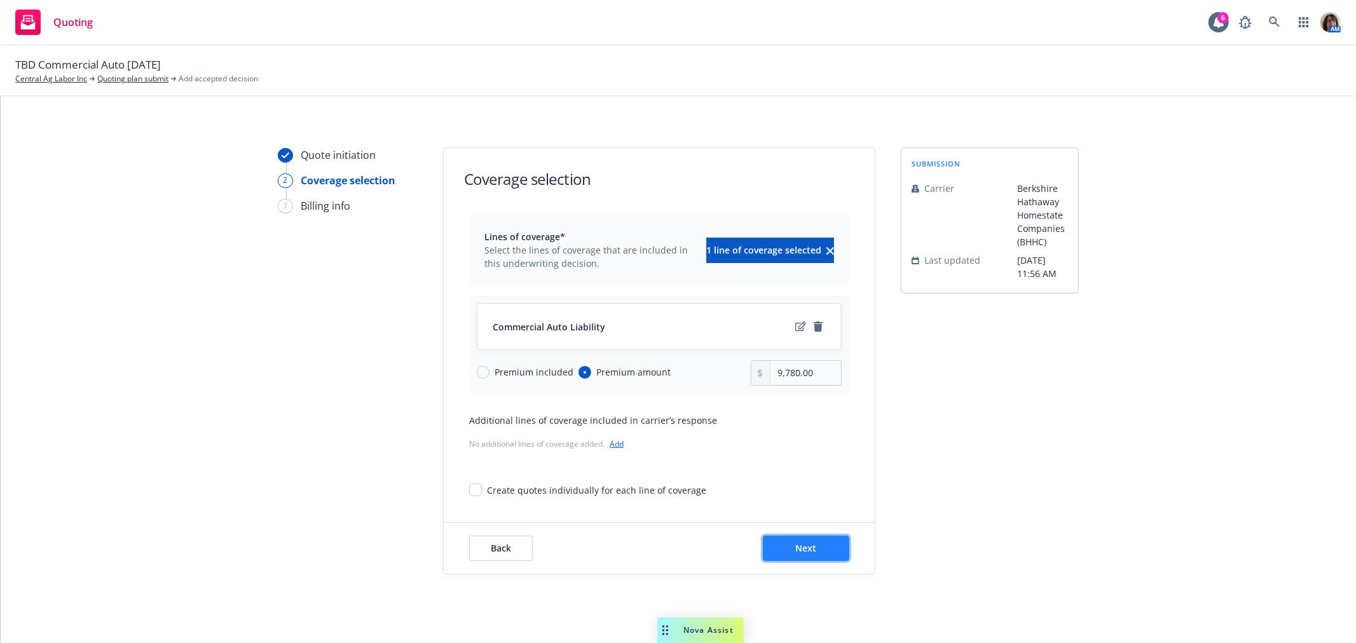
click at [809, 545] on span "Next" at bounding box center [806, 548] width 21 height 12
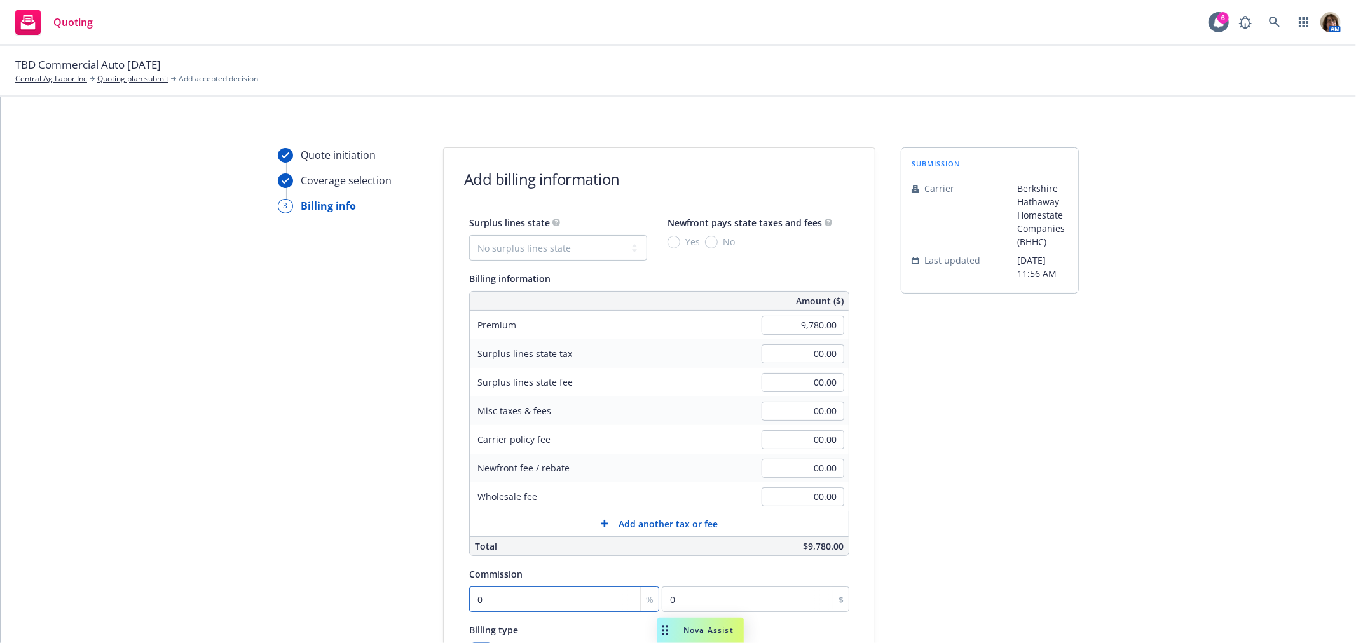
click at [498, 606] on input "0" at bounding box center [564, 599] width 190 height 25
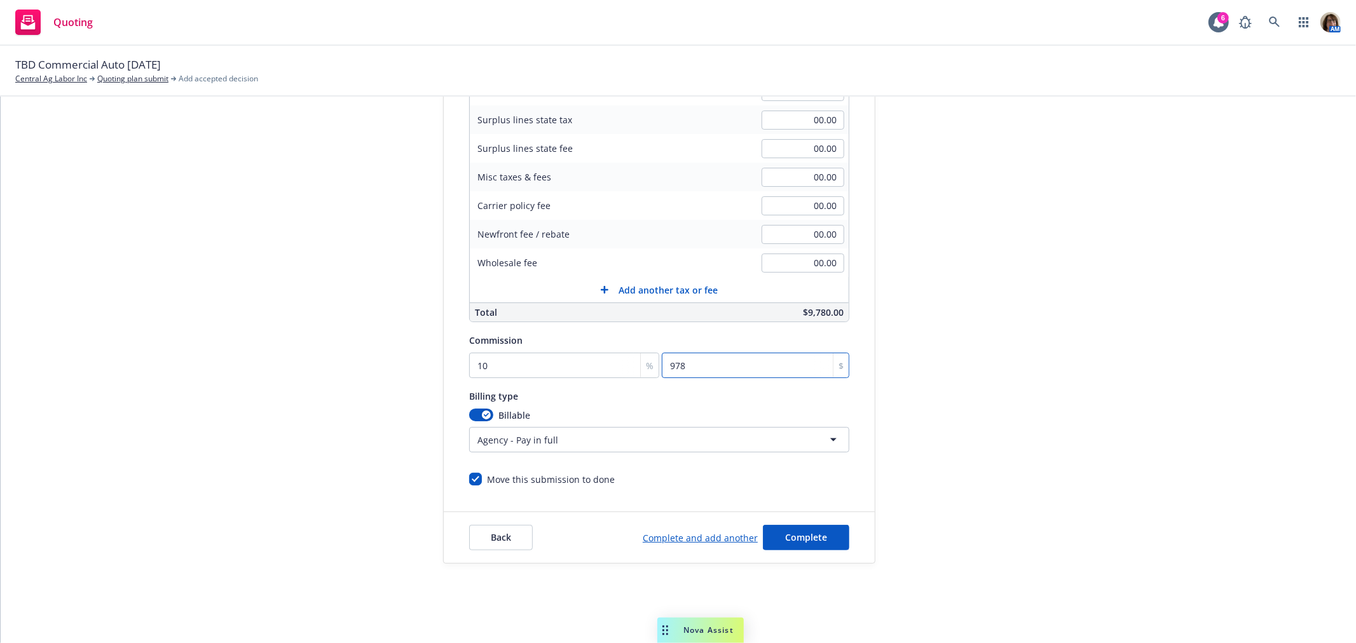
scroll to position [236, 0]
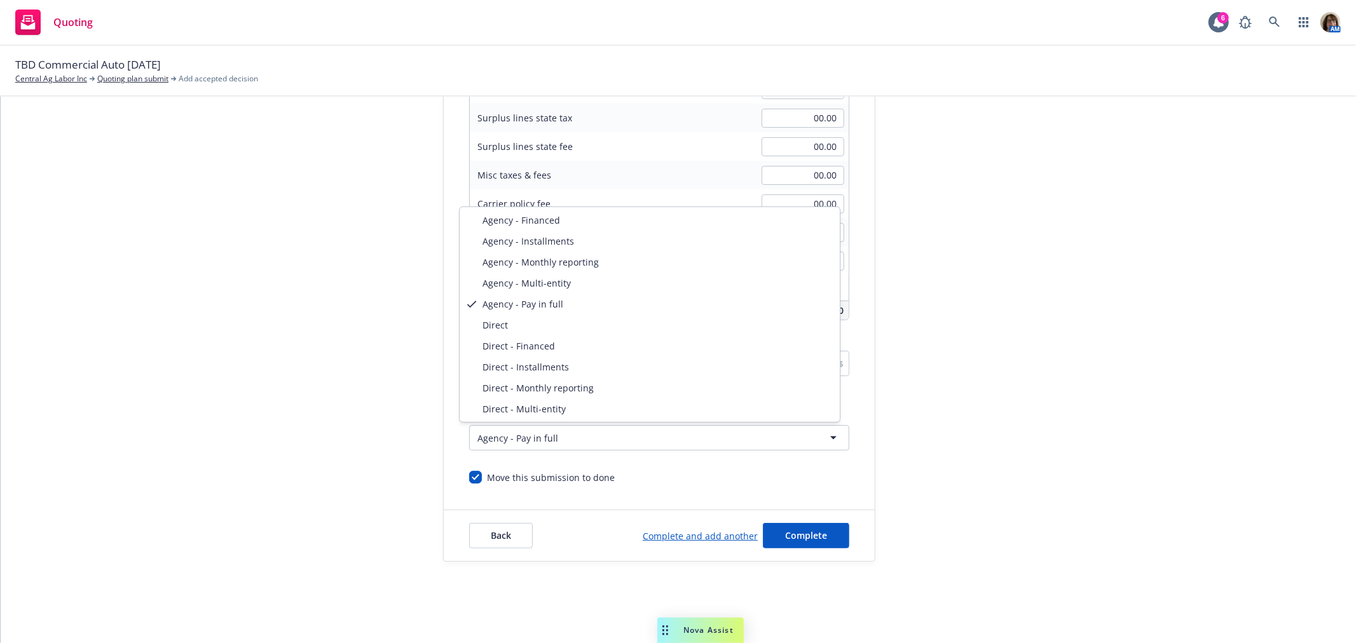
click at [488, 435] on html "Quoting 6 AM TBD Commercial Auto 10/10/25 Central Ag Labor Inc Quoting plan sub…" at bounding box center [678, 321] width 1356 height 643
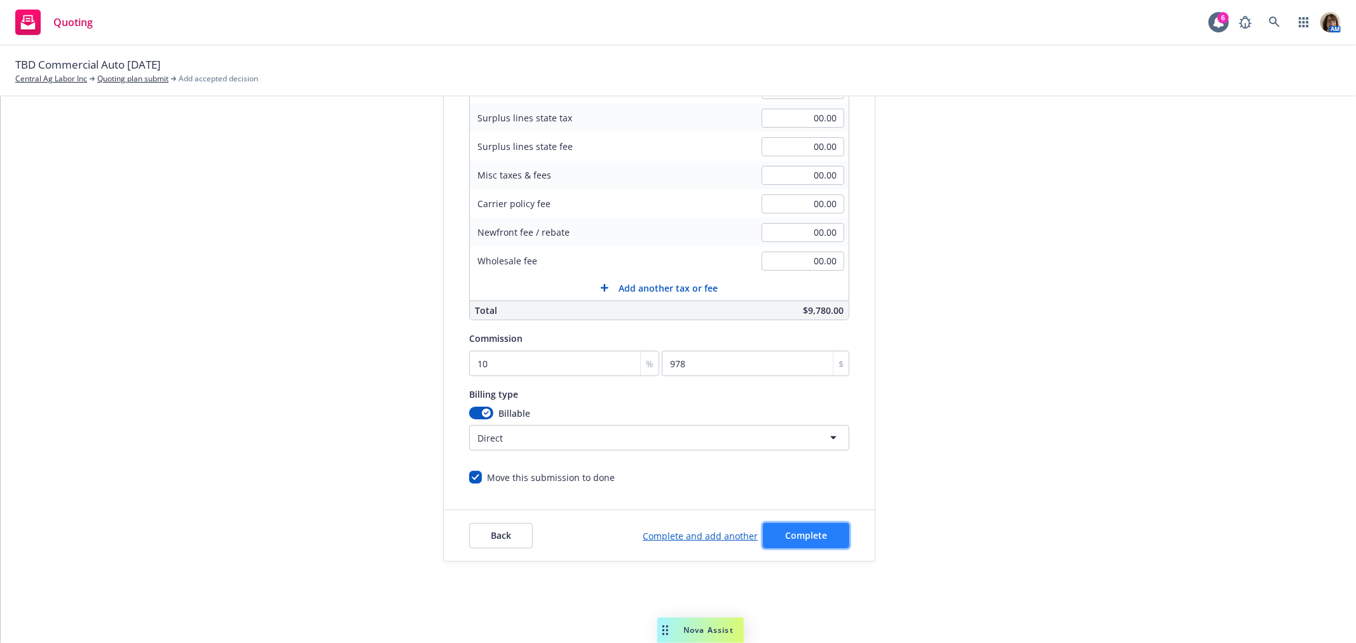
click at [791, 536] on span "Complete" at bounding box center [806, 535] width 42 height 12
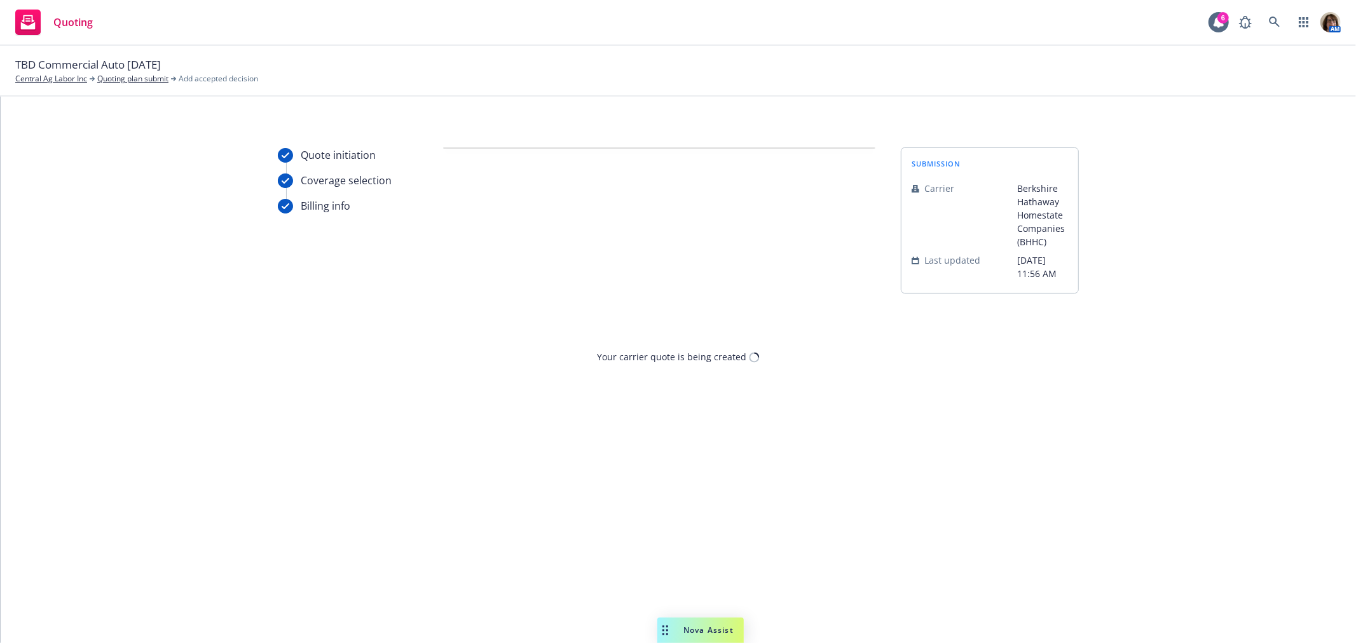
scroll to position [0, 0]
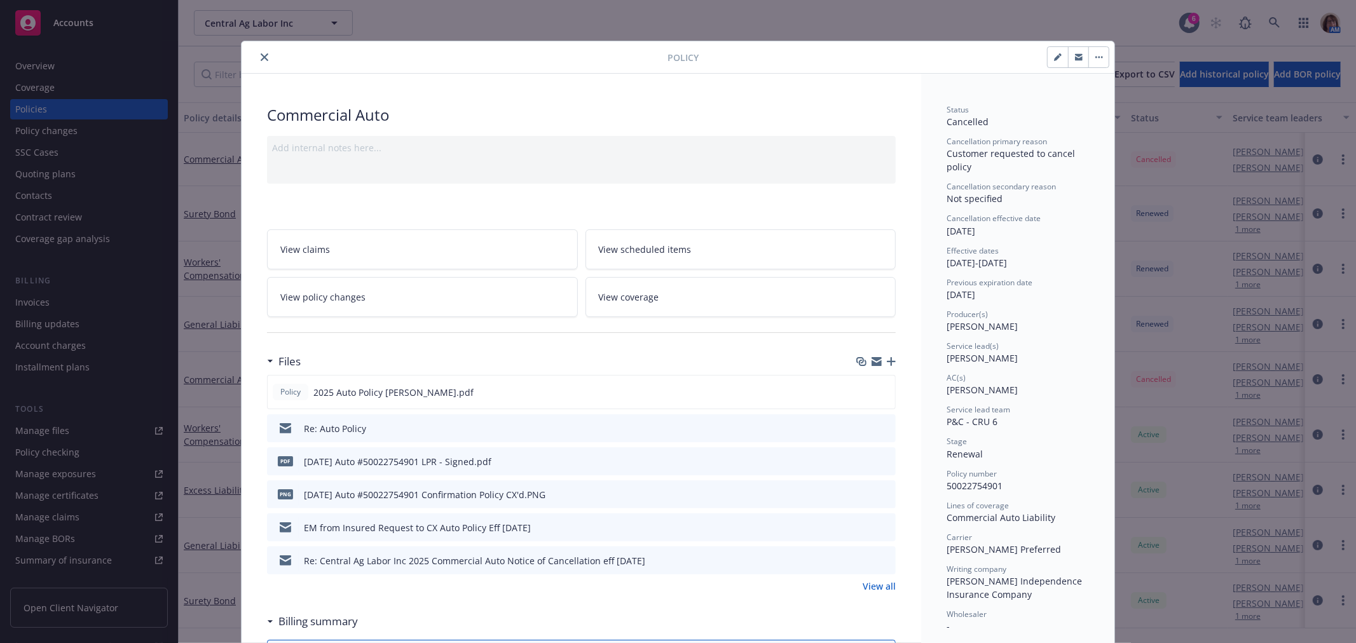
click at [264, 55] on button "close" at bounding box center [264, 57] width 15 height 15
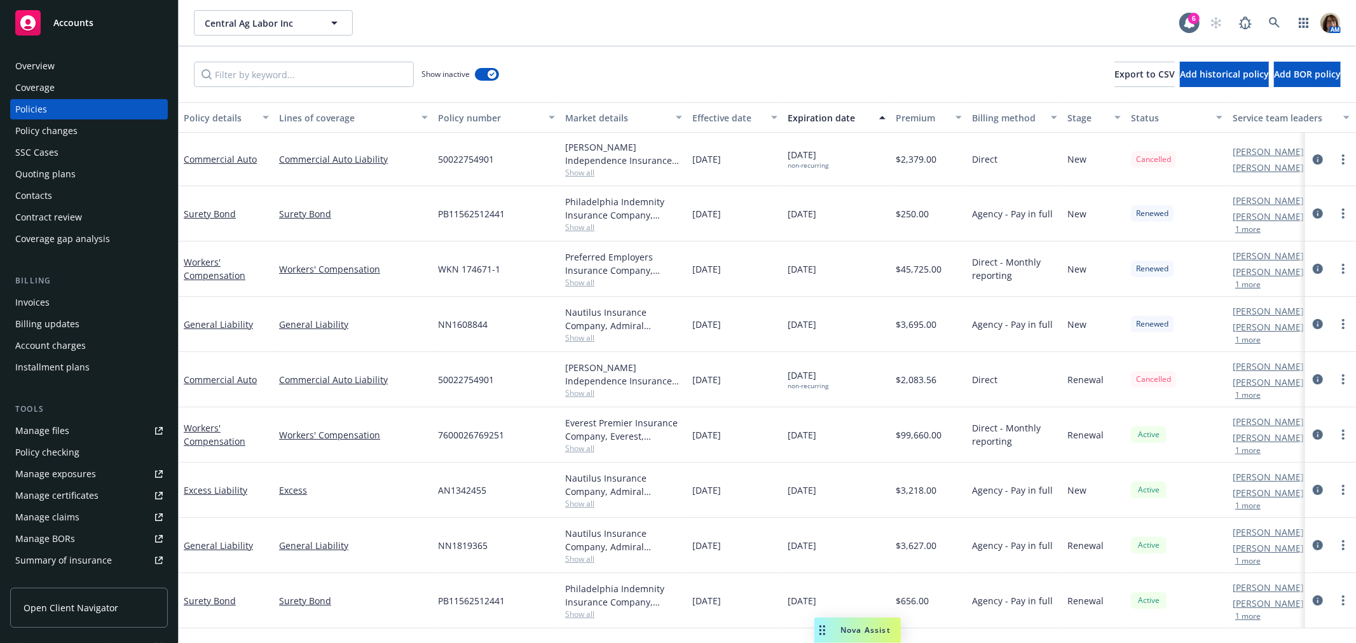
click at [72, 21] on span "Accounts" at bounding box center [73, 23] width 40 height 10
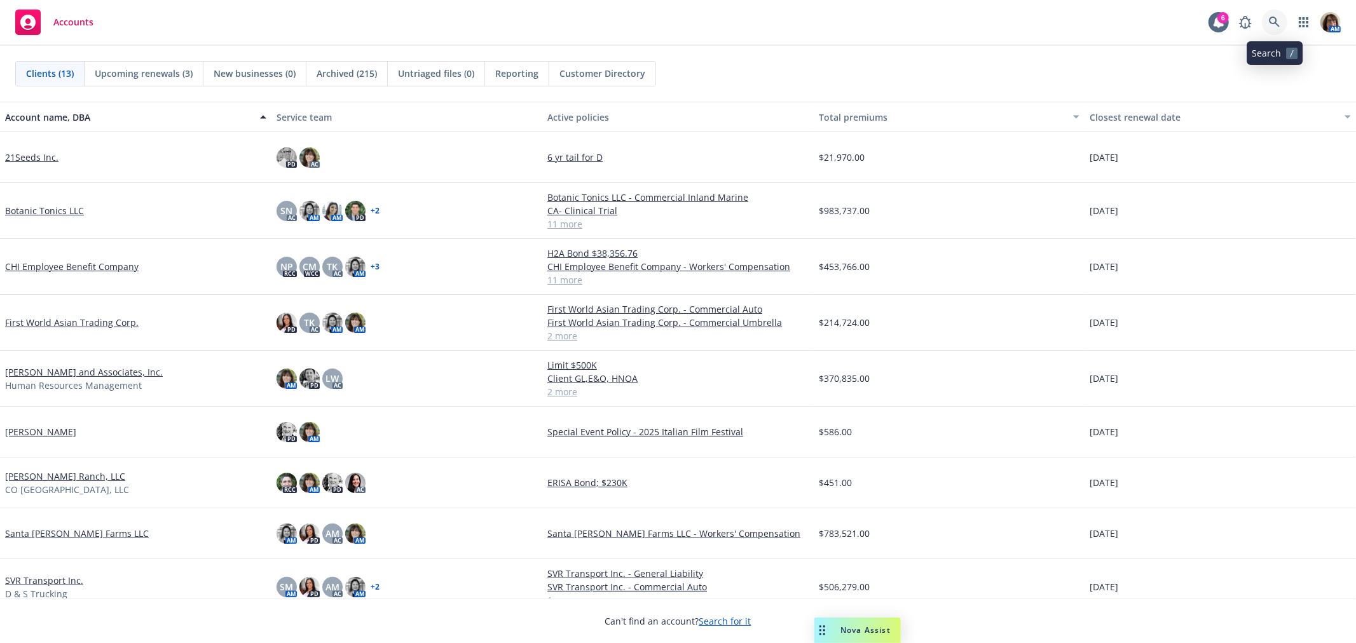
click at [1269, 19] on icon at bounding box center [1274, 22] width 11 height 11
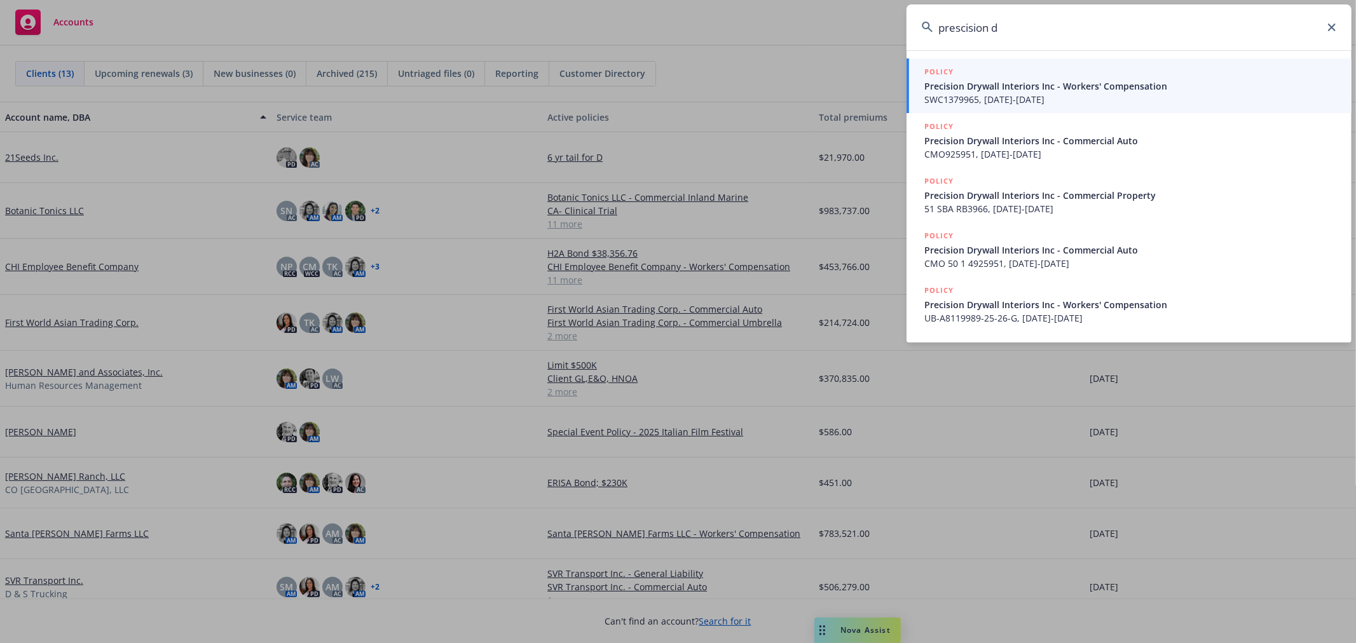
click at [960, 30] on input "prescision d" at bounding box center [1128, 27] width 445 height 46
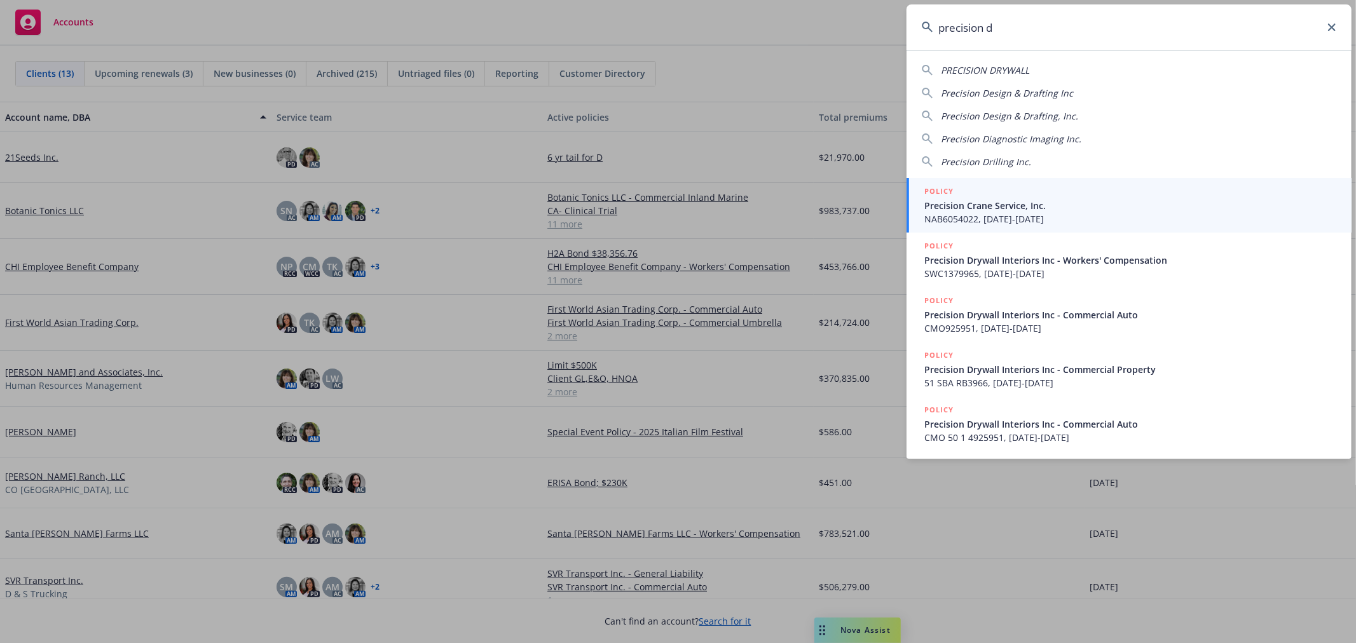
click at [1003, 29] on input "precision d" at bounding box center [1128, 27] width 445 height 46
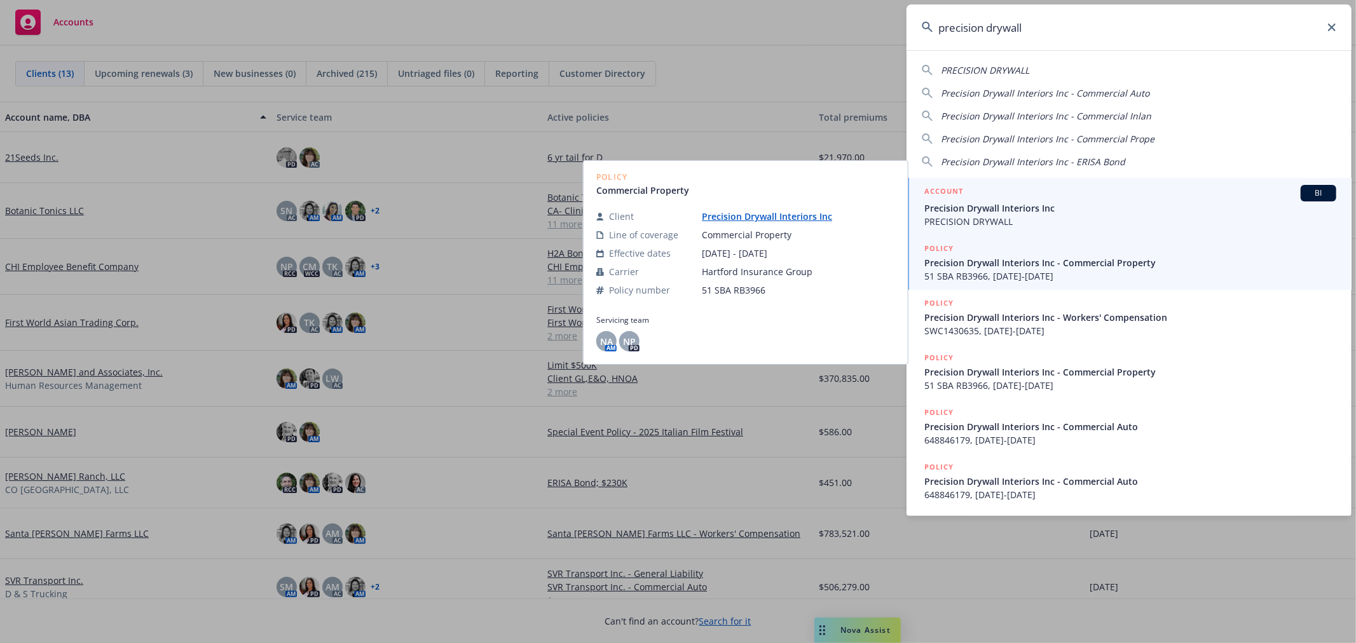
type input "precision drywall"
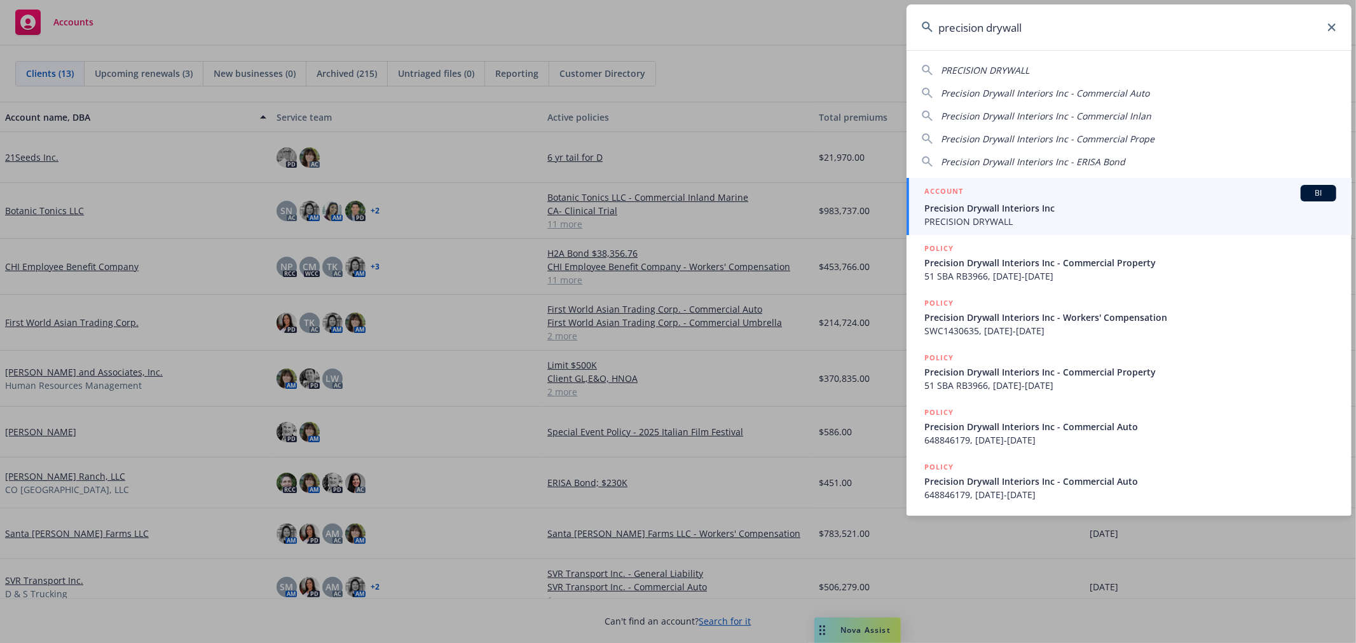
click at [962, 205] on span "Precision Drywall Interiors Inc" at bounding box center [1130, 207] width 412 height 13
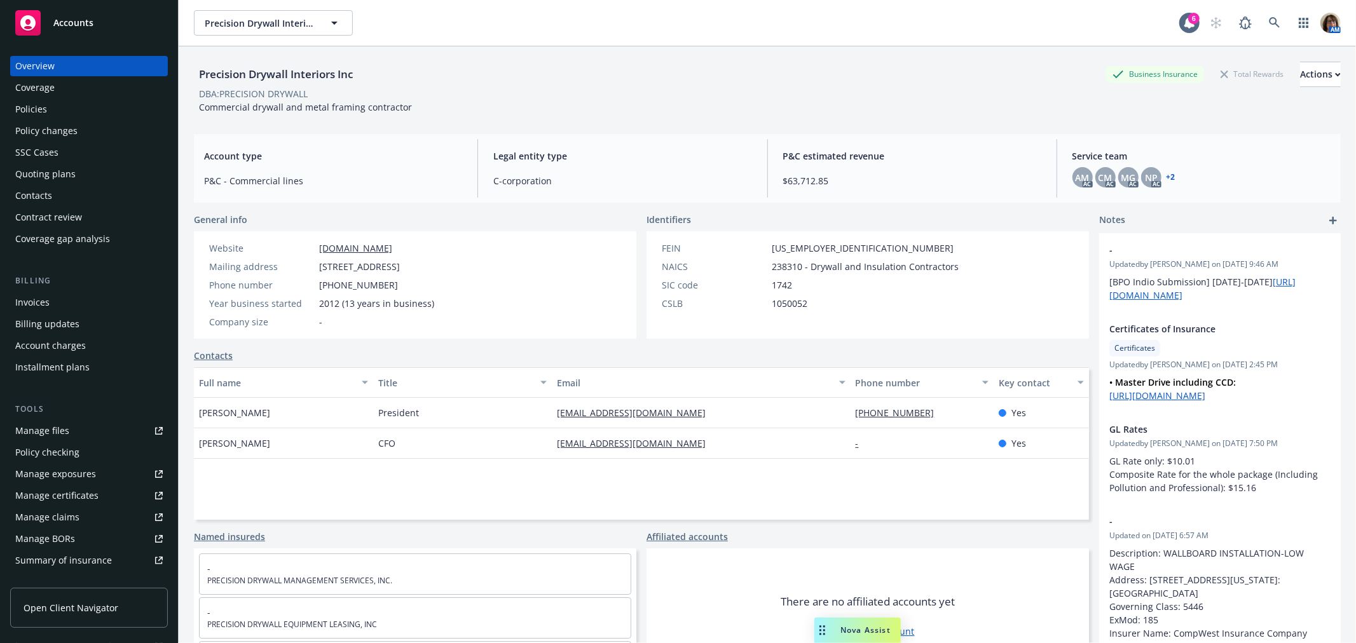
click at [60, 174] on div "Quoting plans" at bounding box center [45, 174] width 60 height 20
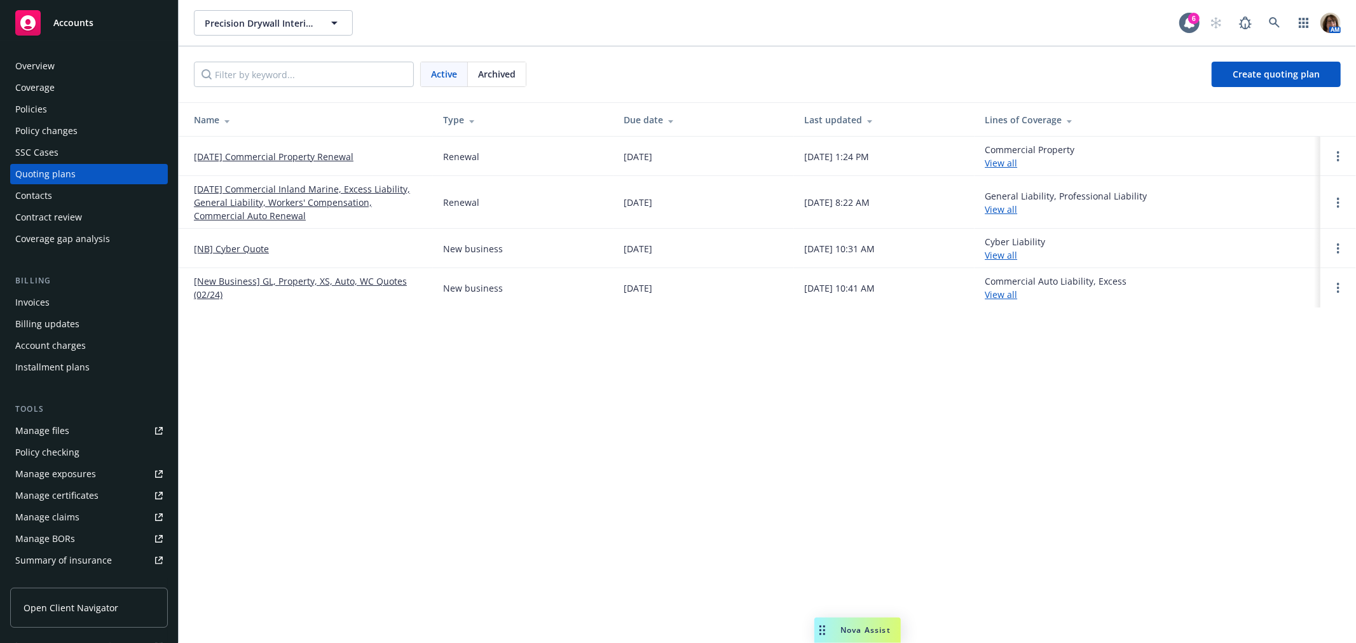
click at [299, 154] on link "[DATE] Commercial Property Renewal" at bounding box center [274, 156] width 160 height 13
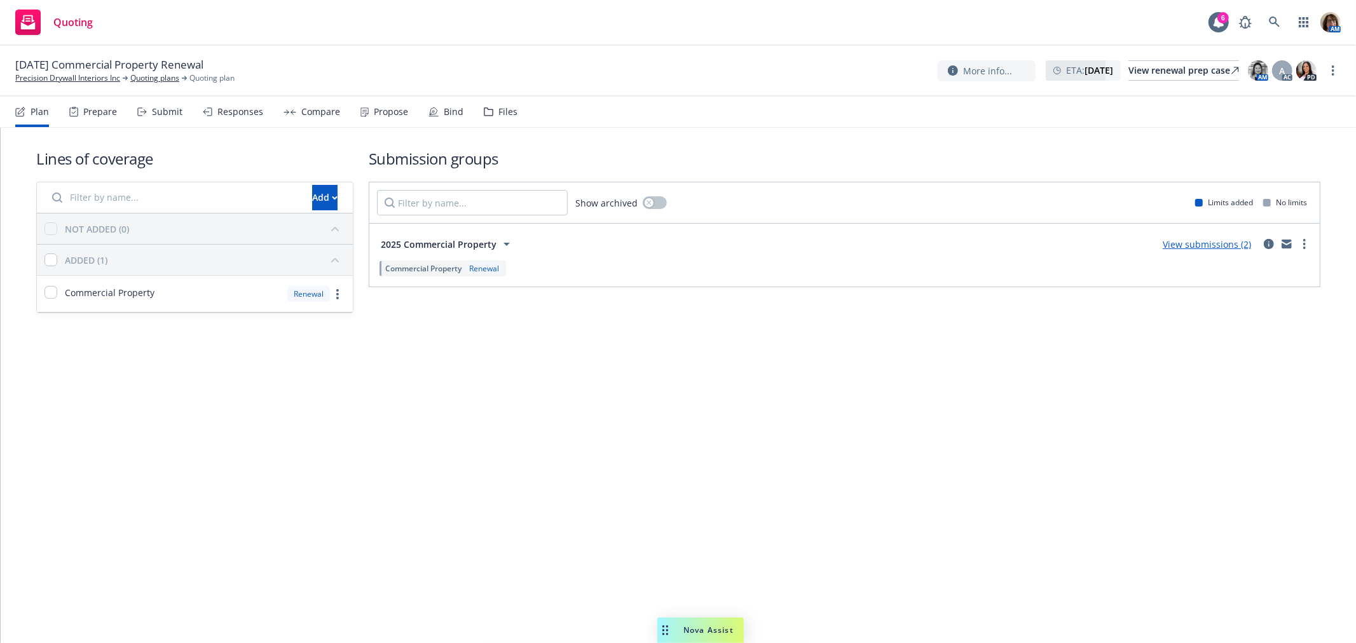
click at [322, 110] on div "Compare" at bounding box center [320, 112] width 39 height 10
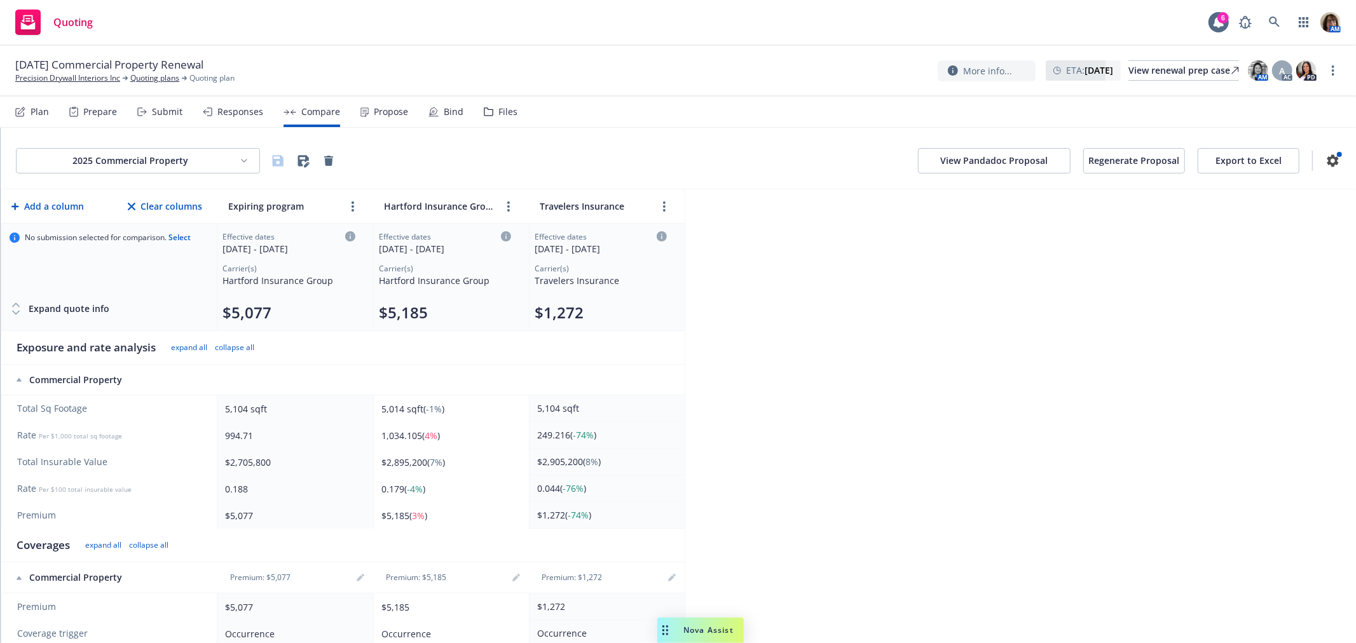
click at [981, 159] on button "View Pandadoc Proposal" at bounding box center [994, 160] width 153 height 25
click at [1246, 161] on button "Export to Excel" at bounding box center [1248, 160] width 102 height 25
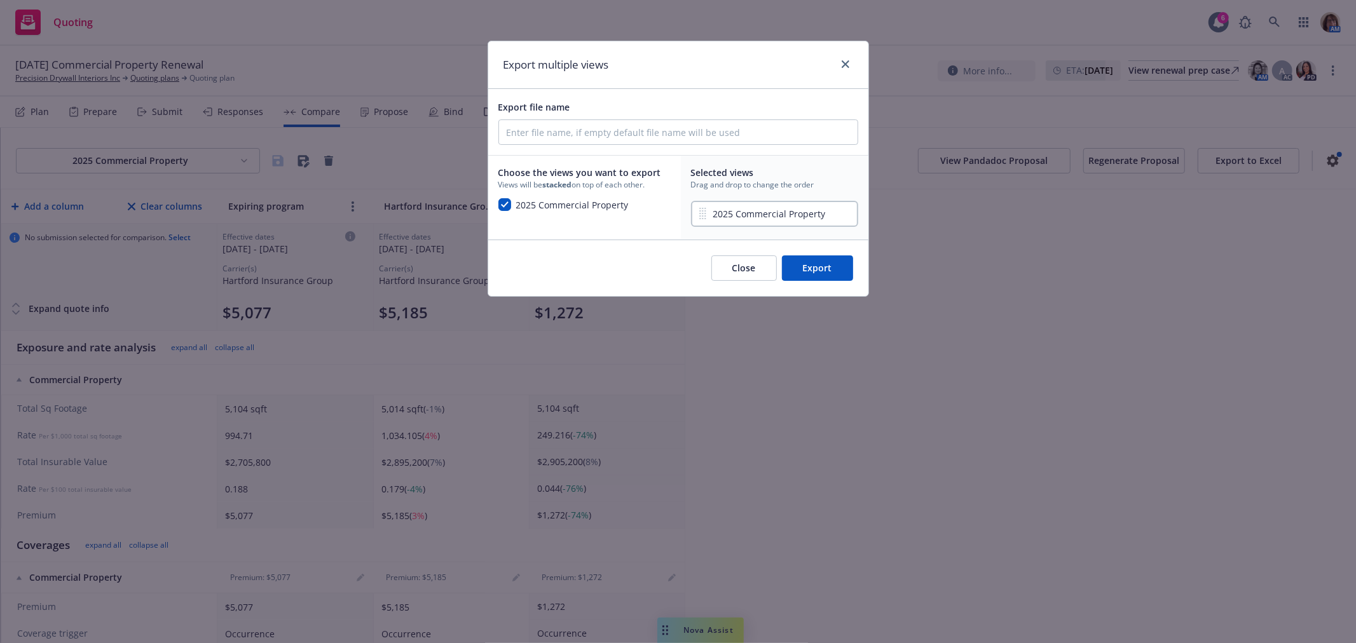
click at [831, 265] on button "Export" at bounding box center [817, 268] width 71 height 25
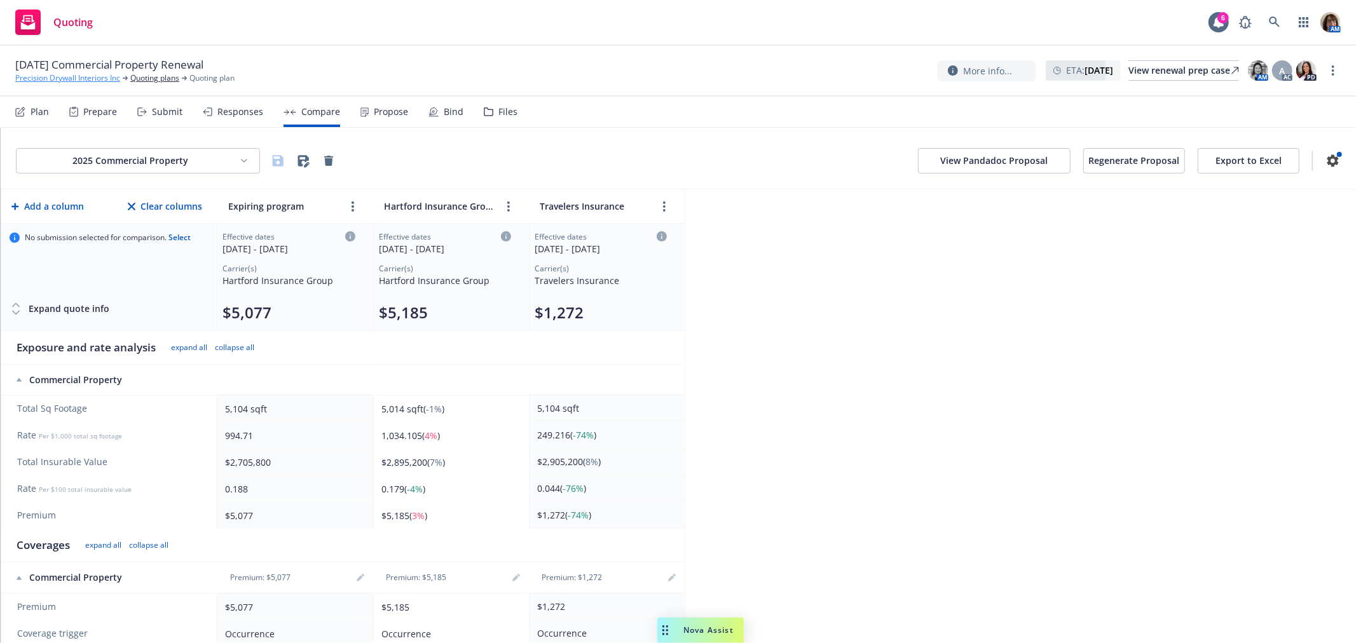
click at [60, 76] on link "Precision Drywall Interiors Inc" at bounding box center [67, 77] width 105 height 11
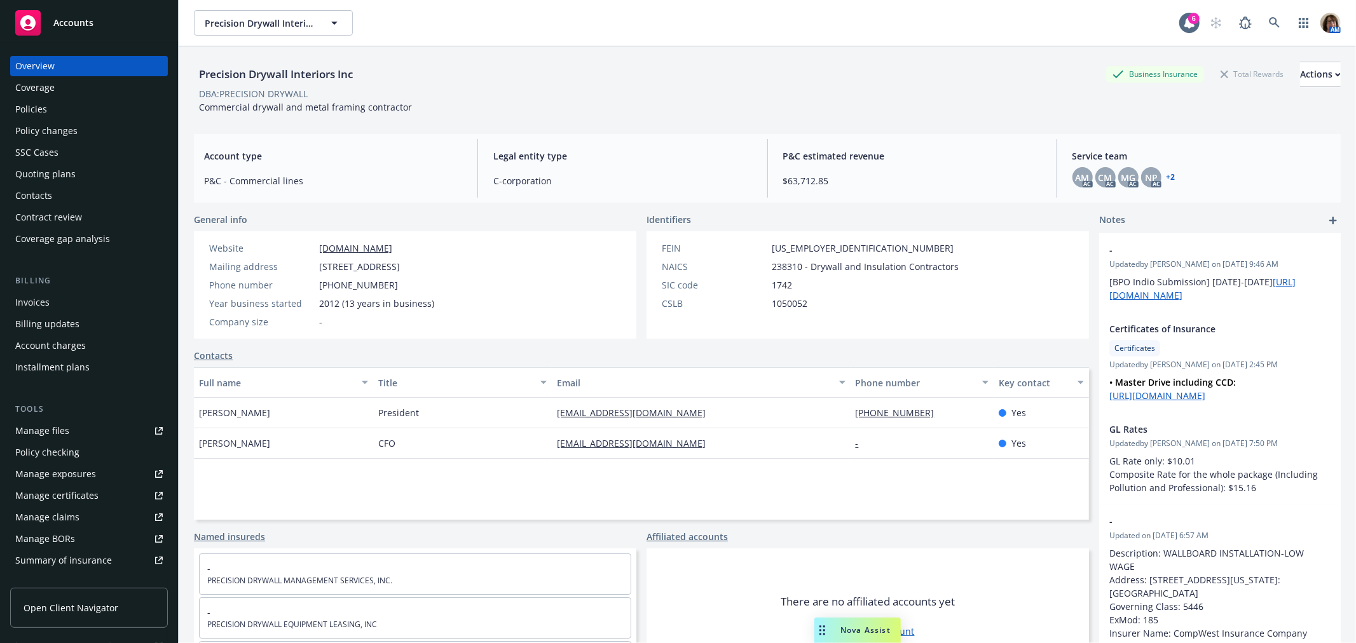
click at [40, 174] on div "Quoting plans" at bounding box center [45, 174] width 60 height 20
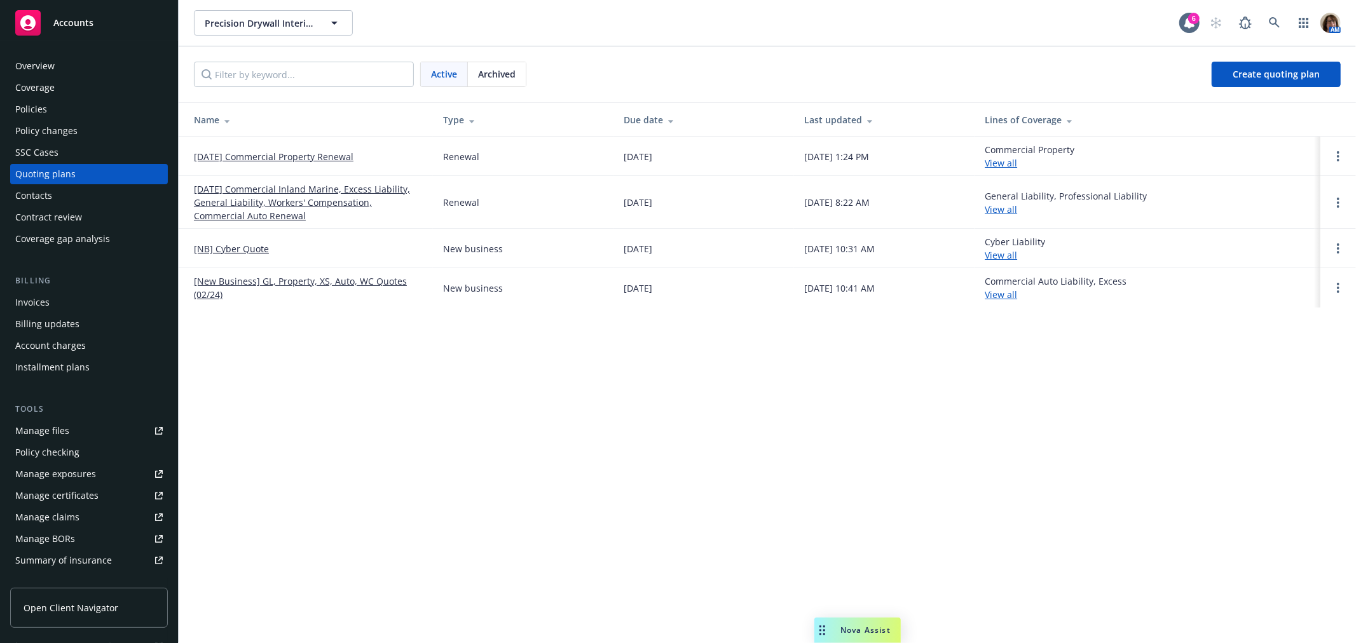
click at [497, 75] on span "Archived" at bounding box center [497, 73] width 38 height 13
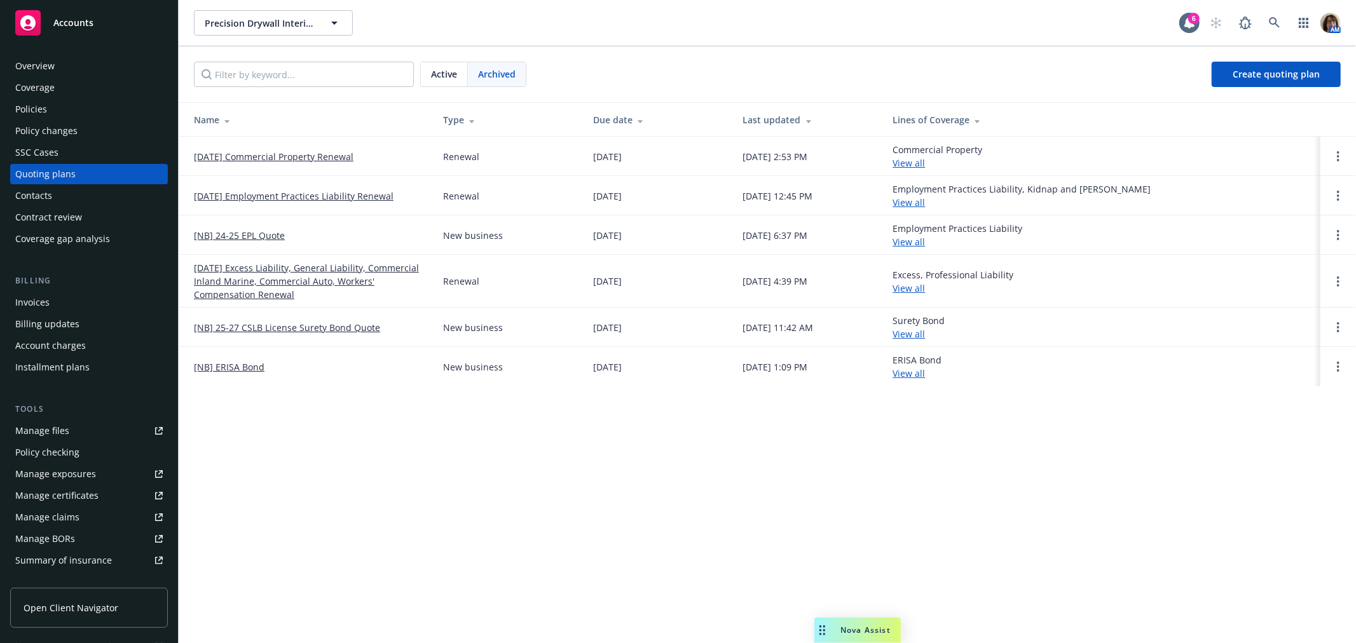
click at [263, 153] on link "[DATE] Commercial Property Renewal" at bounding box center [274, 156] width 160 height 13
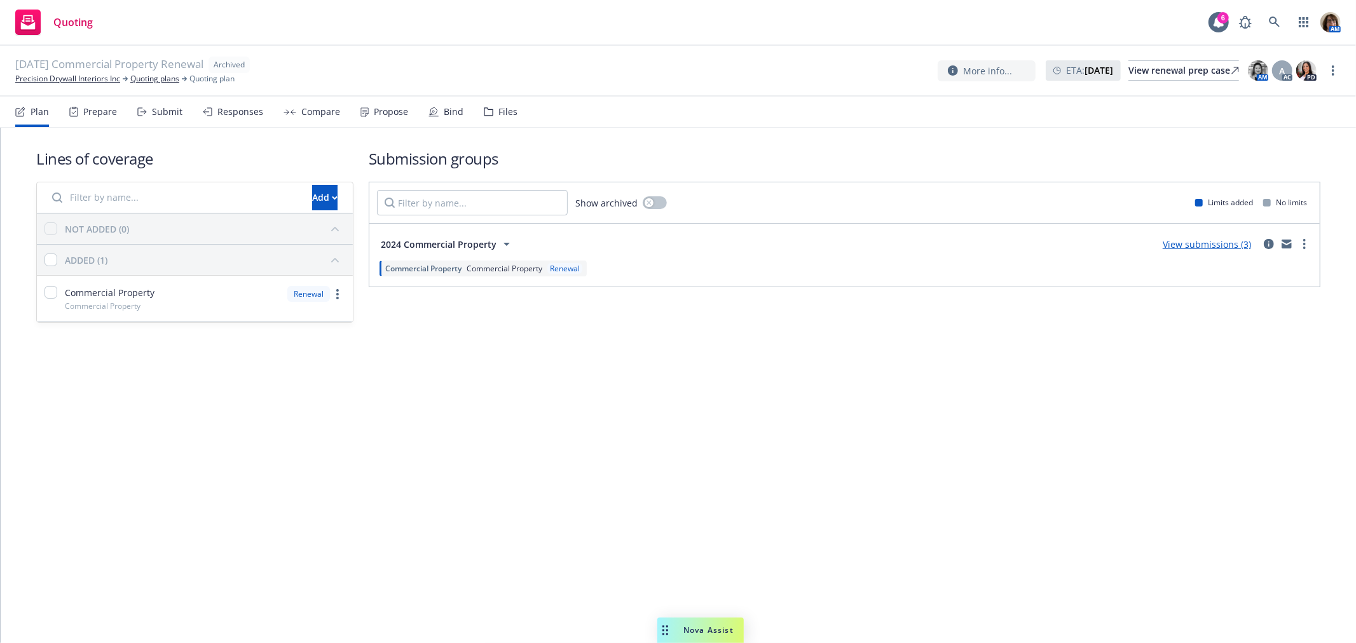
click at [388, 111] on div "Propose" at bounding box center [391, 112] width 34 height 10
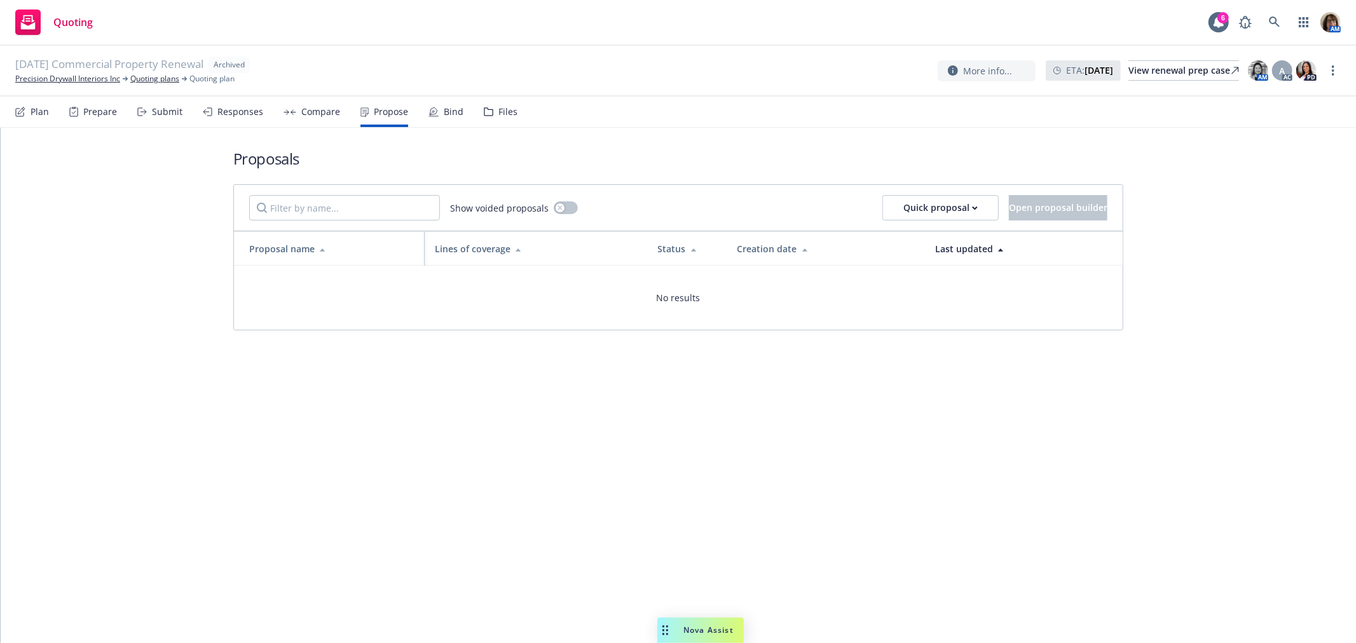
click at [507, 109] on div "Files" at bounding box center [507, 112] width 19 height 10
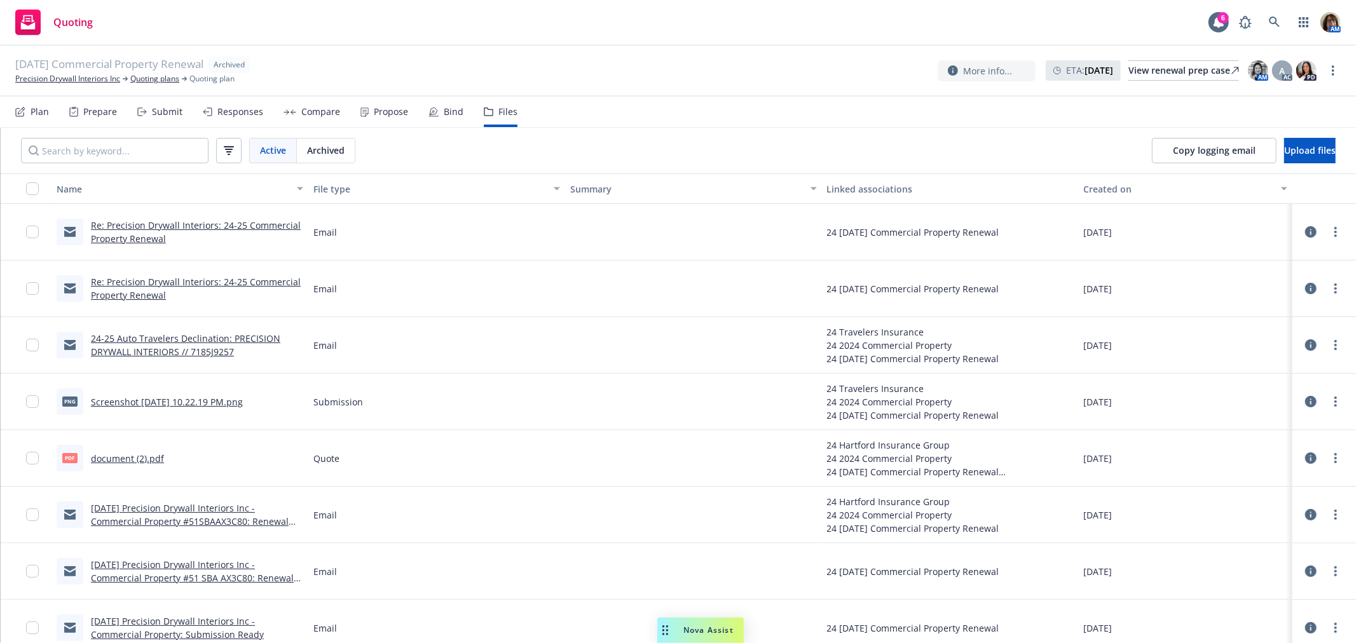
click at [129, 227] on link "Re: Precision Drywall Interiors: 24-25 Commercial Property Renewal" at bounding box center [196, 231] width 210 height 25
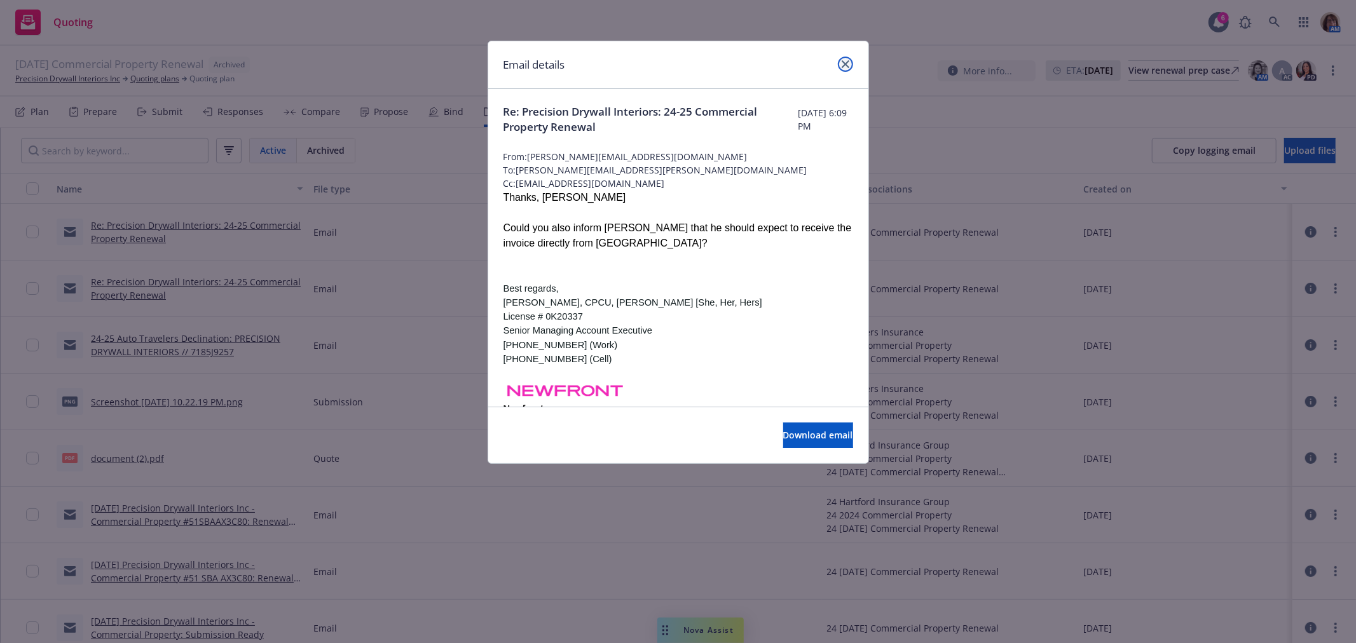
click at [847, 60] on icon "close" at bounding box center [846, 64] width 8 height 8
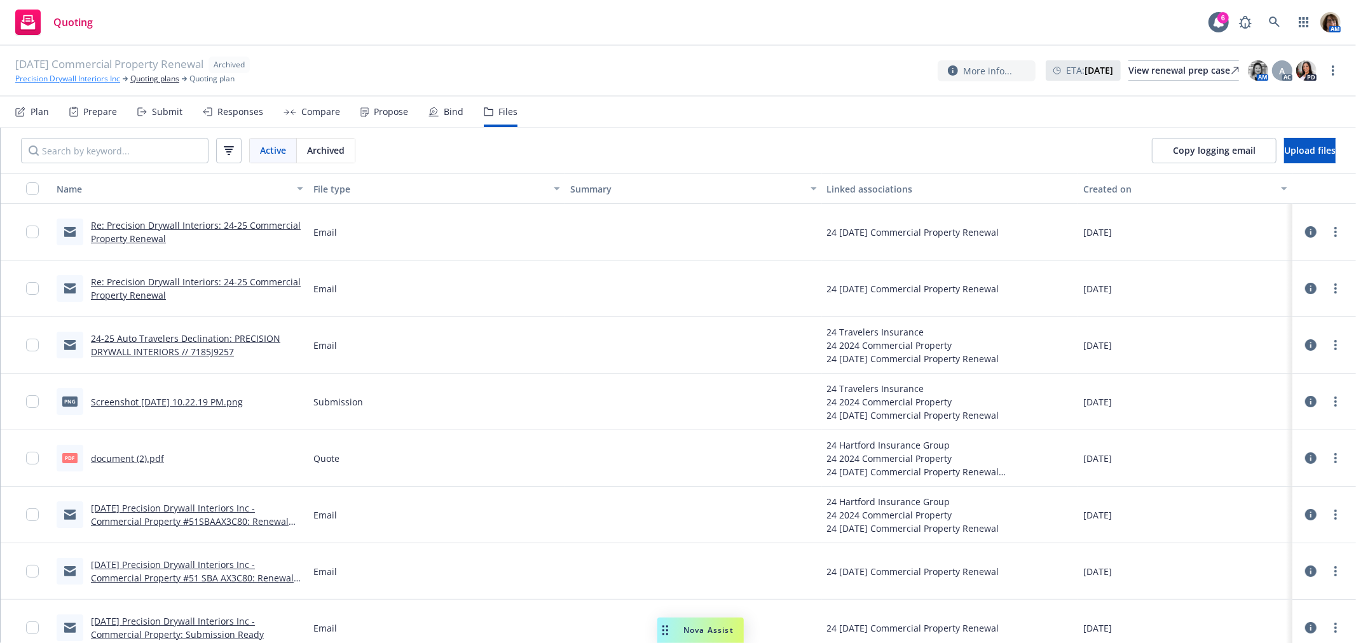
click at [83, 79] on link "Precision Drywall Interiors Inc" at bounding box center [67, 78] width 105 height 11
